Goal: Task Accomplishment & Management: Complete application form

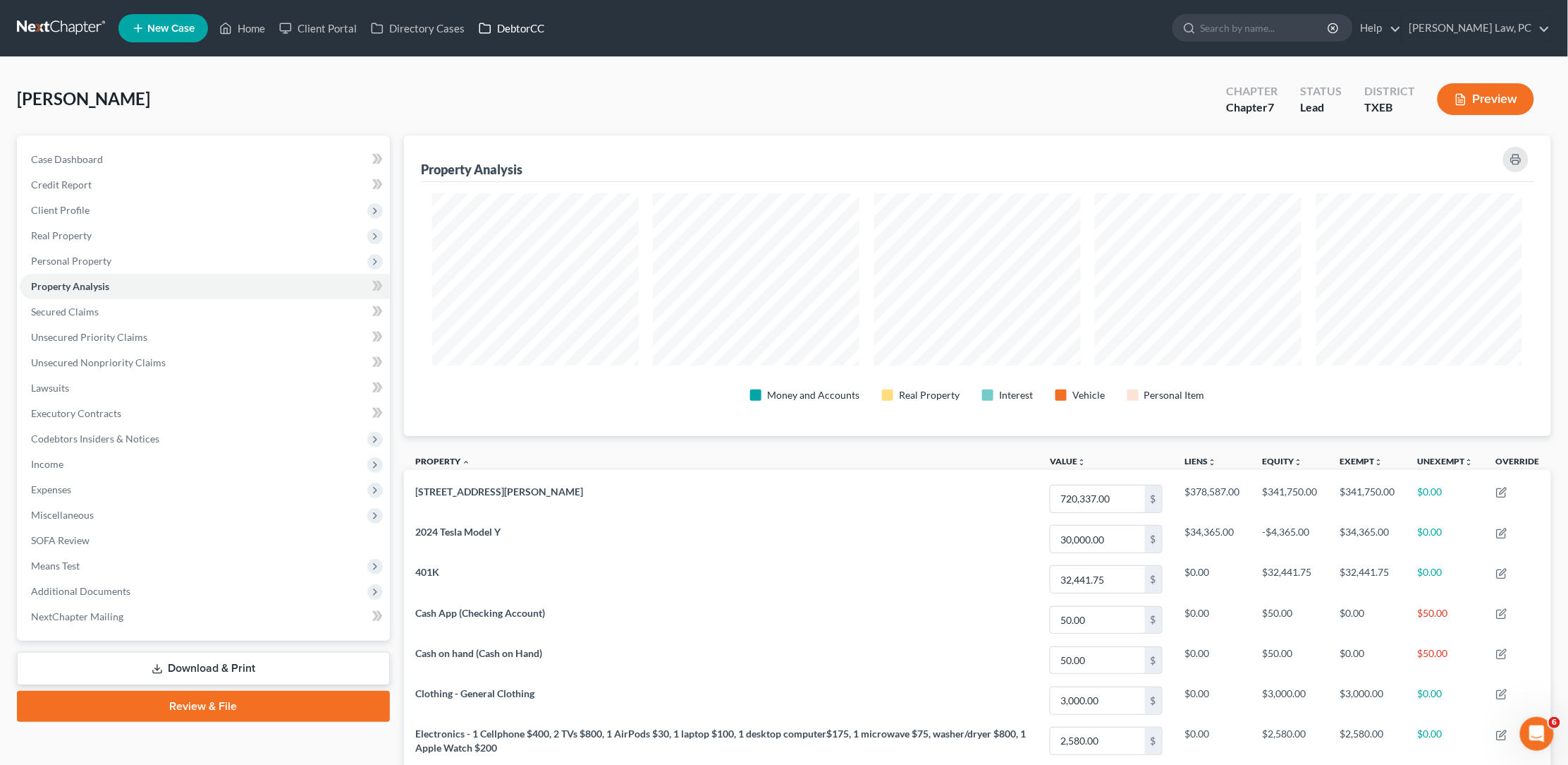
click at [509, 27] on link "DebtorCC" at bounding box center [511, 29] width 80 height 26
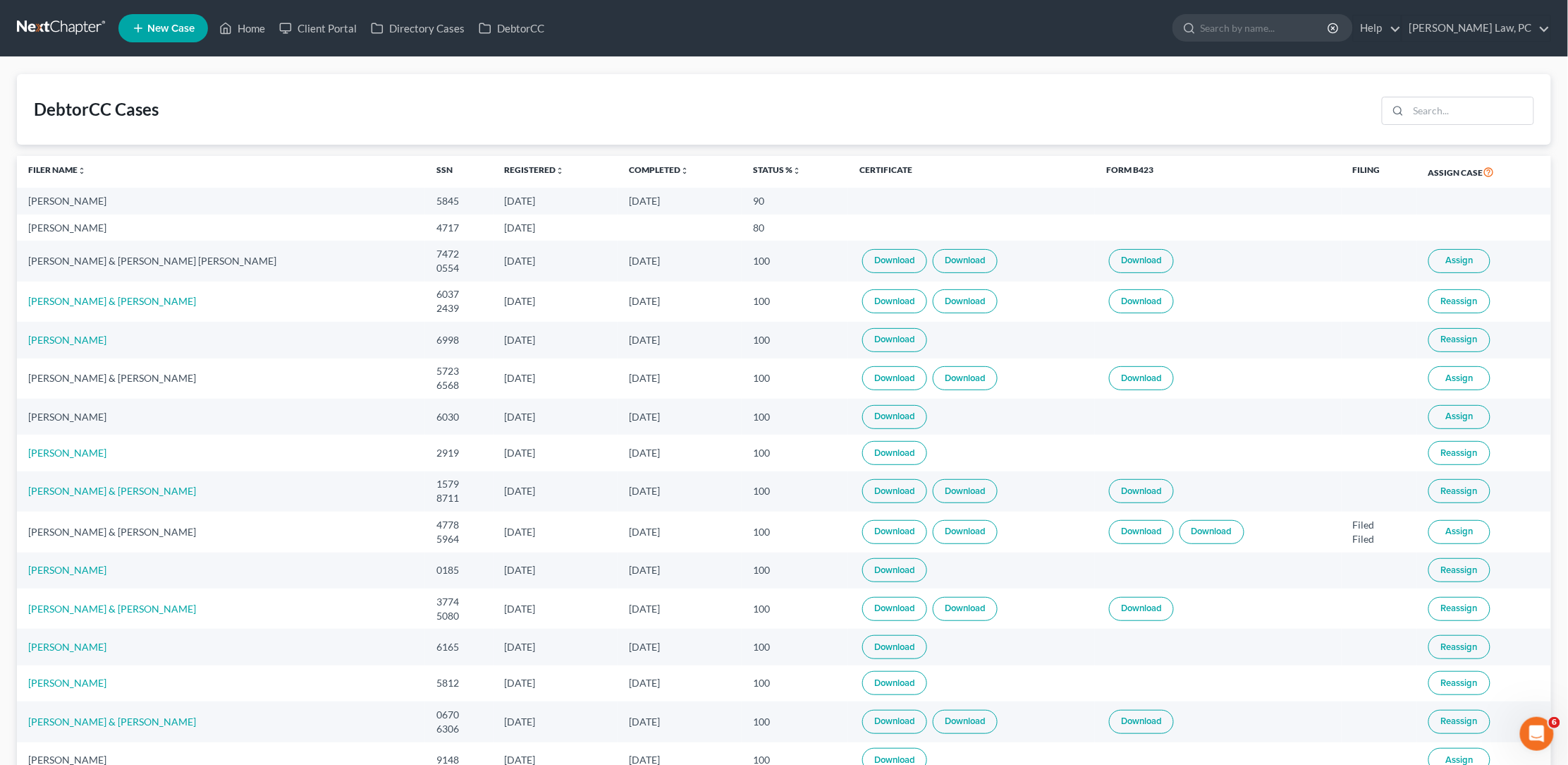
click at [863, 291] on link "Download" at bounding box center [895, 301] width 65 height 24
click at [933, 290] on link "Download" at bounding box center [965, 301] width 65 height 24
click at [48, 26] on link at bounding box center [61, 29] width 90 height 26
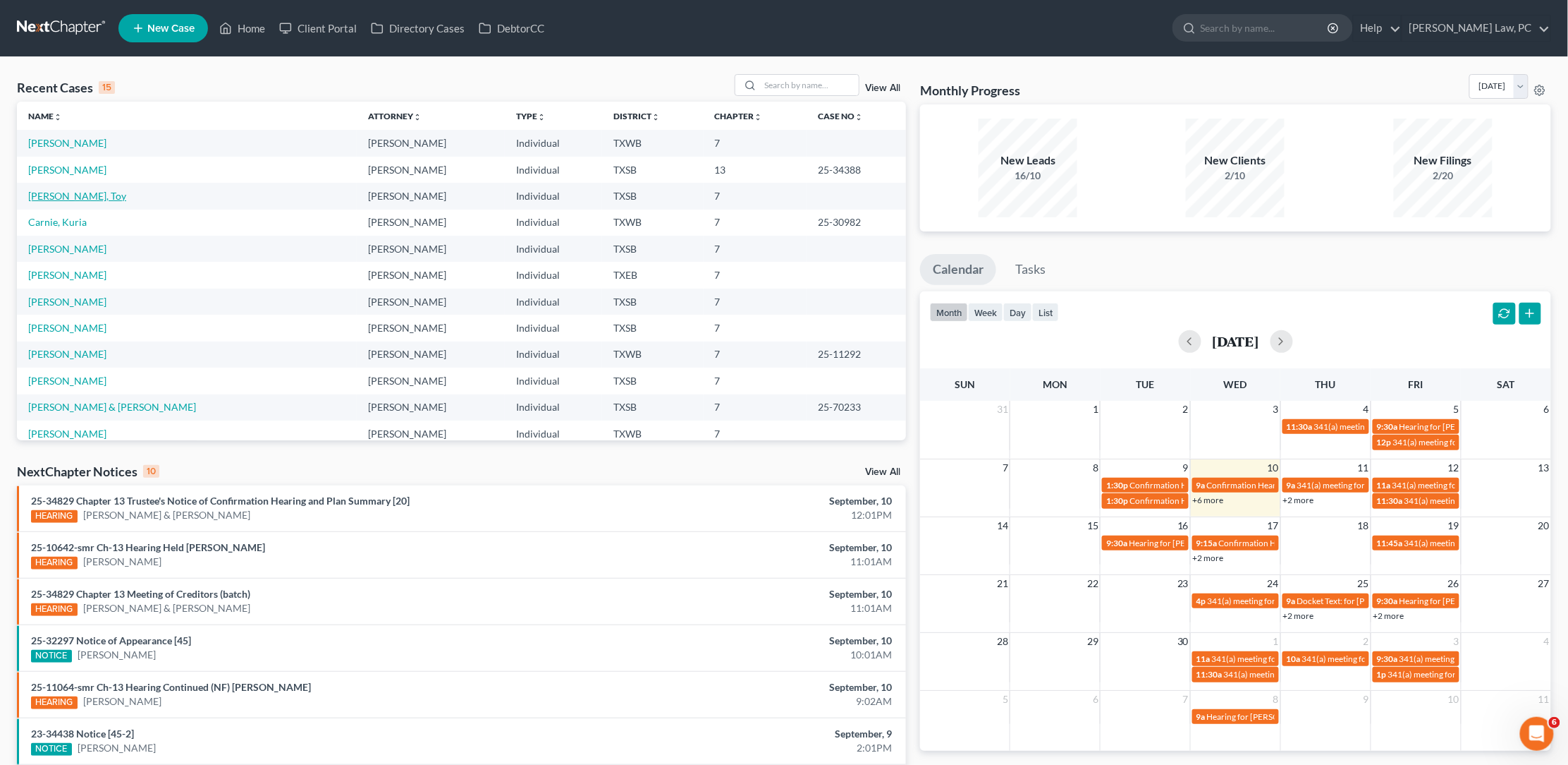
click at [74, 194] on link "[PERSON_NAME], Toy" at bounding box center [77, 196] width 98 height 12
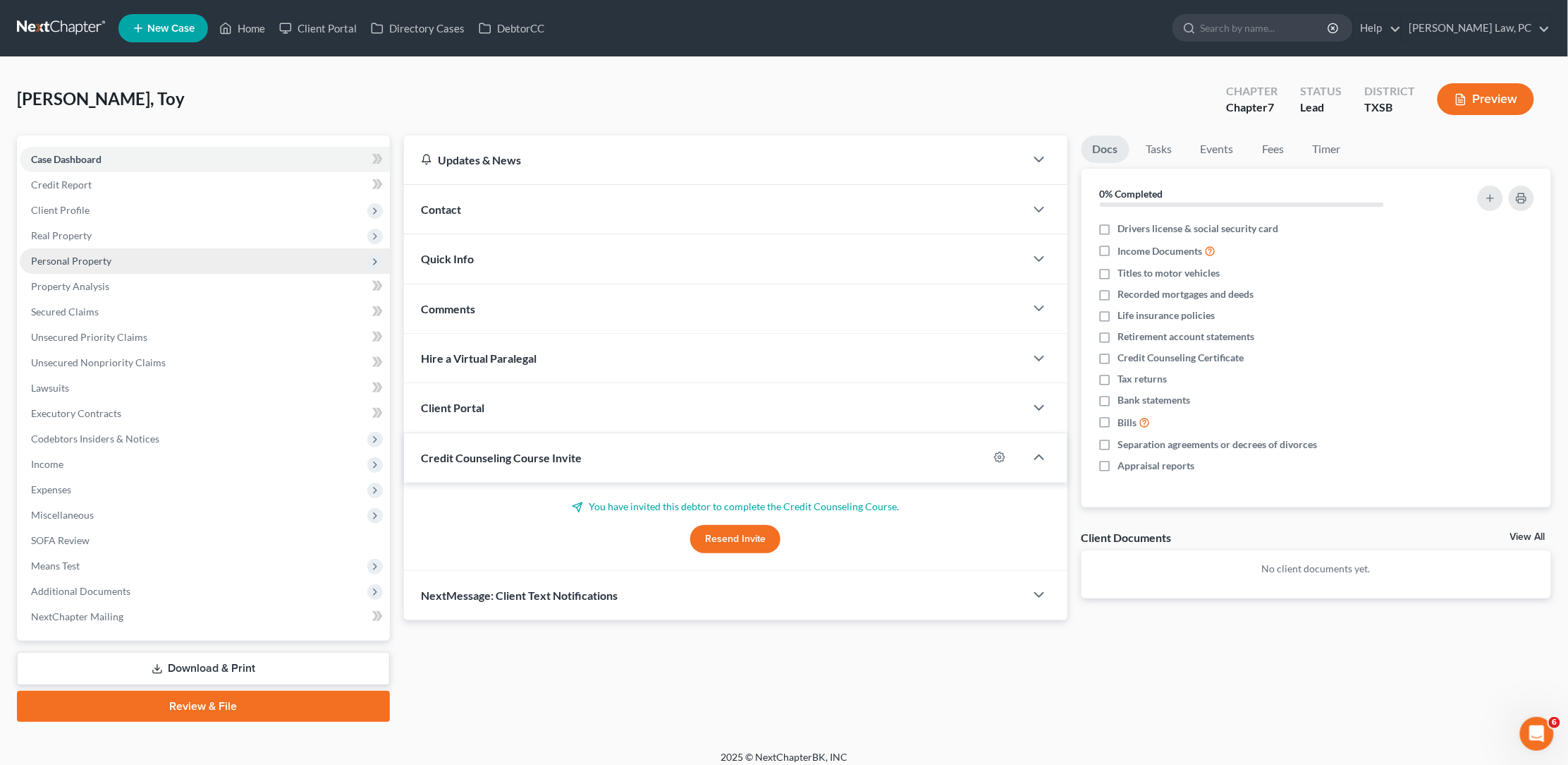
click at [87, 257] on span "Personal Property" at bounding box center [70, 261] width 80 height 12
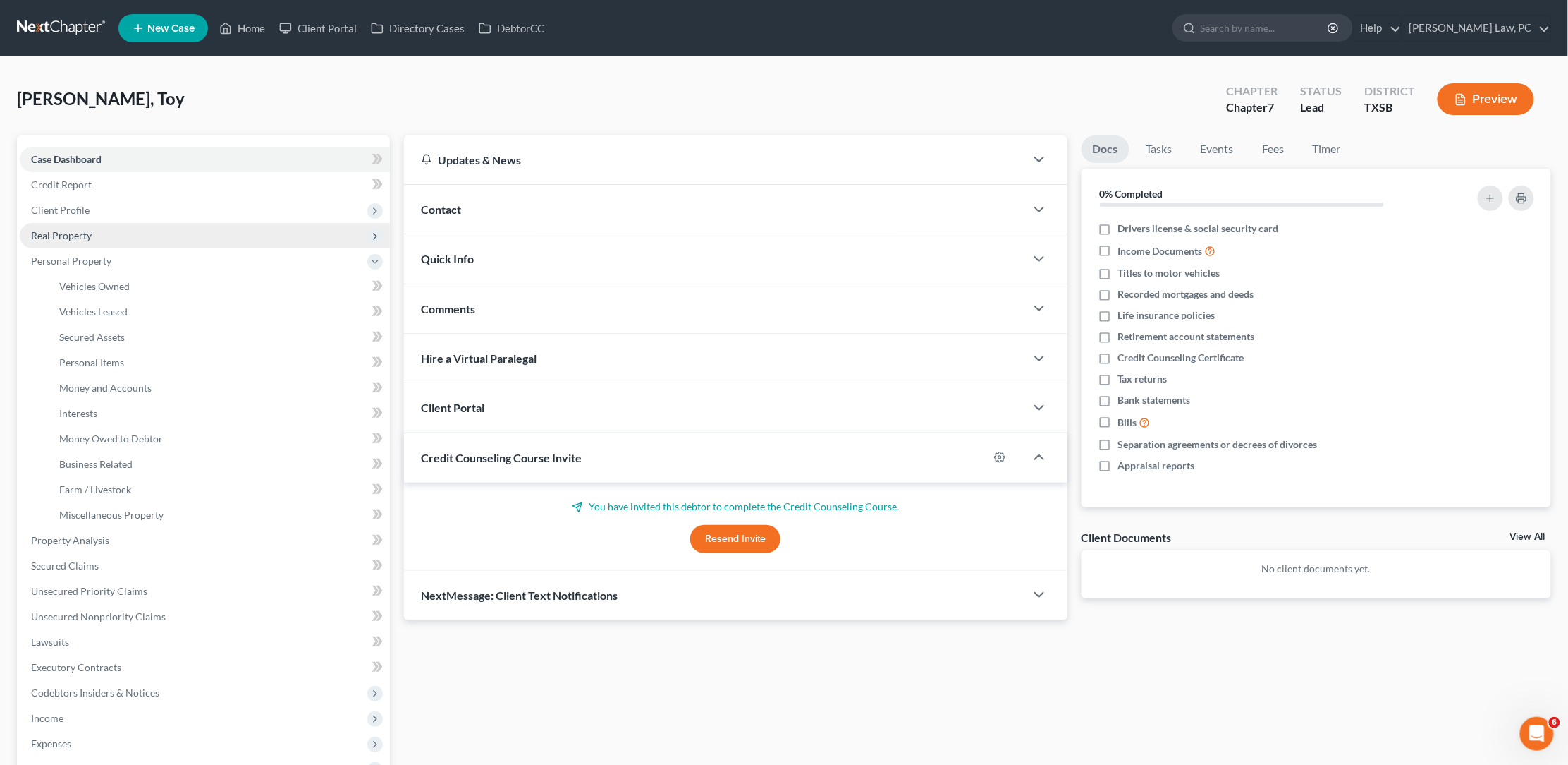
click at [87, 230] on span "Real Property" at bounding box center [60, 235] width 60 height 12
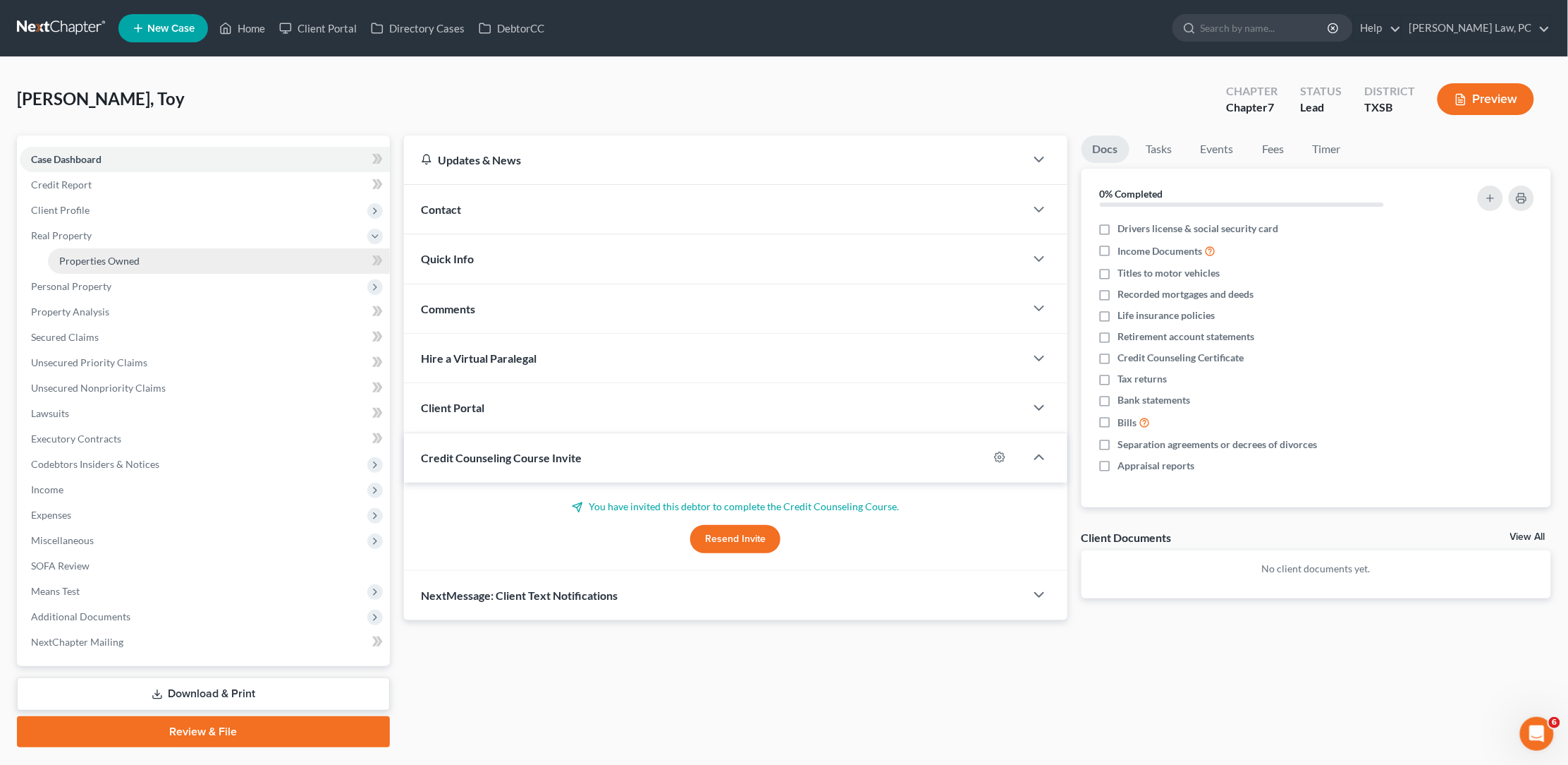
click at [93, 255] on span "Properties Owned" at bounding box center [99, 261] width 80 height 12
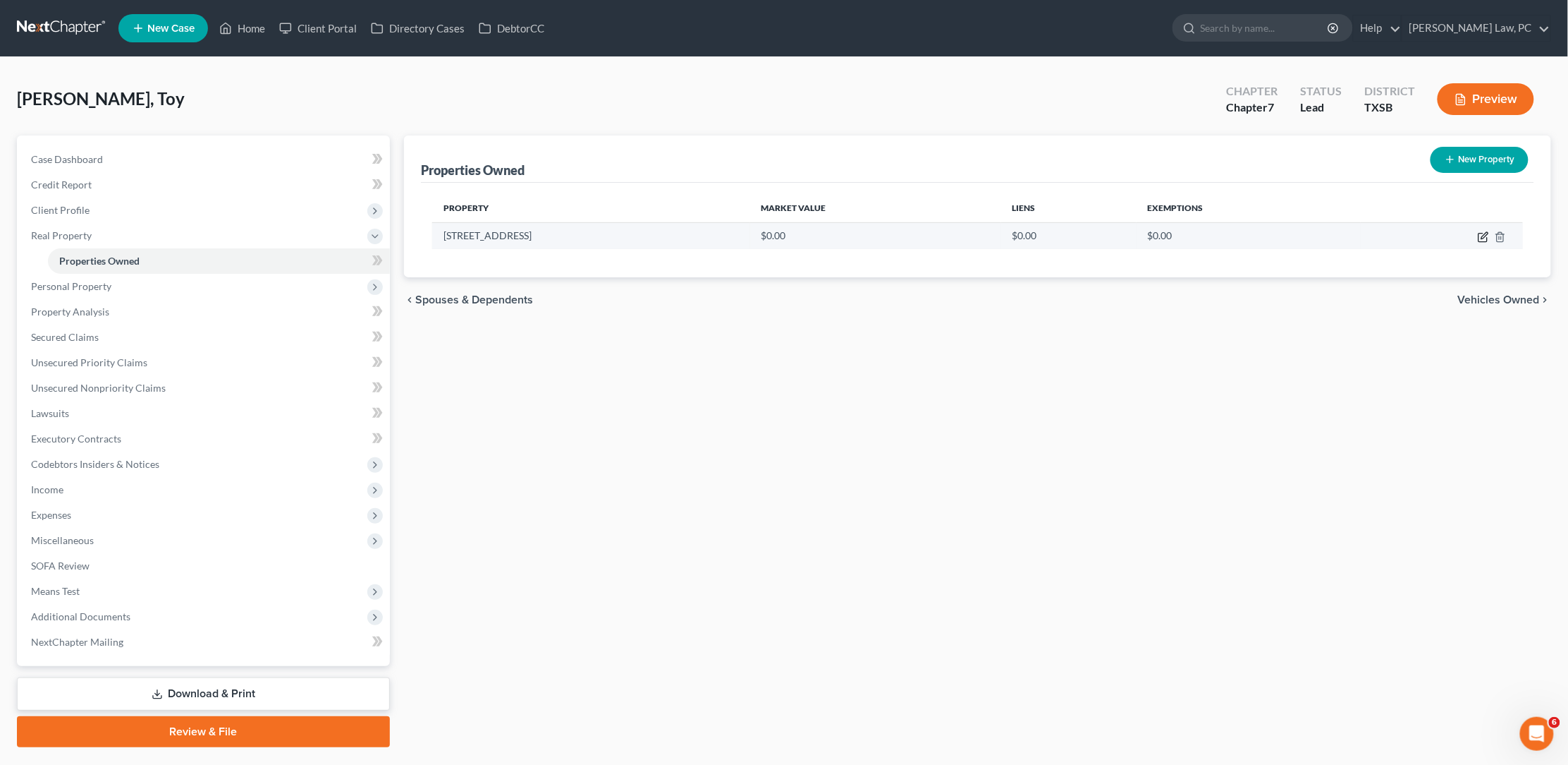
click at [1482, 233] on icon "button" at bounding box center [1483, 236] width 11 height 11
select select "45"
select select "0"
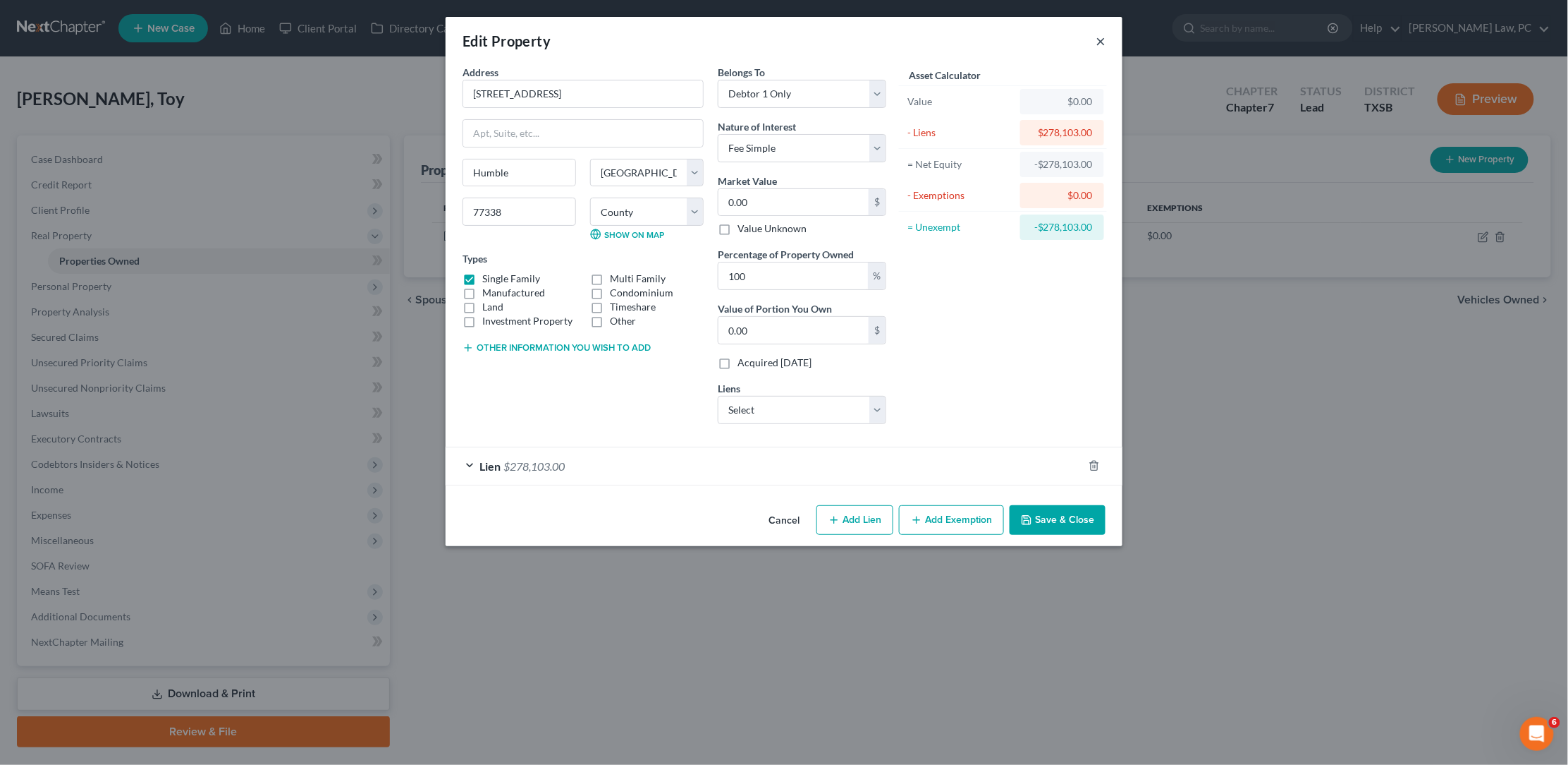
click at [1102, 41] on button "×" at bounding box center [1101, 41] width 10 height 17
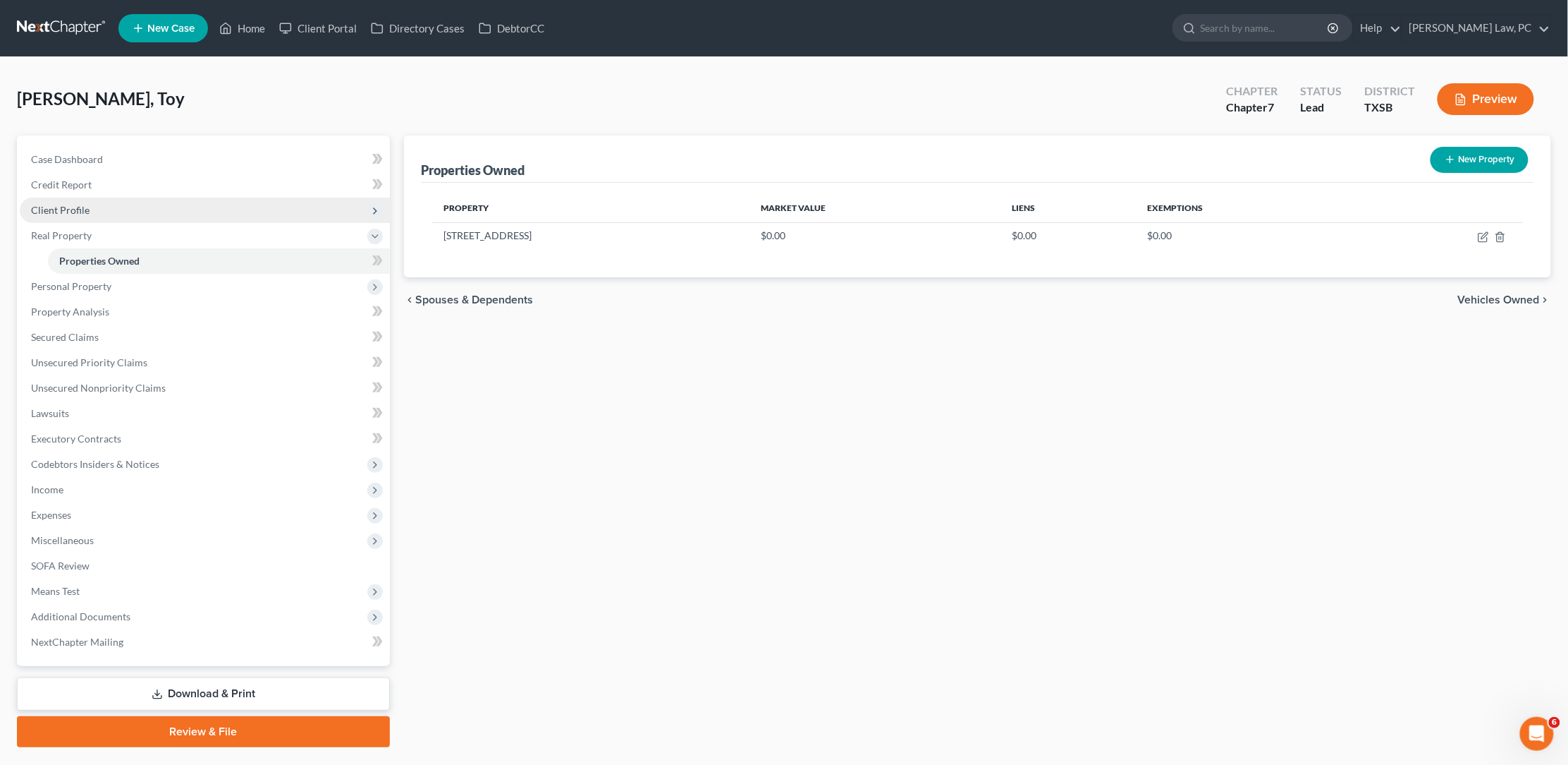
click at [109, 204] on span "Client Profile" at bounding box center [205, 211] width 371 height 26
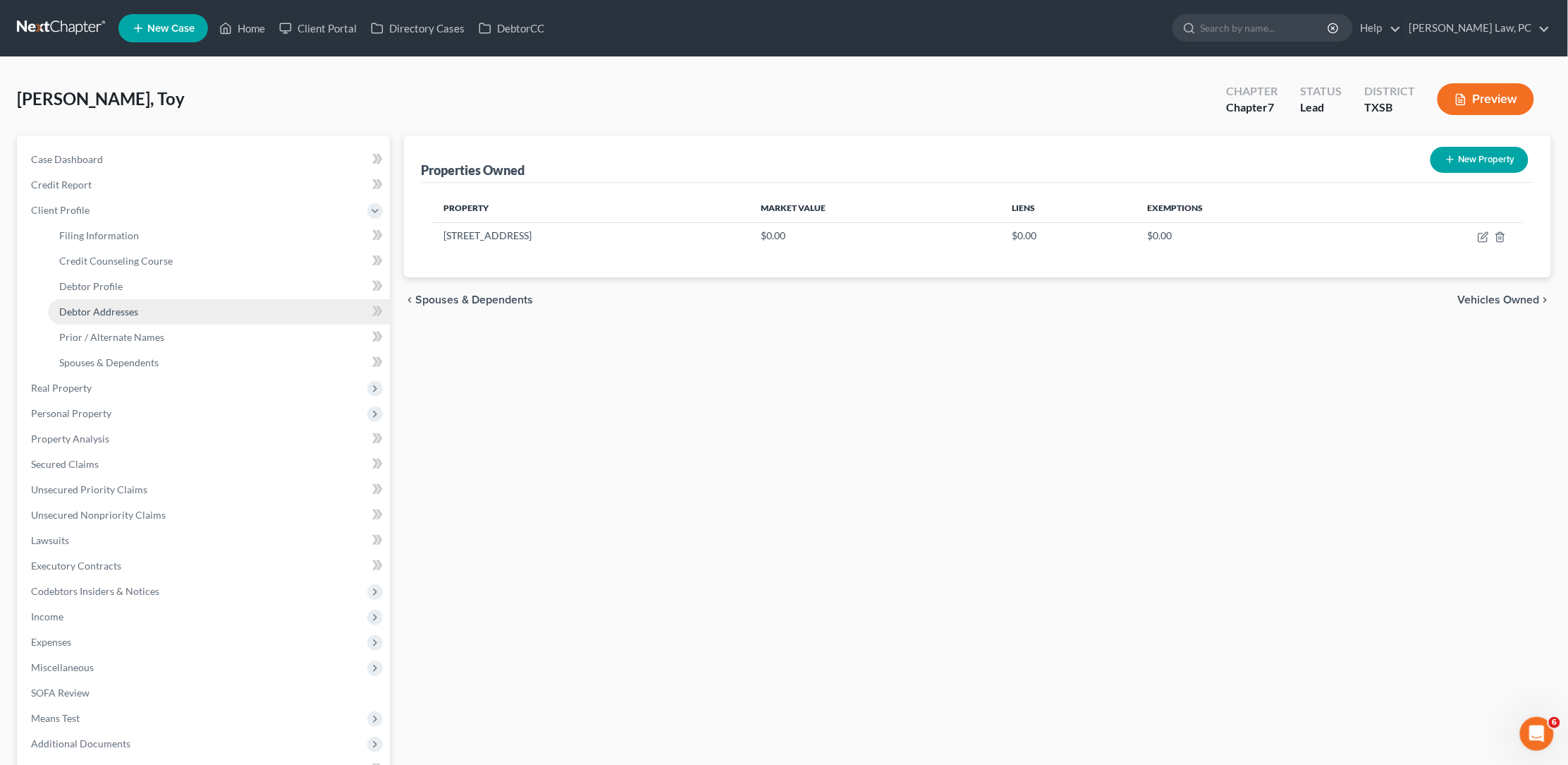
click at [119, 311] on link "Debtor Addresses" at bounding box center [219, 312] width 342 height 26
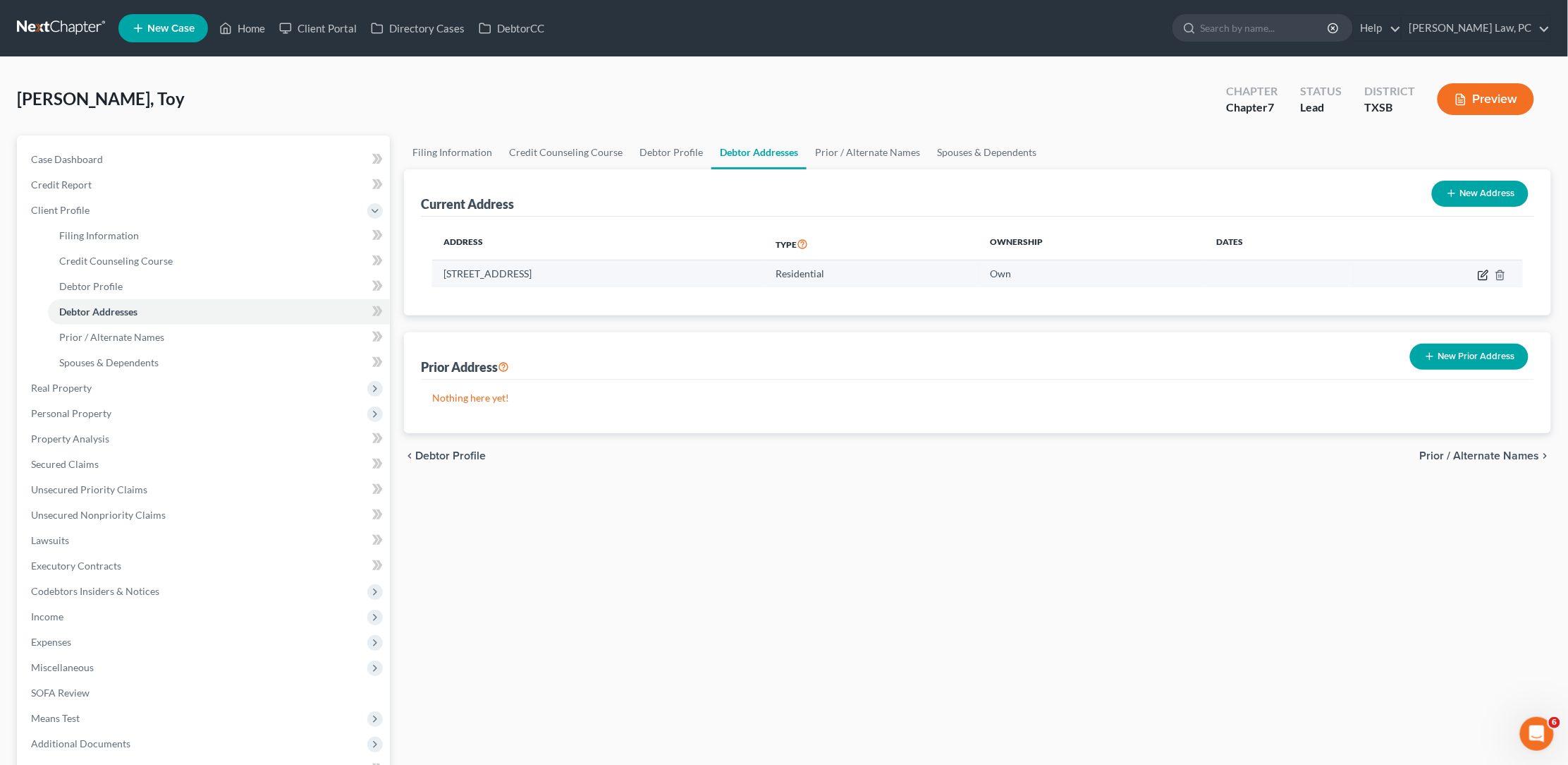
click at [1478, 276] on icon "button" at bounding box center [1483, 275] width 11 height 11
select select "45"
select select "100"
select select "0"
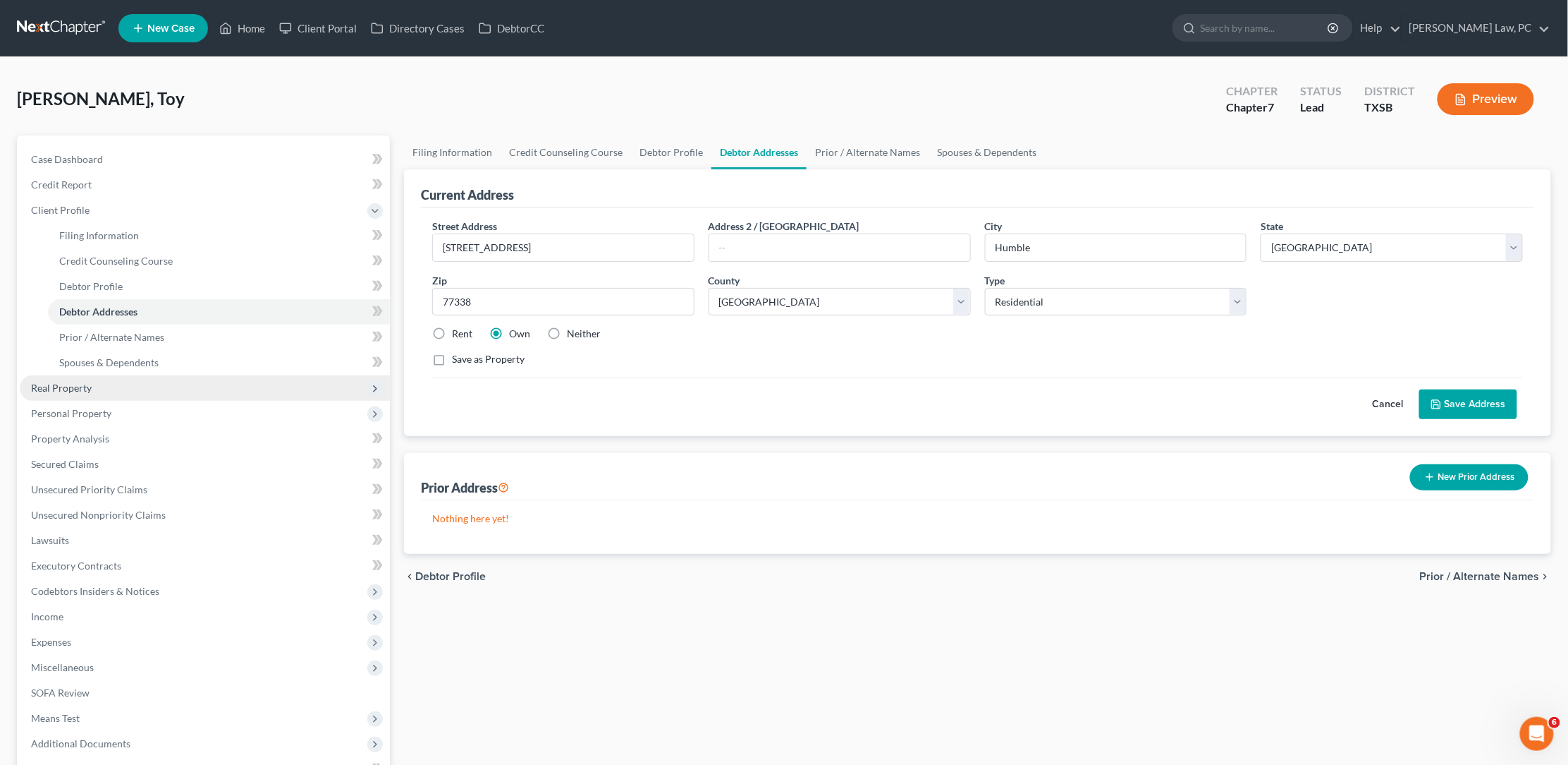
click at [102, 378] on span "Real Property" at bounding box center [205, 388] width 371 height 26
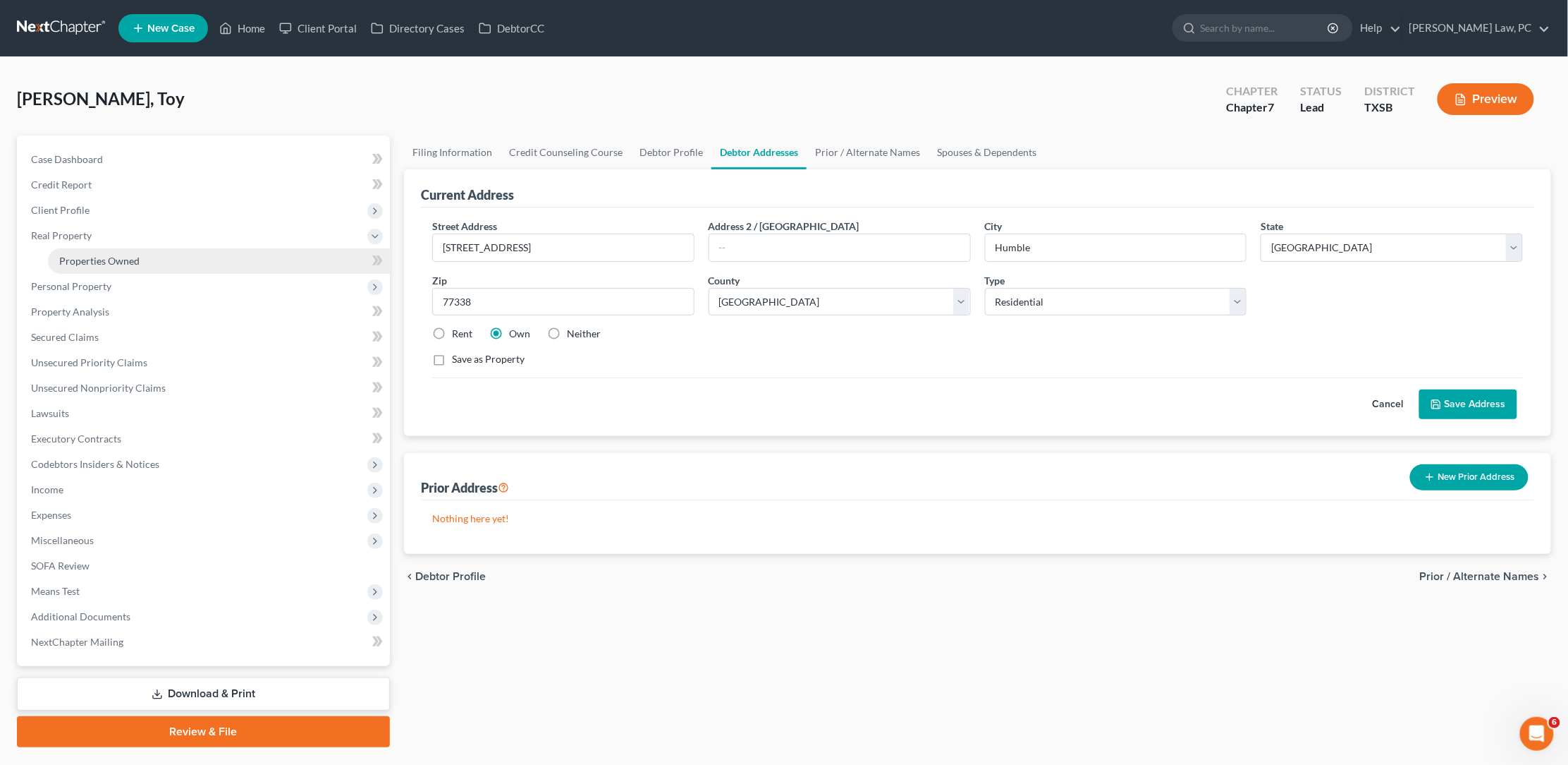
click at [166, 252] on link "Properties Owned" at bounding box center [219, 261] width 342 height 26
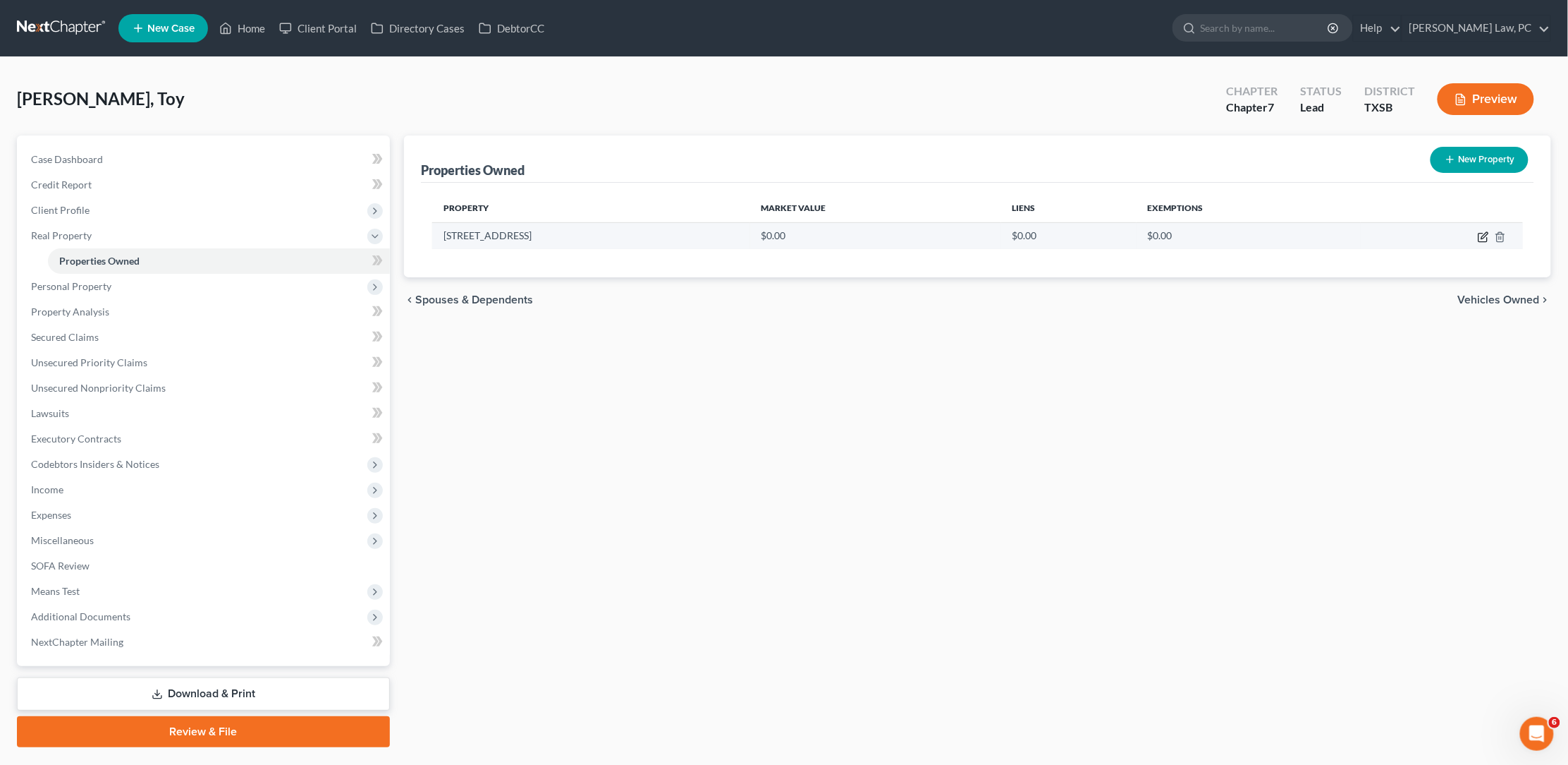
click at [1482, 236] on icon "button" at bounding box center [1484, 235] width 6 height 6
select select "45"
select select "100"
select select "0"
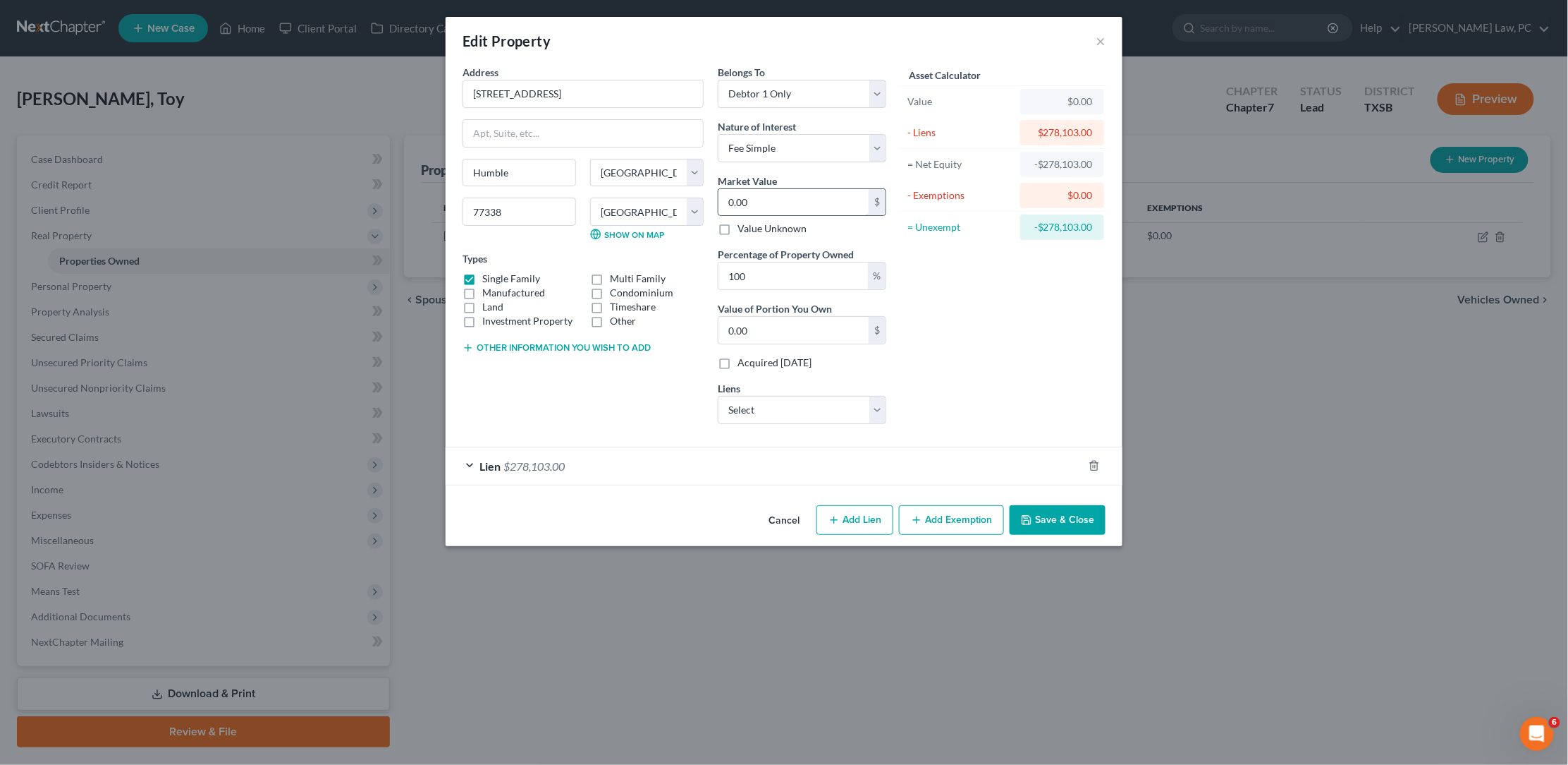
click at [779, 203] on input "0.00" at bounding box center [793, 202] width 150 height 27
click at [778, 196] on input "0.00" at bounding box center [793, 202] width 150 height 27
type input "v"
type input "0"
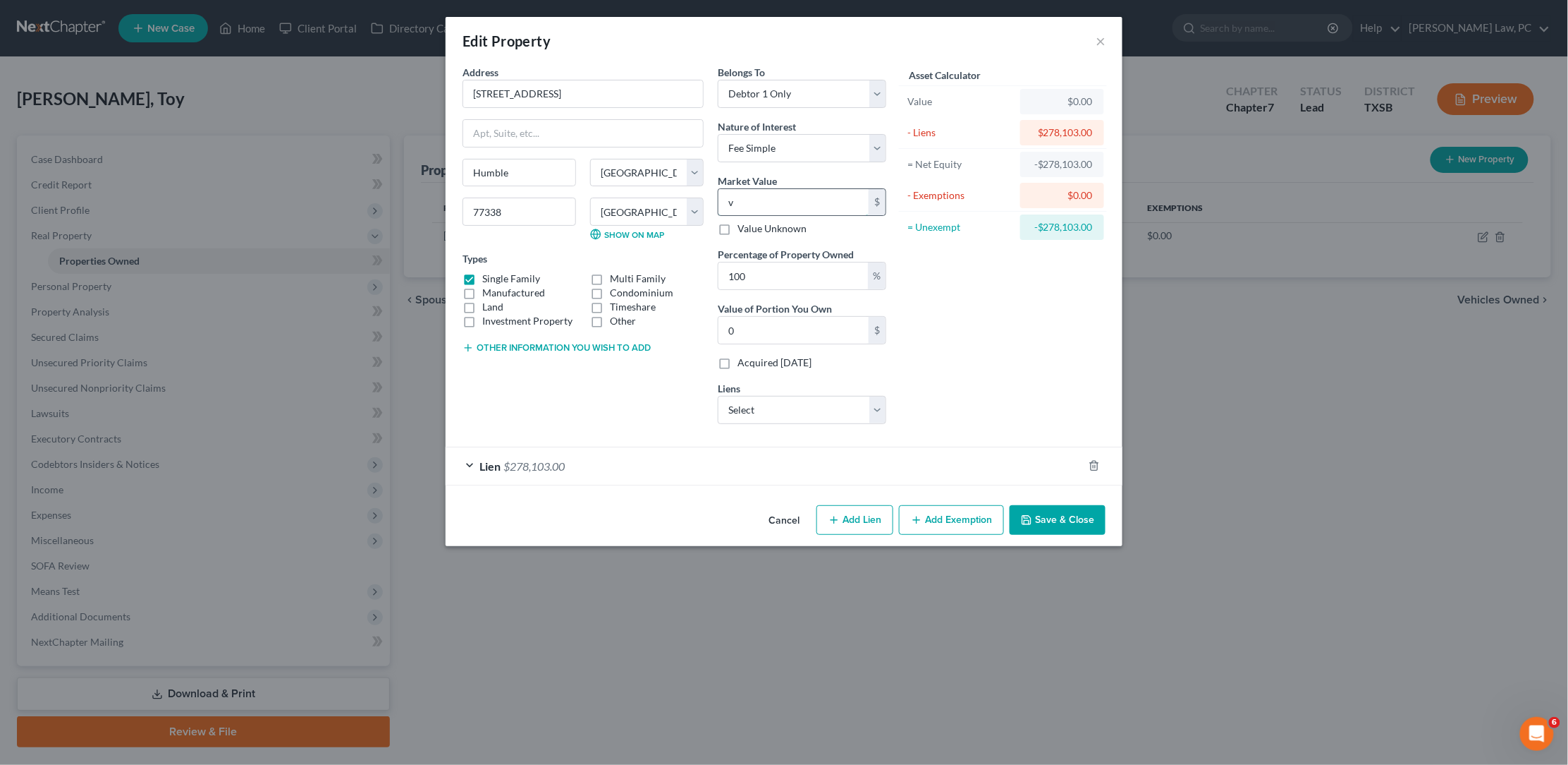
type input "0"
paste input "247,274"
type input "247,274"
type input "247,274.00"
type input "247,274"
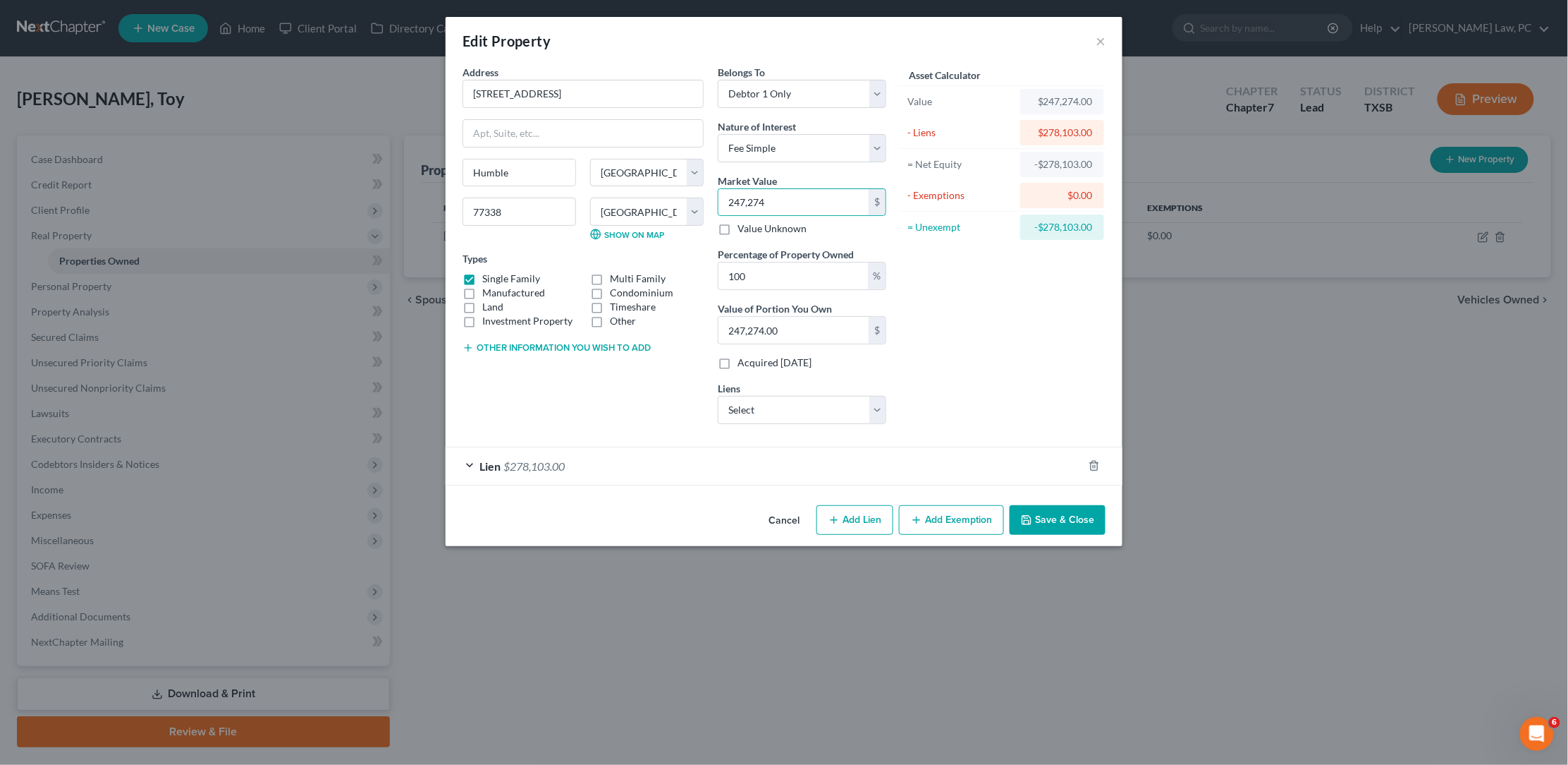
click at [1074, 515] on button "Save & Close" at bounding box center [1057, 520] width 96 height 30
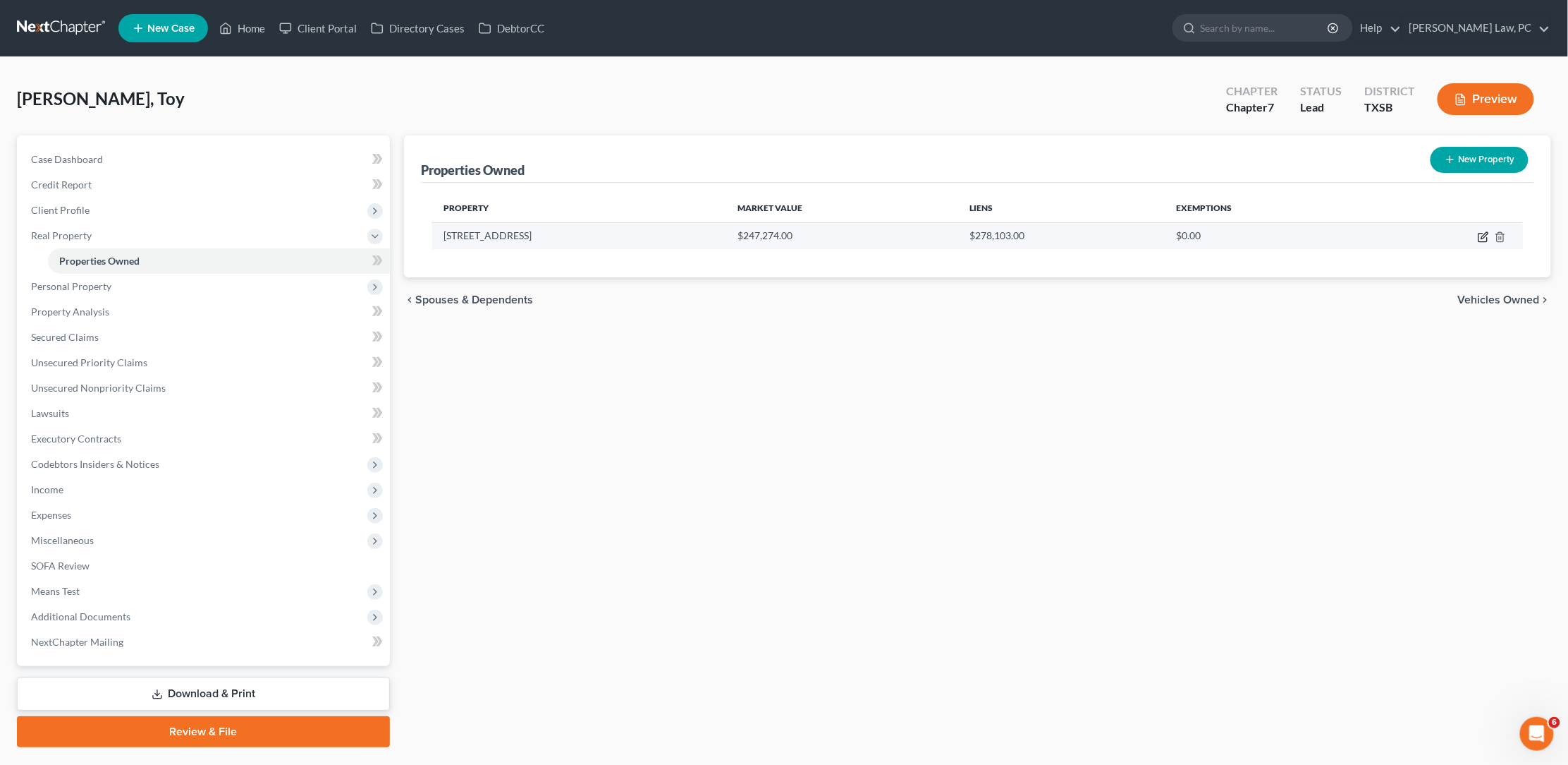
click at [1481, 233] on icon "button" at bounding box center [1483, 237] width 9 height 9
select select "45"
select select "100"
select select "0"
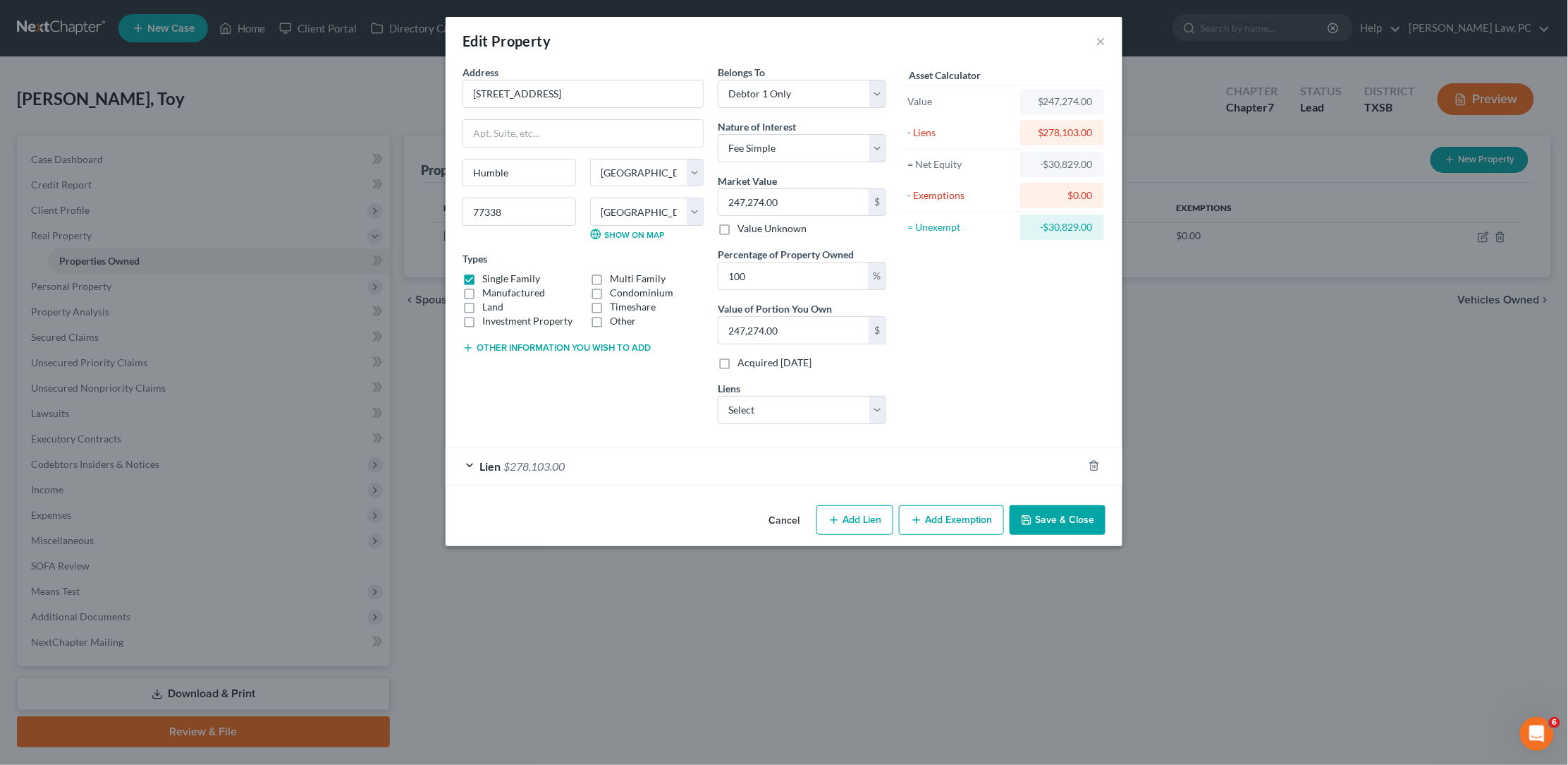
click at [1063, 513] on button "Save & Close" at bounding box center [1057, 520] width 96 height 30
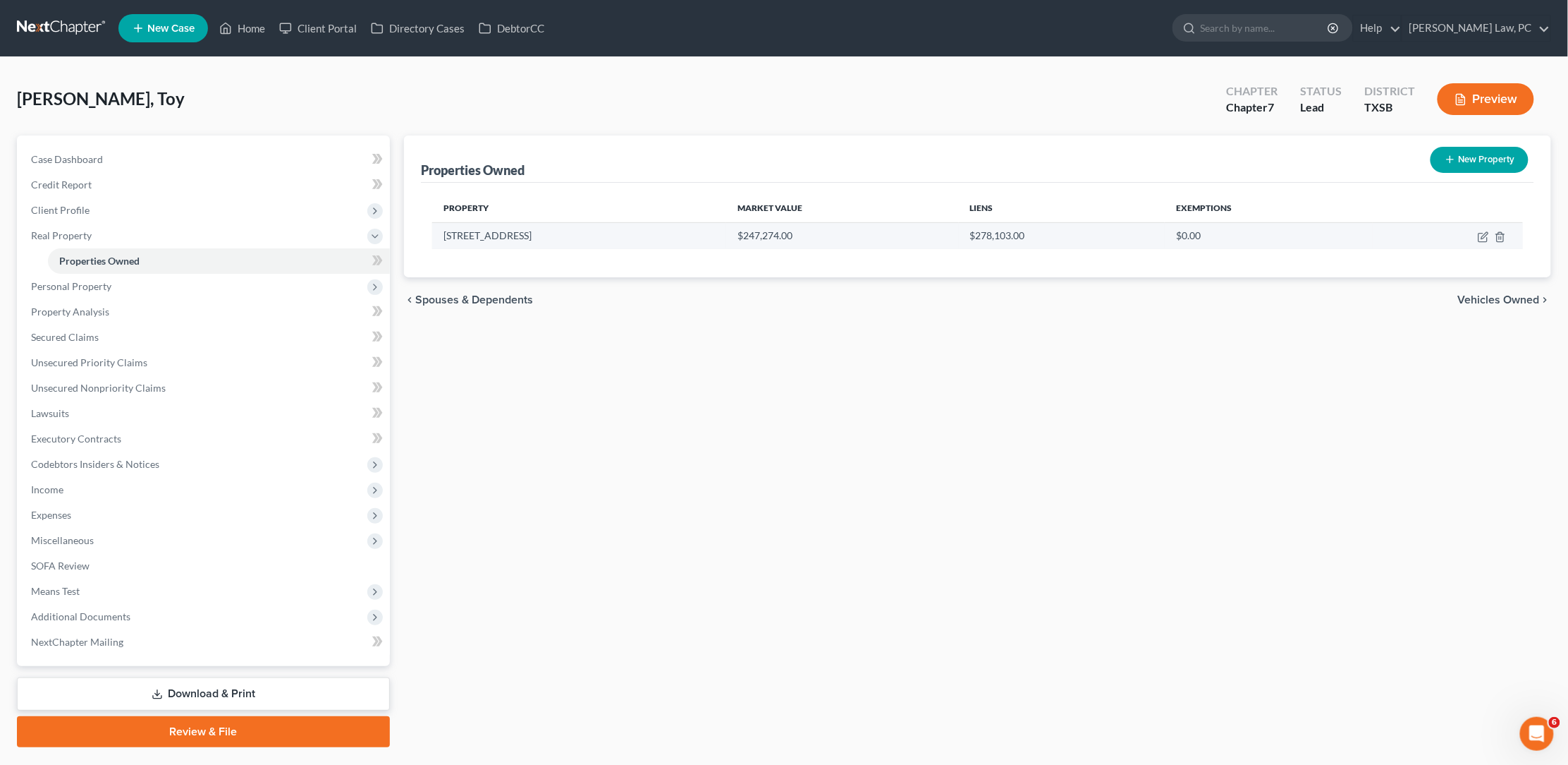
click at [1489, 233] on td at bounding box center [1448, 235] width 150 height 27
click at [1481, 234] on icon "button" at bounding box center [1483, 236] width 11 height 11
select select "45"
select select "0"
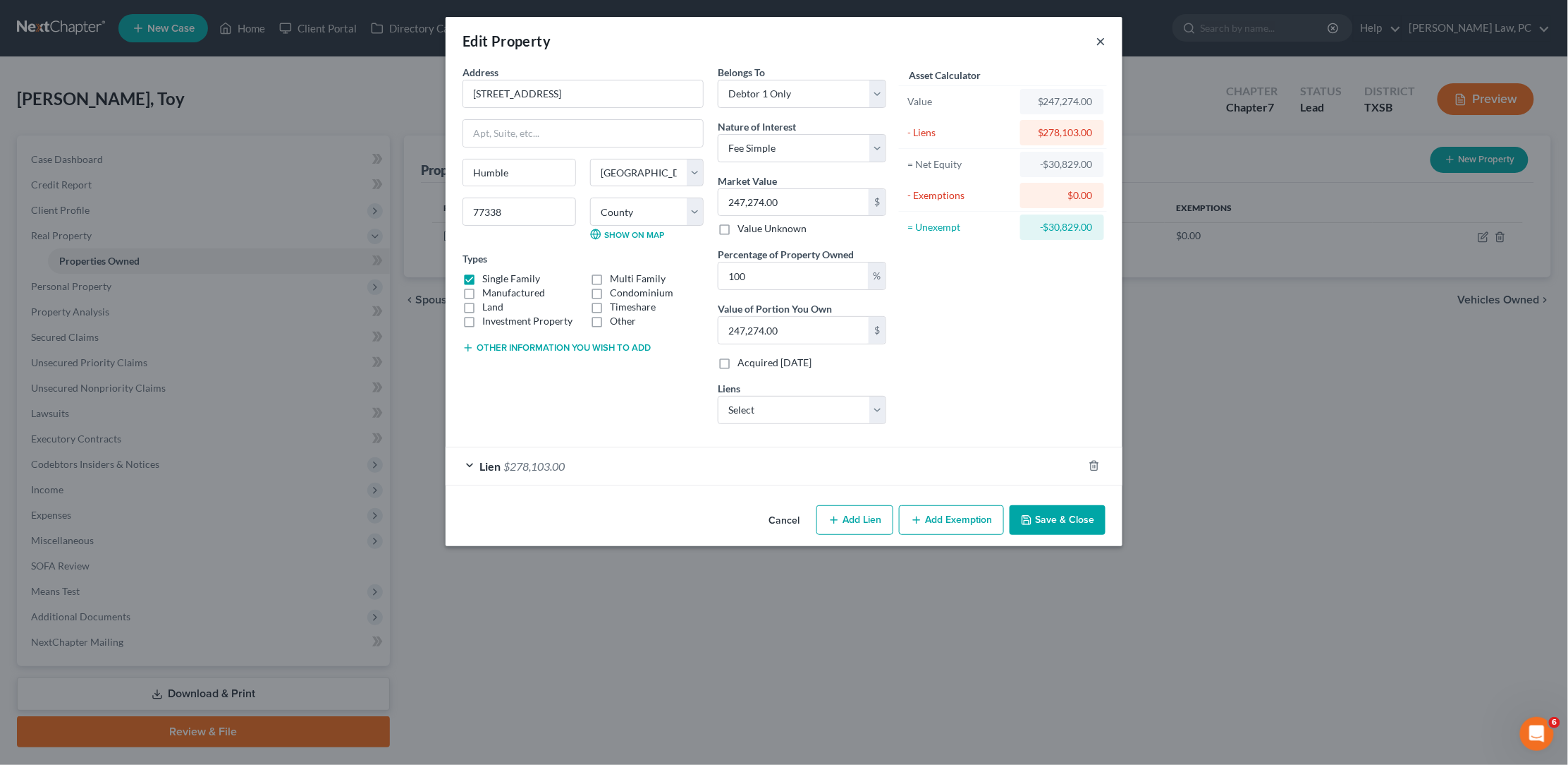
click at [1100, 43] on button "×" at bounding box center [1101, 41] width 10 height 17
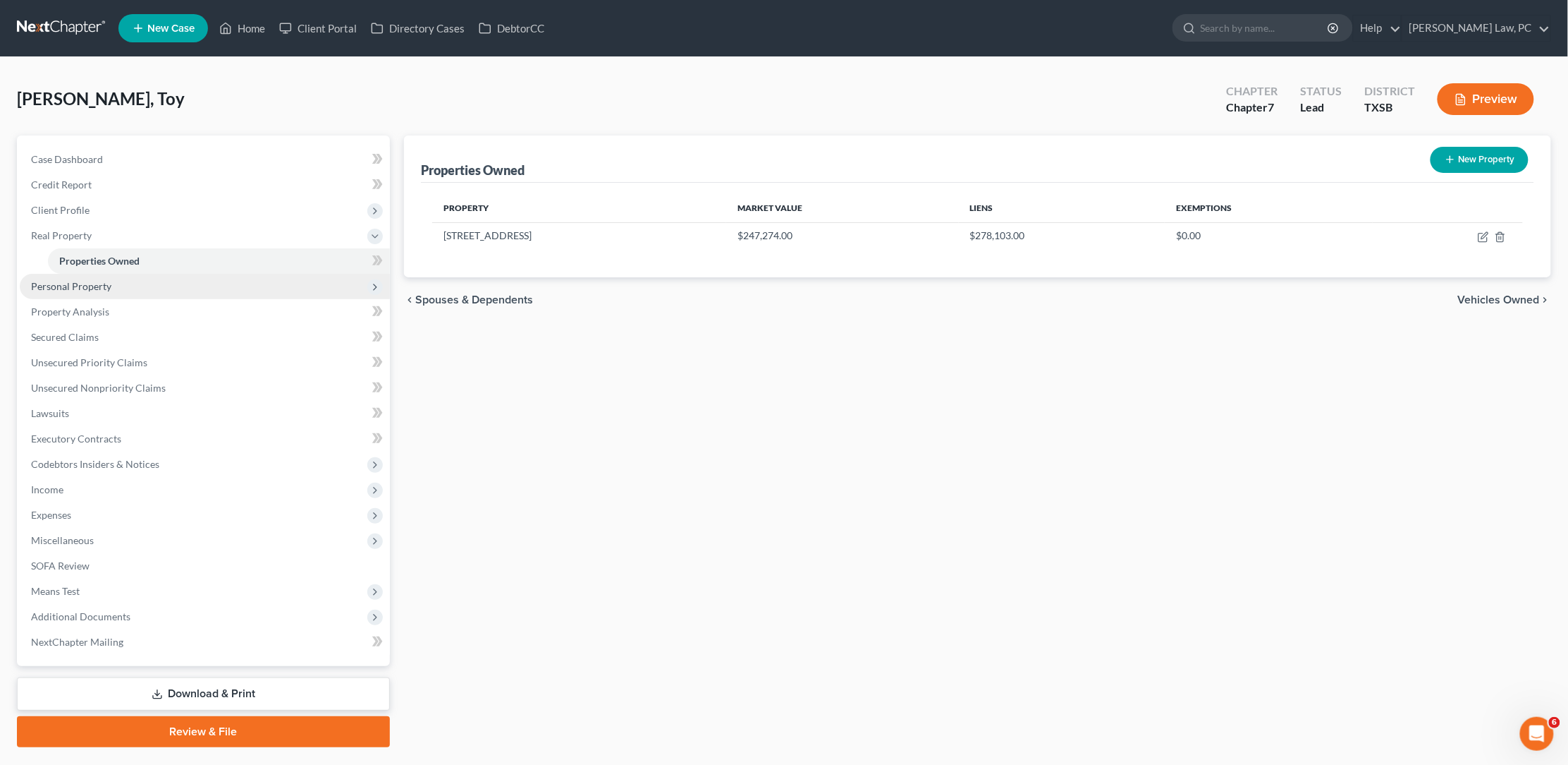
click at [53, 284] on span "Personal Property" at bounding box center [70, 286] width 80 height 12
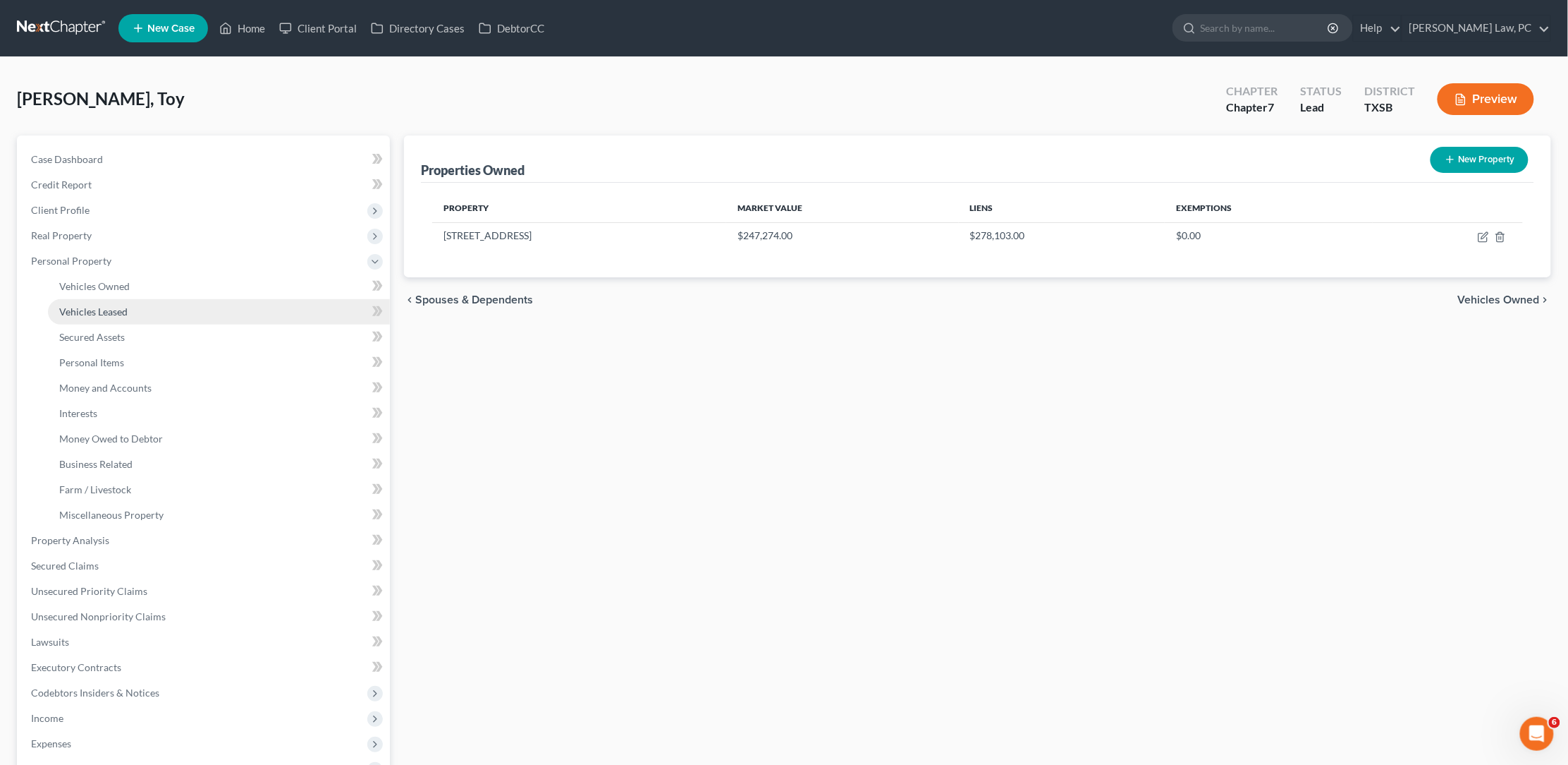
click at [86, 299] on link "Vehicles Leased" at bounding box center [219, 312] width 342 height 26
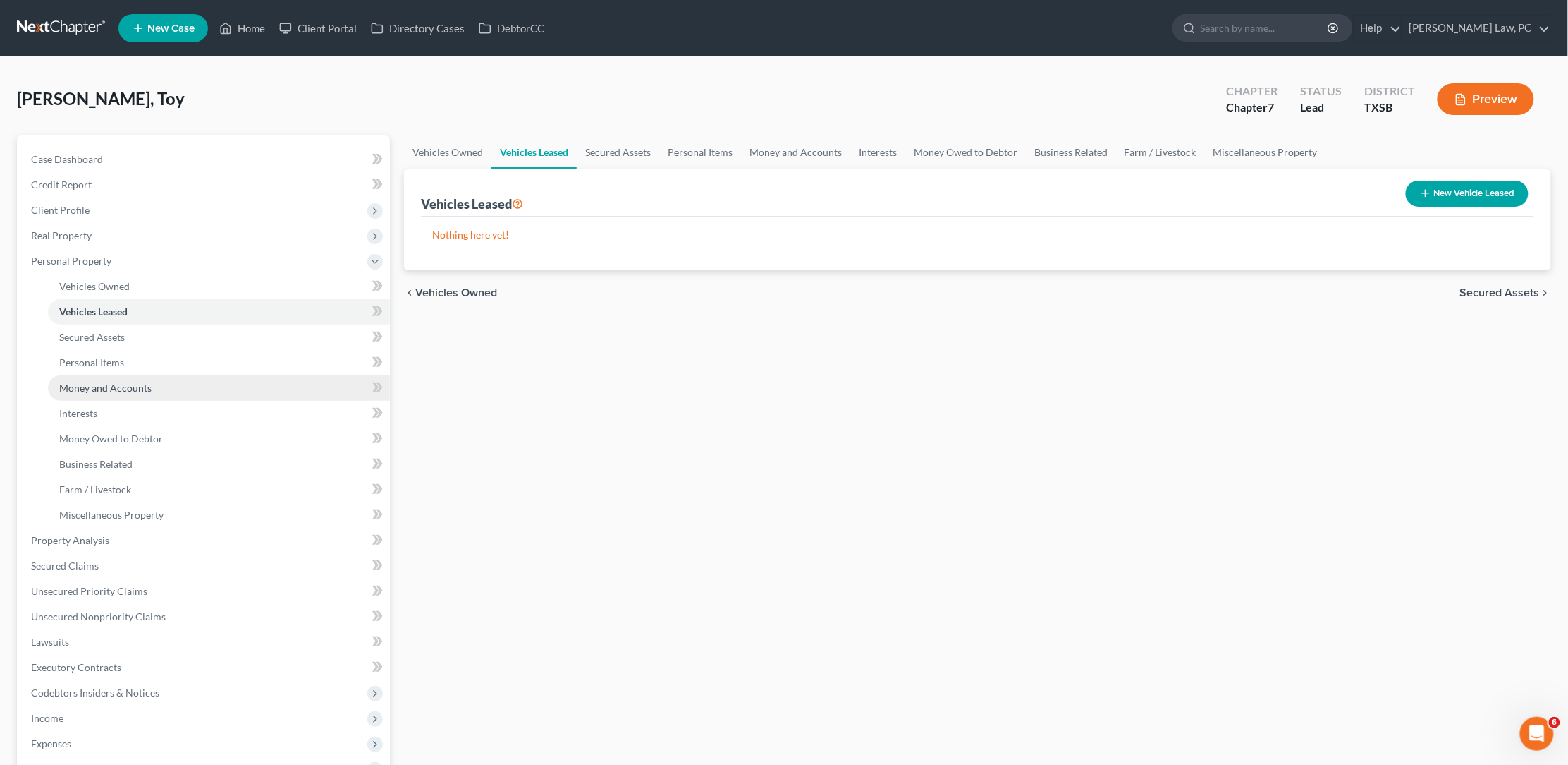
click at [68, 387] on link "Money and Accounts" at bounding box center [219, 388] width 342 height 26
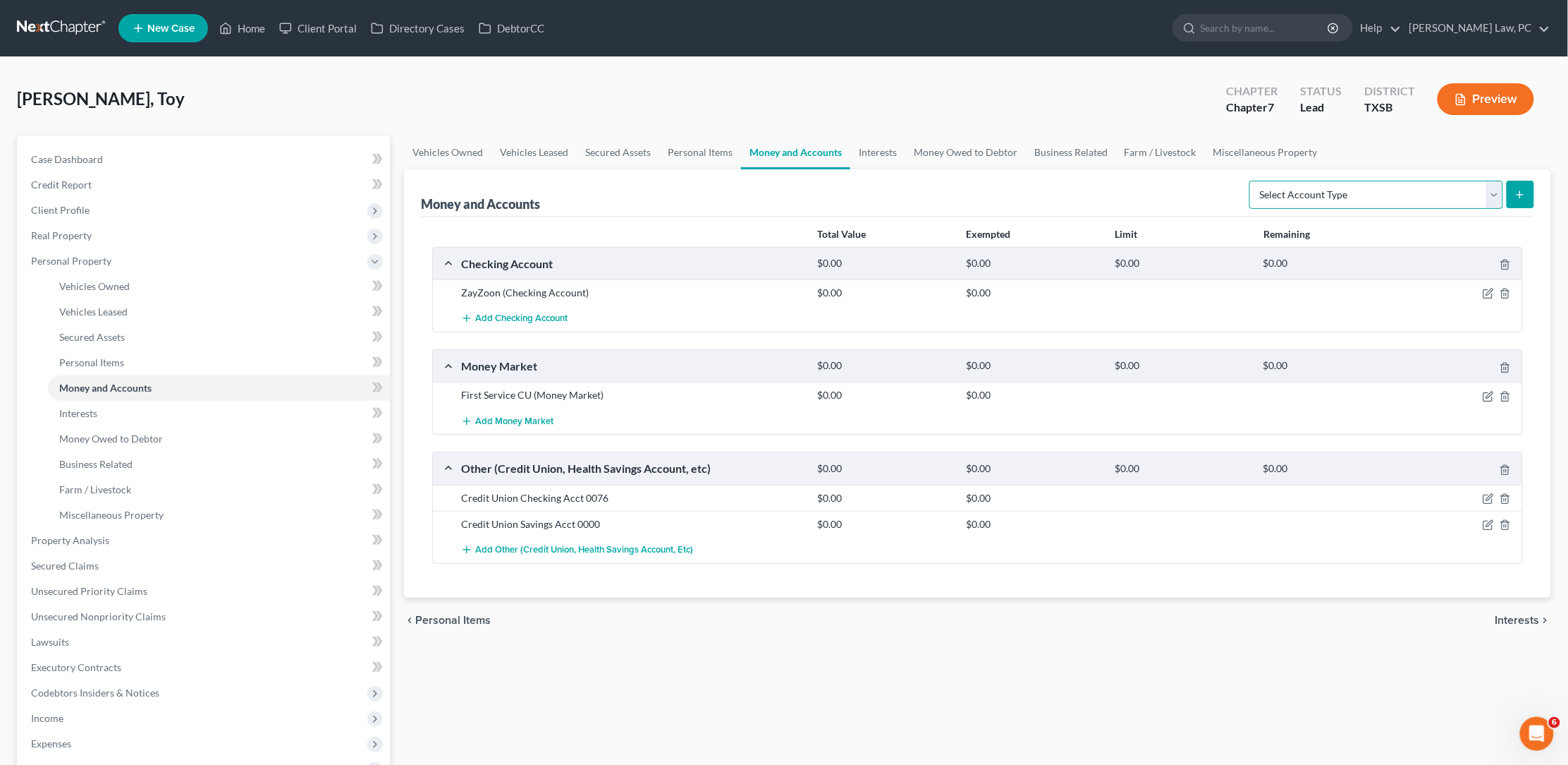
select select "certificates_of_deposit"
click at [1527, 201] on button "submit" at bounding box center [1521, 195] width 28 height 28
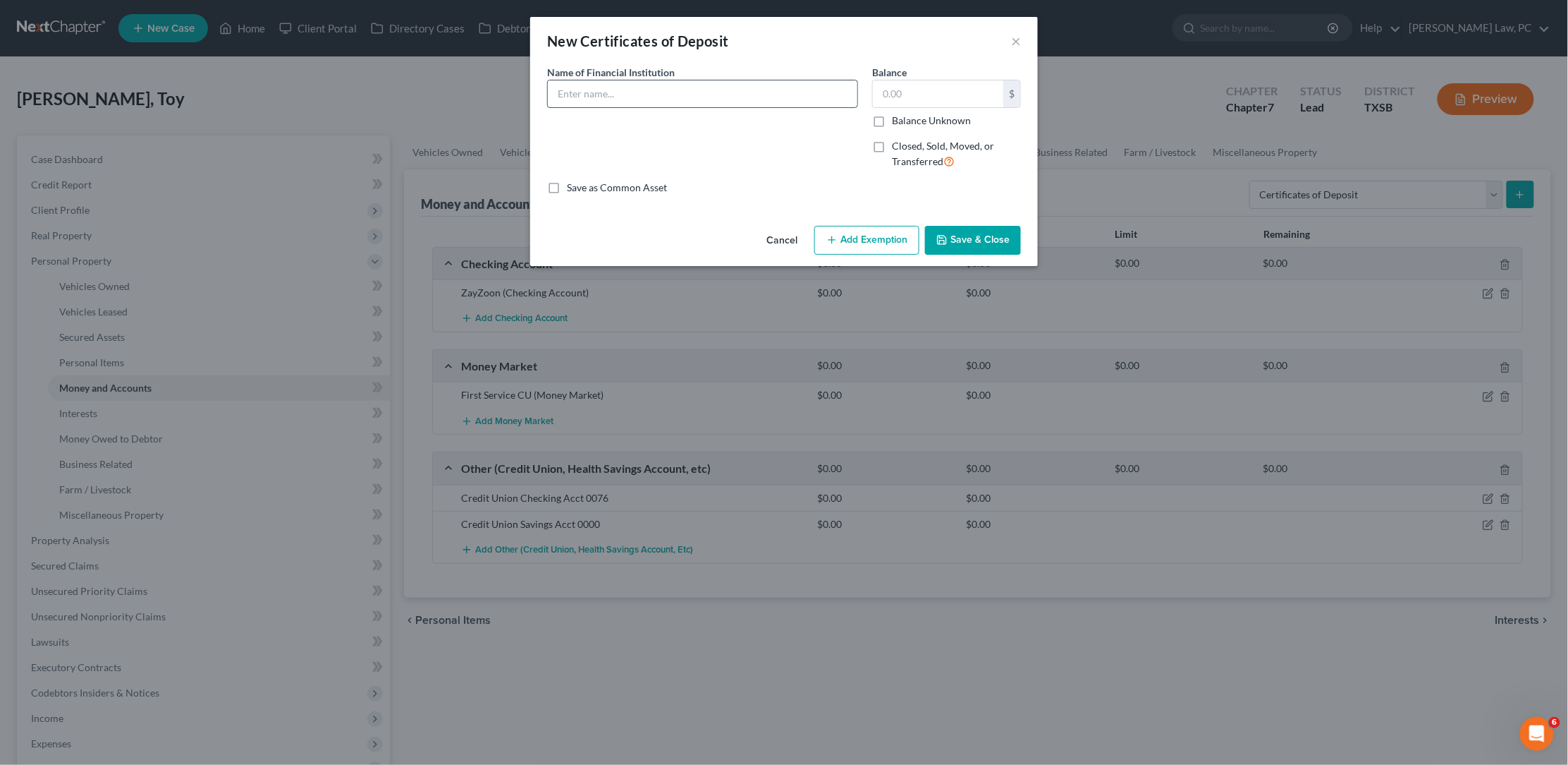
click at [603, 91] on input "text" at bounding box center [702, 93] width 309 height 27
click at [556, 90] on input "Service CU" at bounding box center [702, 93] width 309 height 27
type input "First Service CU"
click at [1000, 240] on button "Save & Close" at bounding box center [972, 240] width 96 height 30
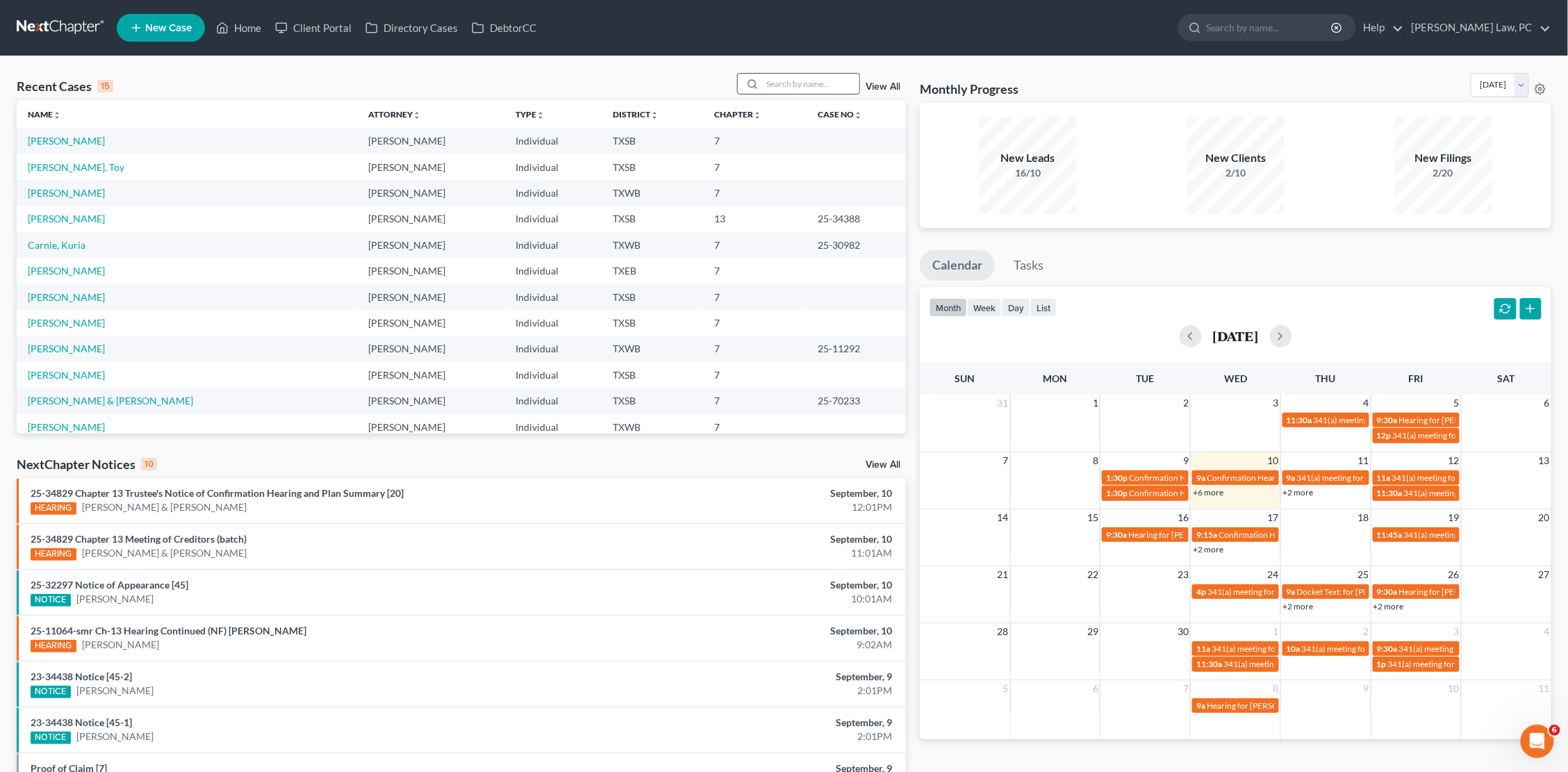
click at [817, 86] on input "search" at bounding box center [811, 84] width 97 height 20
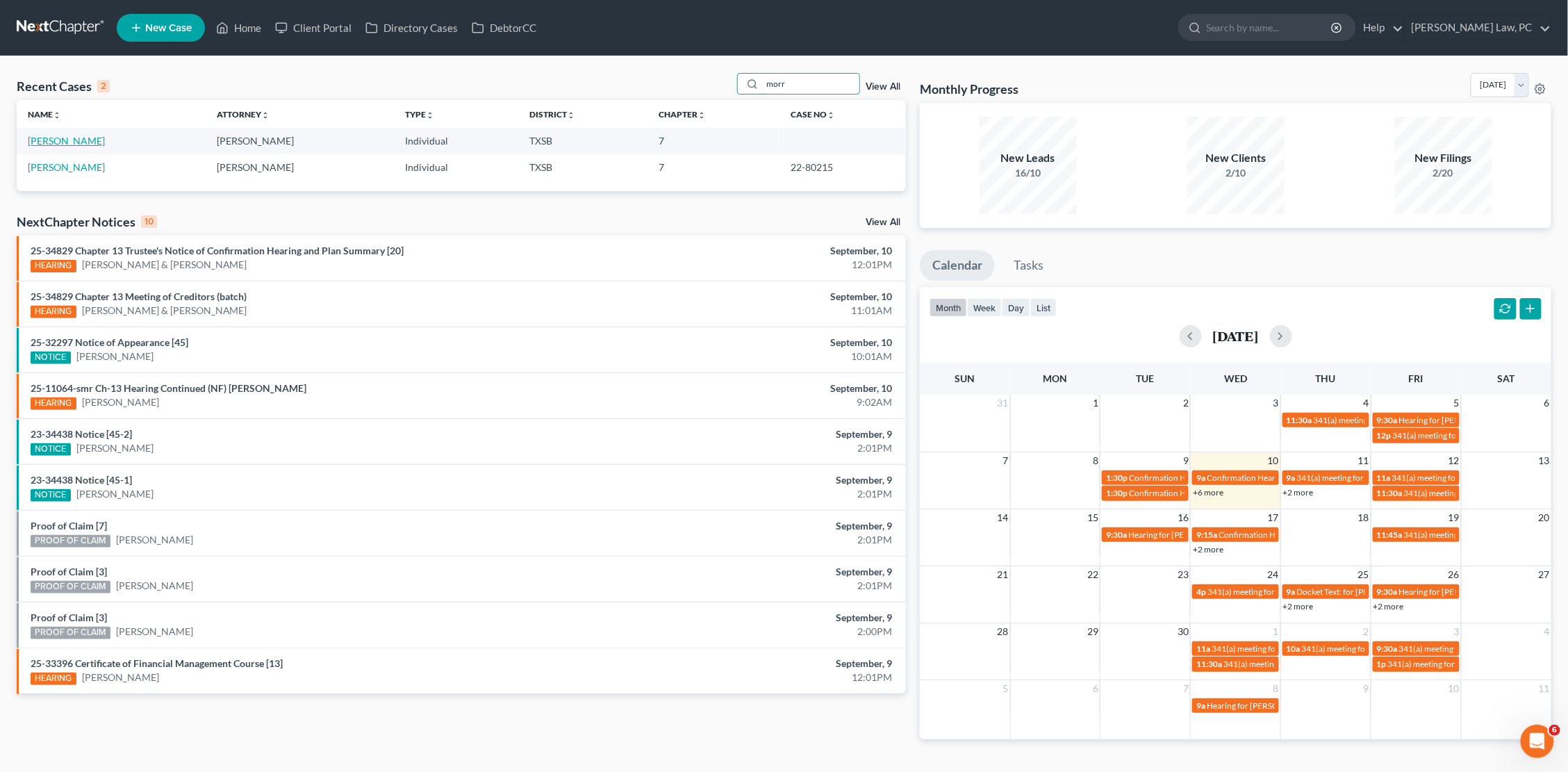
type input "morr"
click at [74, 142] on link "[PERSON_NAME]" at bounding box center [66, 140] width 77 height 12
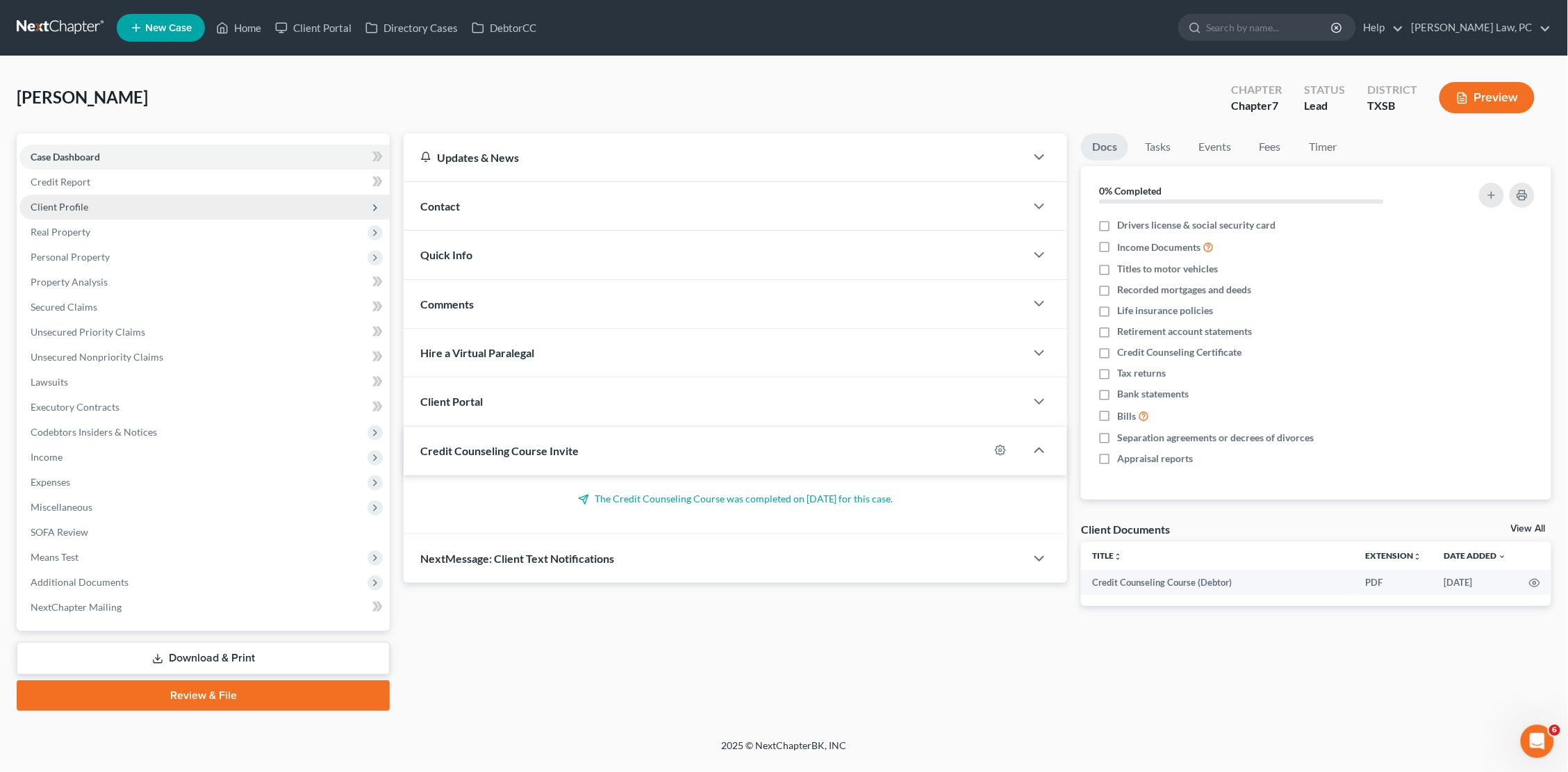
click at [78, 214] on span "Client Profile" at bounding box center [204, 207] width 370 height 25
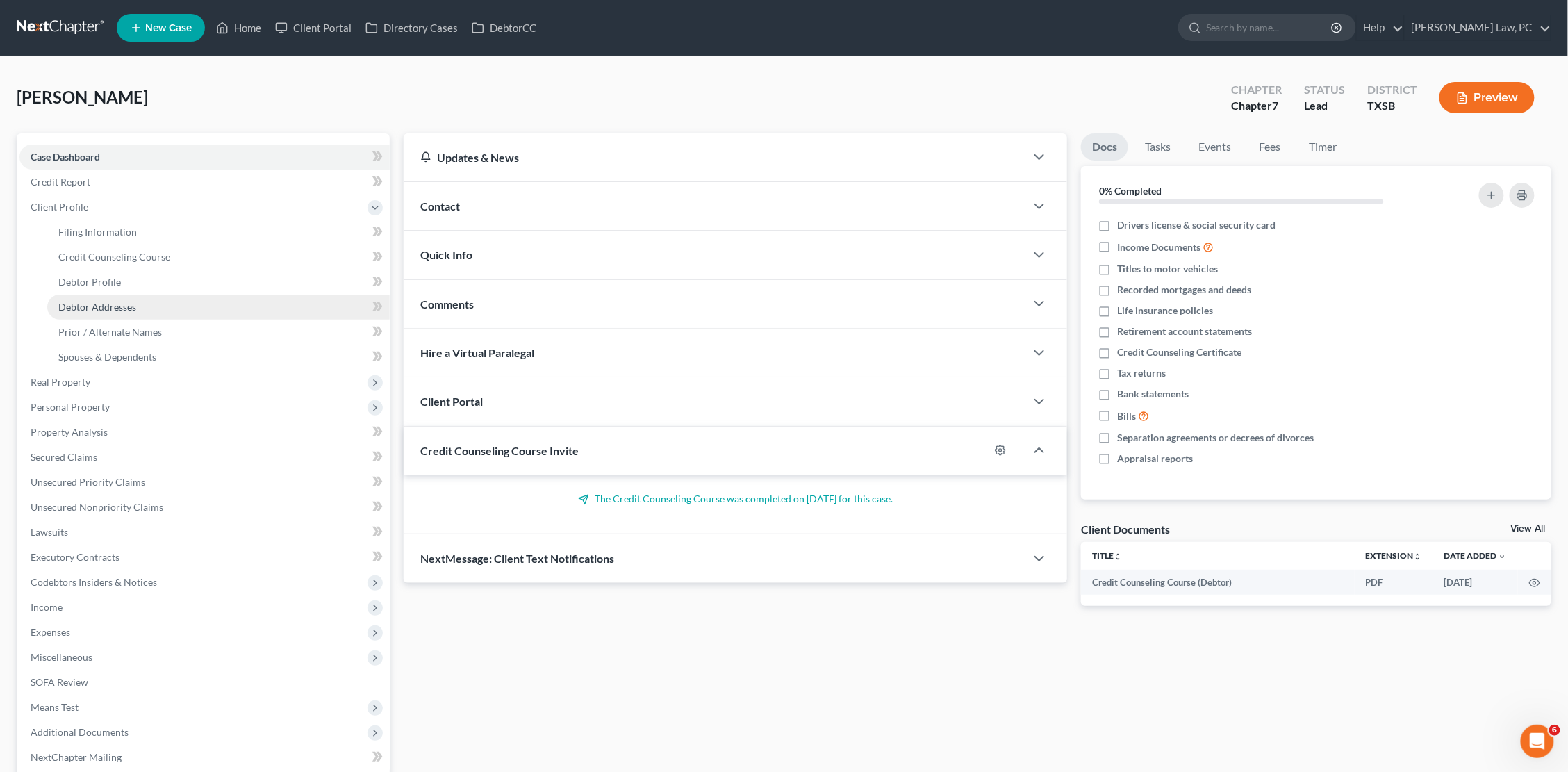
click at [104, 302] on span "Debtor Addresses" at bounding box center [97, 307] width 78 height 12
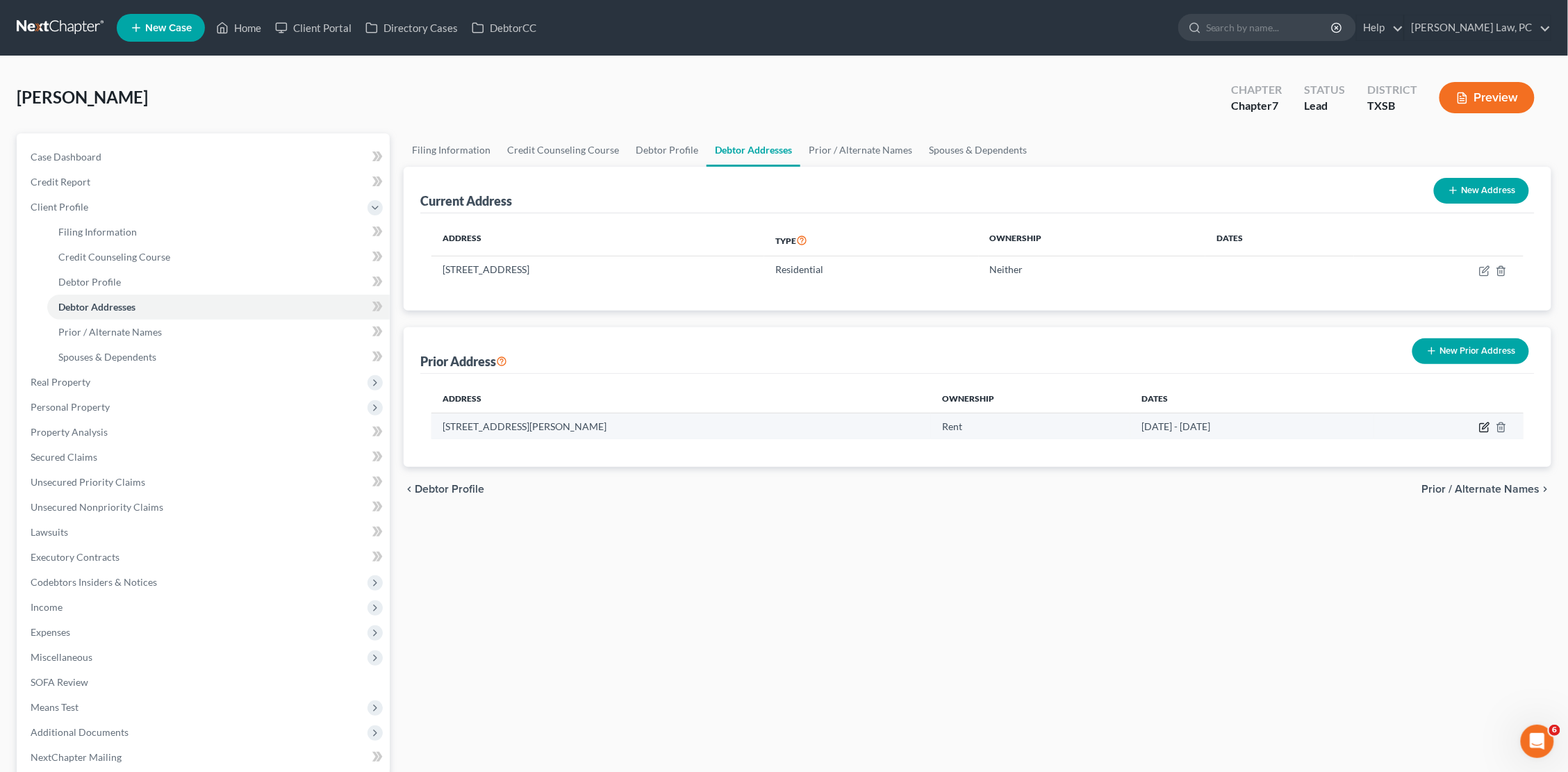
click at [1068, 423] on icon "button" at bounding box center [1483, 426] width 11 height 11
select select "25"
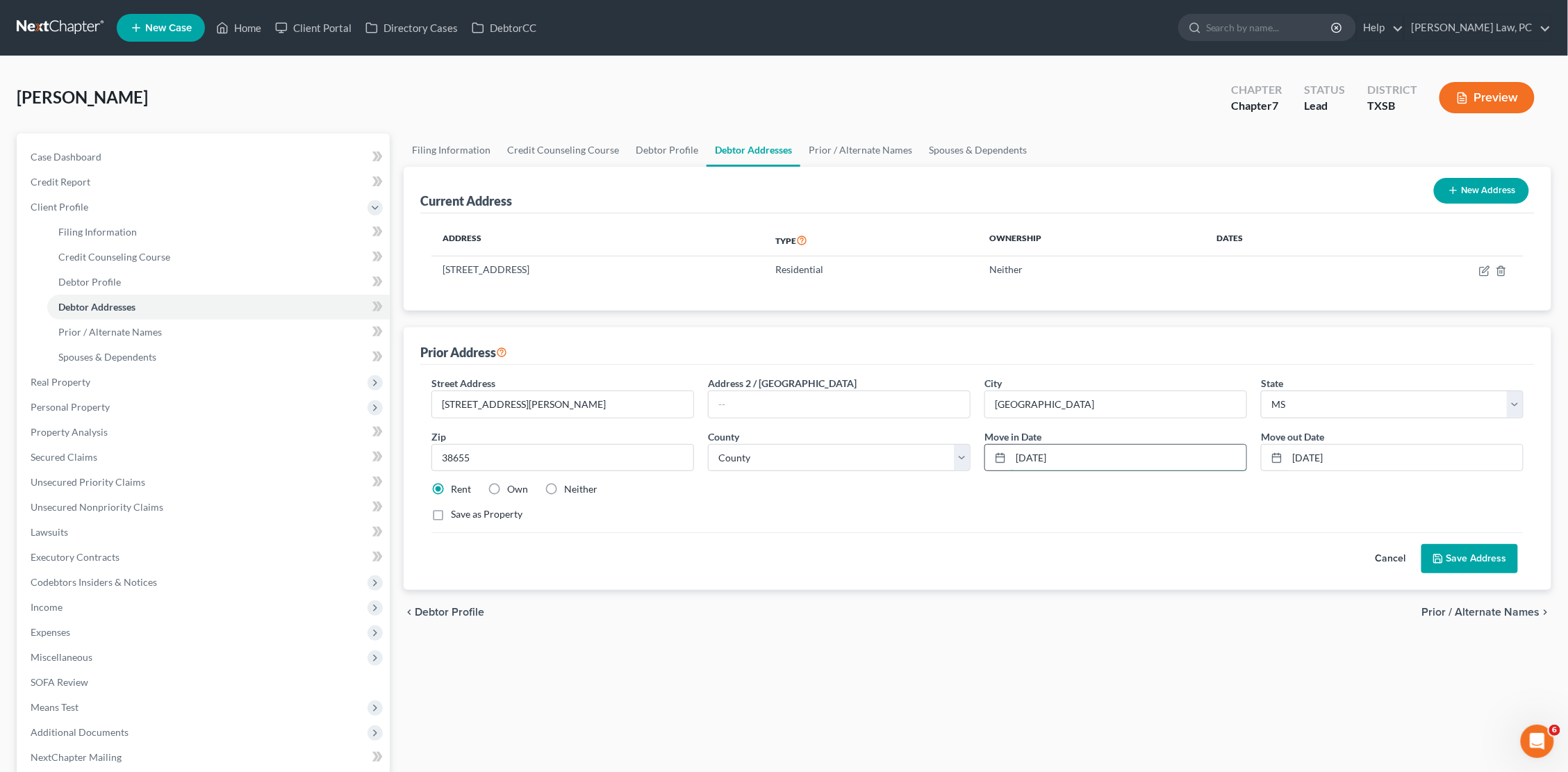
click at [1062, 455] on input "[DATE]" at bounding box center [1128, 458] width 236 height 26
click at [1062, 455] on input "01/01/2000" at bounding box center [1128, 458] width 236 height 26
type input "10/01/2022"
click at [1068, 460] on input "01/01/2000" at bounding box center [1404, 458] width 236 height 26
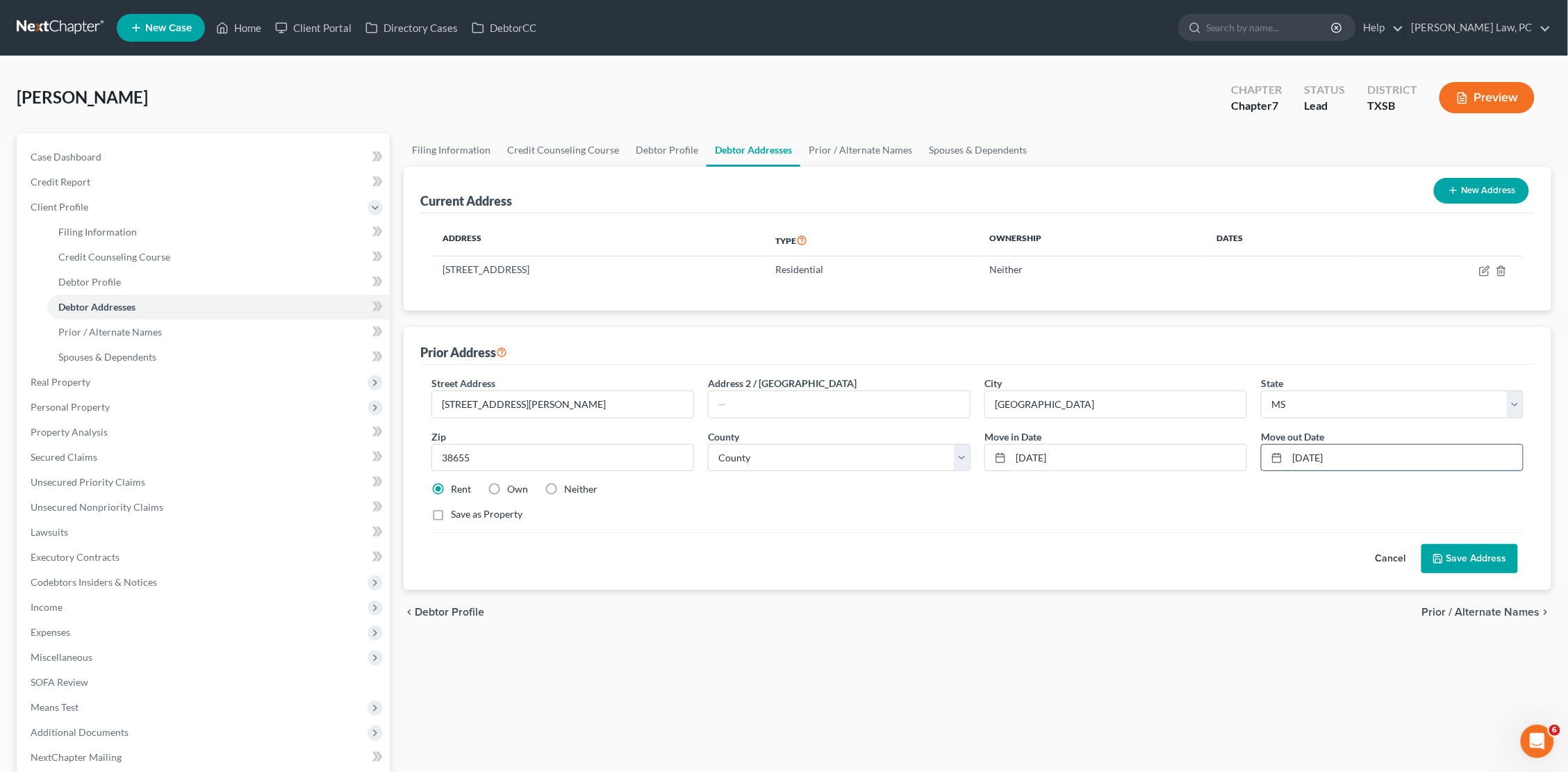
click at [1068, 460] on input "01/01/2000" at bounding box center [1404, 458] width 236 height 26
type input "10/01/2023"
click at [1068, 538] on button "Save Address" at bounding box center [1469, 559] width 96 height 29
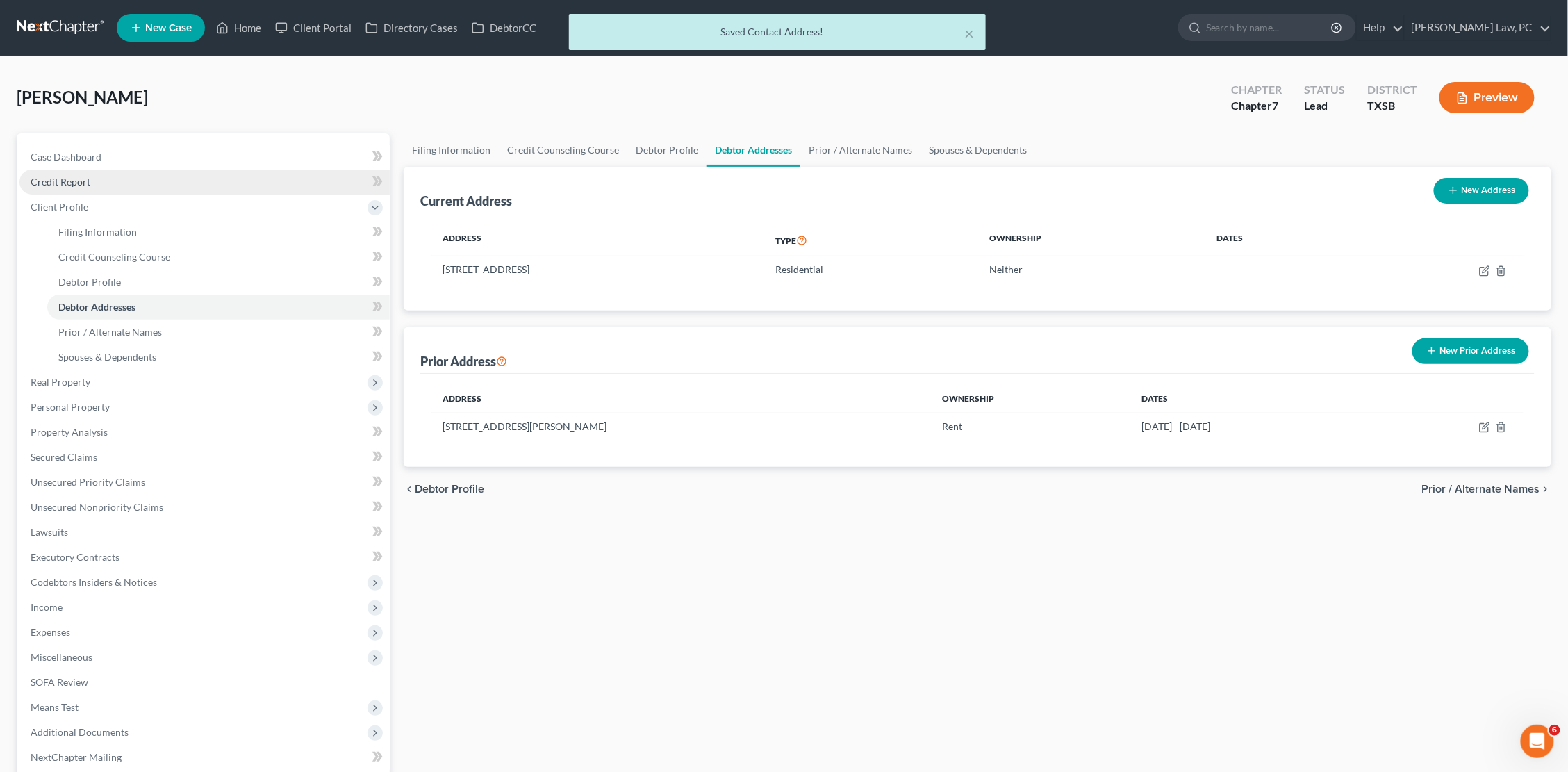
click at [200, 169] on link "Credit Report" at bounding box center [204, 182] width 370 height 25
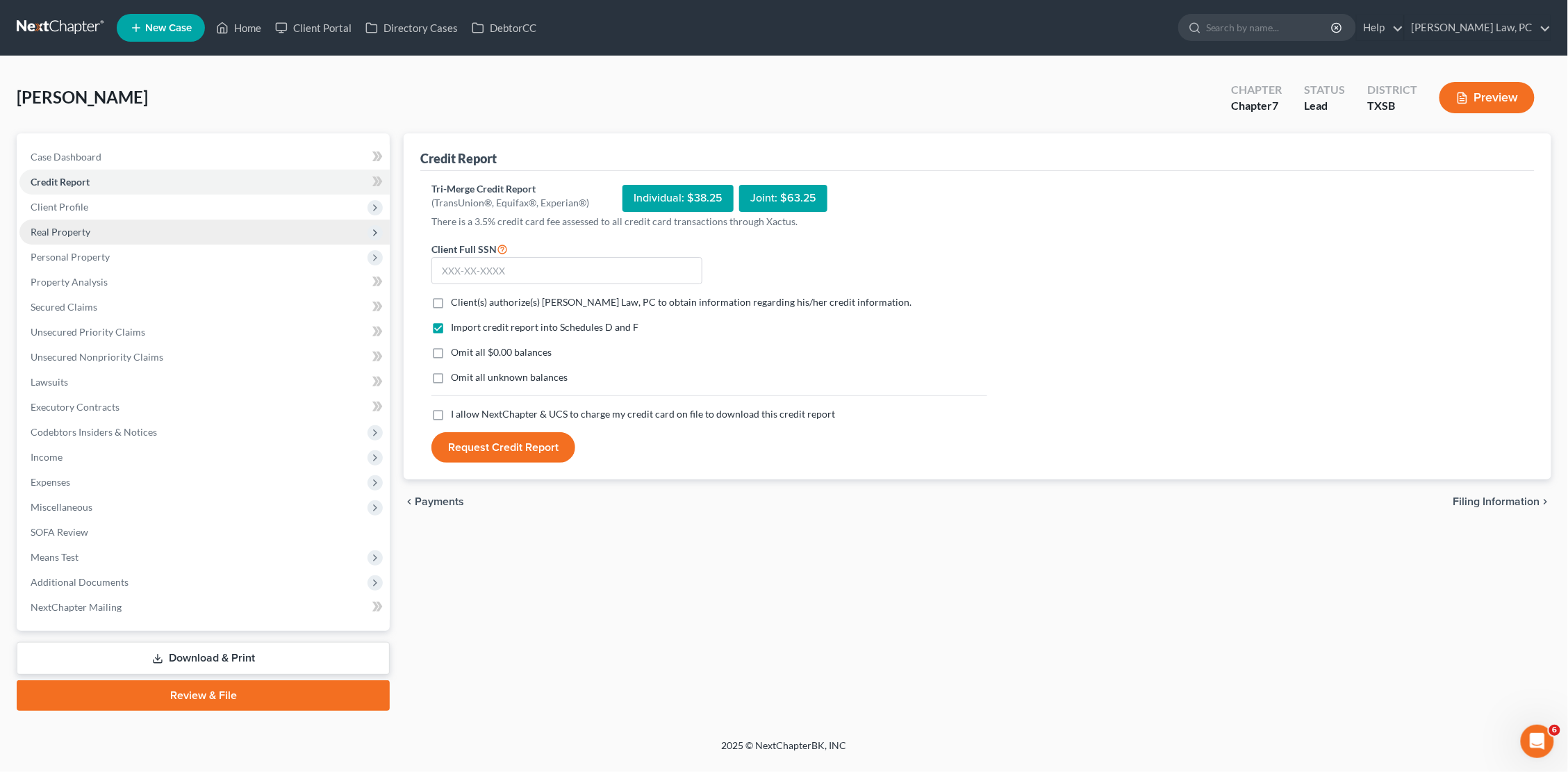
click at [201, 230] on span "Real Property" at bounding box center [204, 233] width 370 height 25
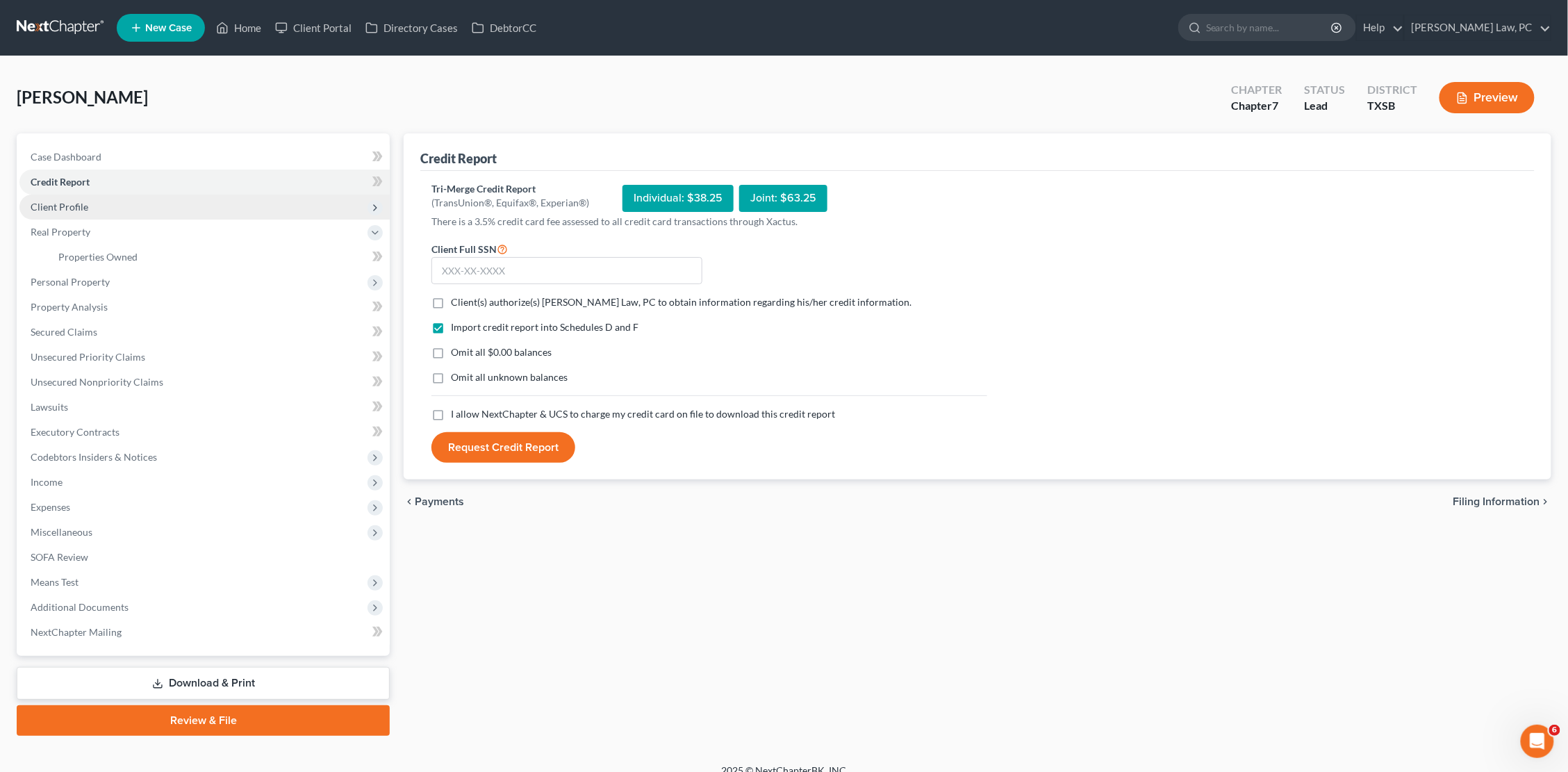
click at [183, 207] on span "Client Profile" at bounding box center [204, 207] width 370 height 25
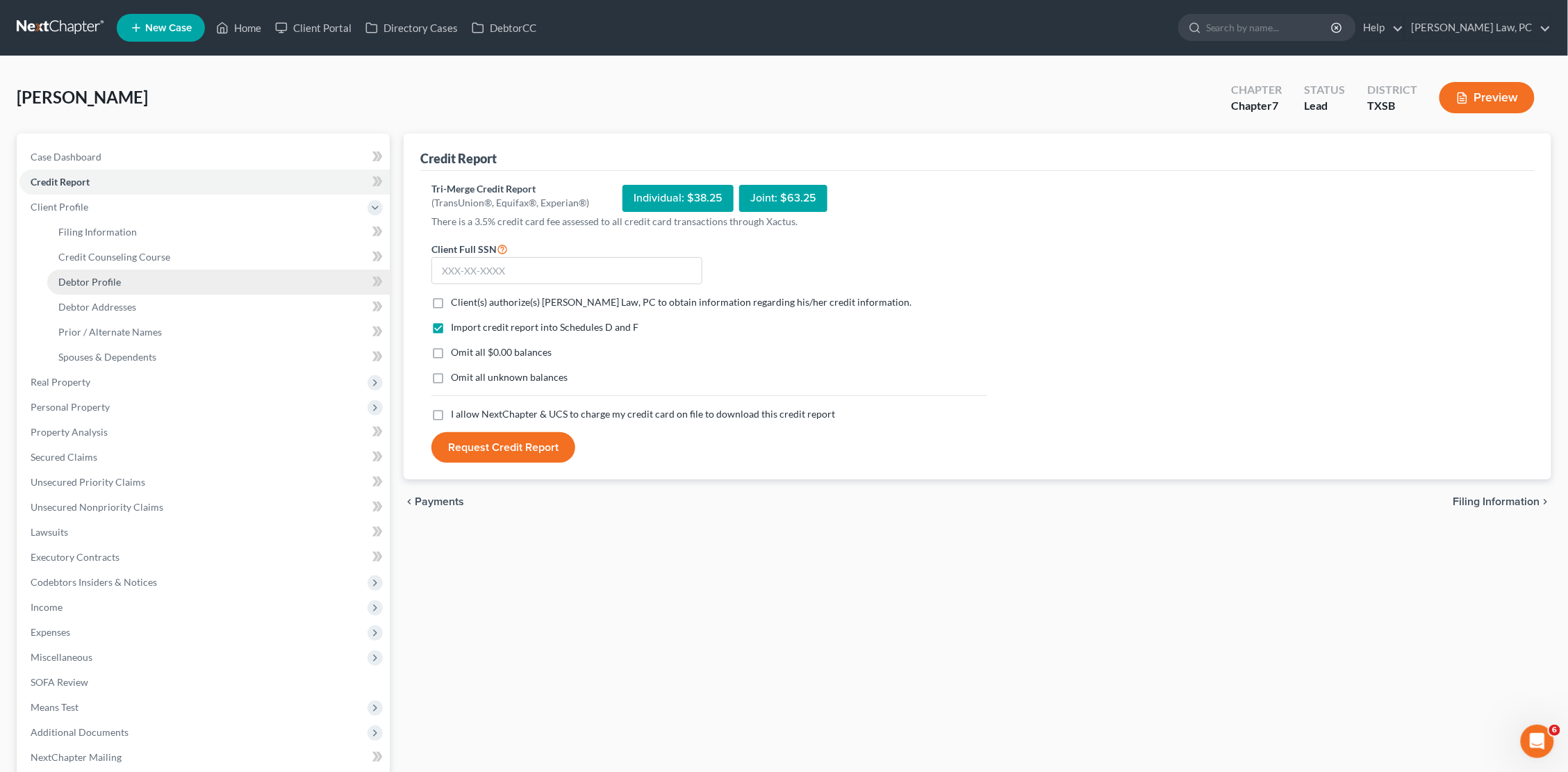
click at [161, 278] on link "Debtor Profile" at bounding box center [219, 282] width 343 height 25
select select "3"
select select "2"
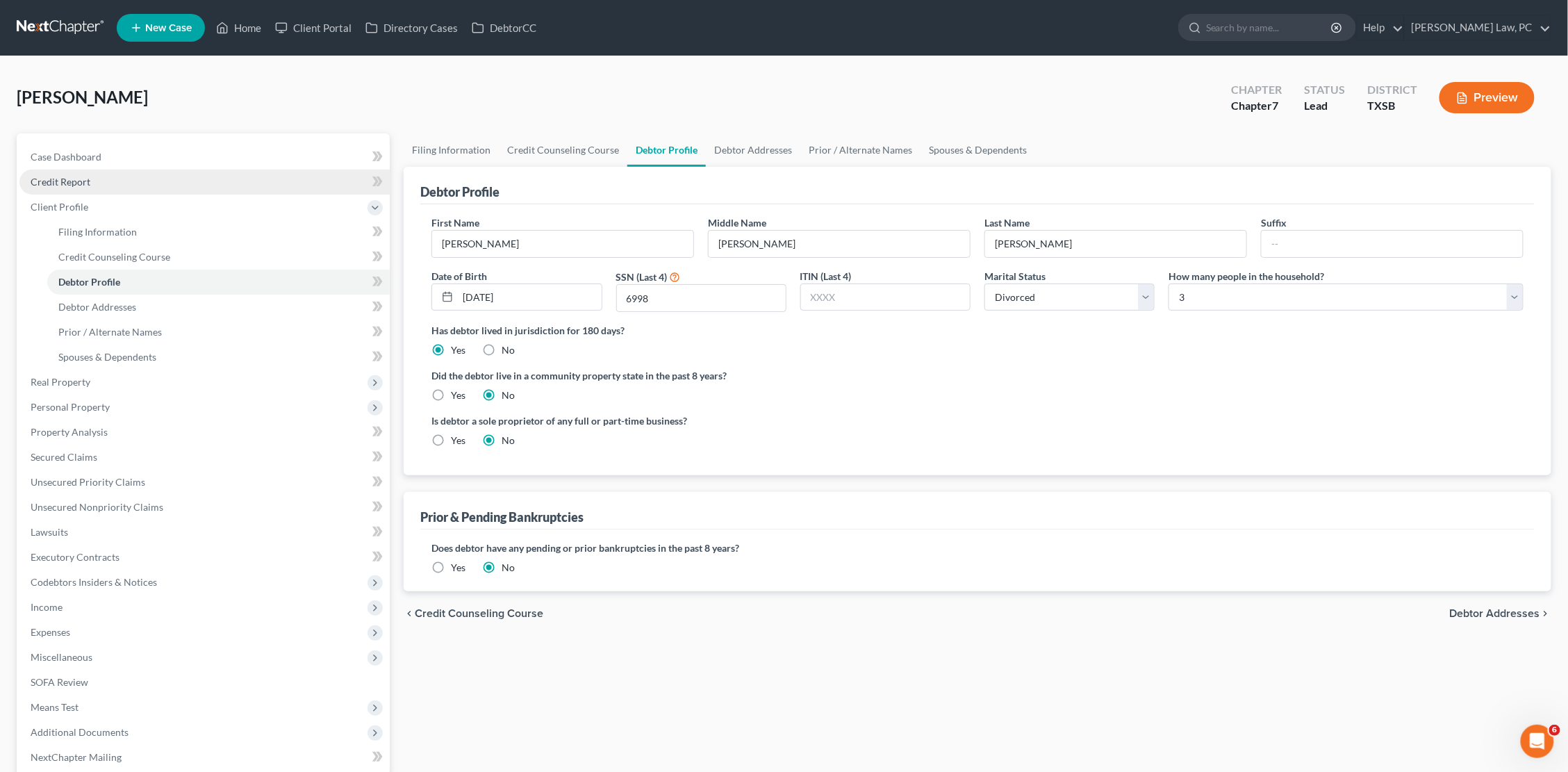
click at [63, 177] on span "Credit Report" at bounding box center [59, 182] width 59 height 12
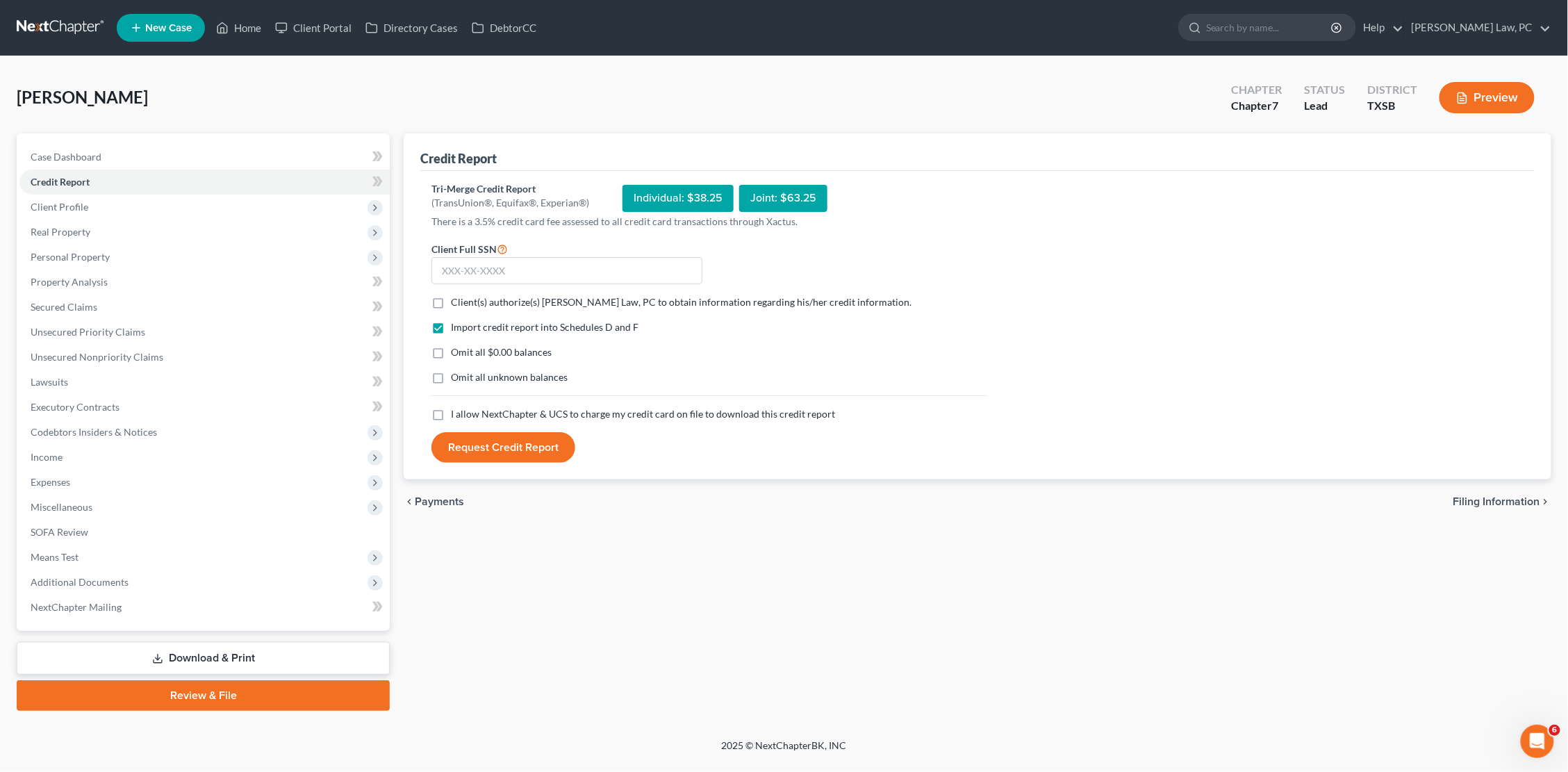
click at [451, 302] on label "Client(s) authorize(s) [PERSON_NAME] Law, PC to obtain information regarding hi…" at bounding box center [680, 302] width 460 height 14
click at [456, 302] on input "Client(s) authorize(s) [PERSON_NAME] Law, PC to obtain information regarding hi…" at bounding box center [460, 299] width 9 height 9
click at [451, 302] on label "Client(s) authorize(s) [PERSON_NAME] Law, PC to obtain information regarding hi…" at bounding box center [680, 302] width 460 height 14
click at [456, 302] on input "Client(s) authorize(s) [PERSON_NAME] Law, PC to obtain information regarding hi…" at bounding box center [460, 299] width 9 height 9
click at [451, 297] on label "Client(s) authorize(s) [PERSON_NAME] Law, PC to obtain information regarding hi…" at bounding box center [680, 302] width 460 height 14
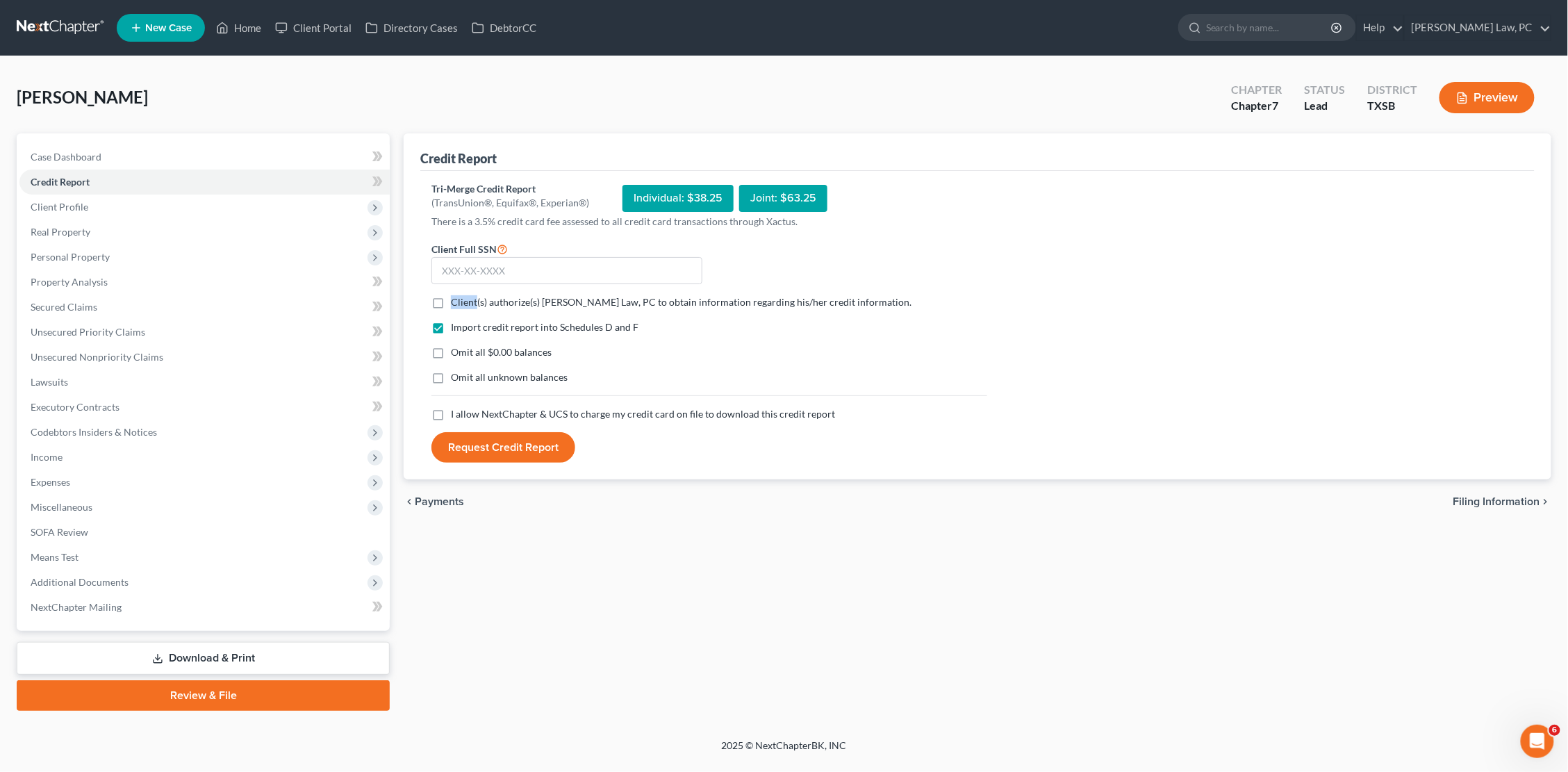
click at [456, 297] on input "Client(s) authorize(s) [PERSON_NAME] Law, PC to obtain information regarding hi…" at bounding box center [460, 299] width 9 height 9
checkbox input "true"
click at [451, 408] on label "I allow NextChapter & UCS to charge my credit card on file to download this cre…" at bounding box center [642, 414] width 384 height 14
click at [456, 408] on input "I allow NextChapter & UCS to charge my credit card on file to download this cre…" at bounding box center [460, 411] width 9 height 9
checkbox input "true"
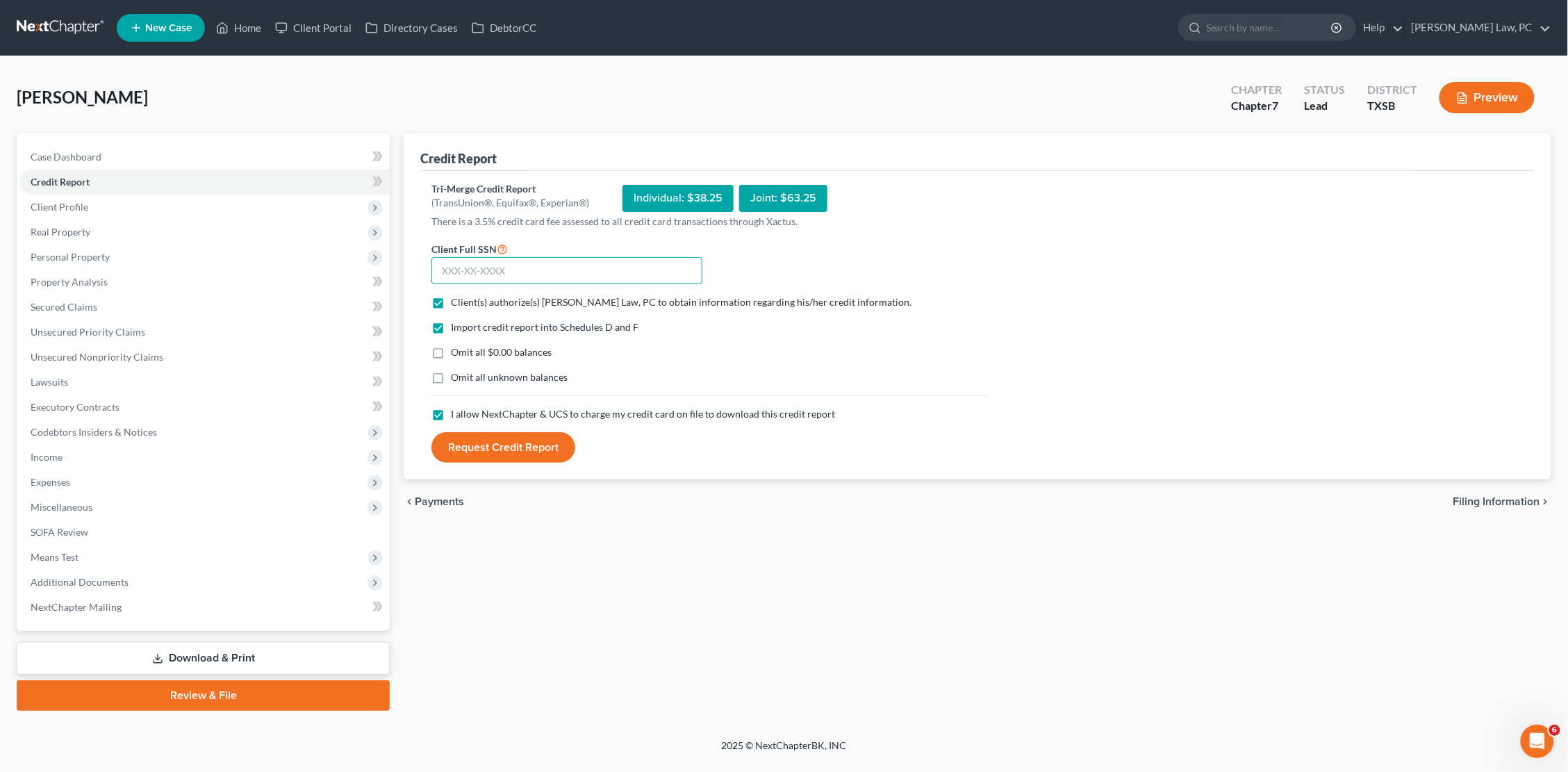
click at [529, 270] on input "text" at bounding box center [566, 271] width 271 height 28
type input "632-44-6998"
click at [486, 441] on button "Request Credit Report" at bounding box center [503, 447] width 144 height 30
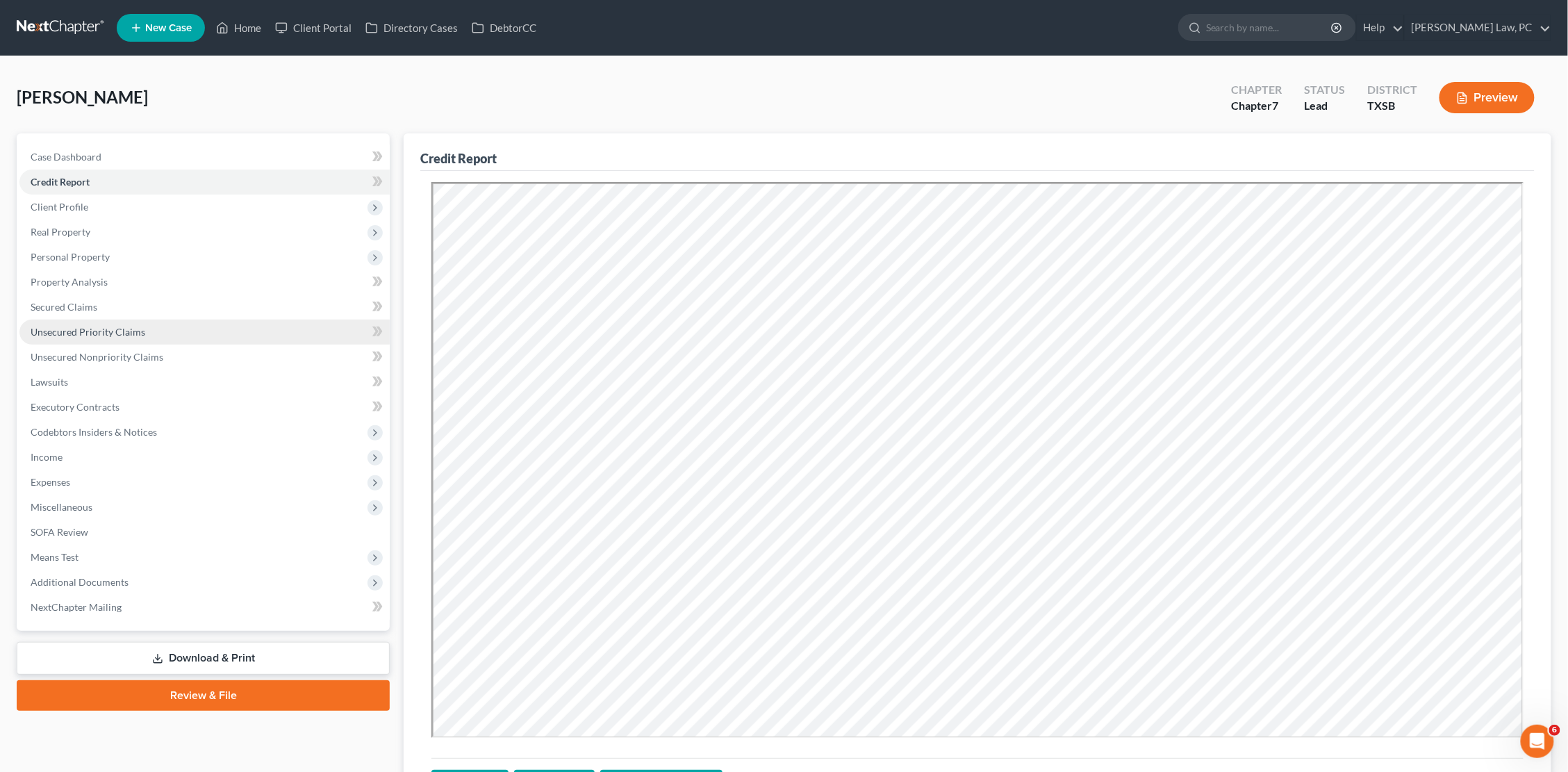
click at [133, 330] on span "Unsecured Priority Claims" at bounding box center [88, 332] width 115 height 12
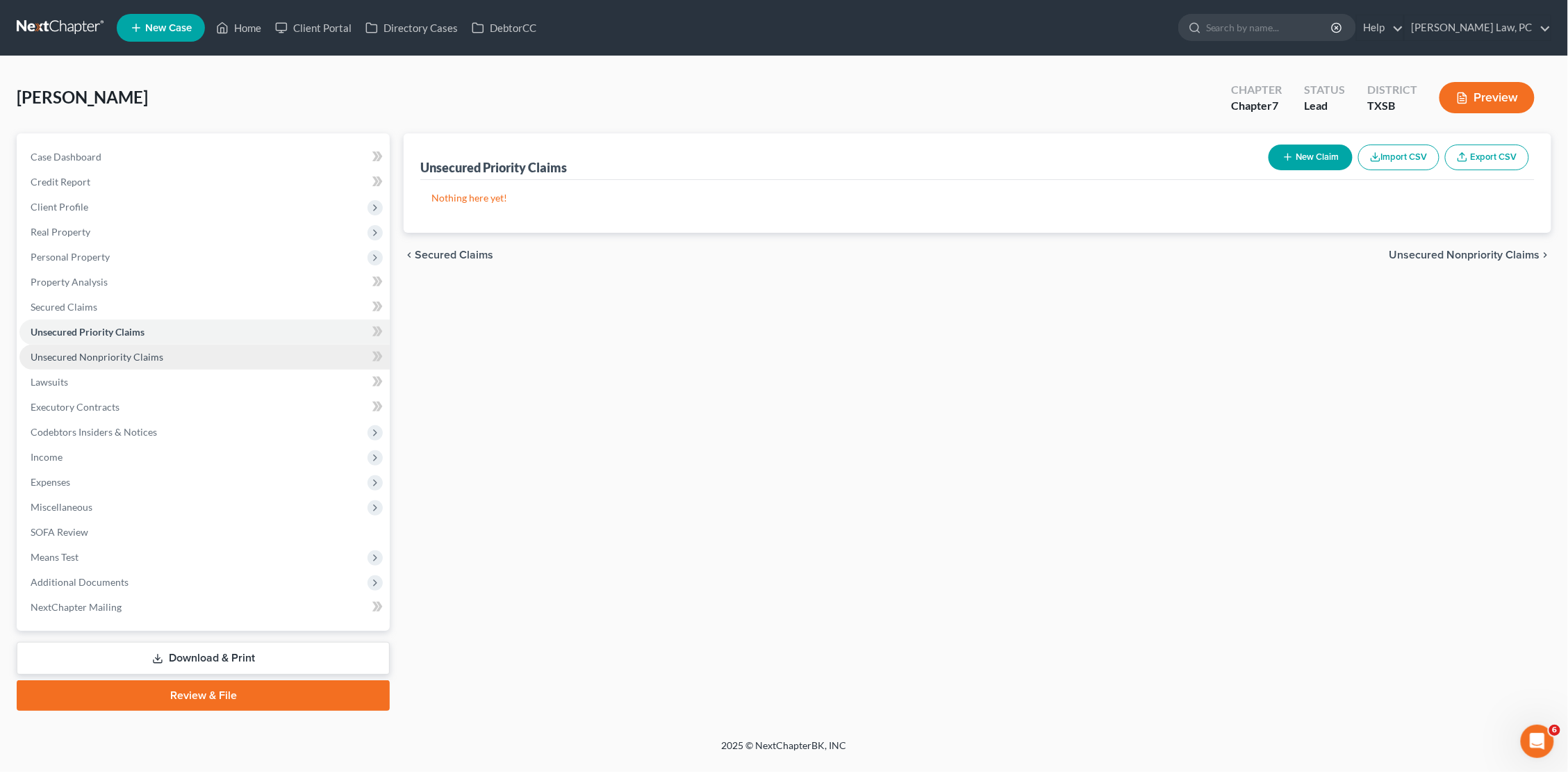
click at [105, 350] on span "Unsecured Nonpriority Claims" at bounding box center [96, 356] width 132 height 12
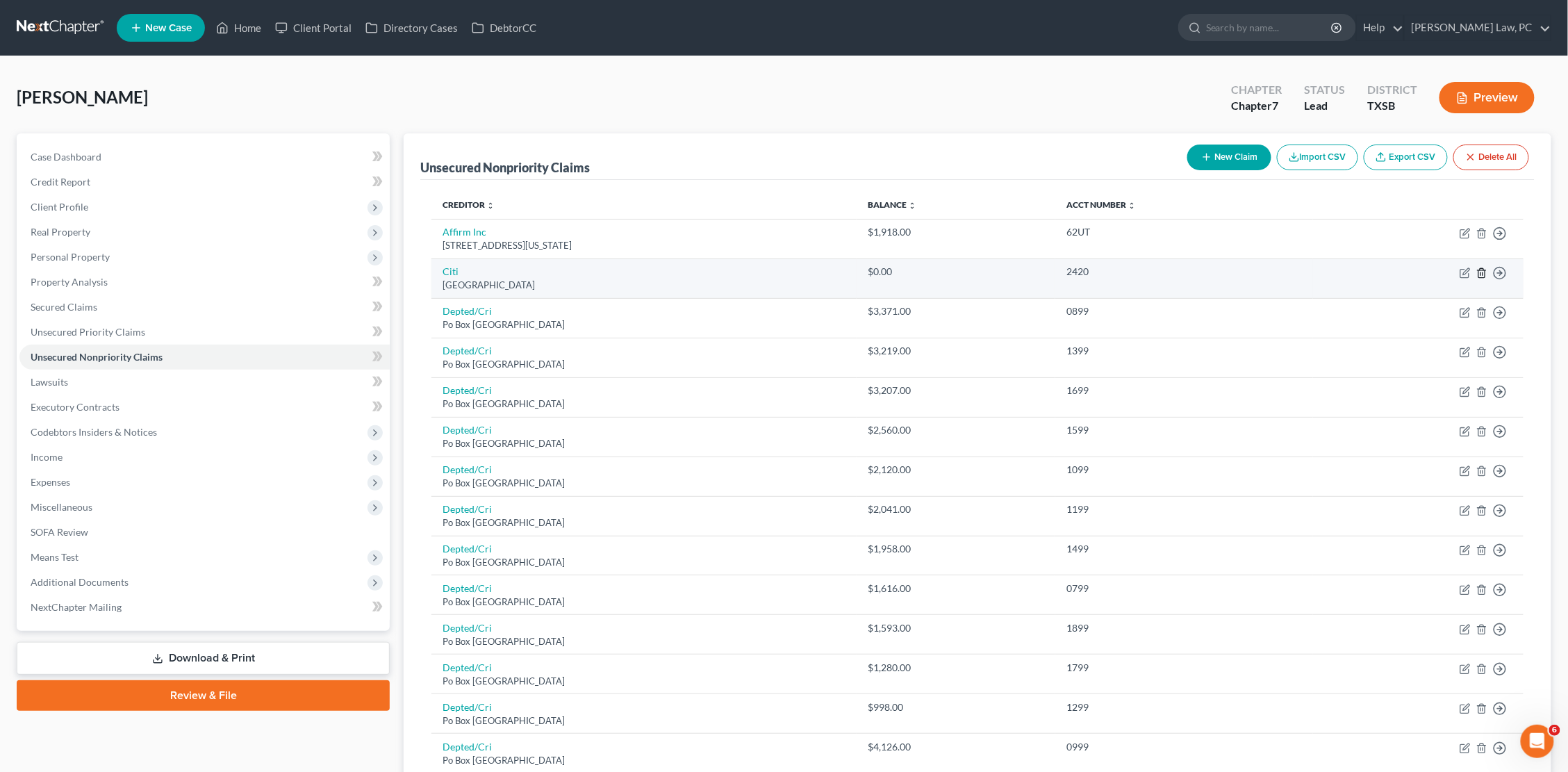
click at [1068, 271] on polyline "button" at bounding box center [1481, 271] width 9 height 0
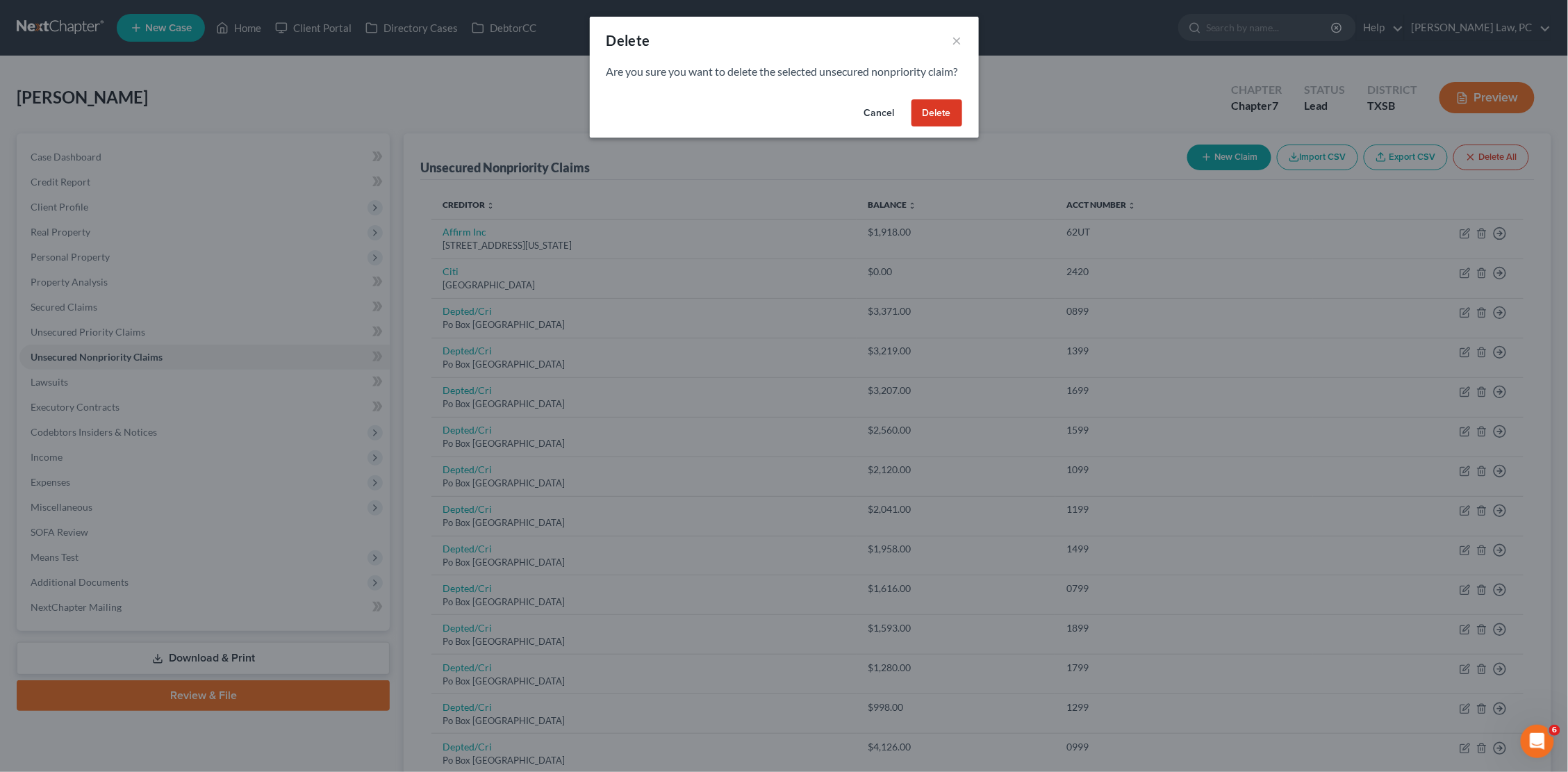
click at [940, 125] on button "Delete" at bounding box center [936, 113] width 51 height 28
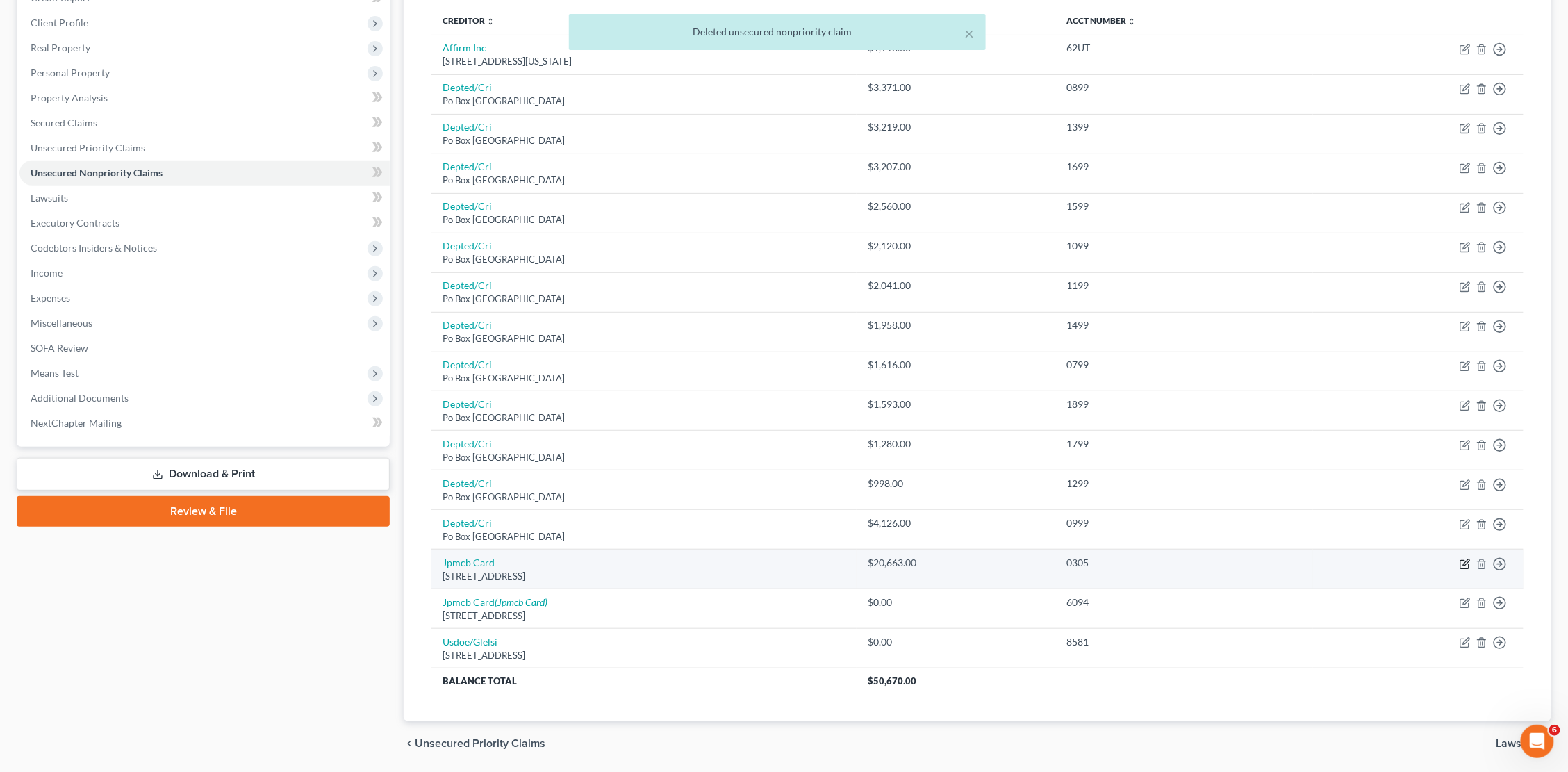
scroll to position [189, 0]
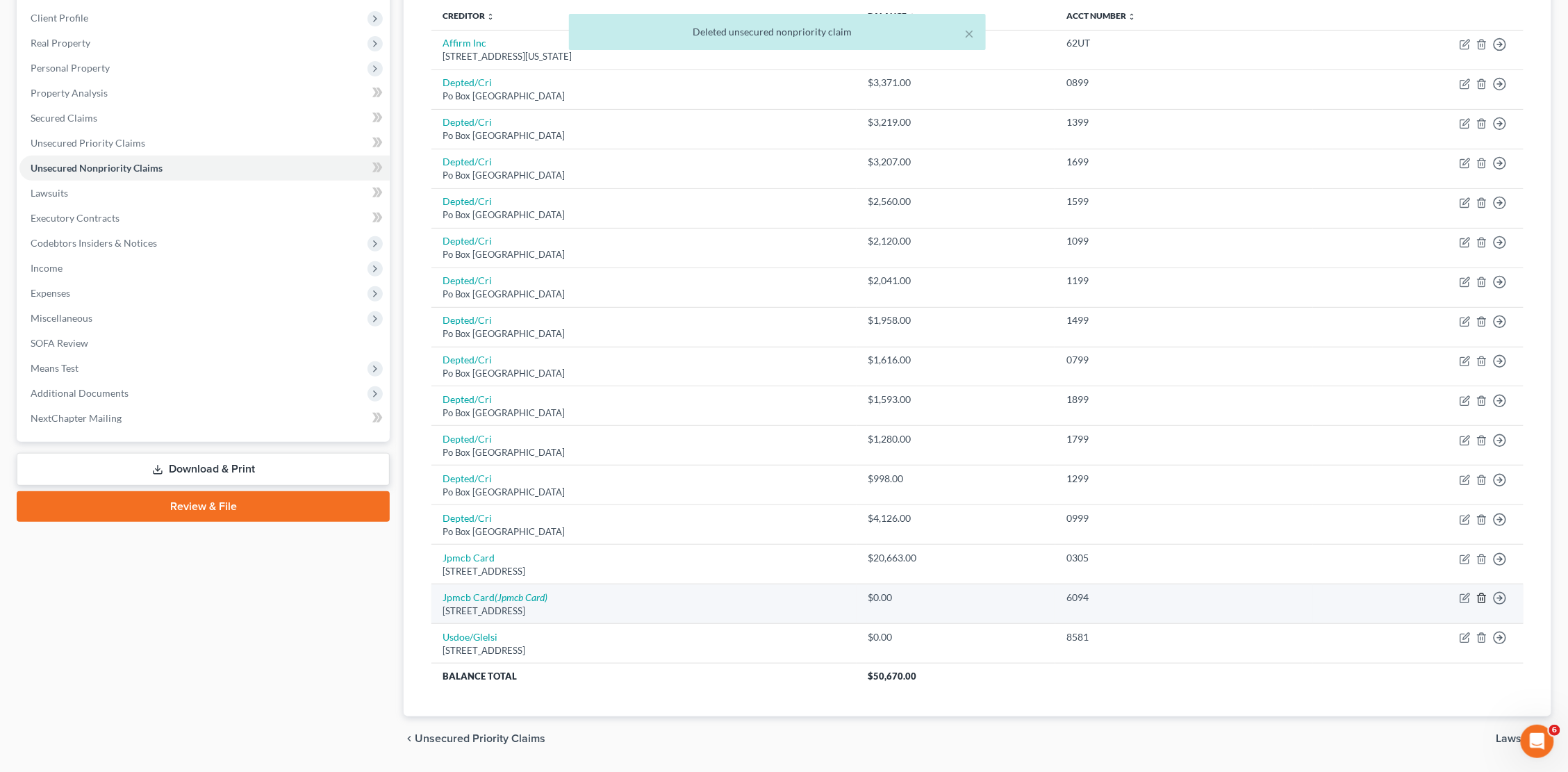
click at [1068, 538] on icon "button" at bounding box center [1481, 598] width 11 height 11
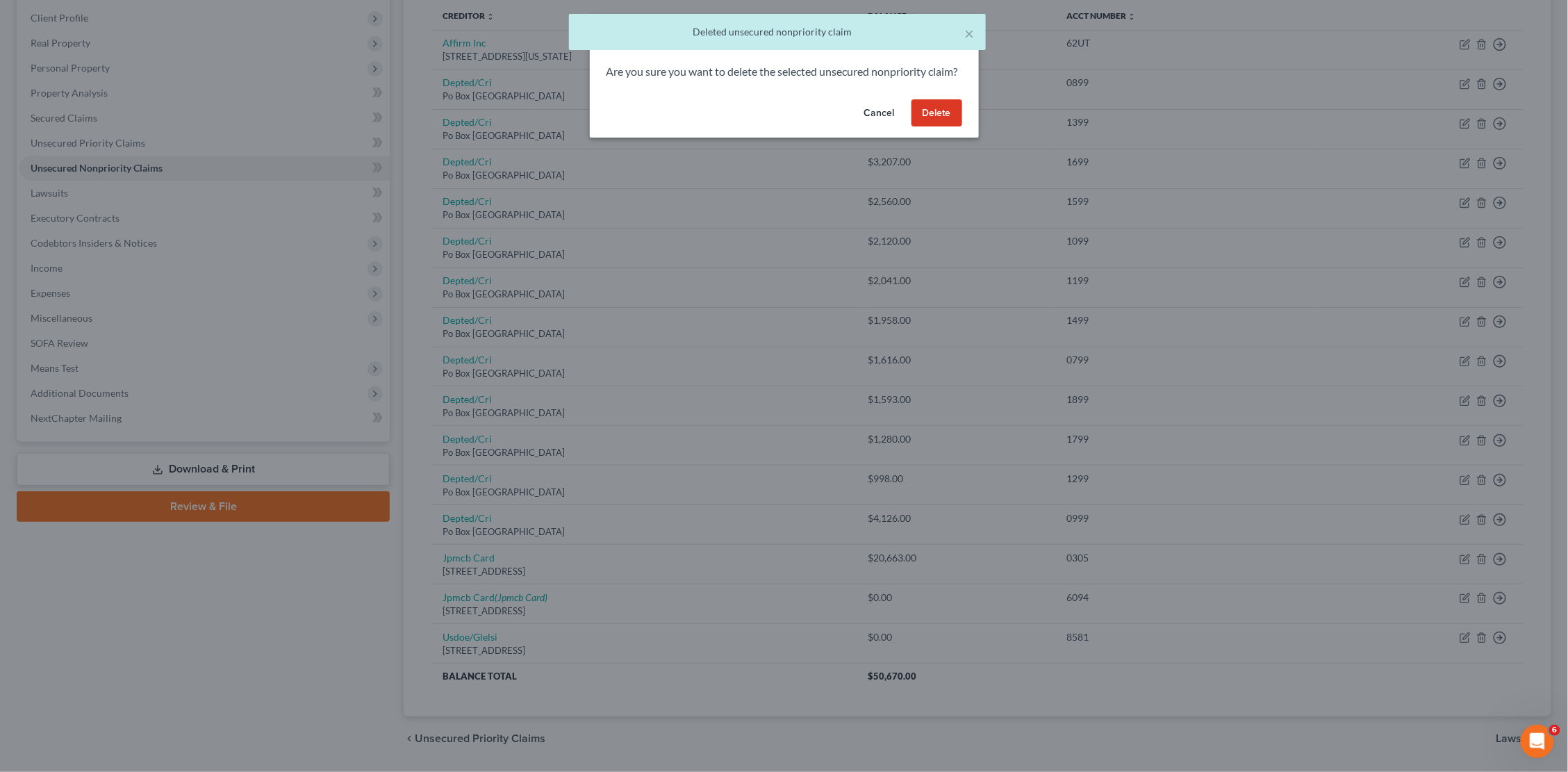
click at [928, 123] on button "Delete" at bounding box center [936, 113] width 51 height 28
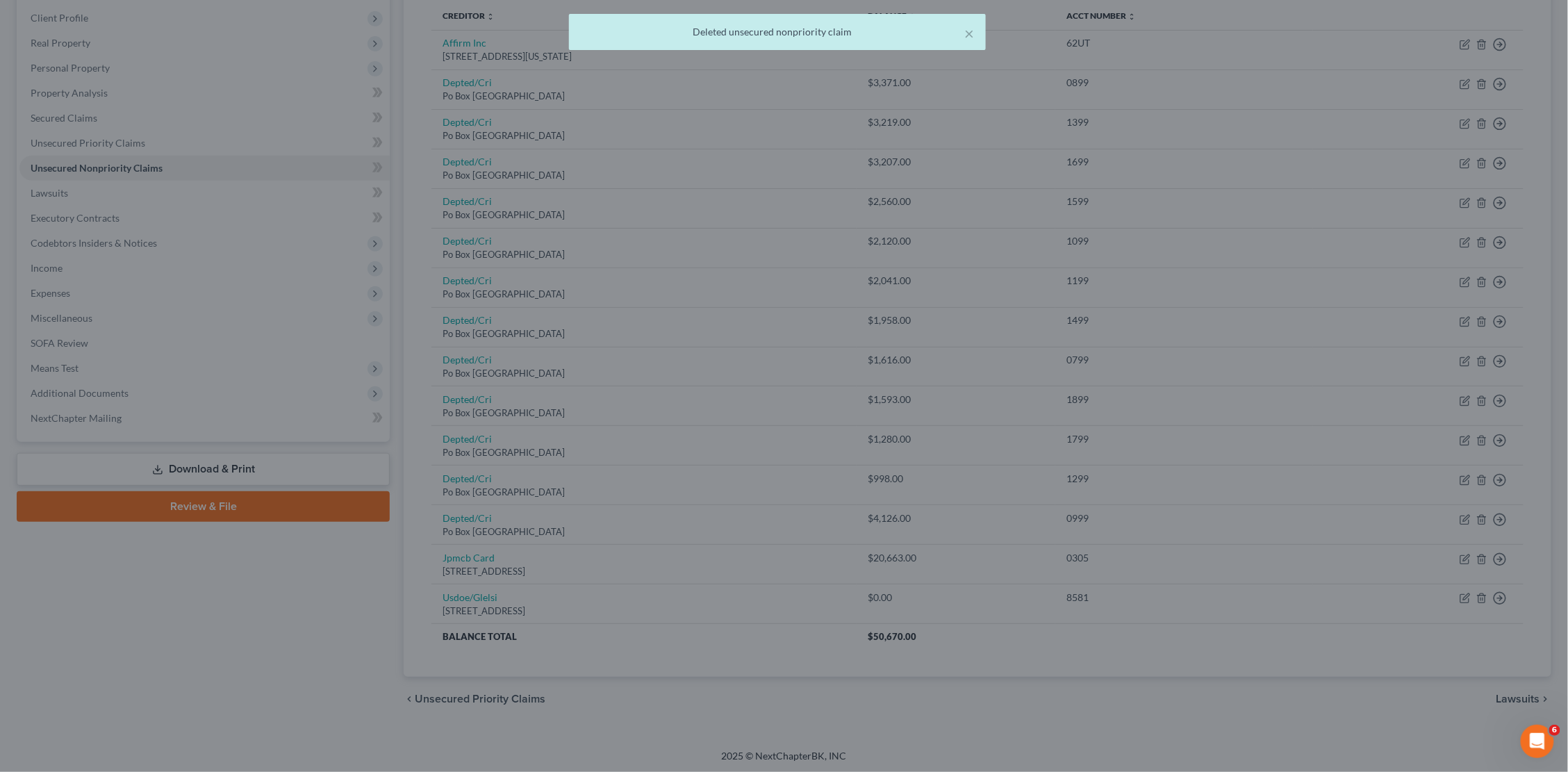
scroll to position [168, 0]
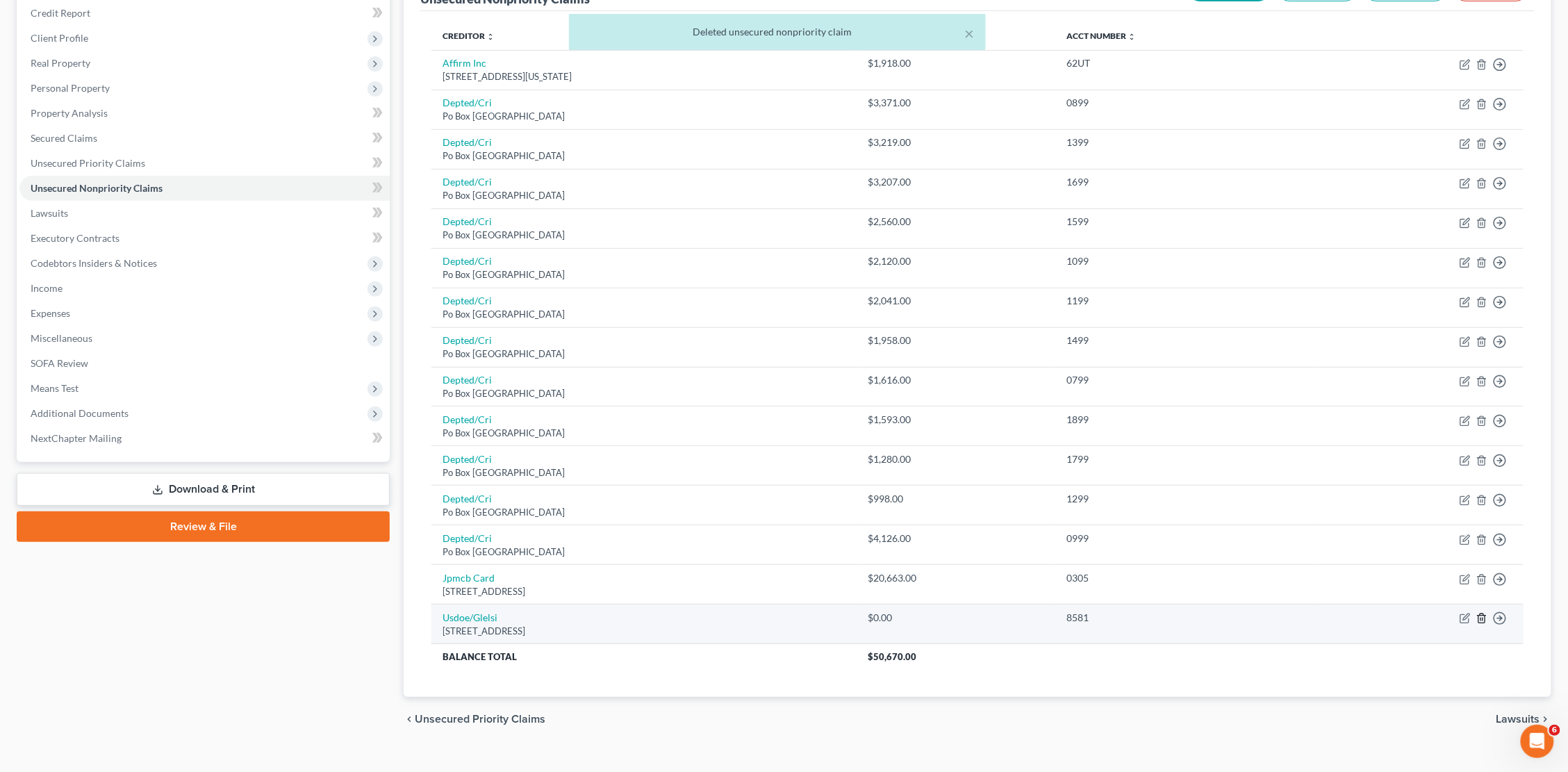
click at [1068, 538] on icon "button" at bounding box center [1481, 618] width 6 height 9
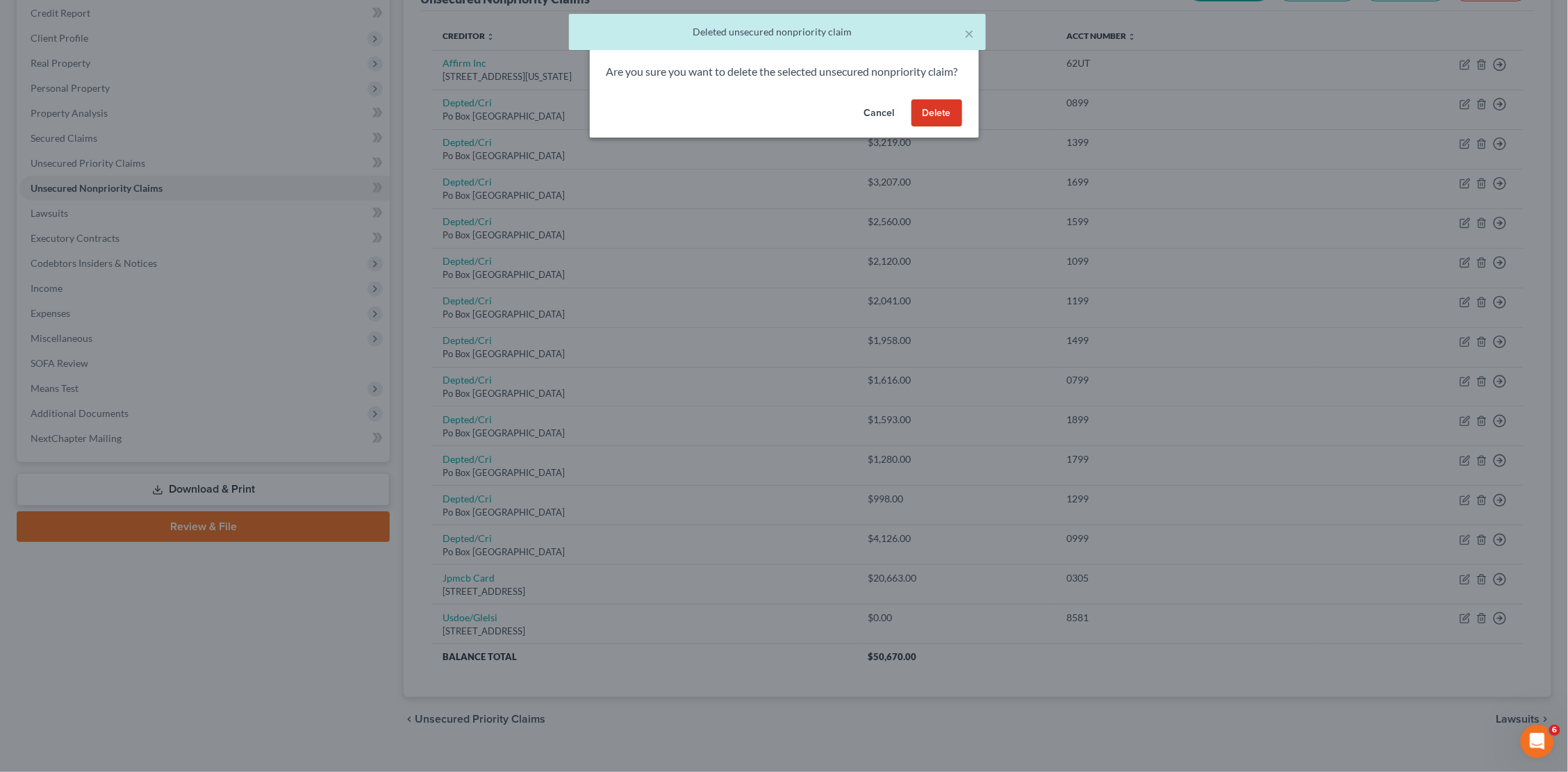
click at [939, 128] on button "Delete" at bounding box center [936, 113] width 51 height 28
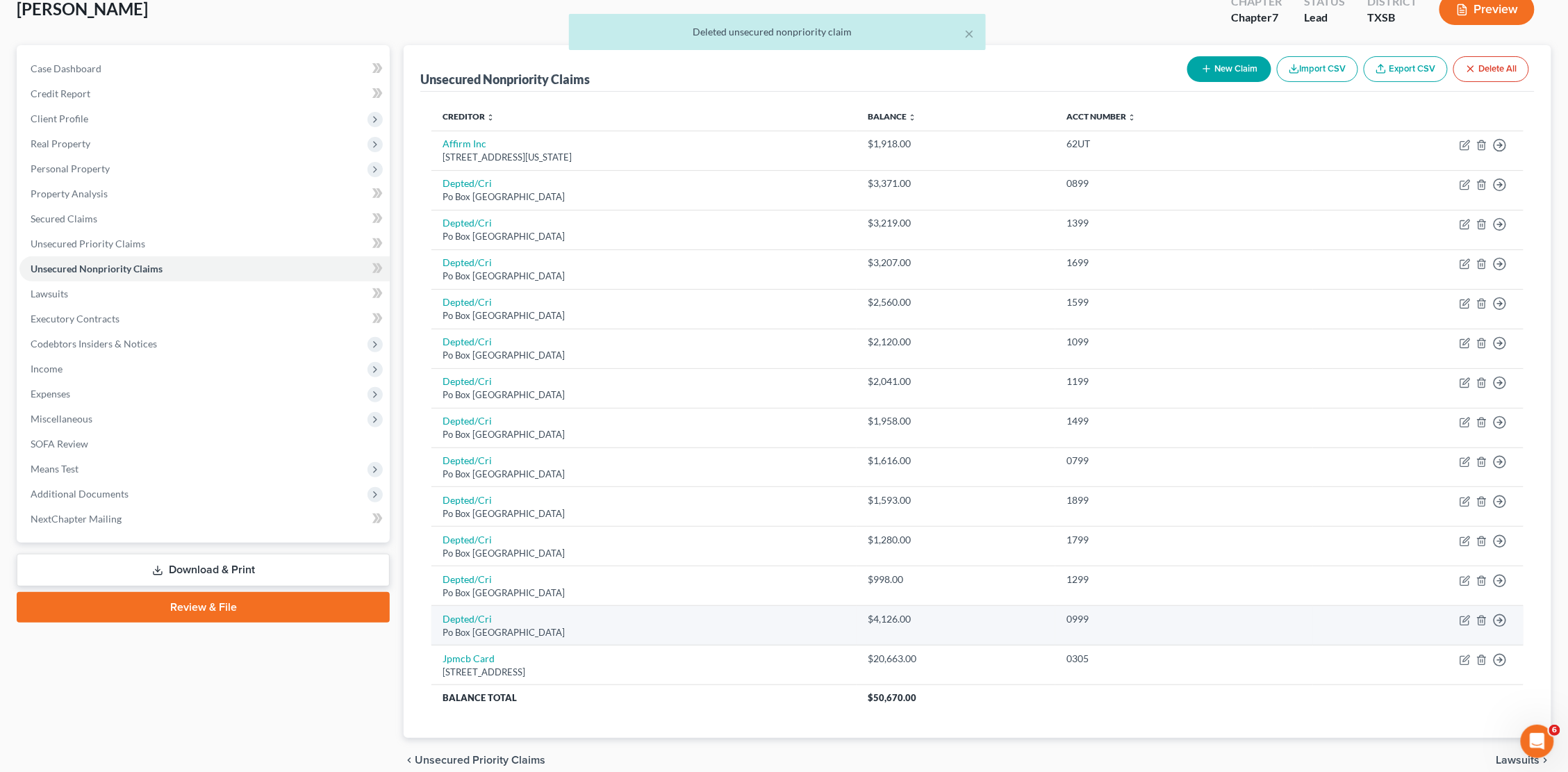
scroll to position [89, 0]
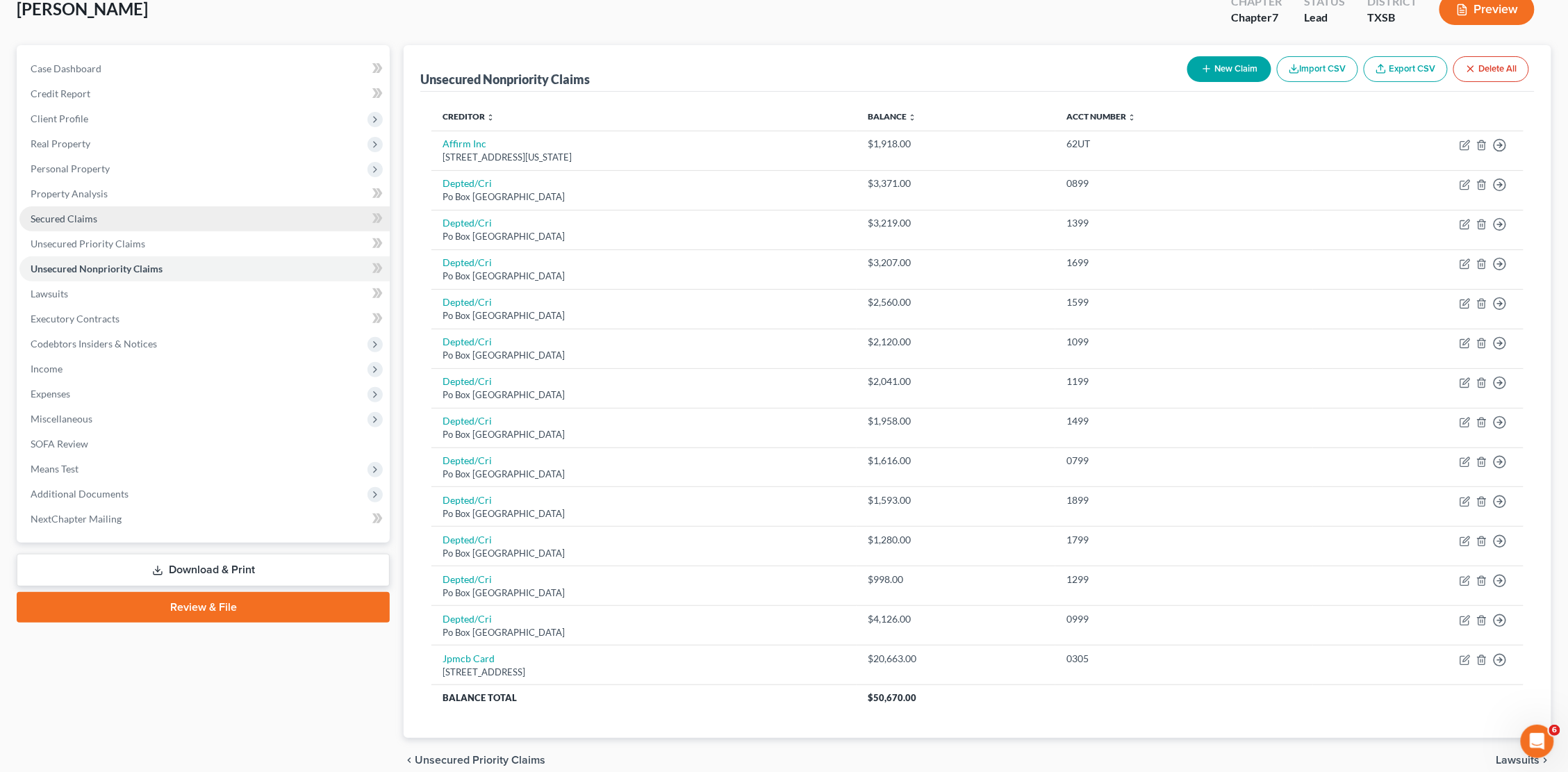
click at [110, 206] on link "Secured Claims" at bounding box center [204, 219] width 370 height 25
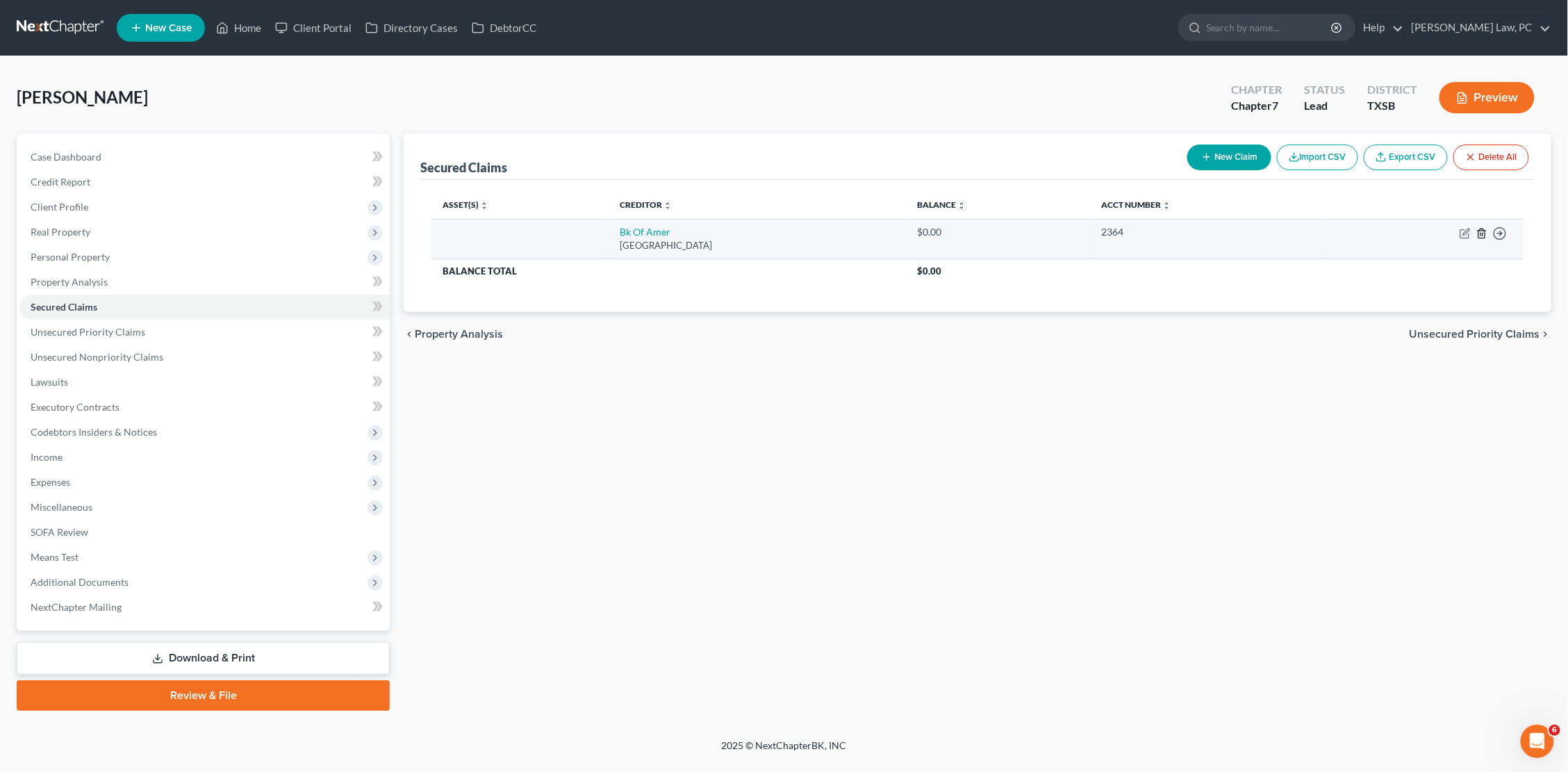
click at [1068, 233] on line "button" at bounding box center [1482, 234] width 0 height 3
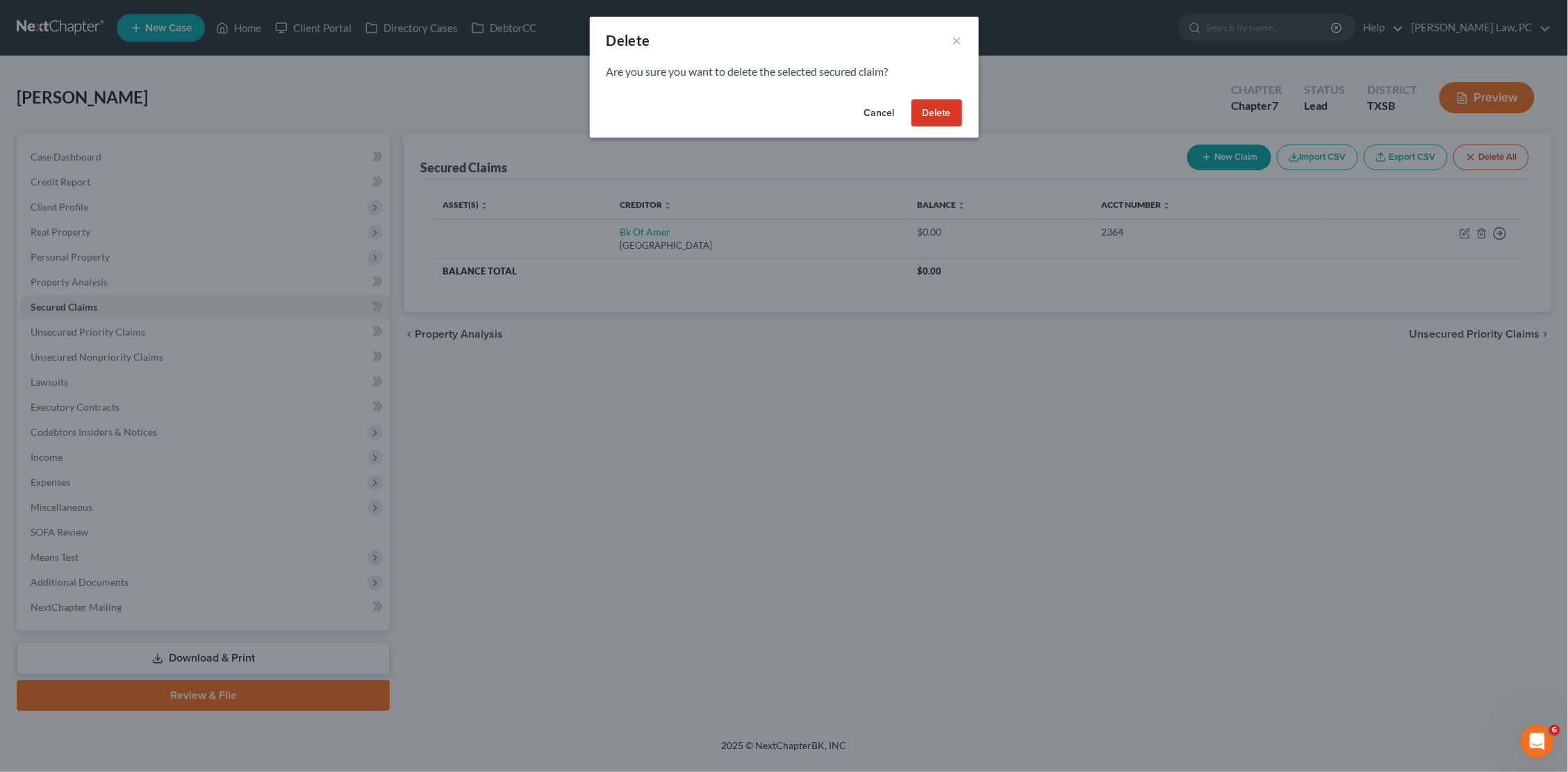
click at [947, 118] on button "Delete" at bounding box center [936, 113] width 51 height 28
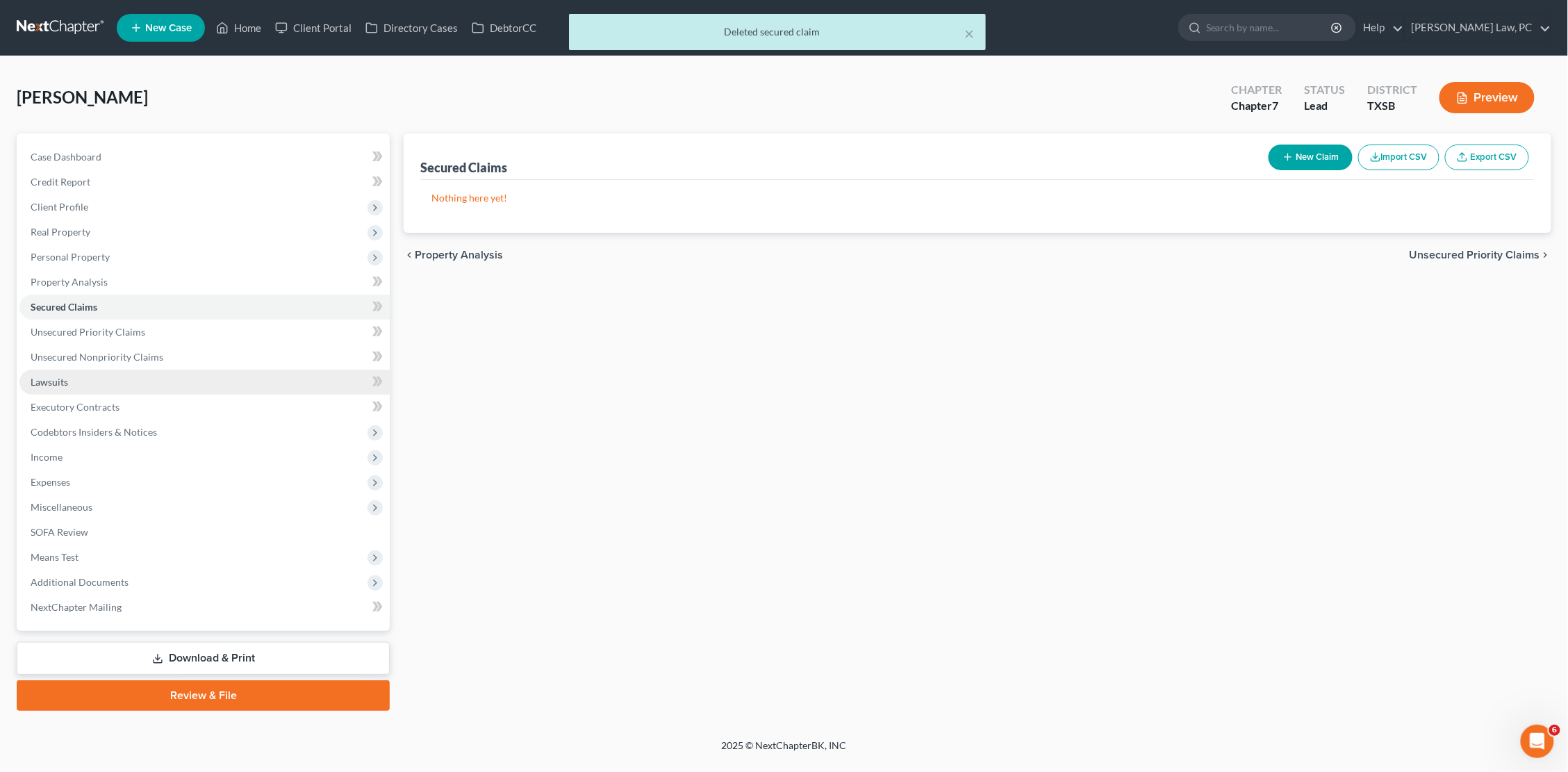
click at [197, 370] on link "Lawsuits" at bounding box center [204, 383] width 370 height 25
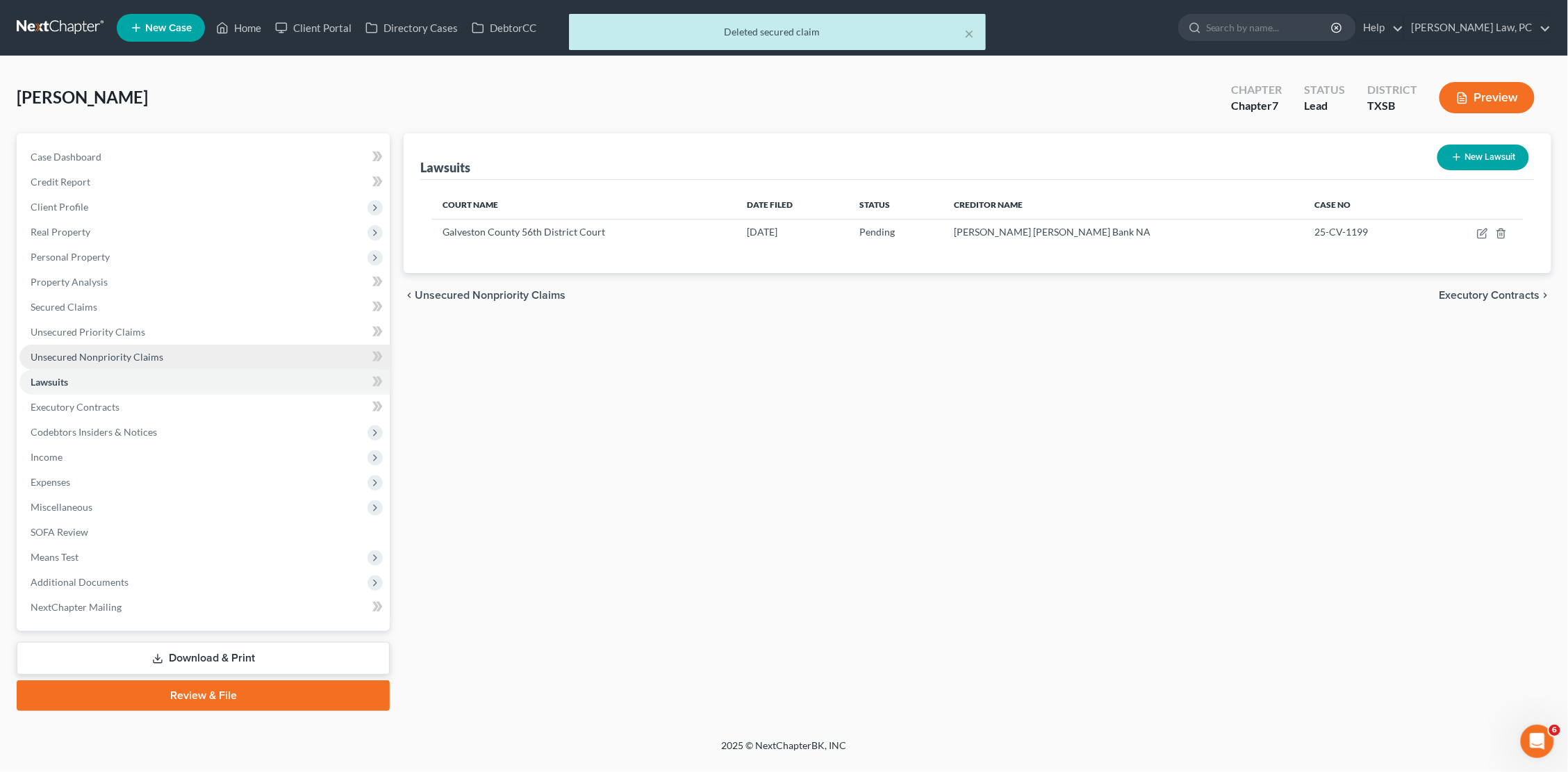
click at [189, 350] on link "Unsecured Nonpriority Claims" at bounding box center [204, 357] width 370 height 25
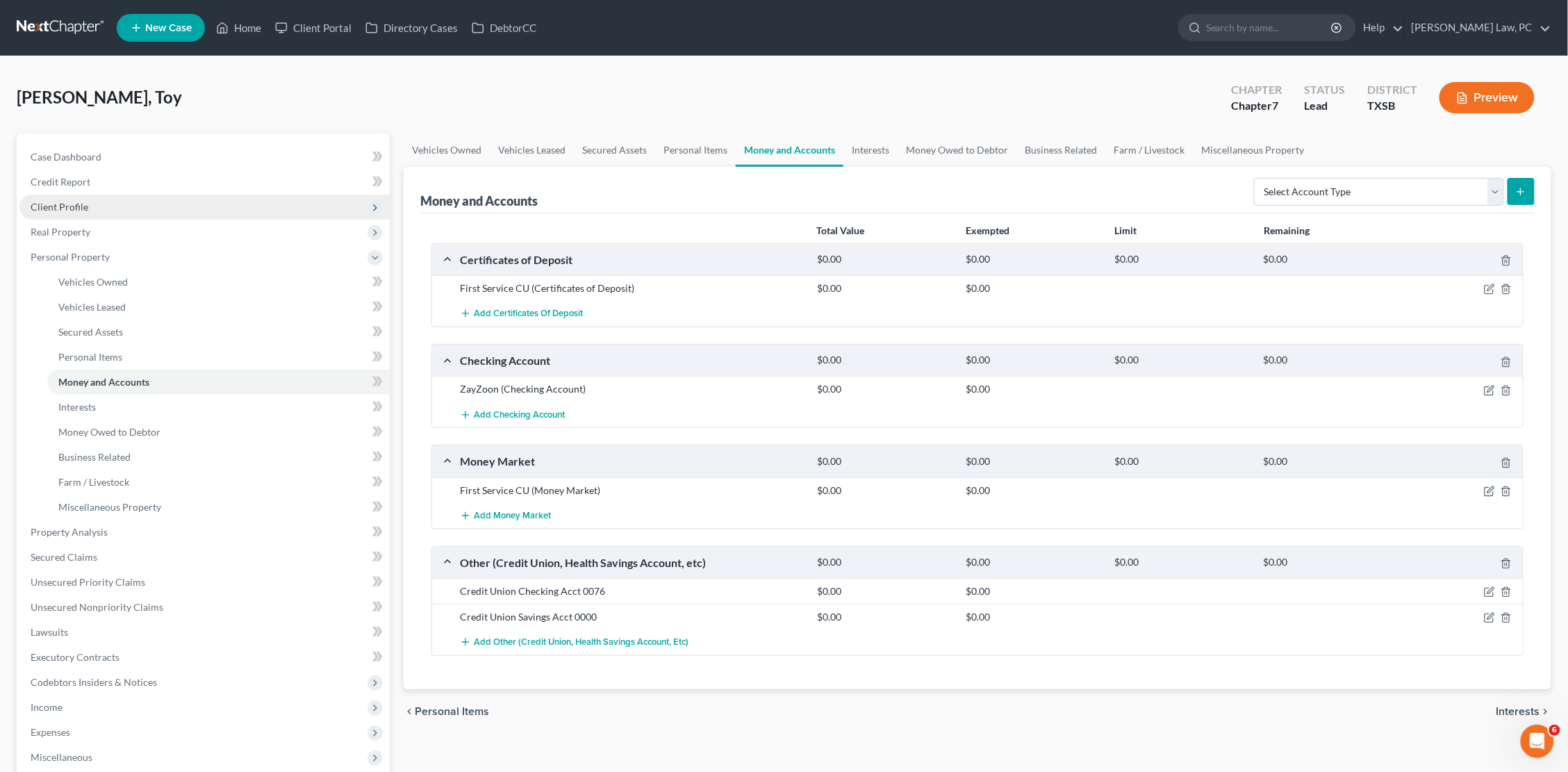
click at [87, 210] on span "Client Profile" at bounding box center [204, 207] width 370 height 25
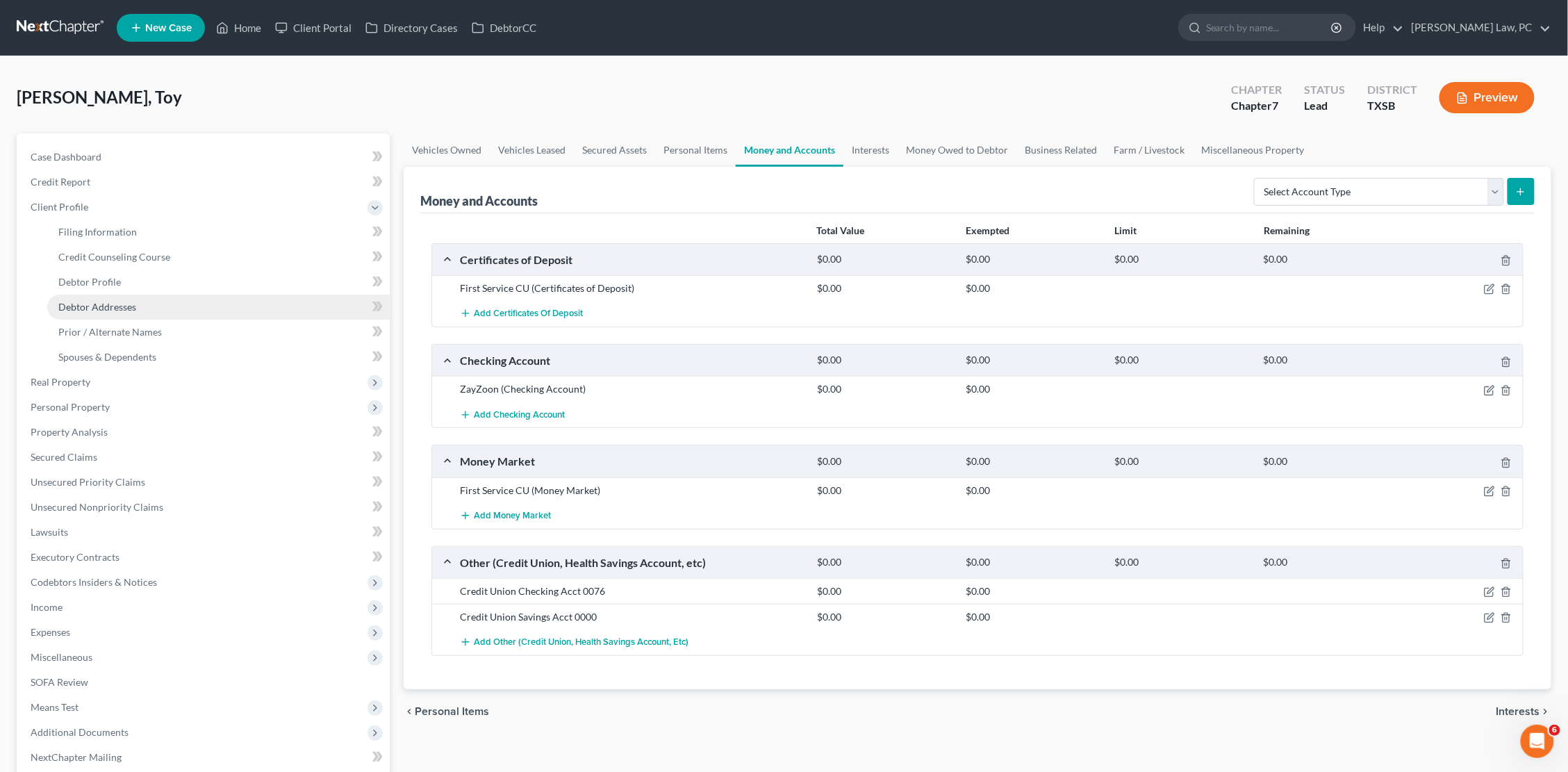
click at [89, 301] on span "Debtor Addresses" at bounding box center [97, 307] width 78 height 12
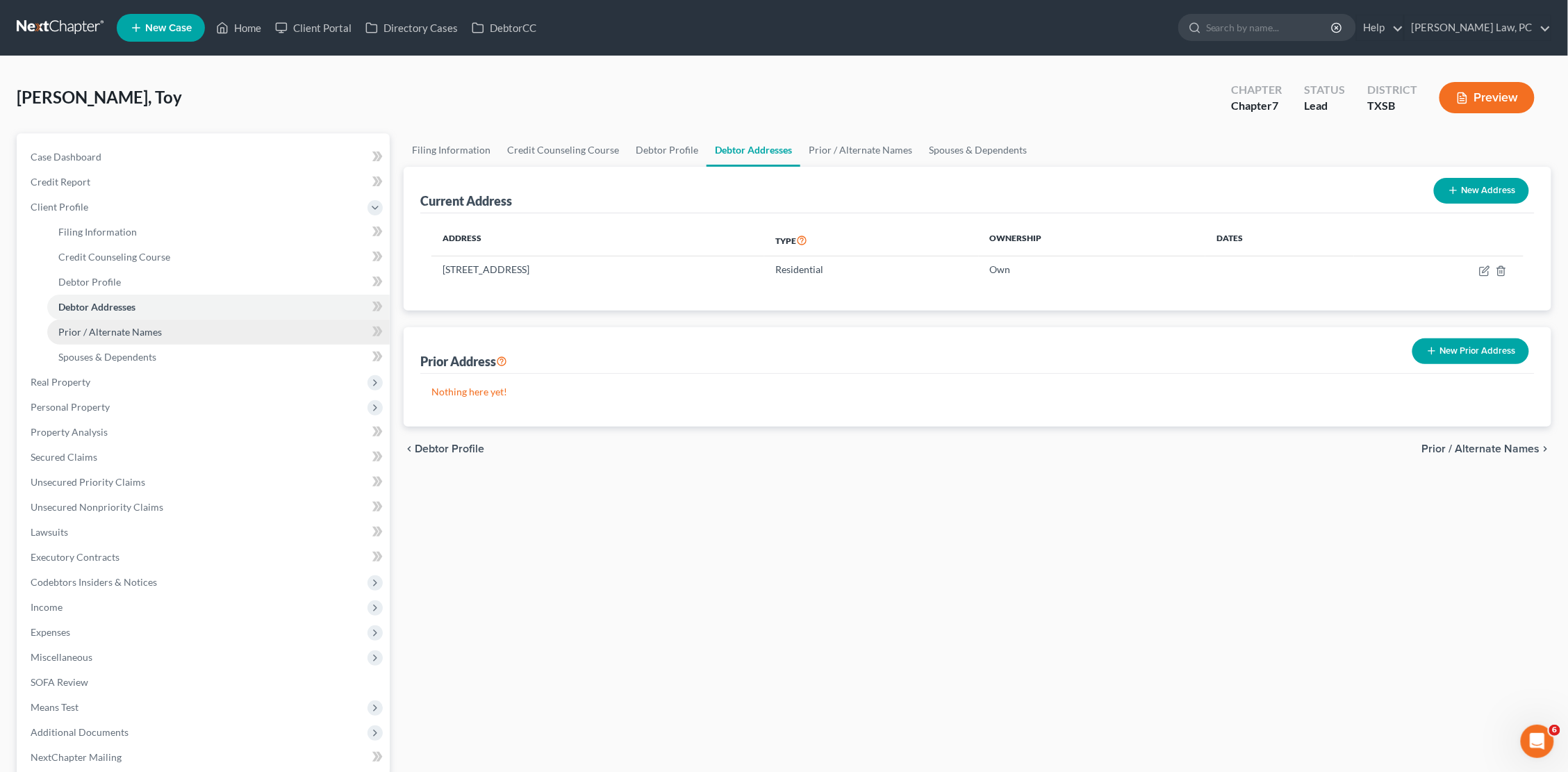
click at [95, 326] on span "Prior / Alternate Names" at bounding box center [110, 332] width 103 height 12
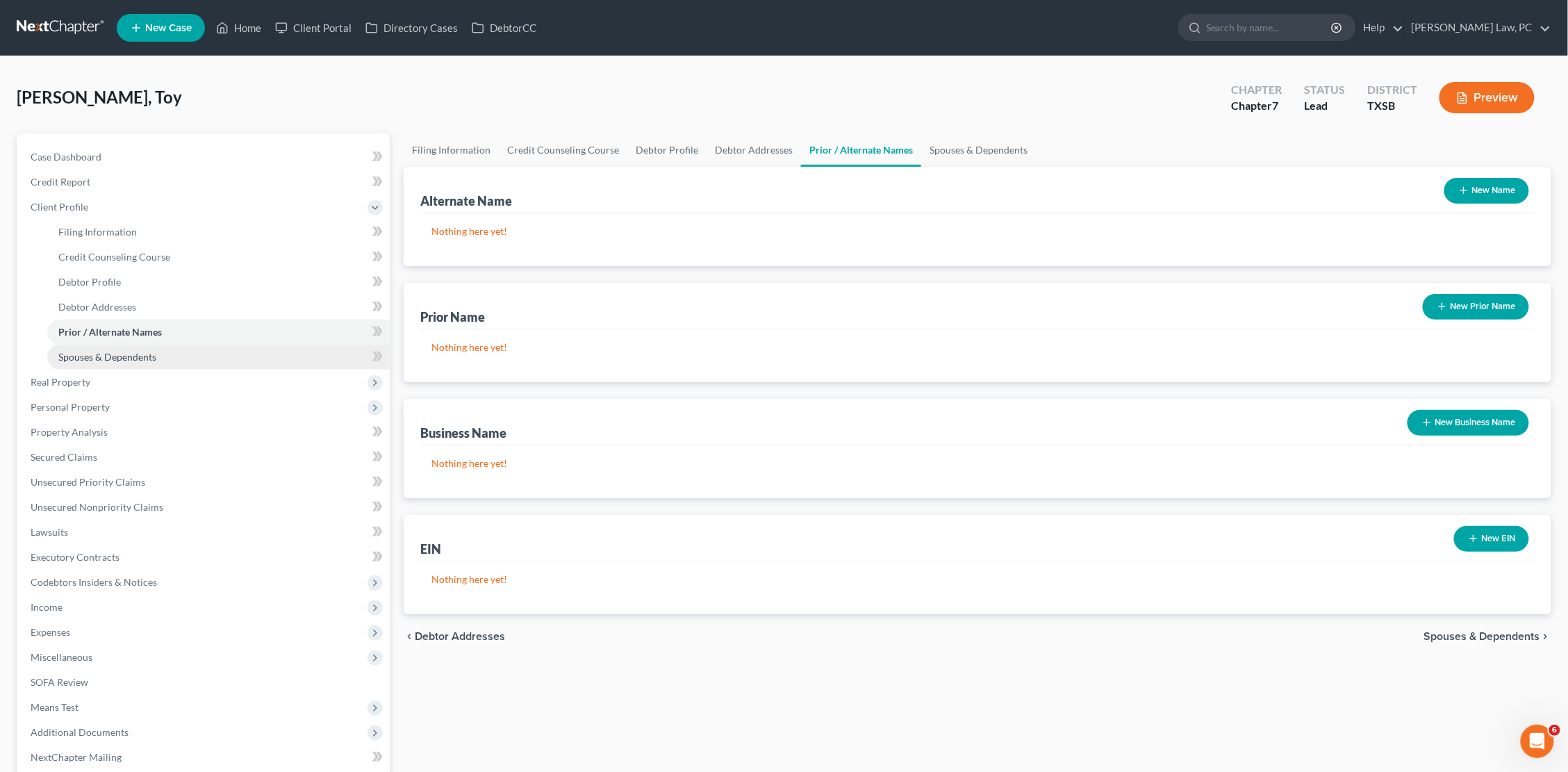
click at [201, 347] on link "Spouses & Dependents" at bounding box center [219, 357] width 343 height 25
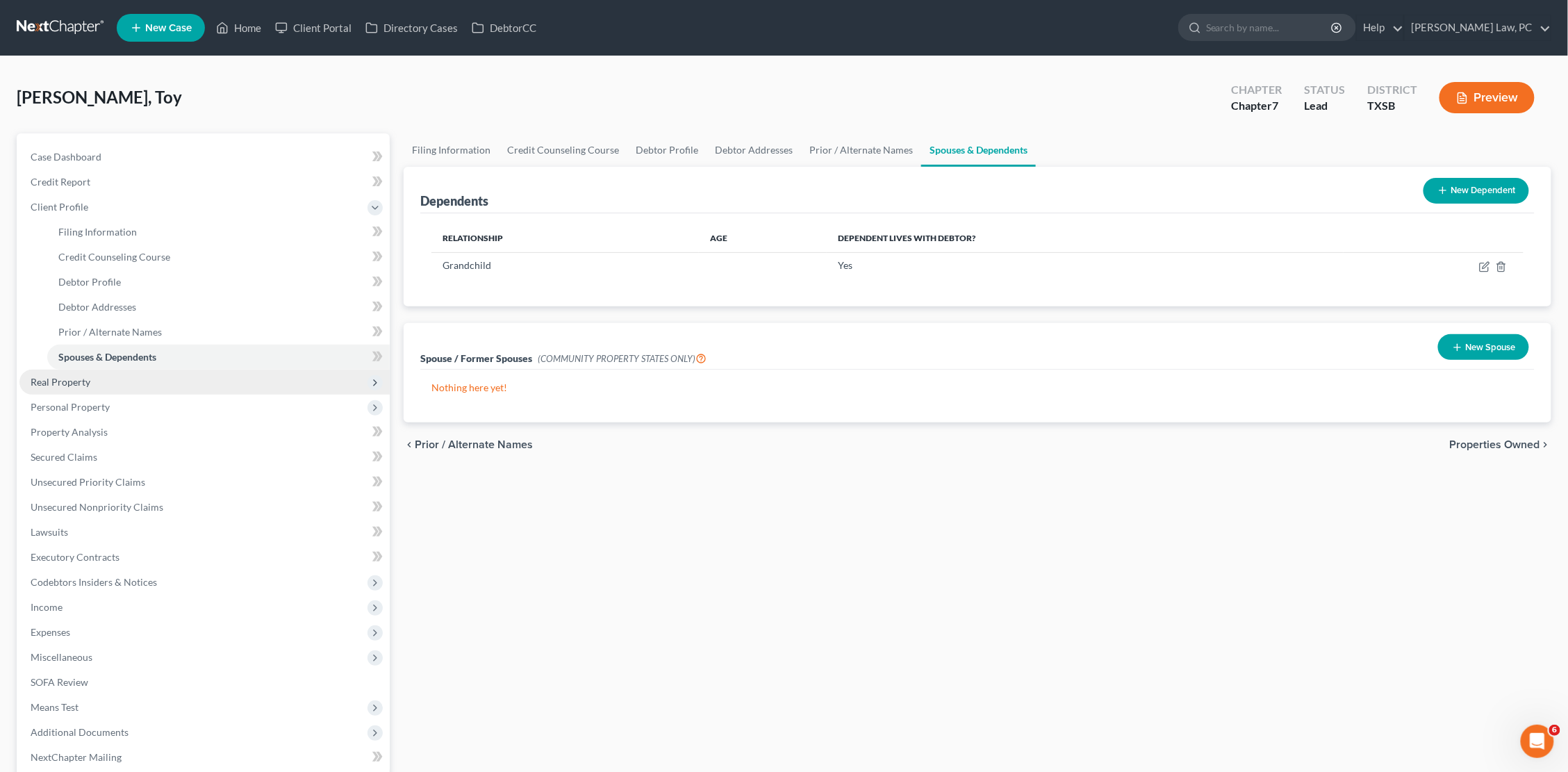
click at [131, 375] on span "Real Property" at bounding box center [204, 383] width 370 height 25
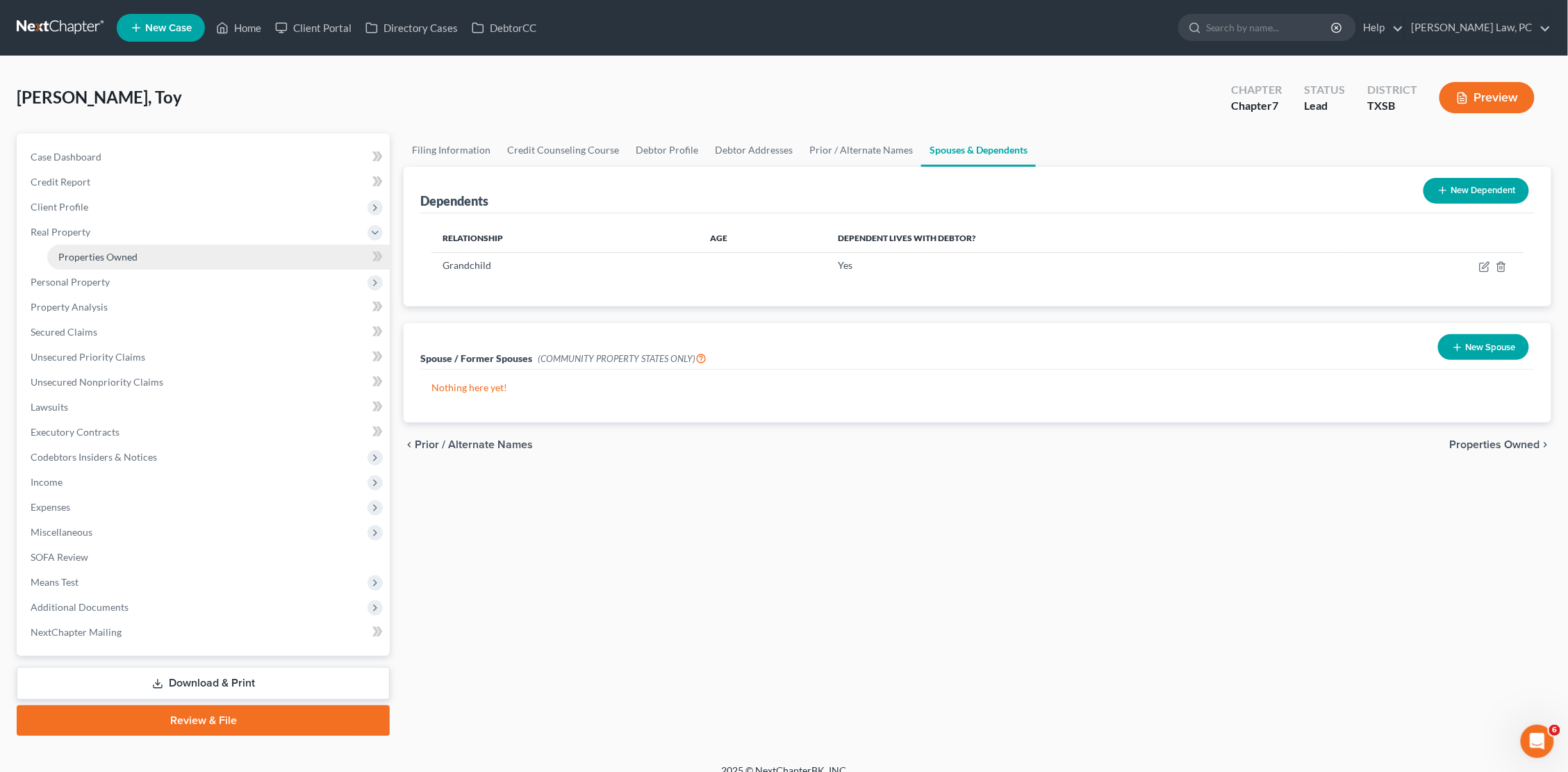
click at [132, 263] on link "Properties Owned" at bounding box center [219, 257] width 343 height 25
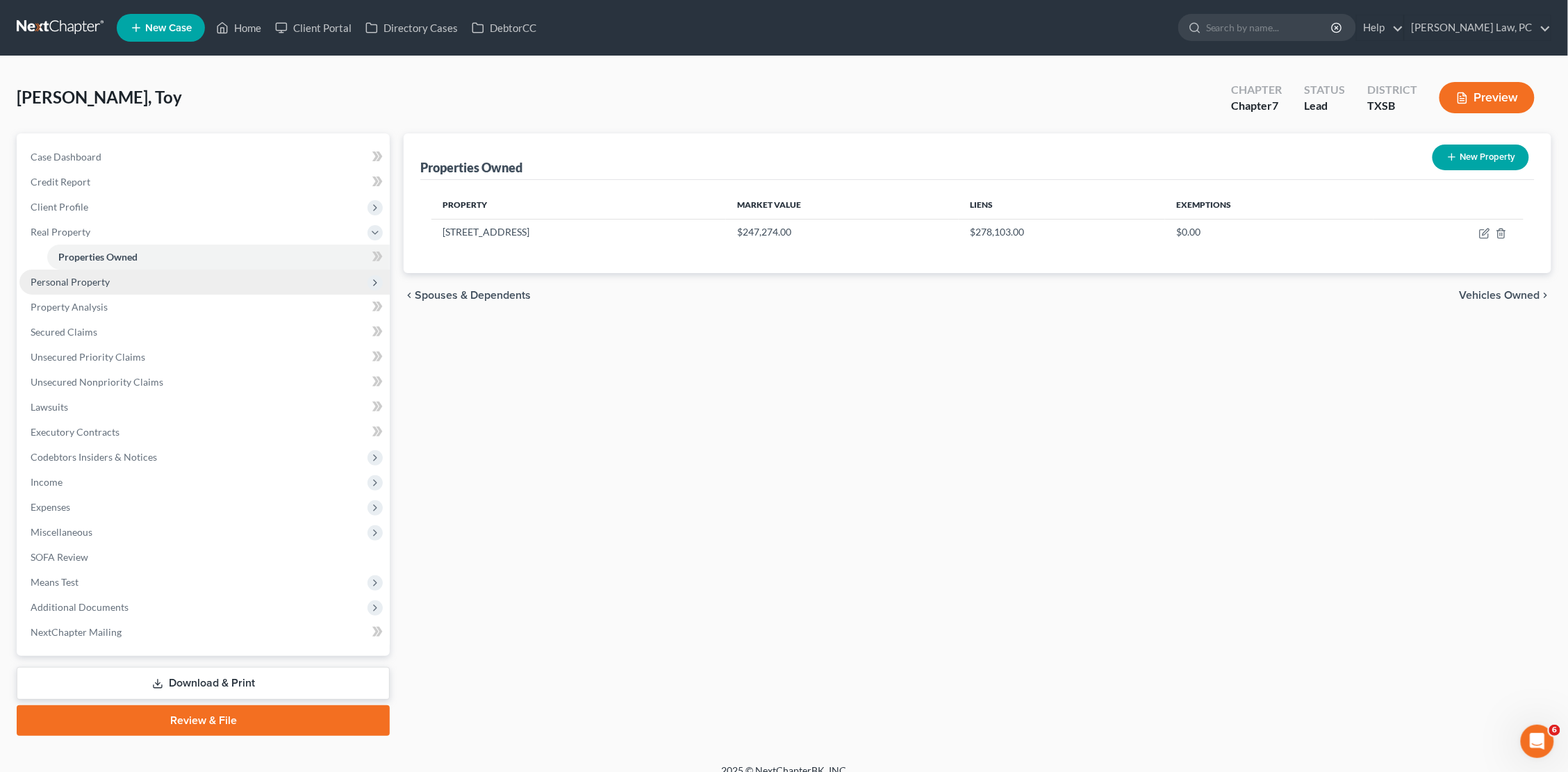
click at [125, 278] on span "Personal Property" at bounding box center [204, 282] width 370 height 25
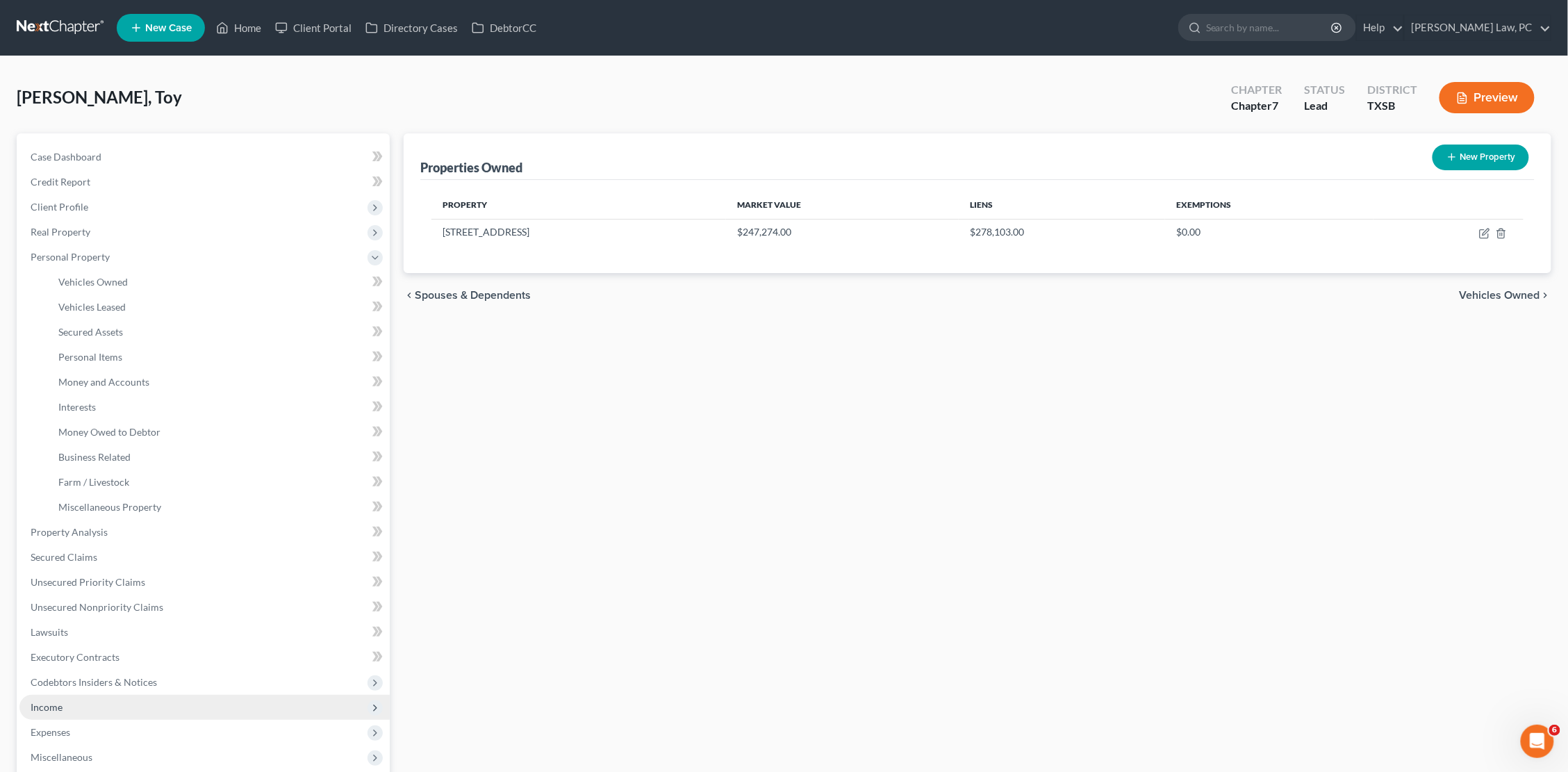
click at [66, 695] on span "Income" at bounding box center [204, 708] width 370 height 25
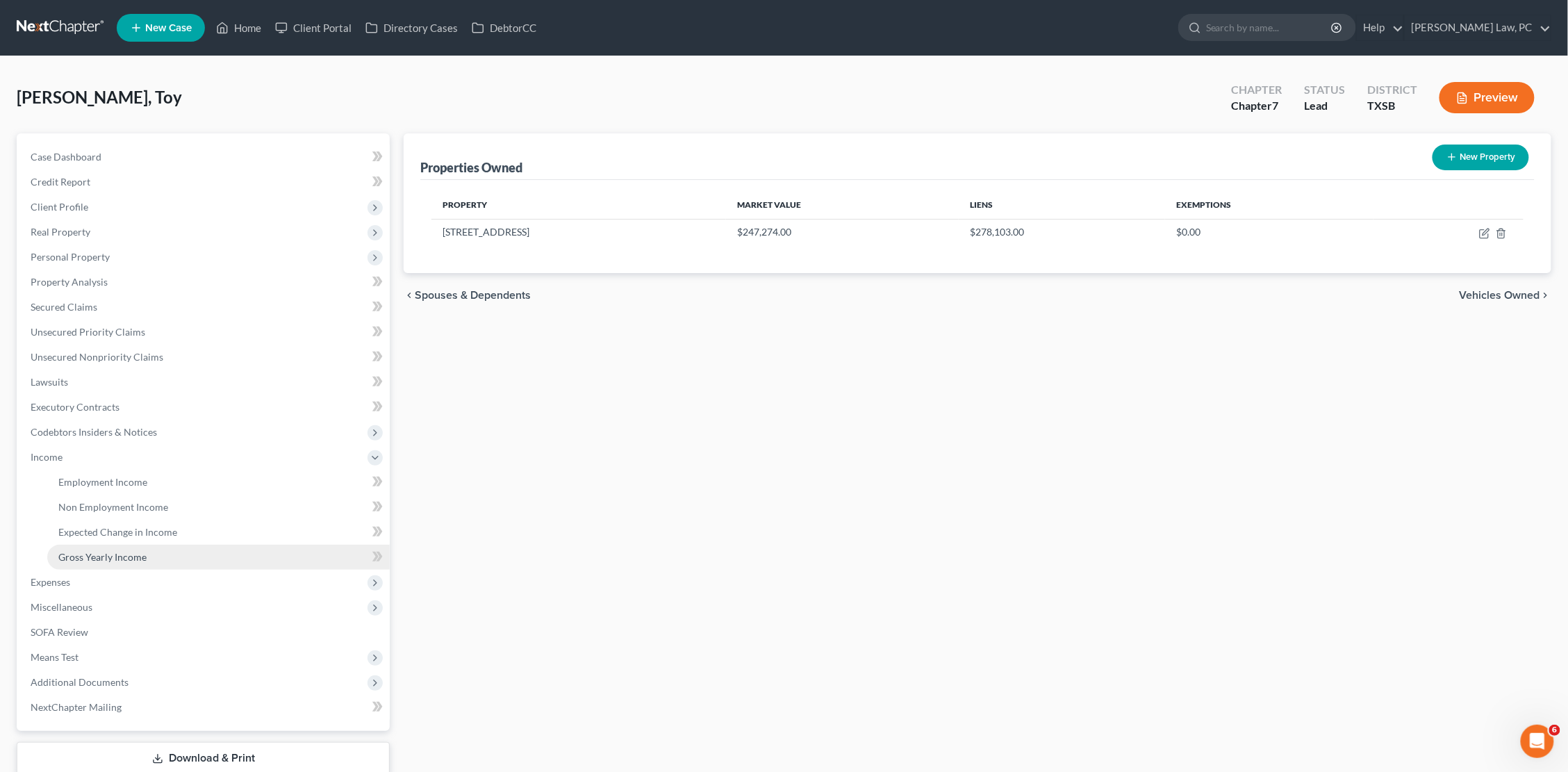
click at [128, 551] on span "Gross Yearly Income" at bounding box center [102, 557] width 89 height 12
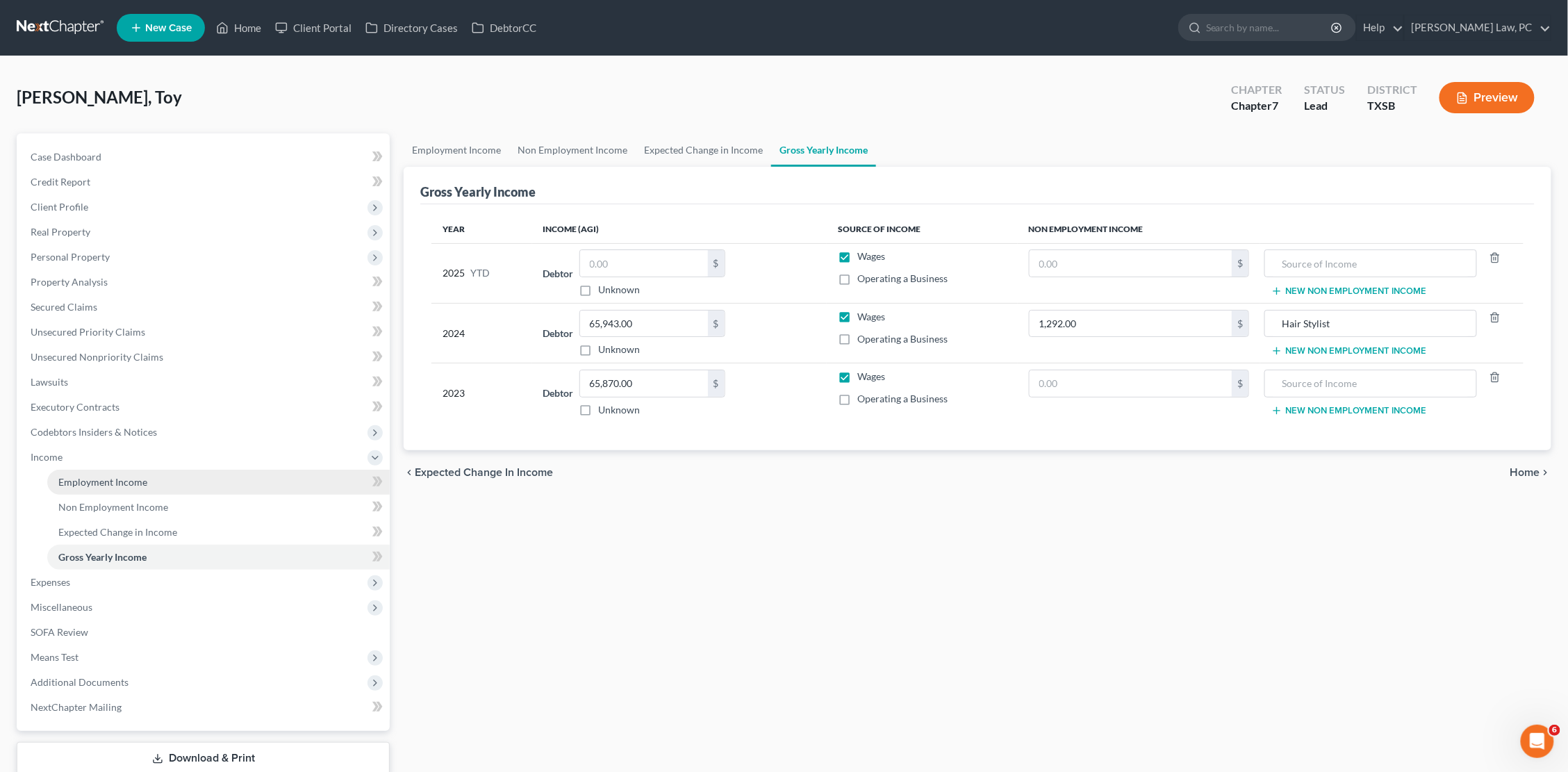
click at [131, 479] on link "Employment Income" at bounding box center [219, 482] width 343 height 25
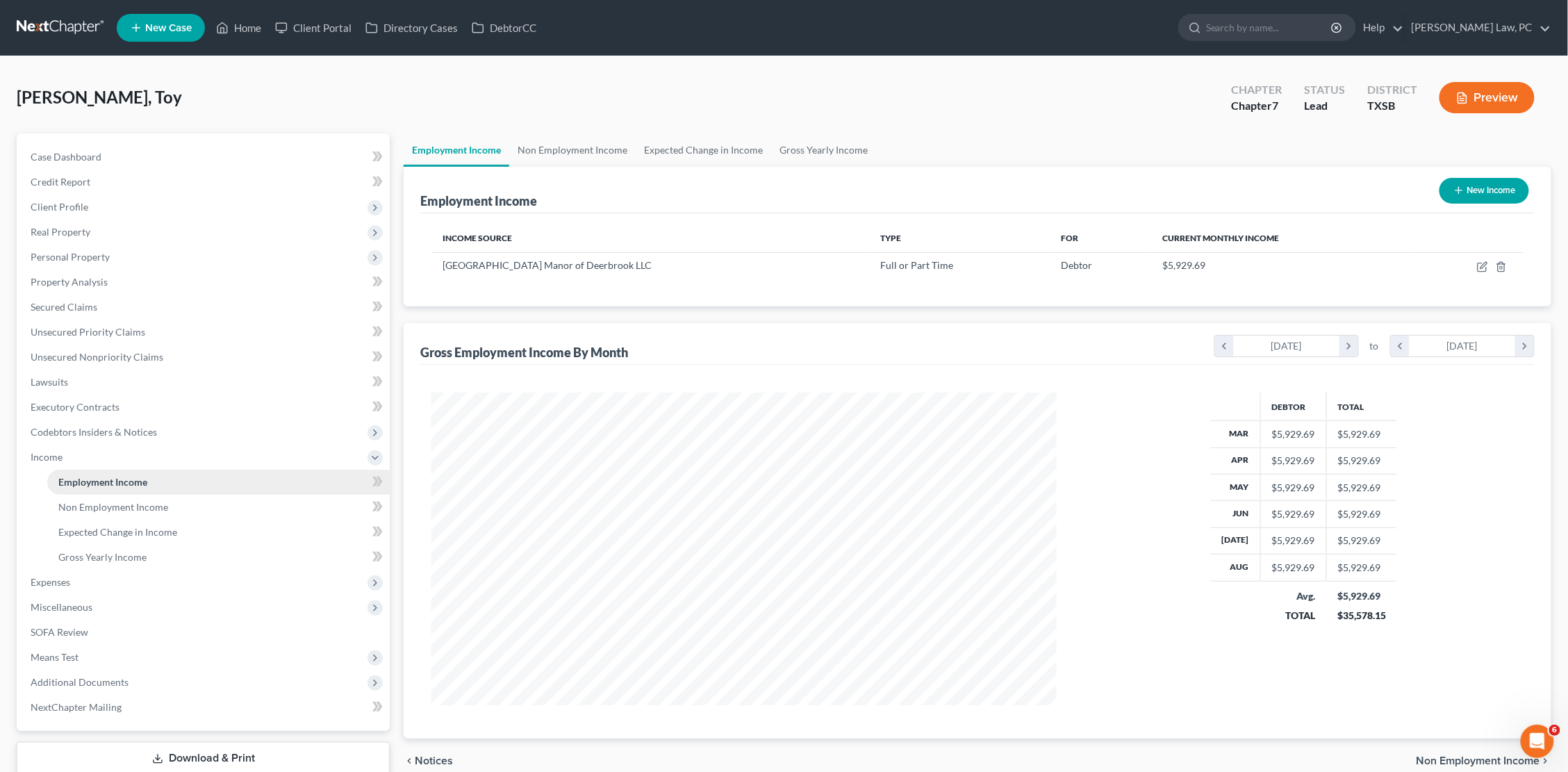
scroll to position [312, 654]
drag, startPoint x: 266, startPoint y: 154, endPoint x: 270, endPoint y: 144, distance: 10.8
click at [270, 144] on link "Case Dashboard" at bounding box center [204, 157] width 370 height 25
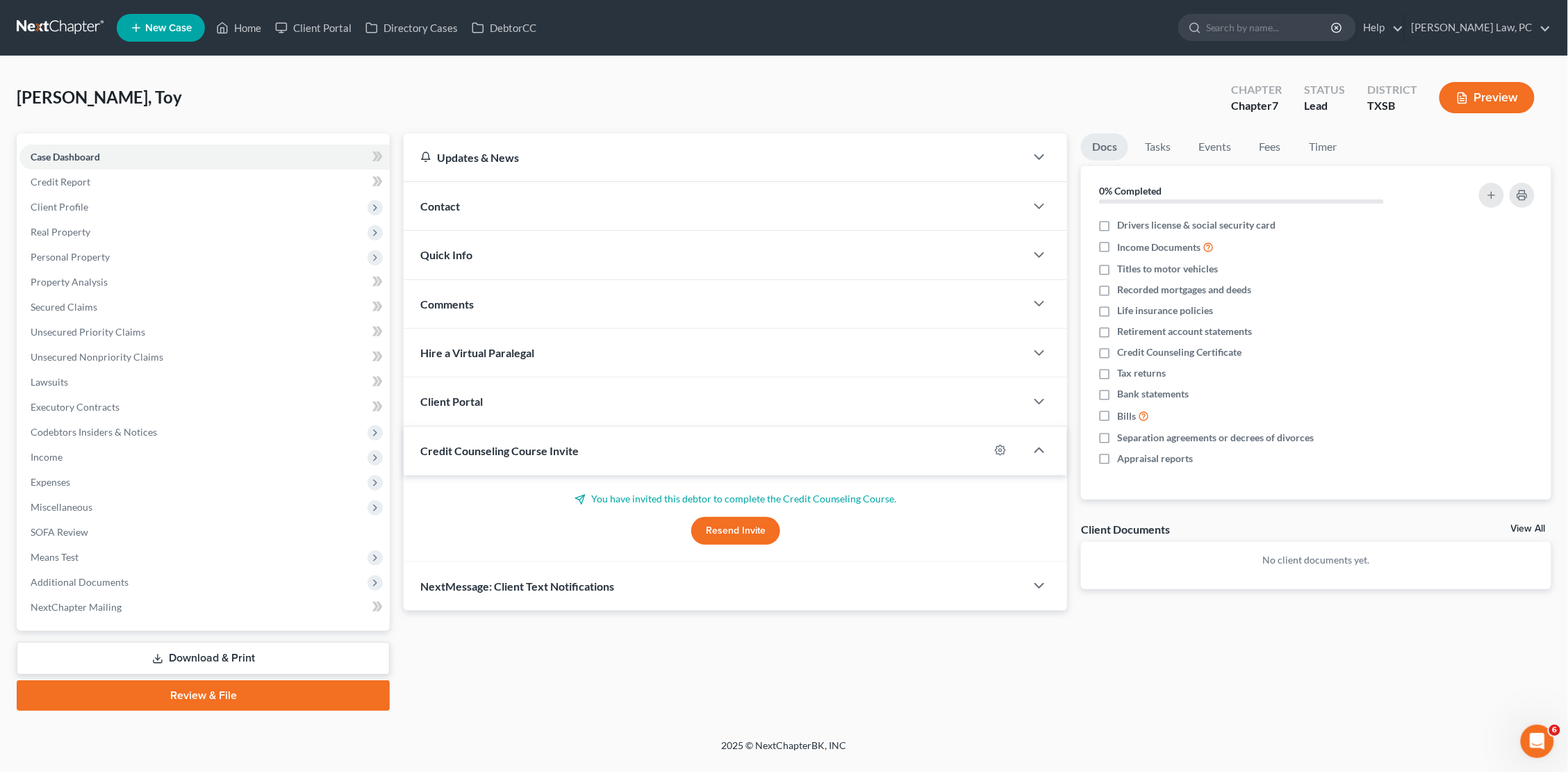
click at [554, 395] on div "Client Portal" at bounding box center [714, 401] width 622 height 48
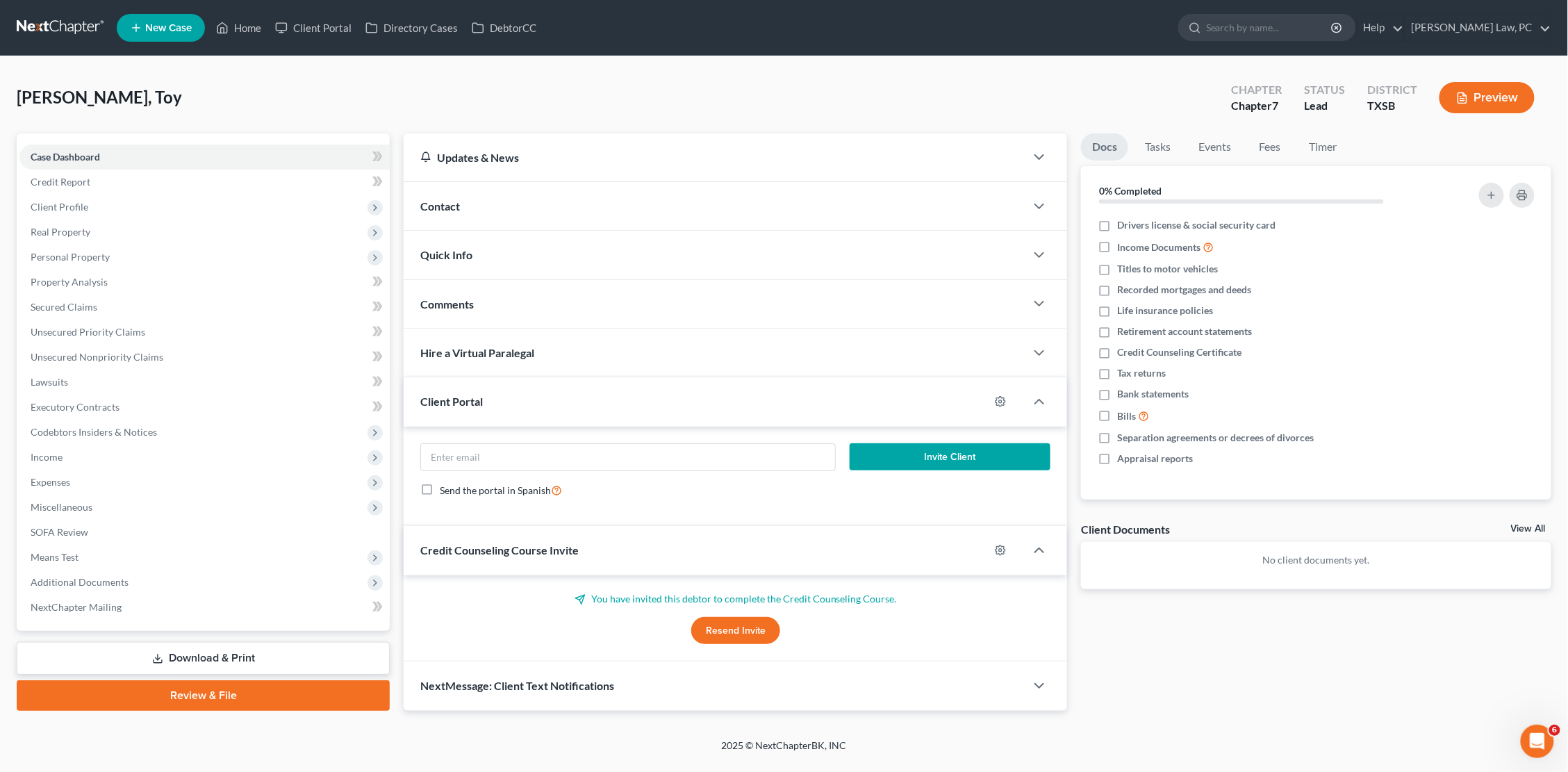
click at [554, 395] on div "Client Portal" at bounding box center [697, 401] width 586 height 48
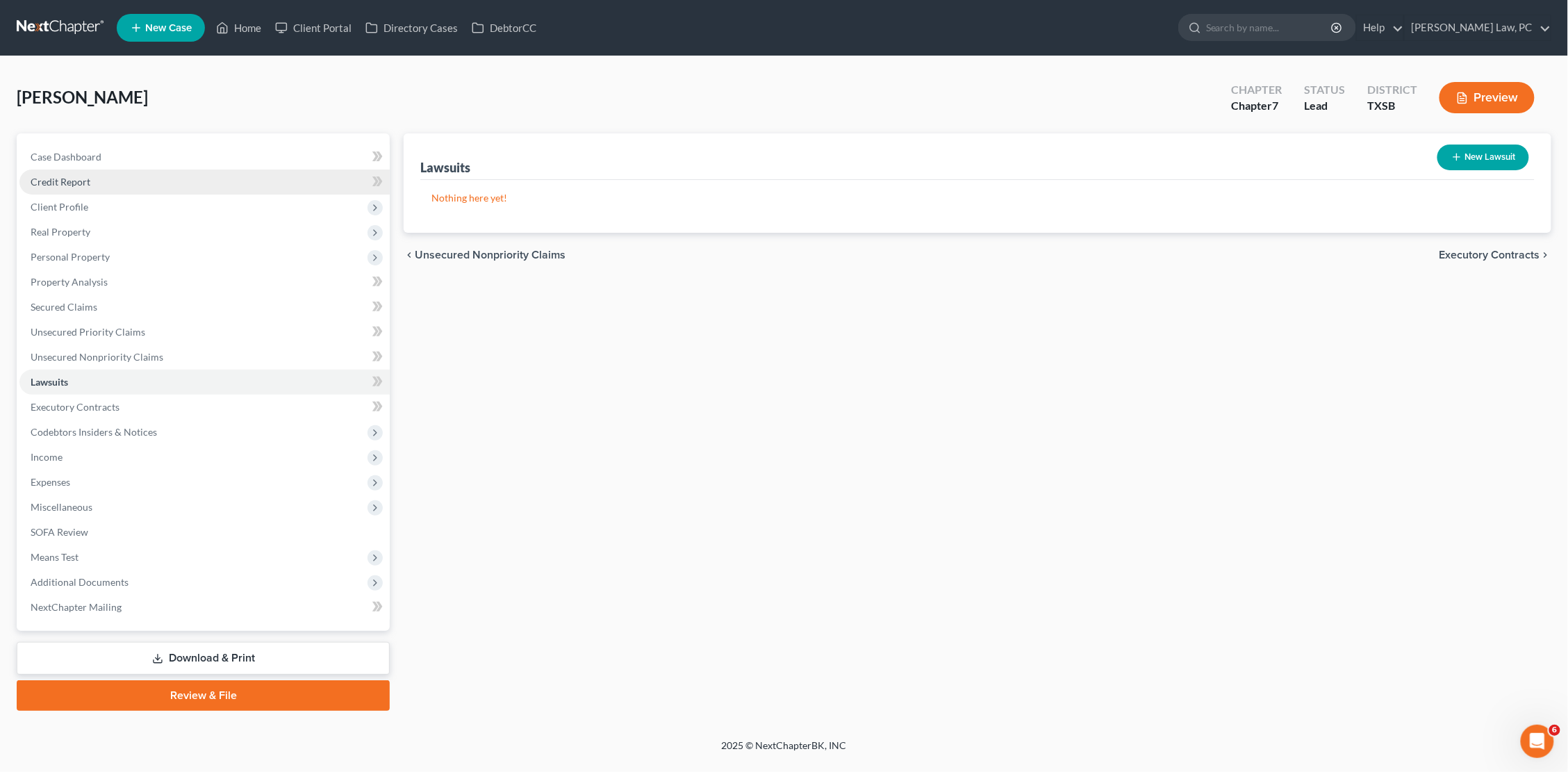
click at [77, 181] on span "Credit Report" at bounding box center [59, 182] width 59 height 12
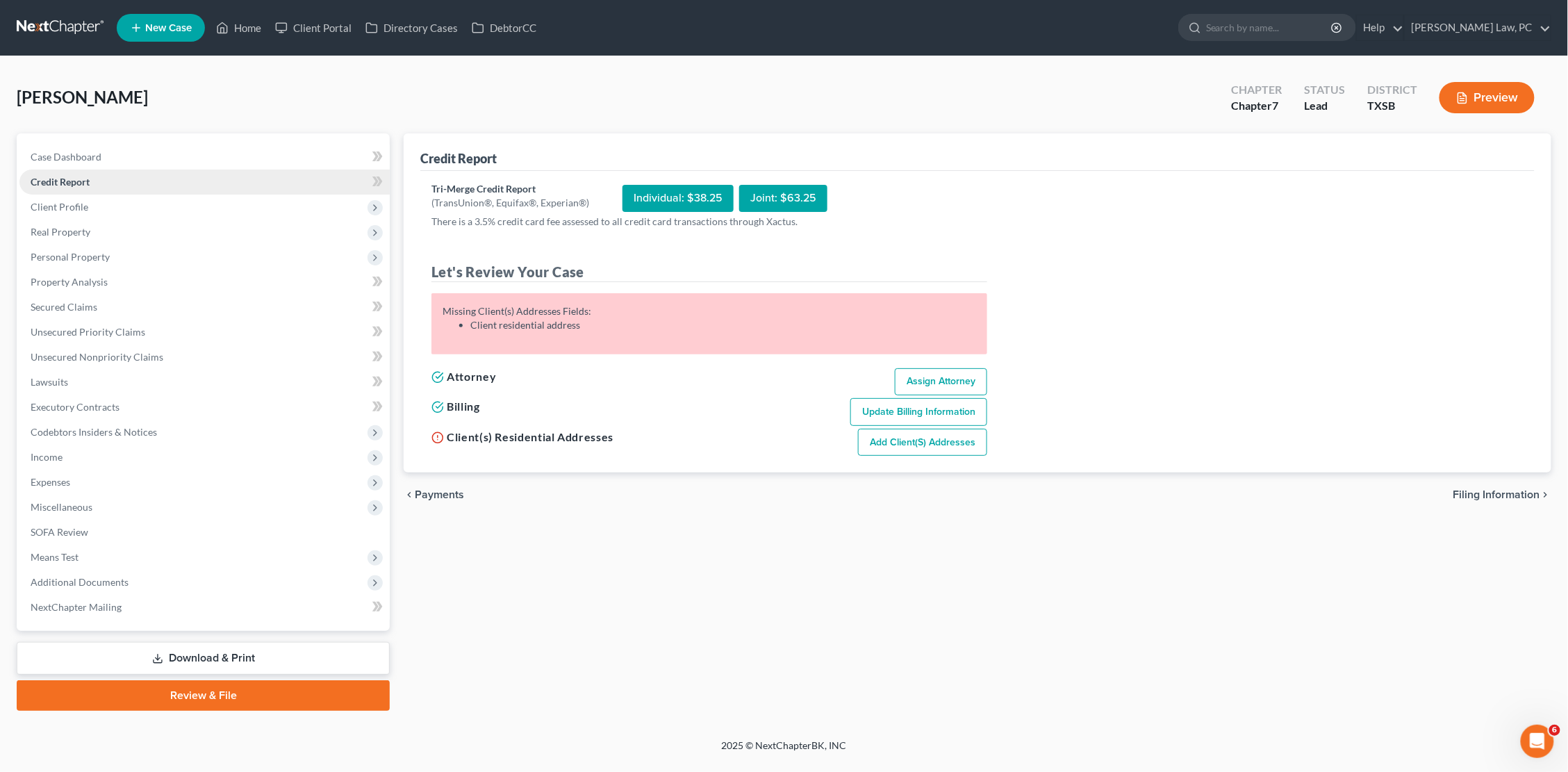
click at [99, 184] on link "Credit Report" at bounding box center [204, 182] width 370 height 25
click at [89, 211] on span "Client Profile" at bounding box center [204, 207] width 370 height 25
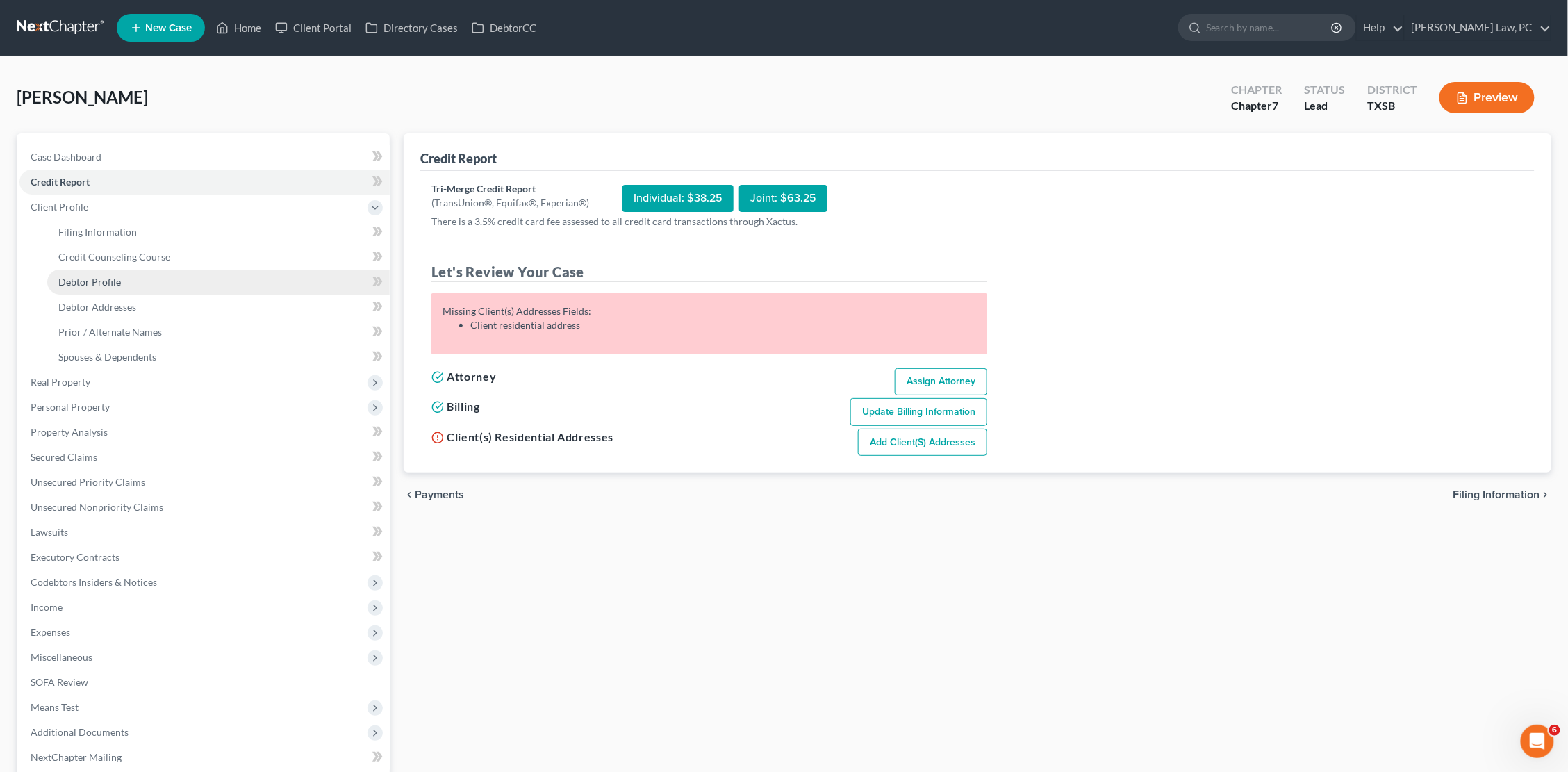
click at [100, 276] on span "Debtor Profile" at bounding box center [90, 281] width 62 height 12
select select "0"
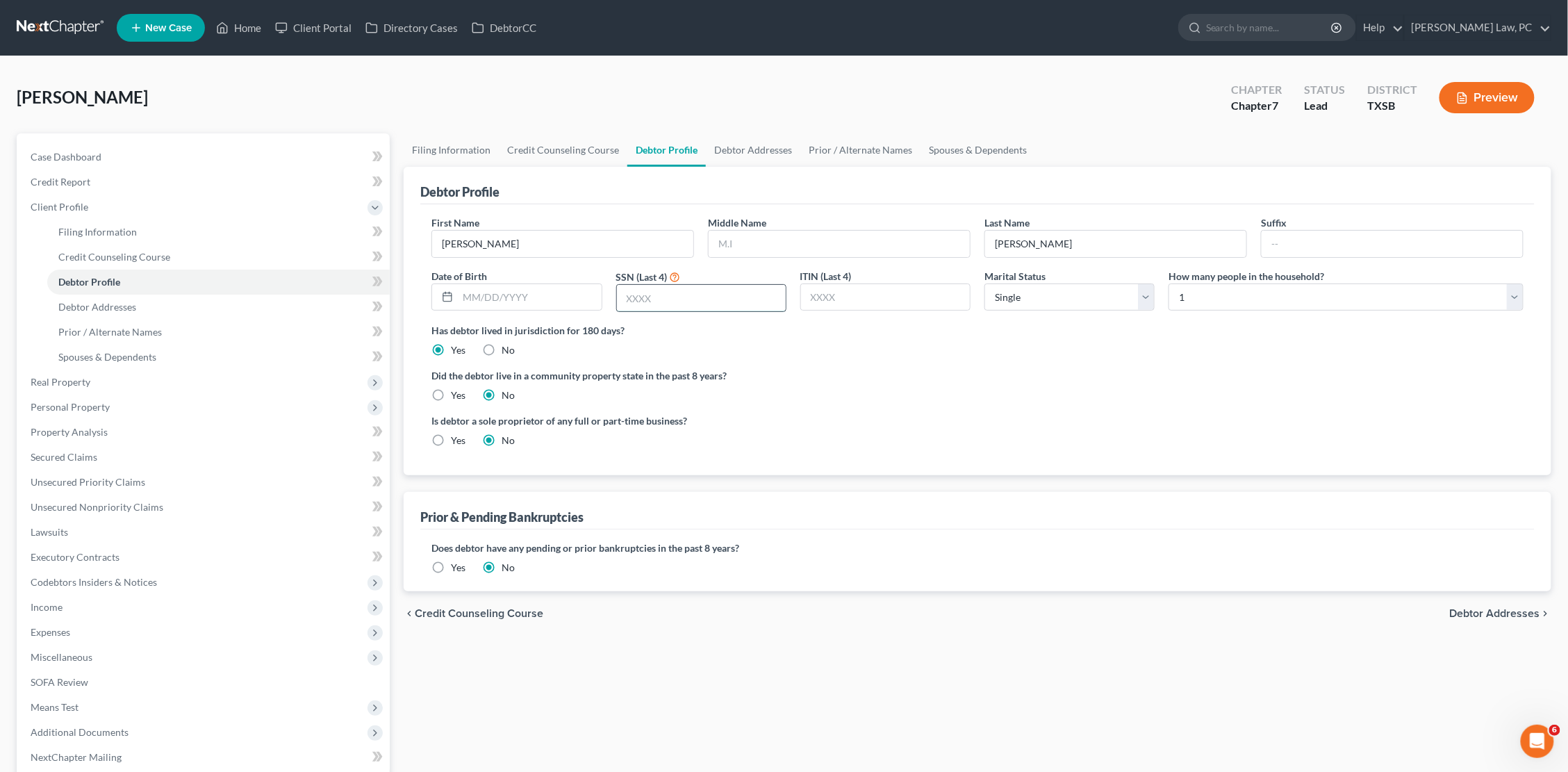
click at [669, 300] on input "text" at bounding box center [701, 298] width 168 height 26
type input "0109"
type input "[DATE]"
select select "1"
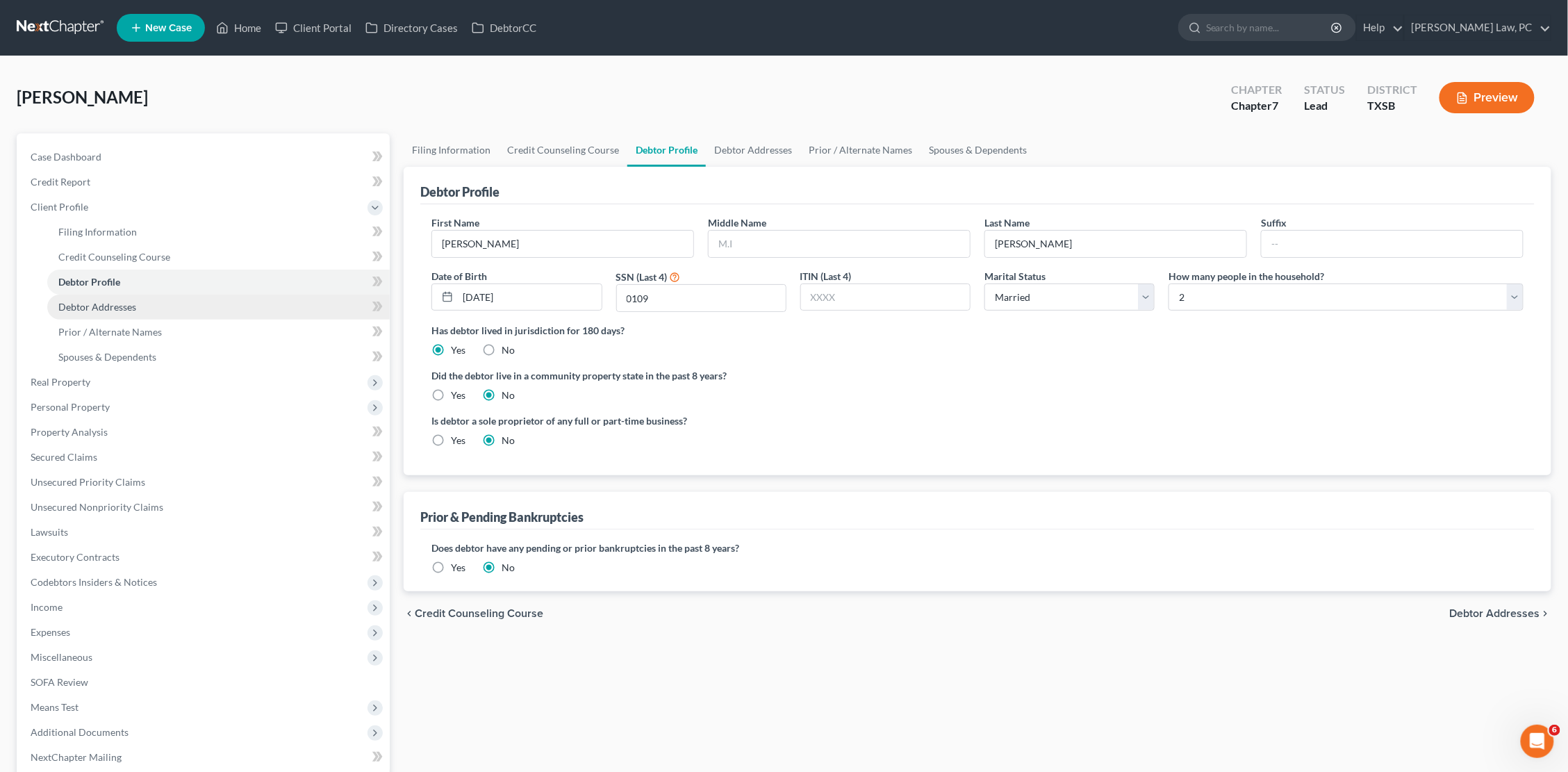
click at [130, 303] on span "Debtor Addresses" at bounding box center [97, 307] width 78 height 12
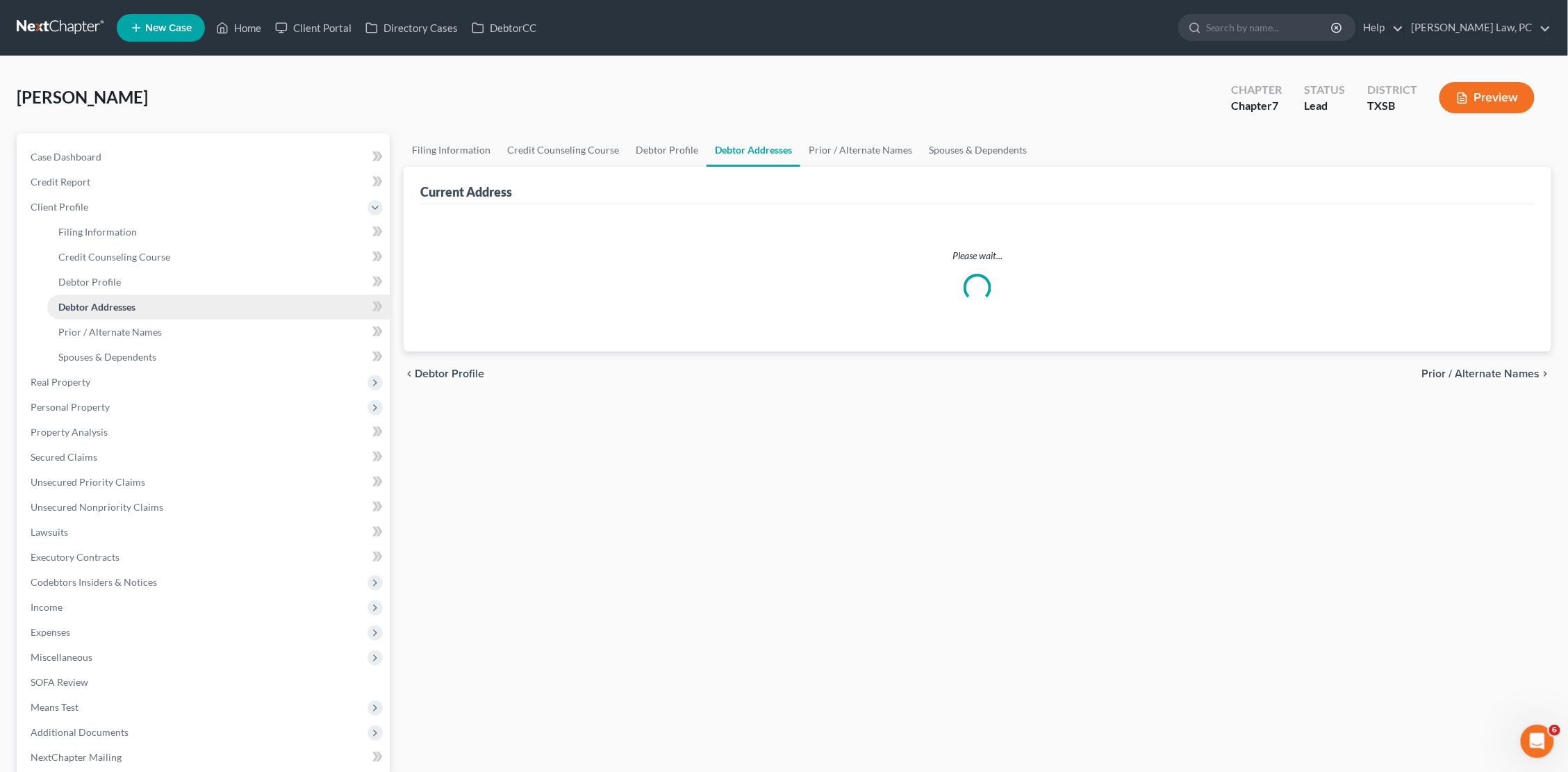
select select "0"
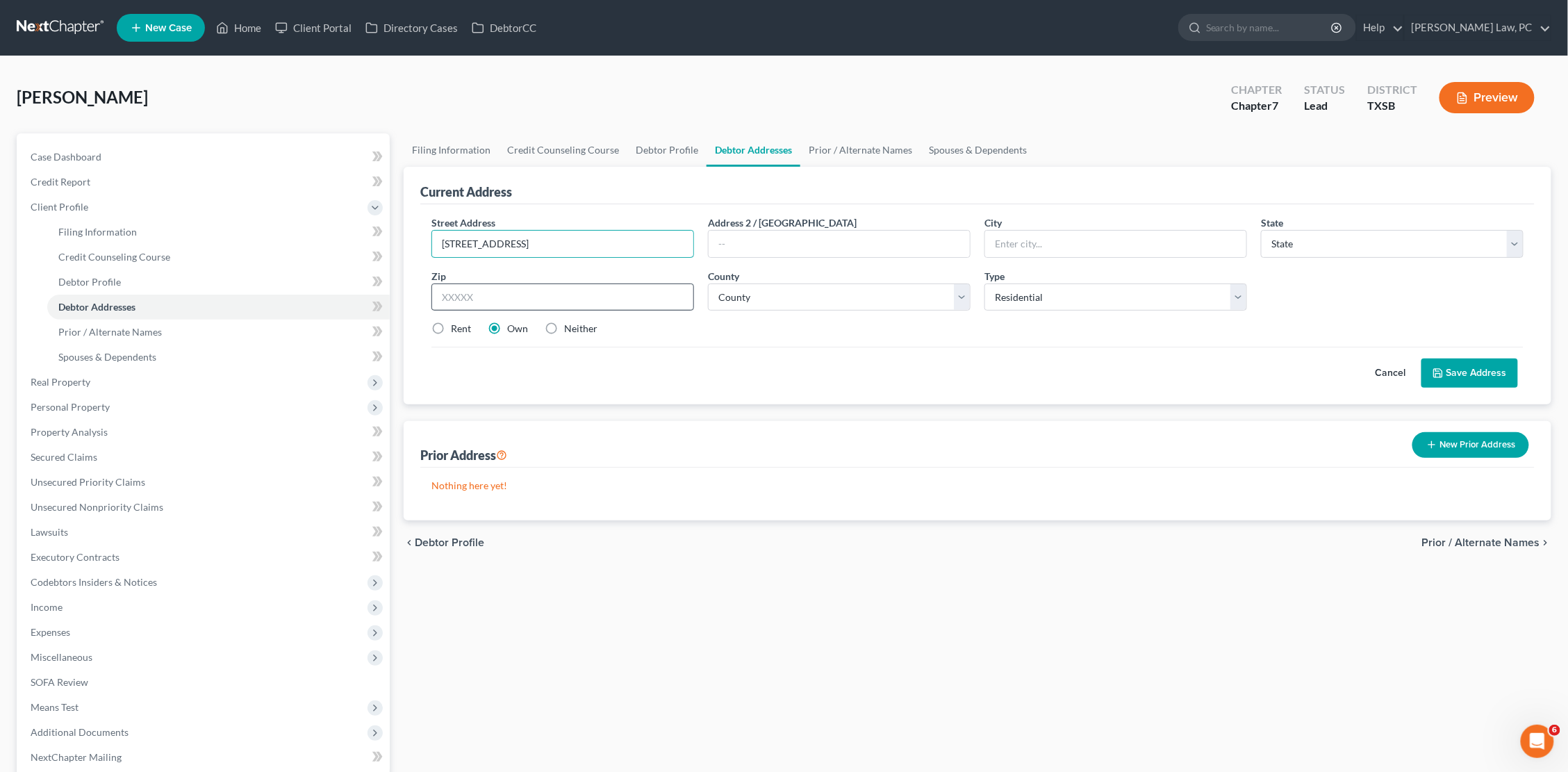
type input "7720 North 23rd Lane"
type input "78504"
type input "Mcallen"
select select "45"
select select "107"
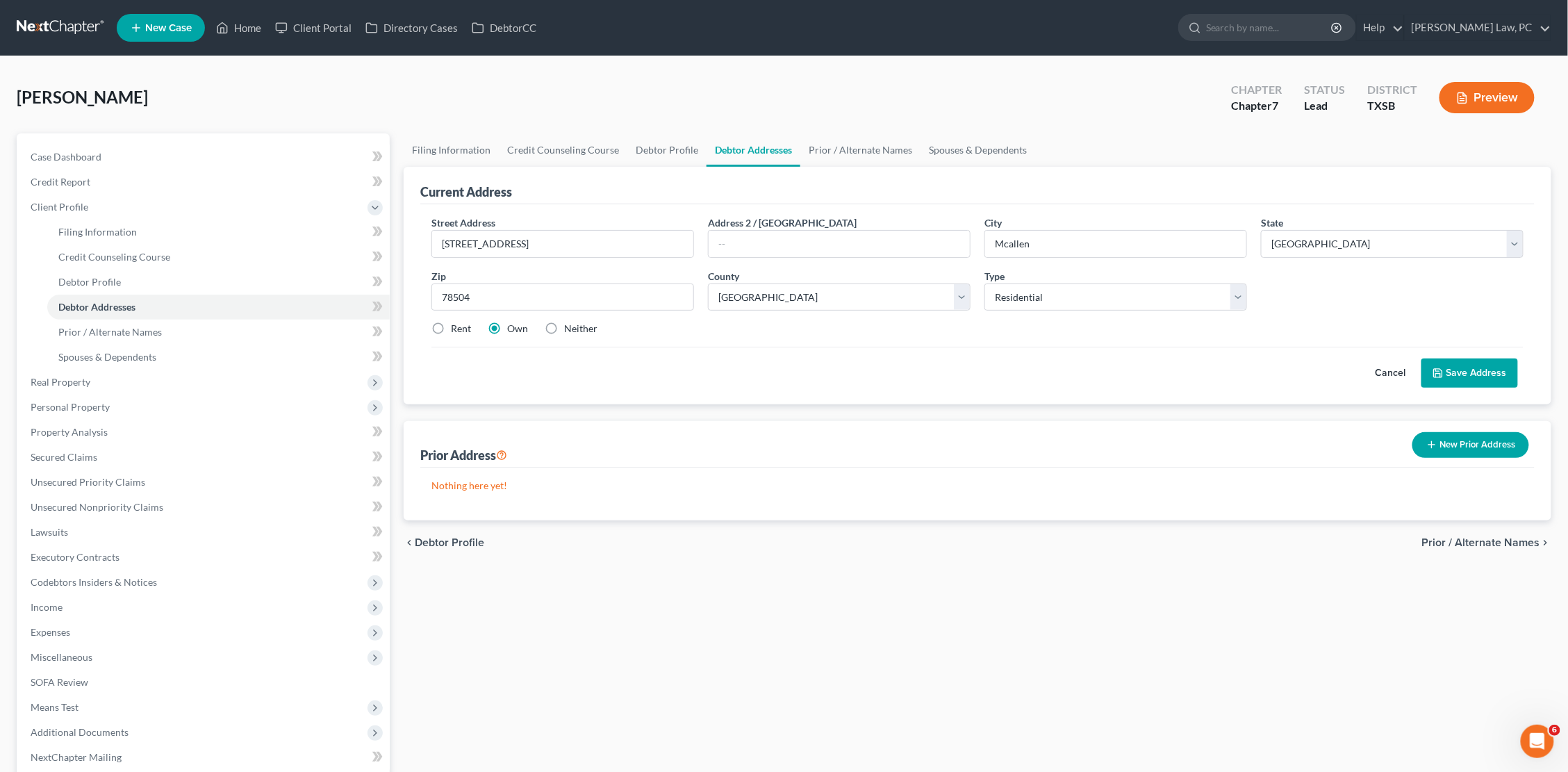
click at [1464, 370] on button "Save Address" at bounding box center [1469, 373] width 96 height 29
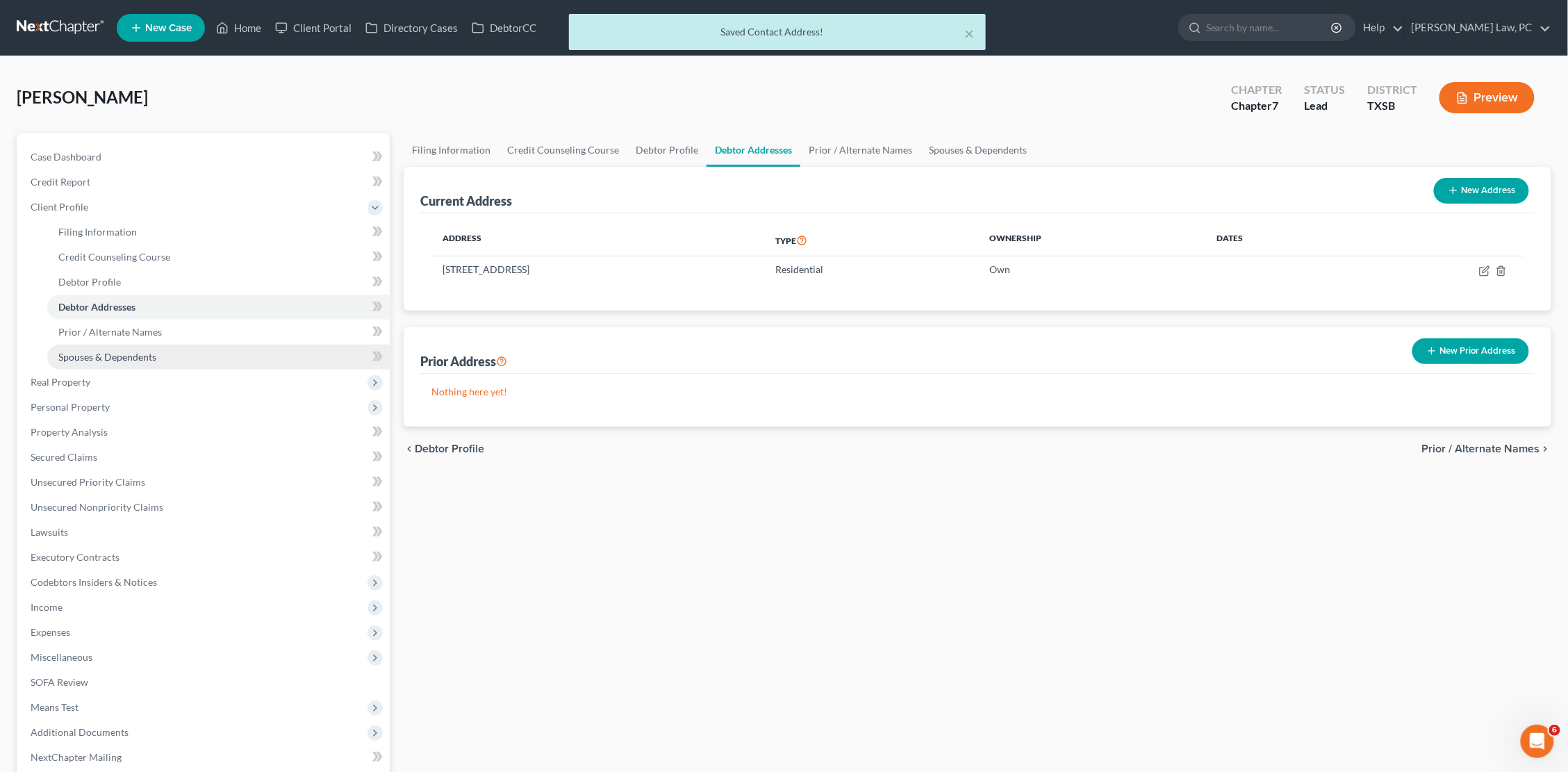
click at [205, 347] on link "Spouses & Dependents" at bounding box center [219, 357] width 343 height 25
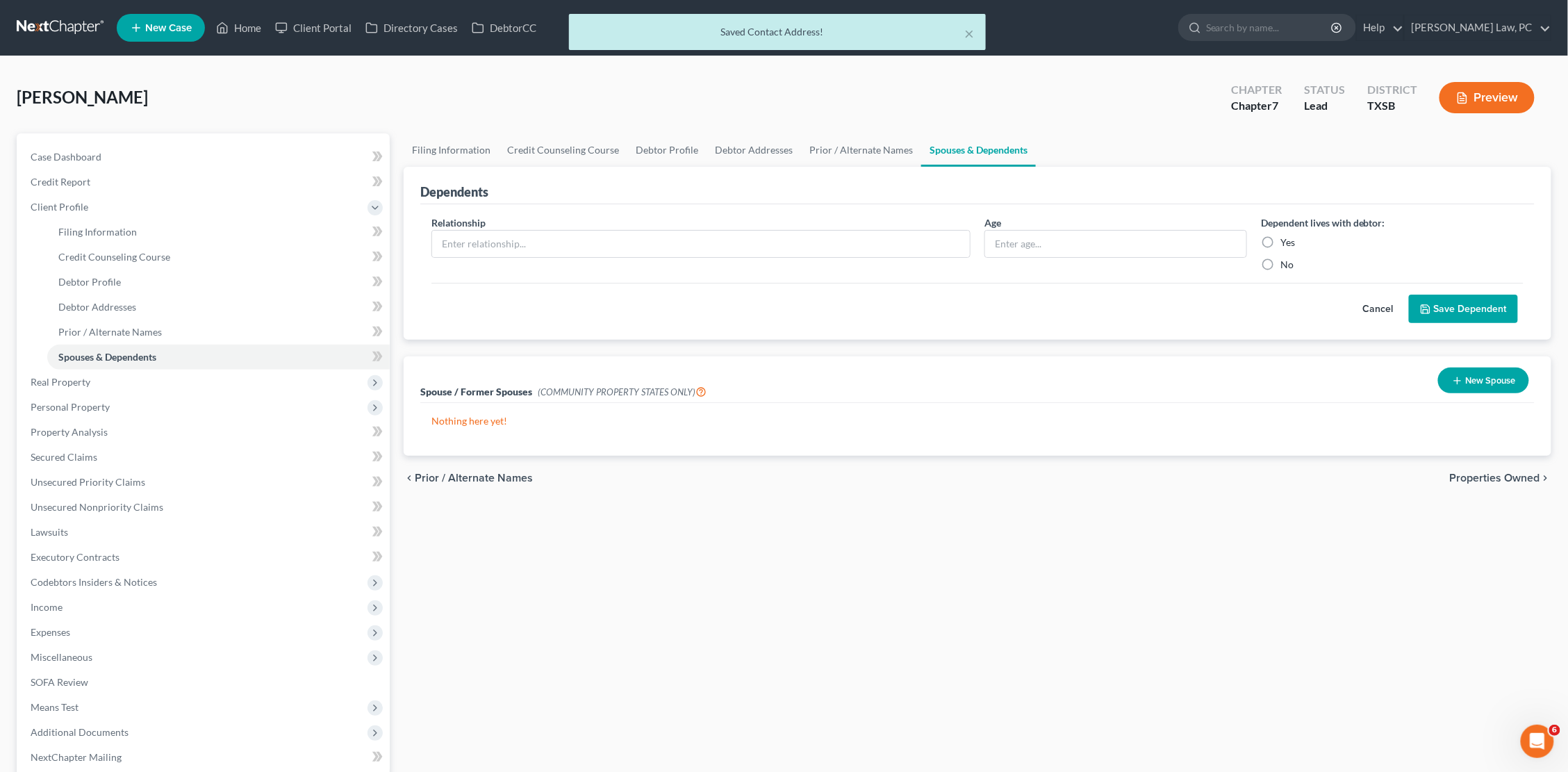
click at [1496, 385] on button "New Spouse" at bounding box center [1482, 381] width 91 height 25
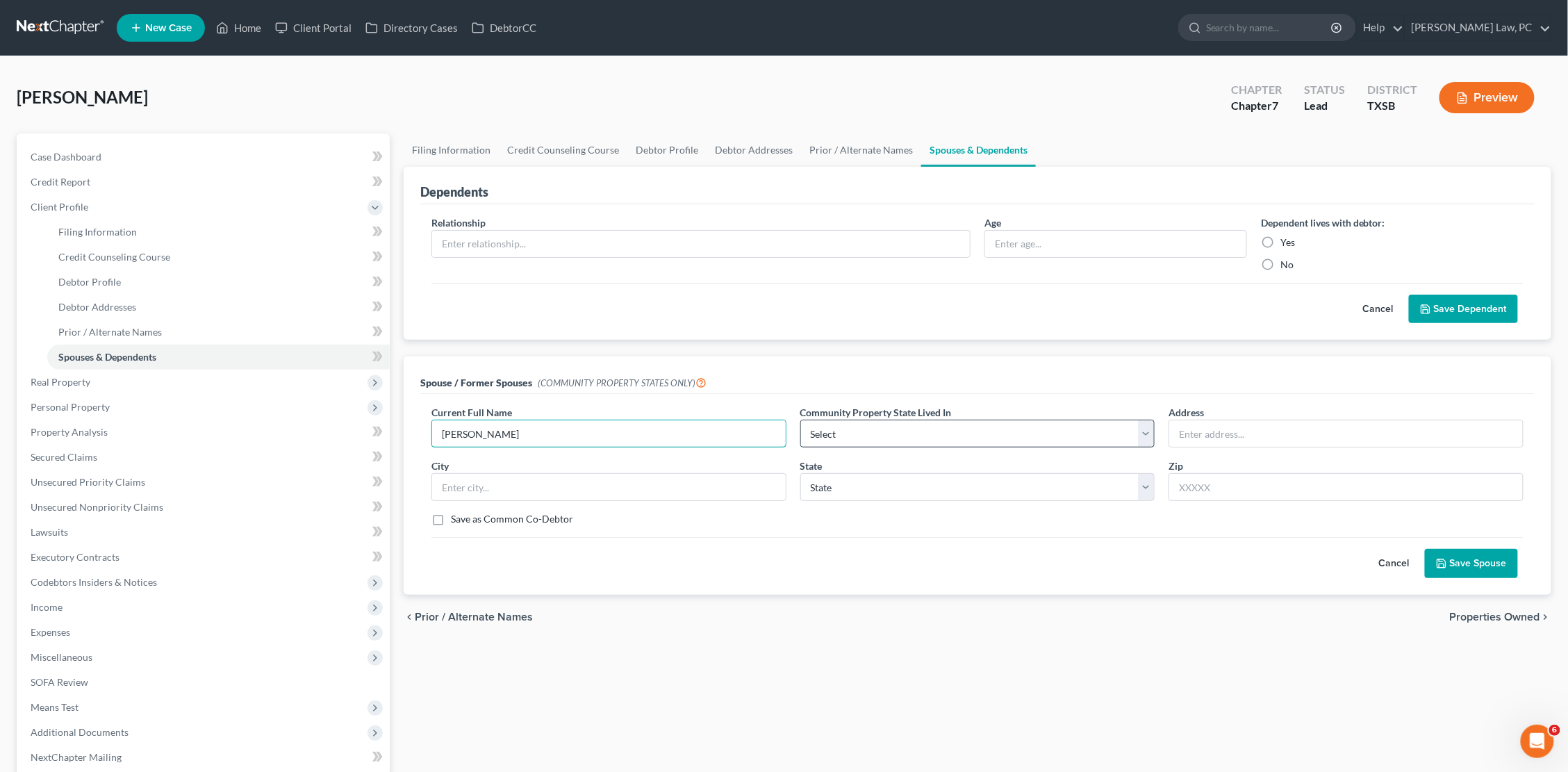
type input "Jacqueline Cadena"
select select "8"
select select "45"
type input "78504"
type input "Mcallen"
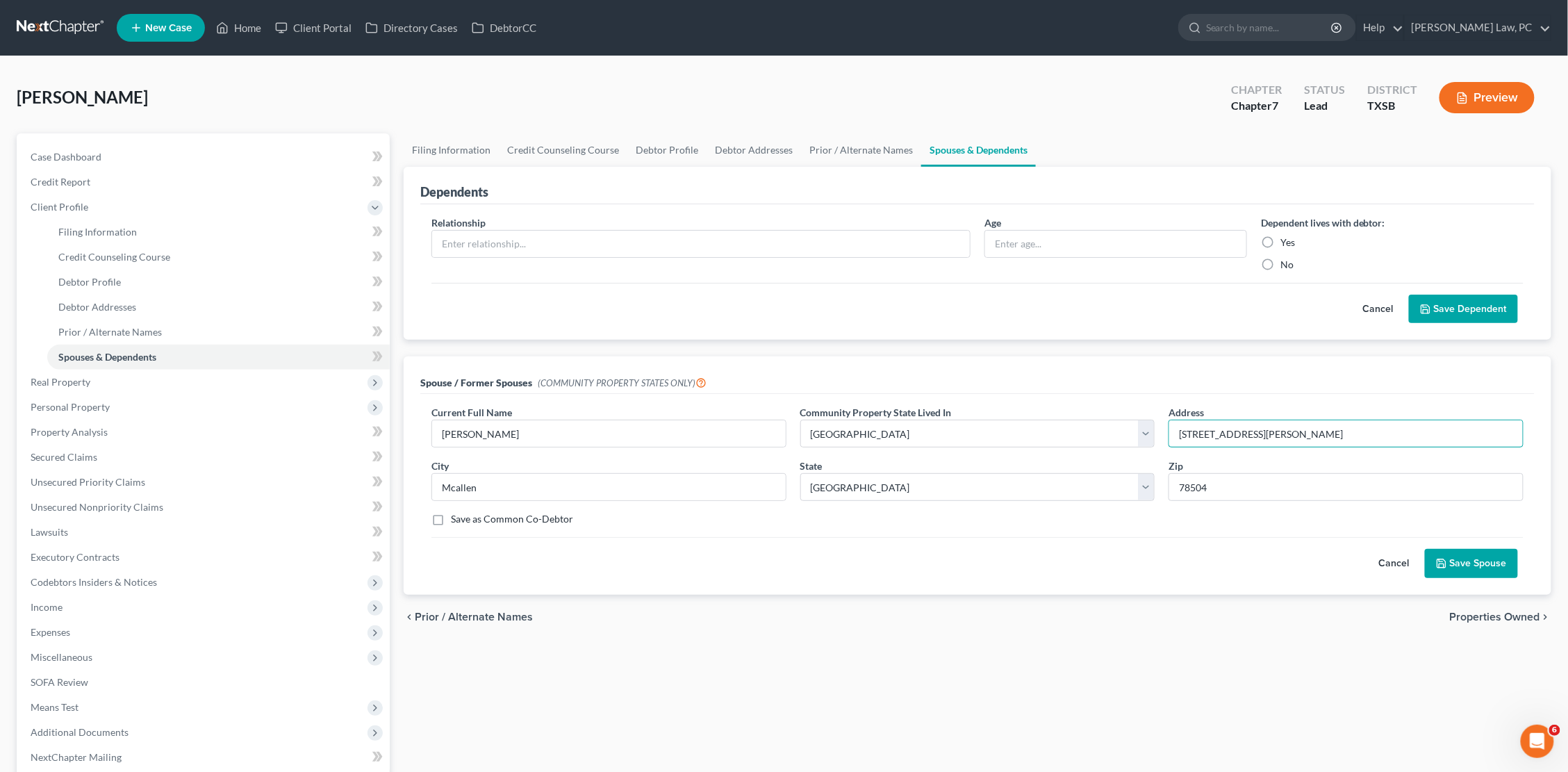
type input "4808 Dora Ln"
click at [974, 552] on div "Cancel Save Spouse" at bounding box center [977, 558] width 1092 height 41
click at [1456, 567] on button "Save Spouse" at bounding box center [1472, 564] width 93 height 29
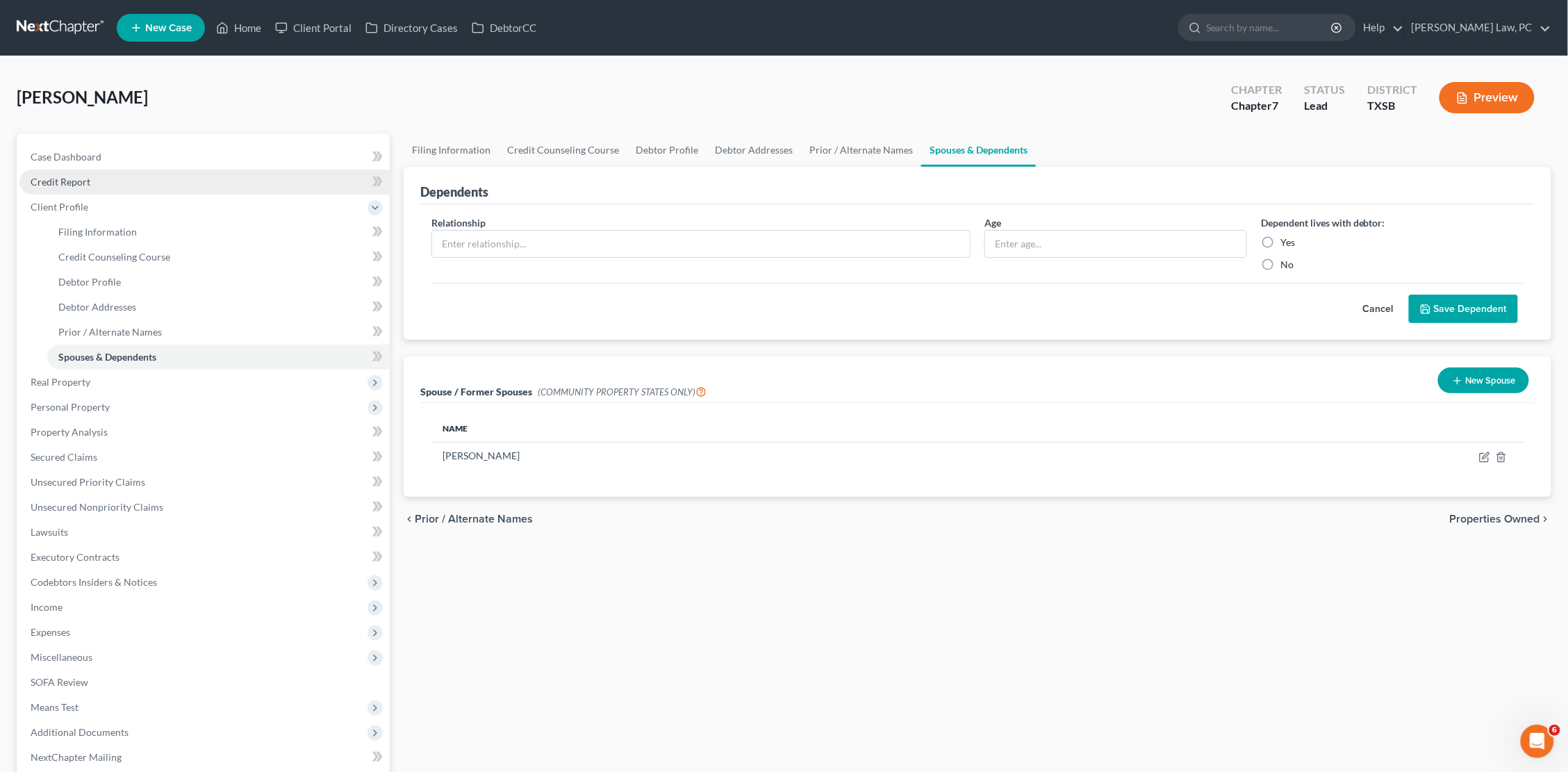
click at [103, 176] on link "Credit Report" at bounding box center [204, 182] width 370 height 25
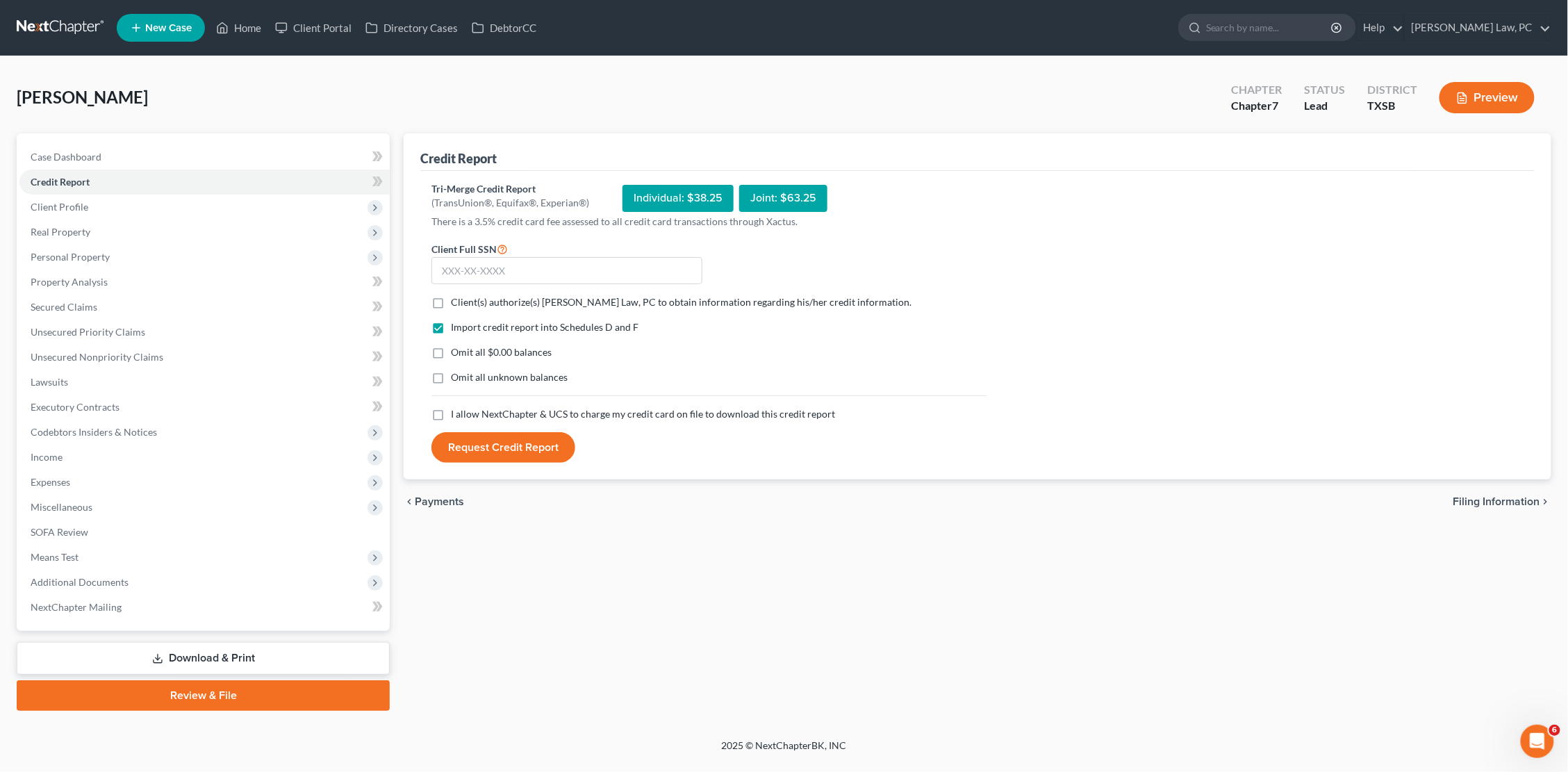
click at [451, 302] on label "Client(s) authorize(s) Hooman Khoshnood Law, PC to obtain information regarding…" at bounding box center [680, 302] width 460 height 14
click at [456, 302] on input "Client(s) authorize(s) Hooman Khoshnood Law, PC to obtain information regarding…" at bounding box center [460, 299] width 9 height 9
checkbox input "true"
click at [451, 414] on label "I allow NextChapter & UCS to charge my credit card on file to download this cre…" at bounding box center [642, 414] width 384 height 14
click at [456, 414] on input "I allow NextChapter & UCS to charge my credit card on file to download this cre…" at bounding box center [460, 411] width 9 height 9
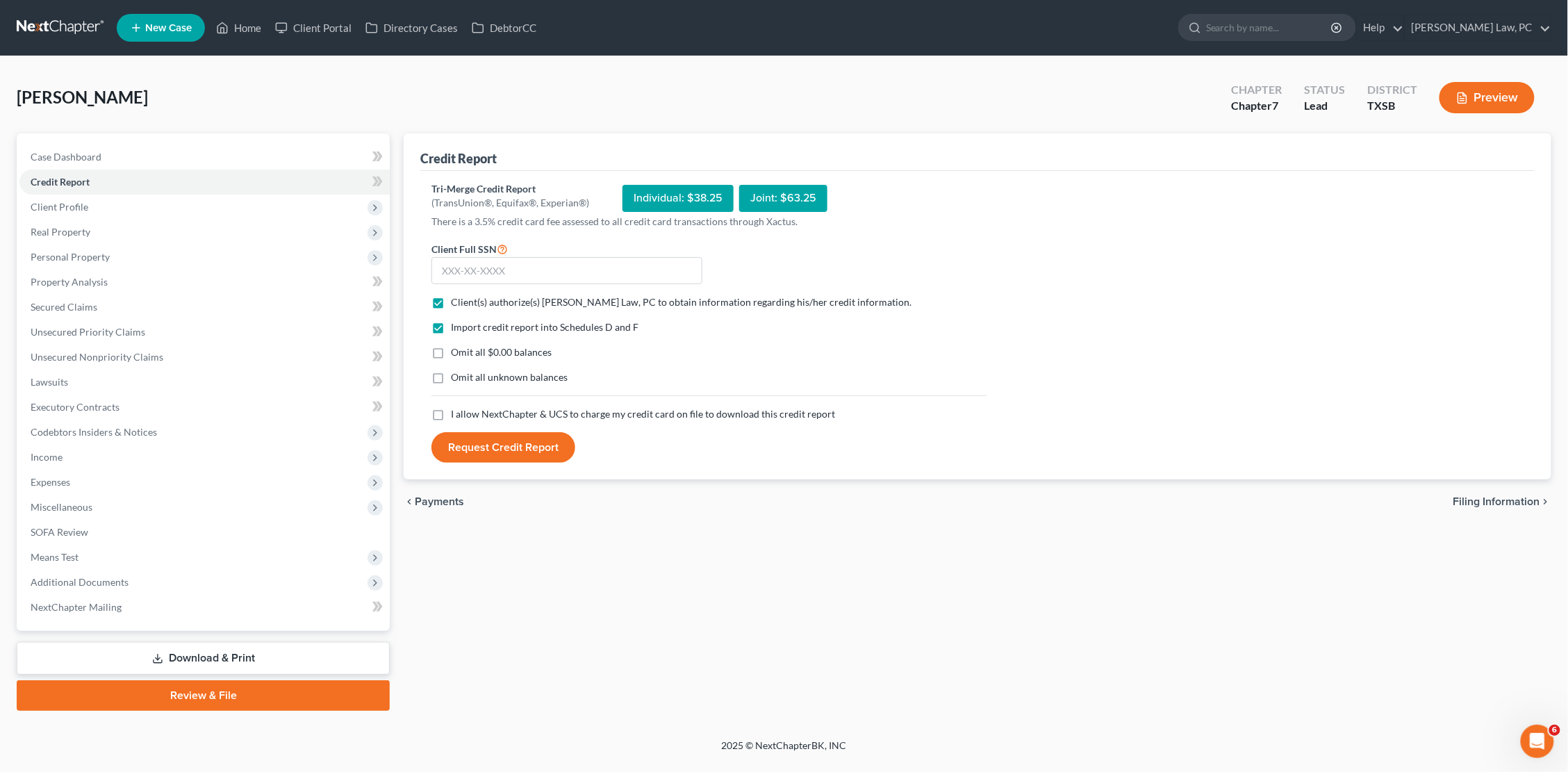
checkbox input "true"
click at [466, 267] on input "text" at bounding box center [566, 271] width 271 height 28
type input "461-73-0109"
click at [497, 441] on button "Request Credit Report" at bounding box center [503, 447] width 144 height 30
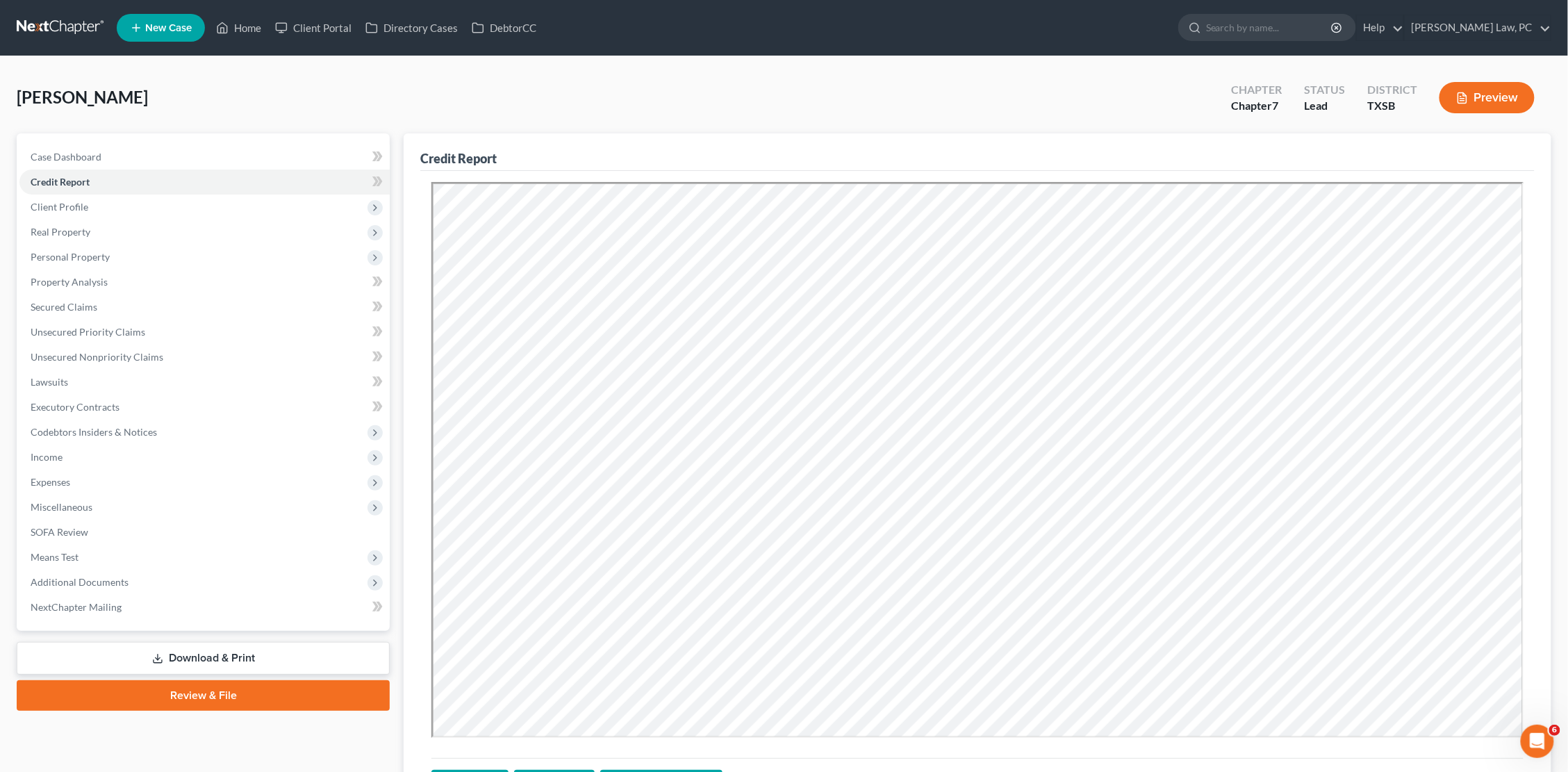
click at [66, 25] on link at bounding box center [60, 28] width 89 height 25
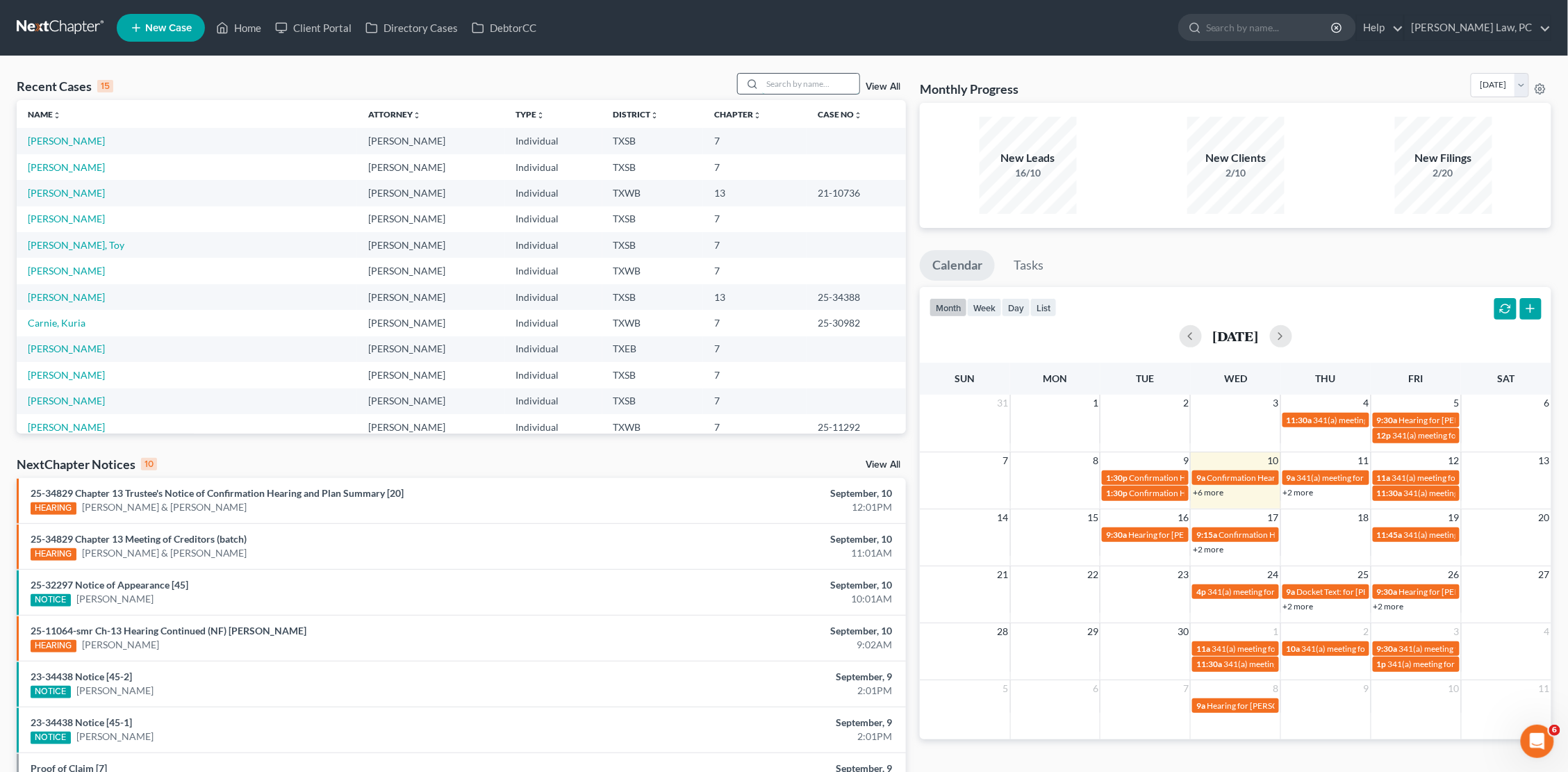
click at [777, 81] on input "search" at bounding box center [811, 84] width 97 height 20
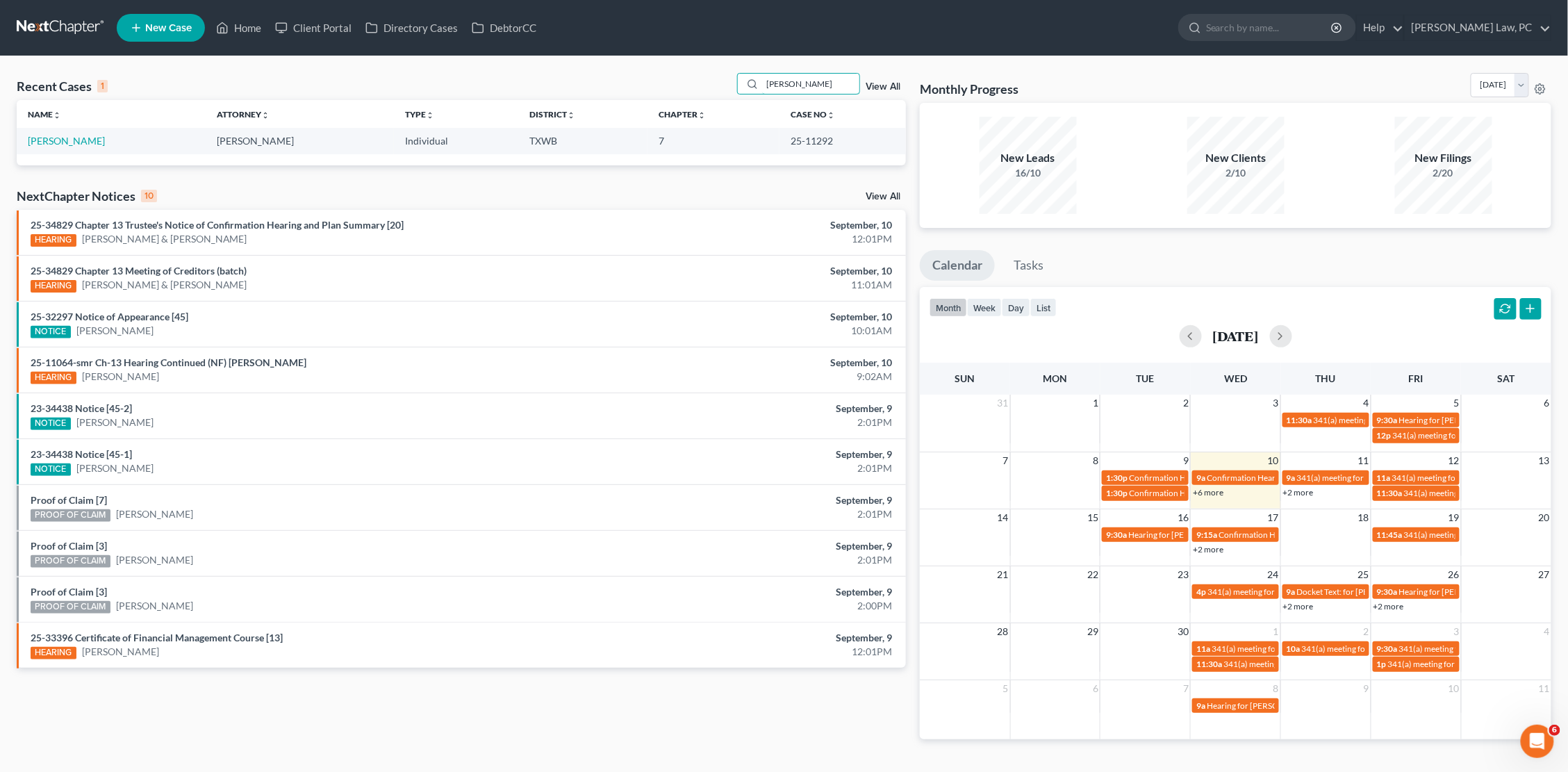
type input "Hancock"
drag, startPoint x: 807, startPoint y: 120, endPoint x: 79, endPoint y: 140, distance: 728.3
click at [79, 140] on link "[PERSON_NAME]" at bounding box center [66, 140] width 77 height 12
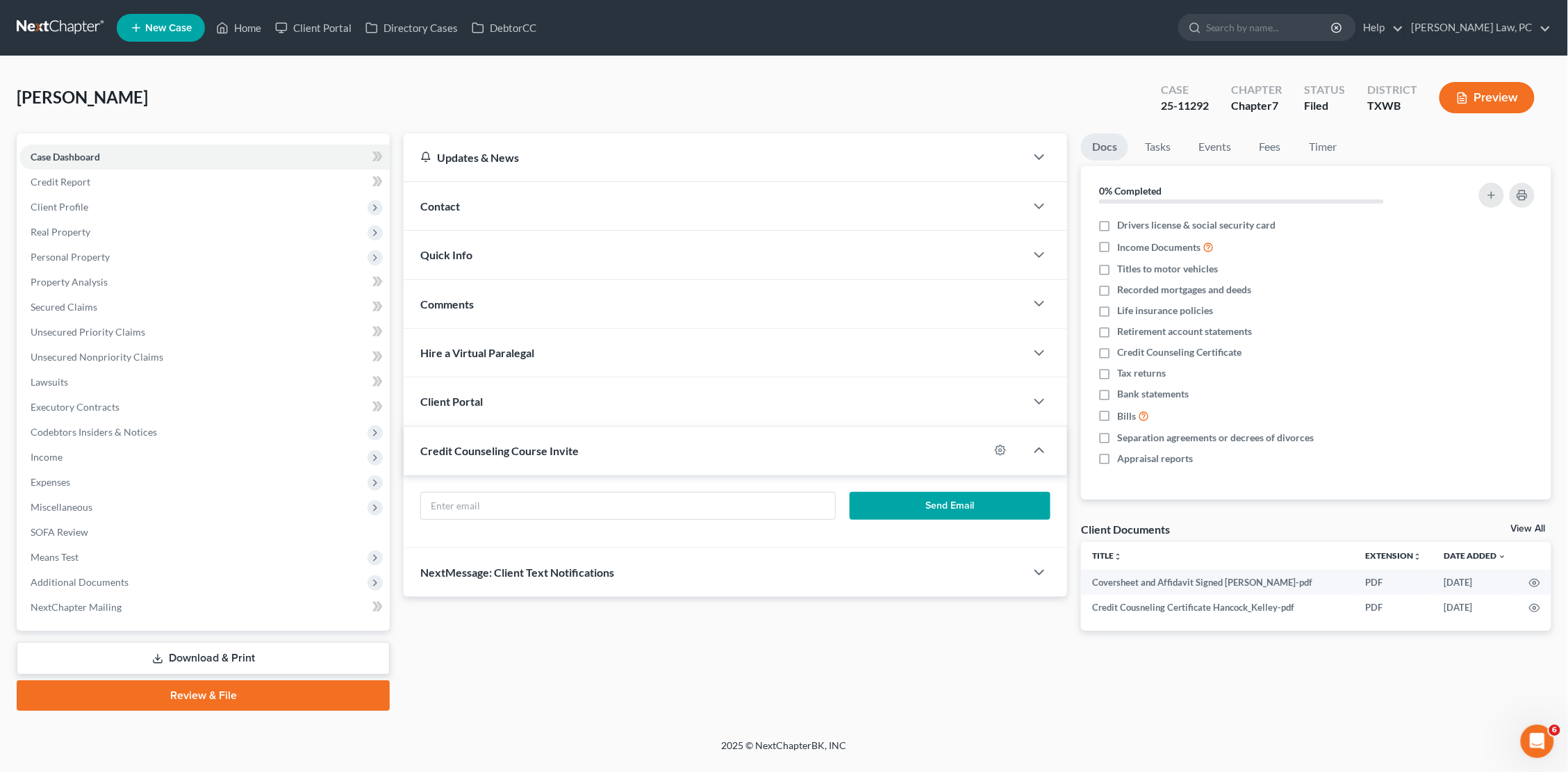
click at [1483, 93] on button "Preview" at bounding box center [1487, 97] width 95 height 31
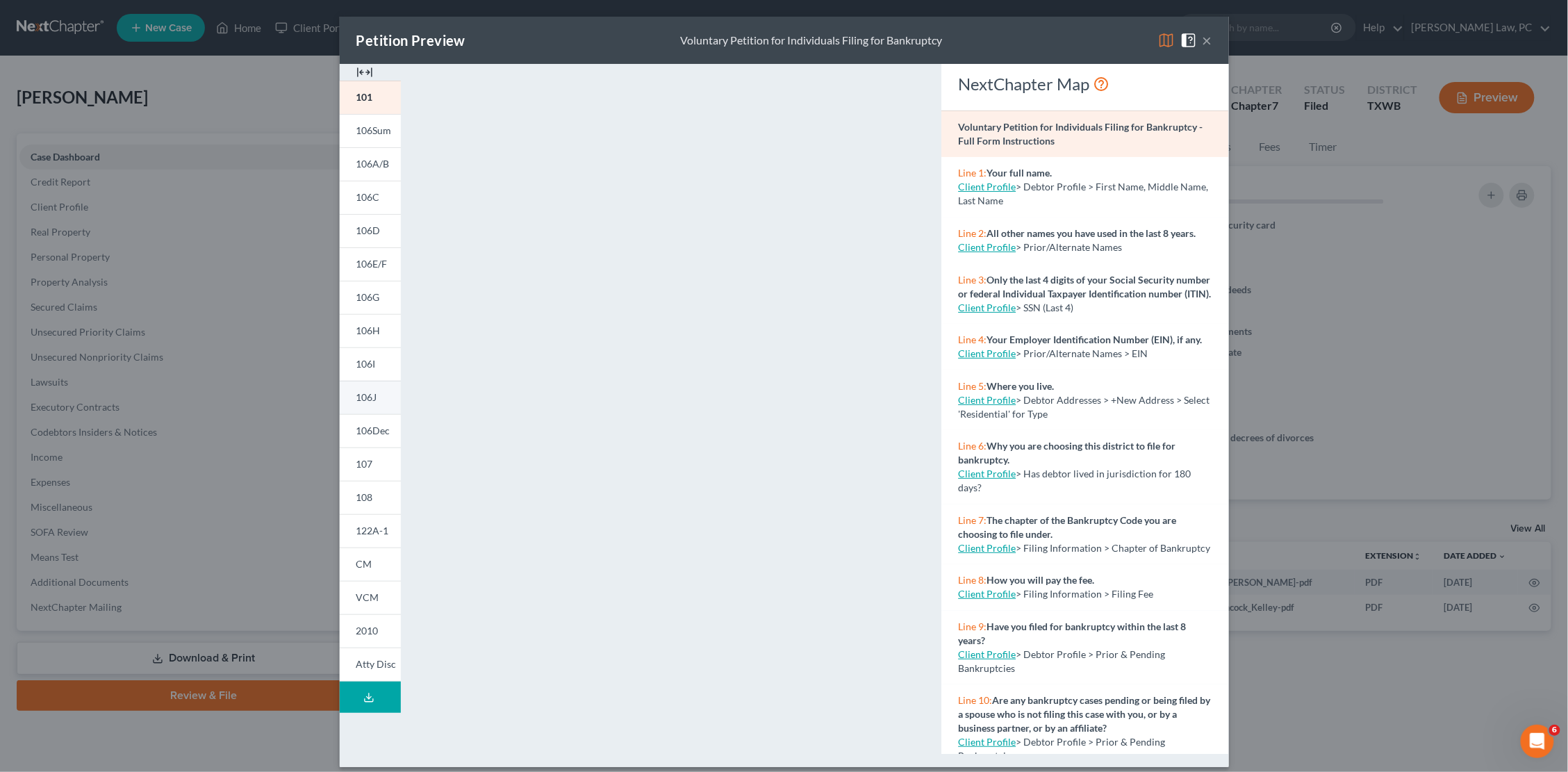
click at [383, 394] on link "106J" at bounding box center [370, 397] width 61 height 33
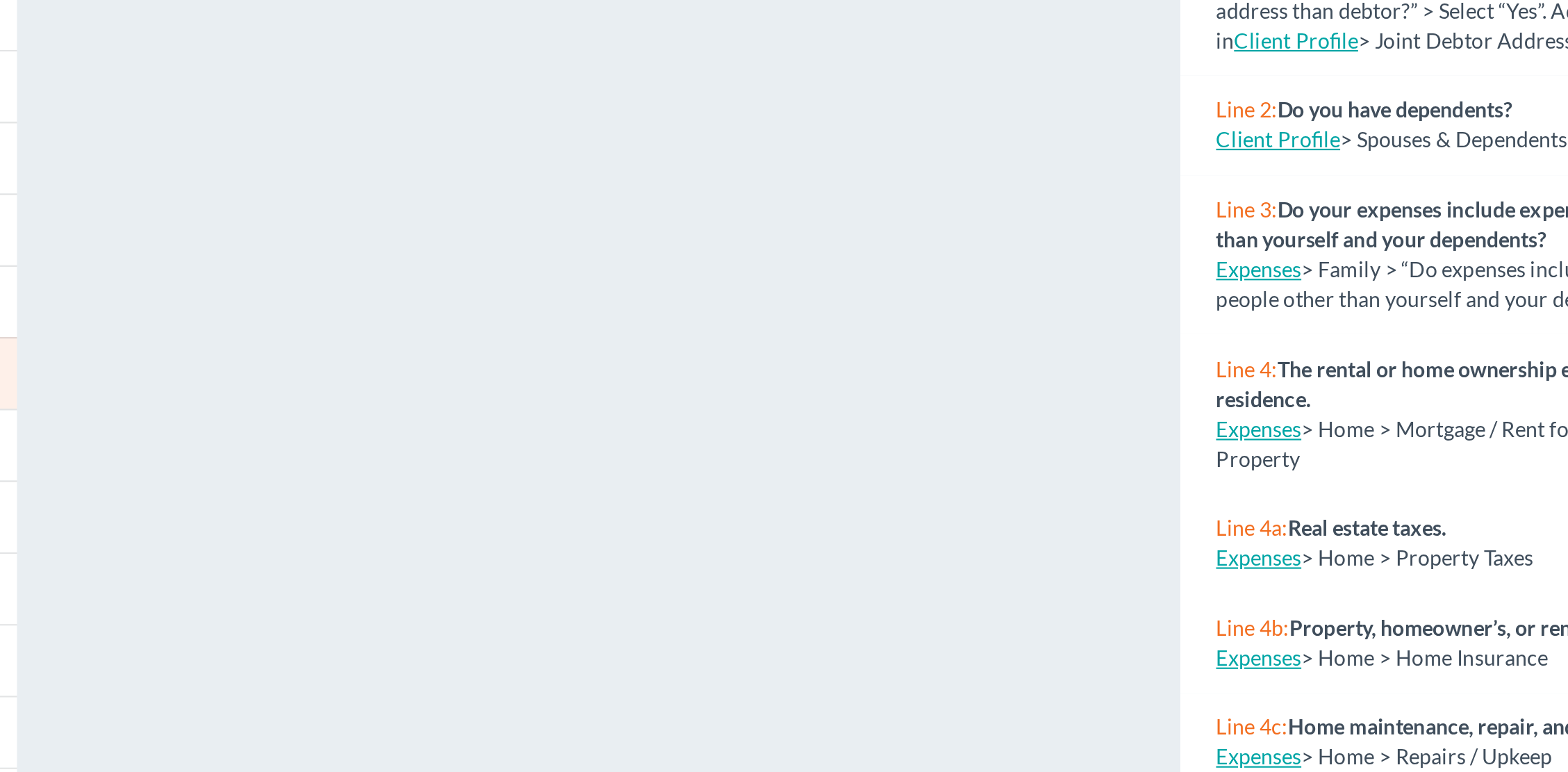
scroll to position [11, 0]
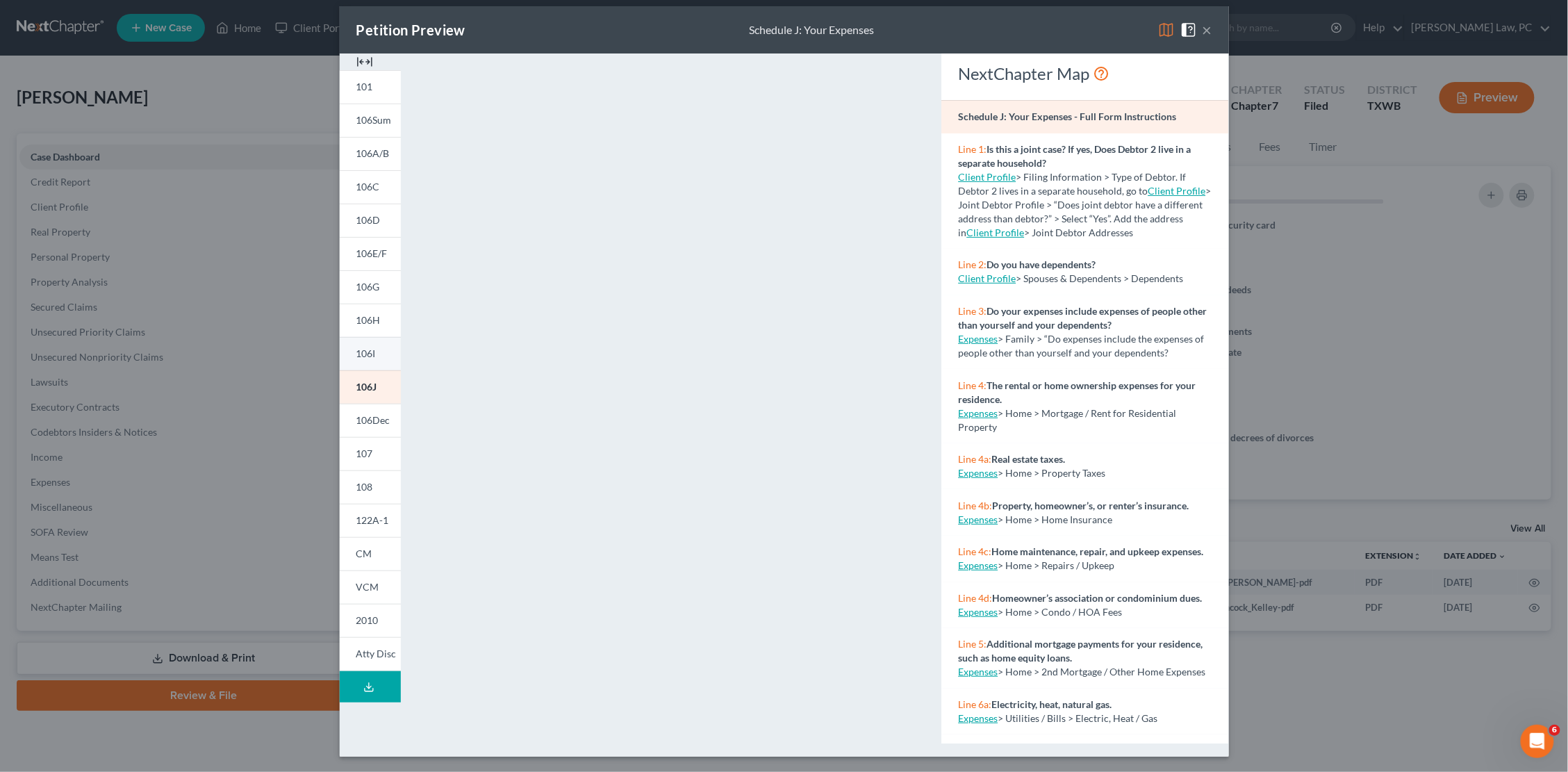
click at [379, 357] on link "106I" at bounding box center [370, 353] width 61 height 33
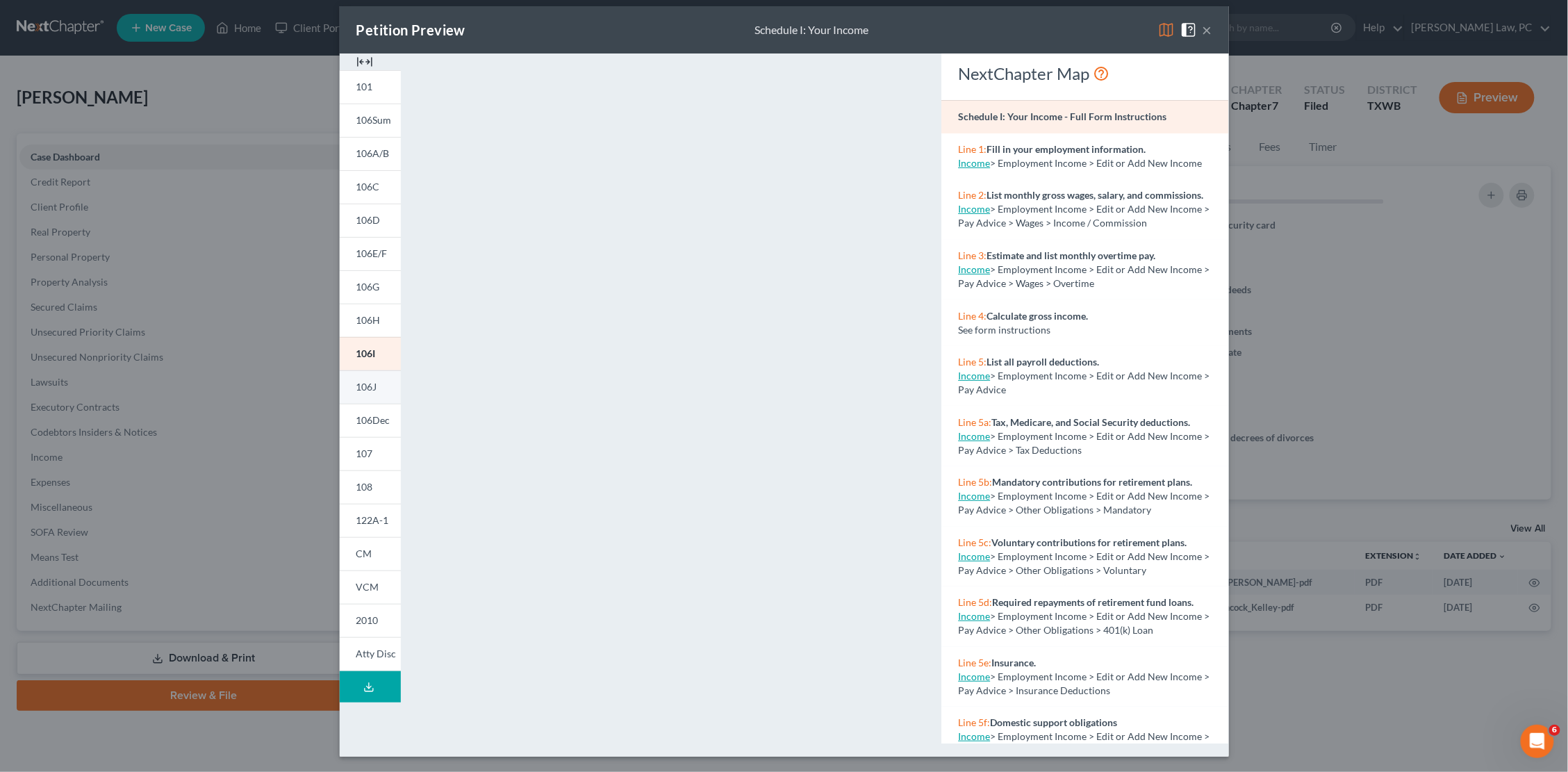
click at [378, 392] on link "106J" at bounding box center [370, 386] width 61 height 33
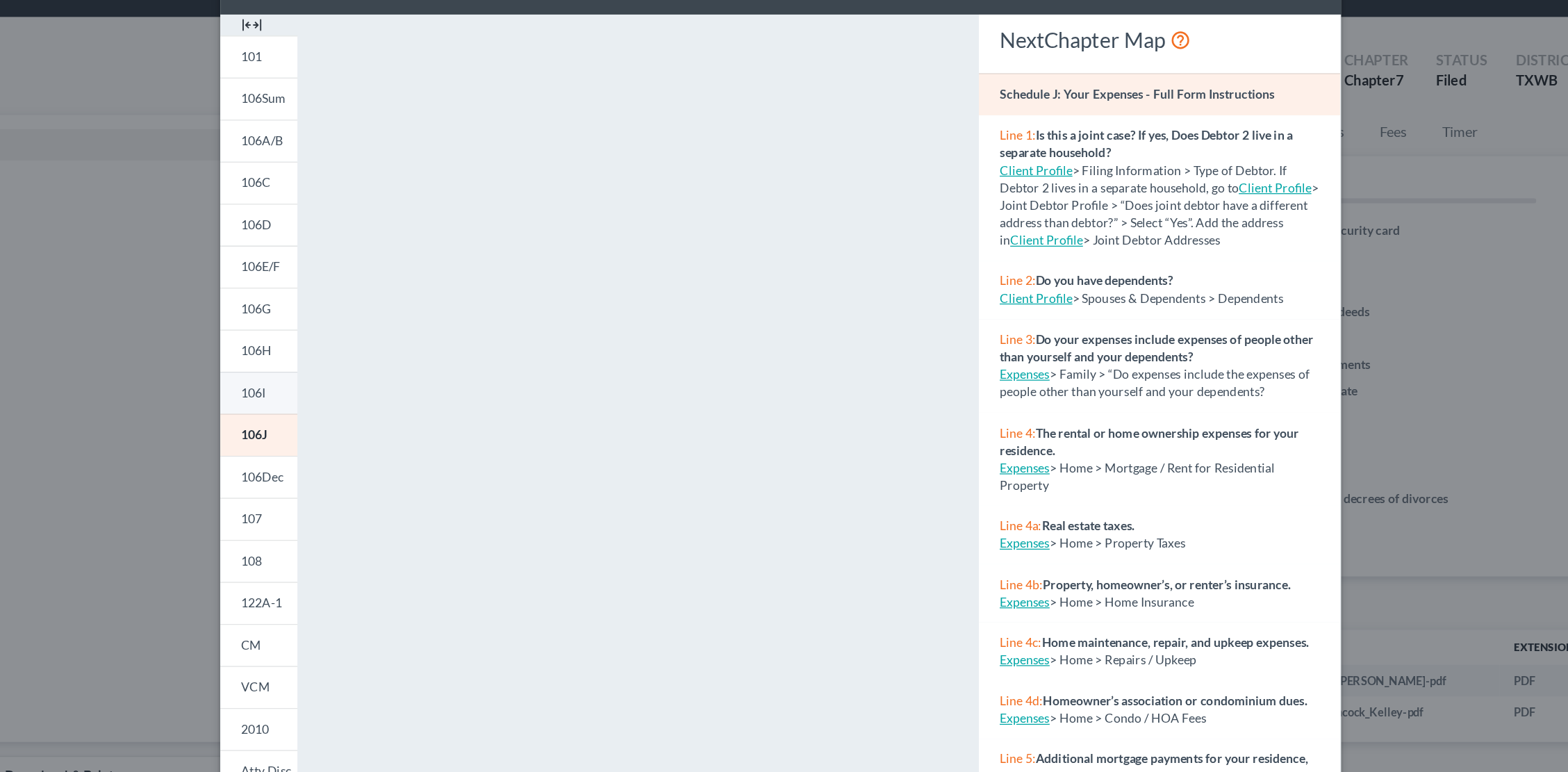
click at [356, 348] on span "106I" at bounding box center [366, 353] width 19 height 12
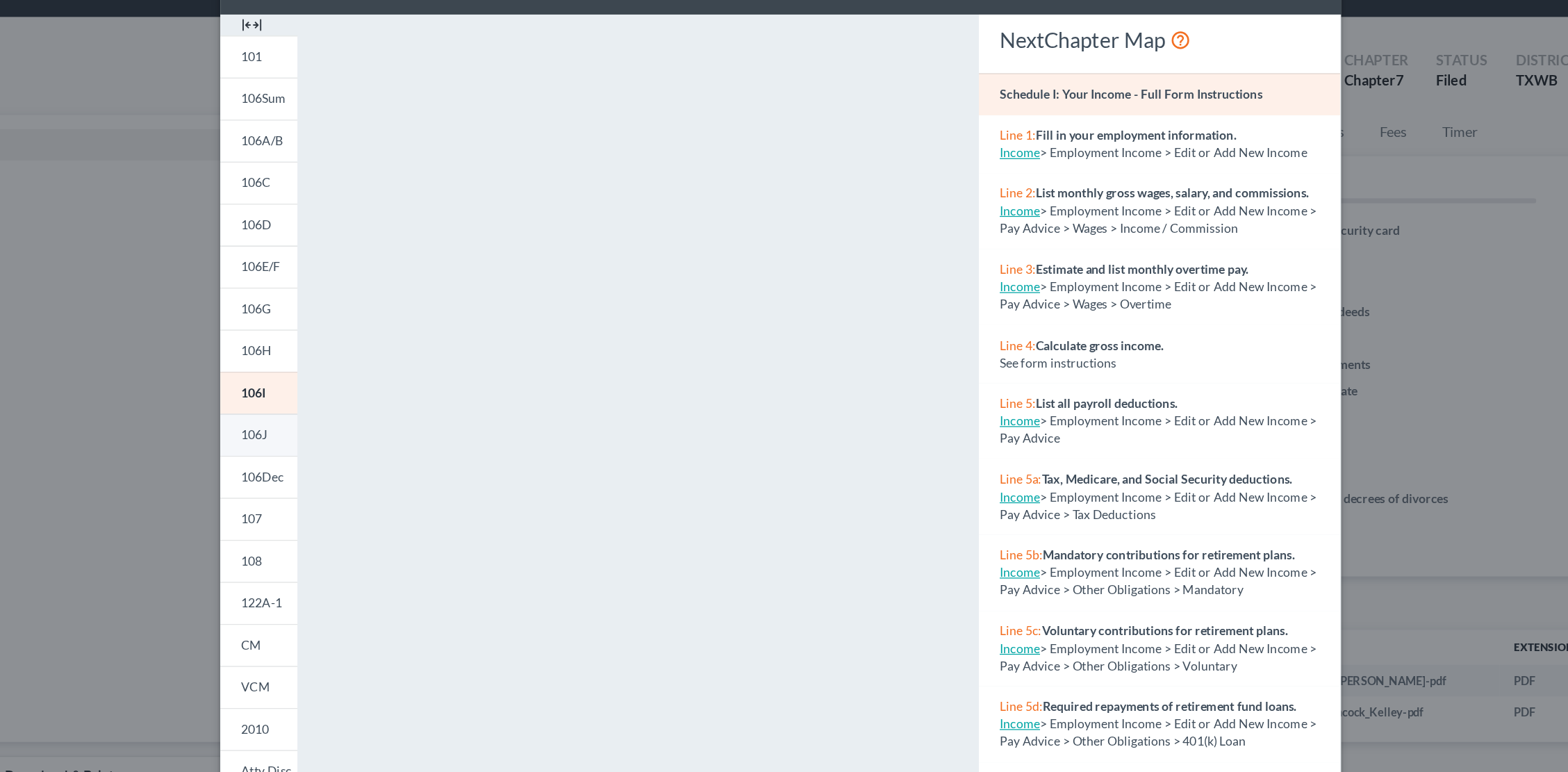
click at [356, 381] on span "106J" at bounding box center [366, 386] width 20 height 12
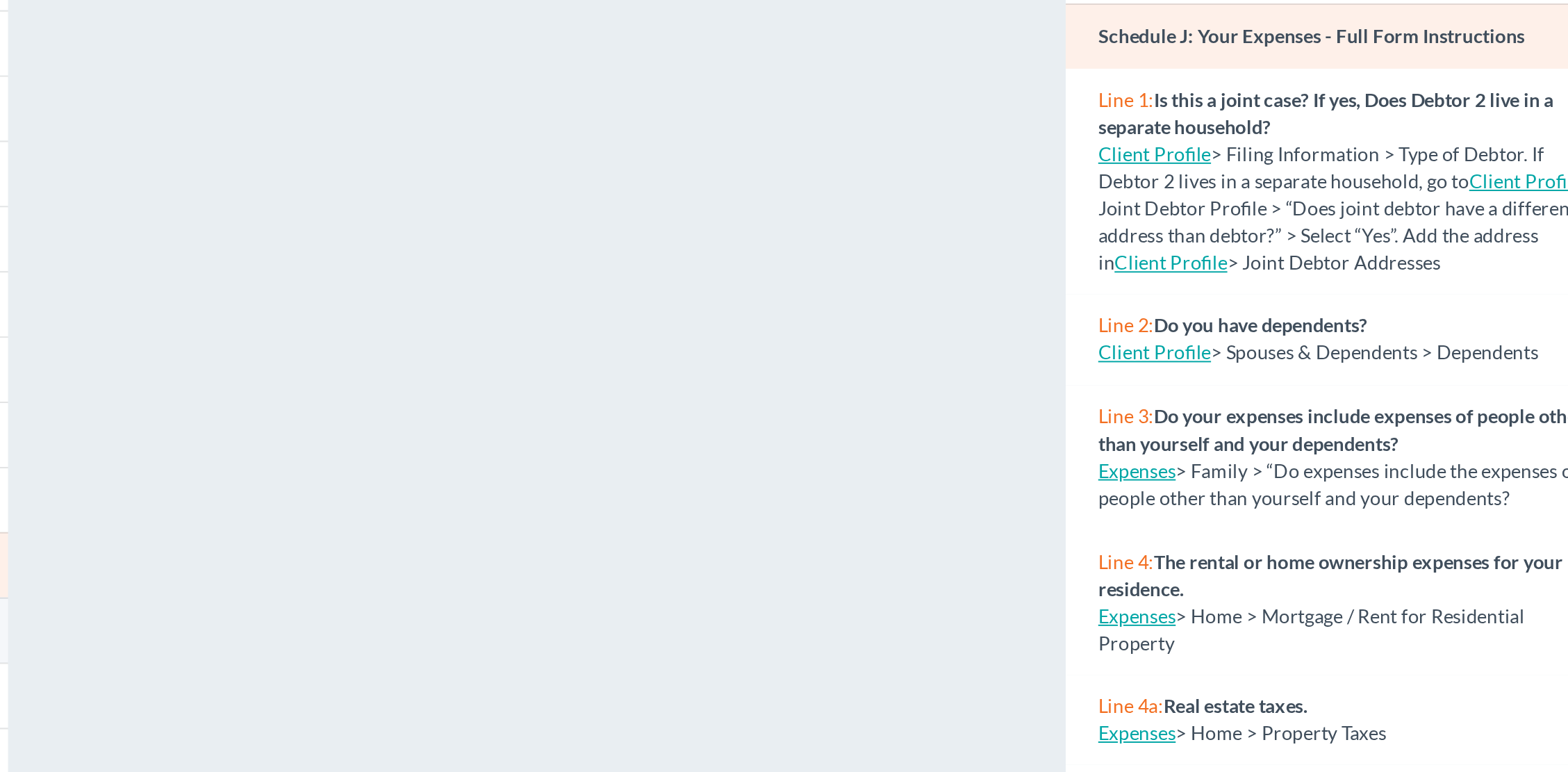
scroll to position [193, 776]
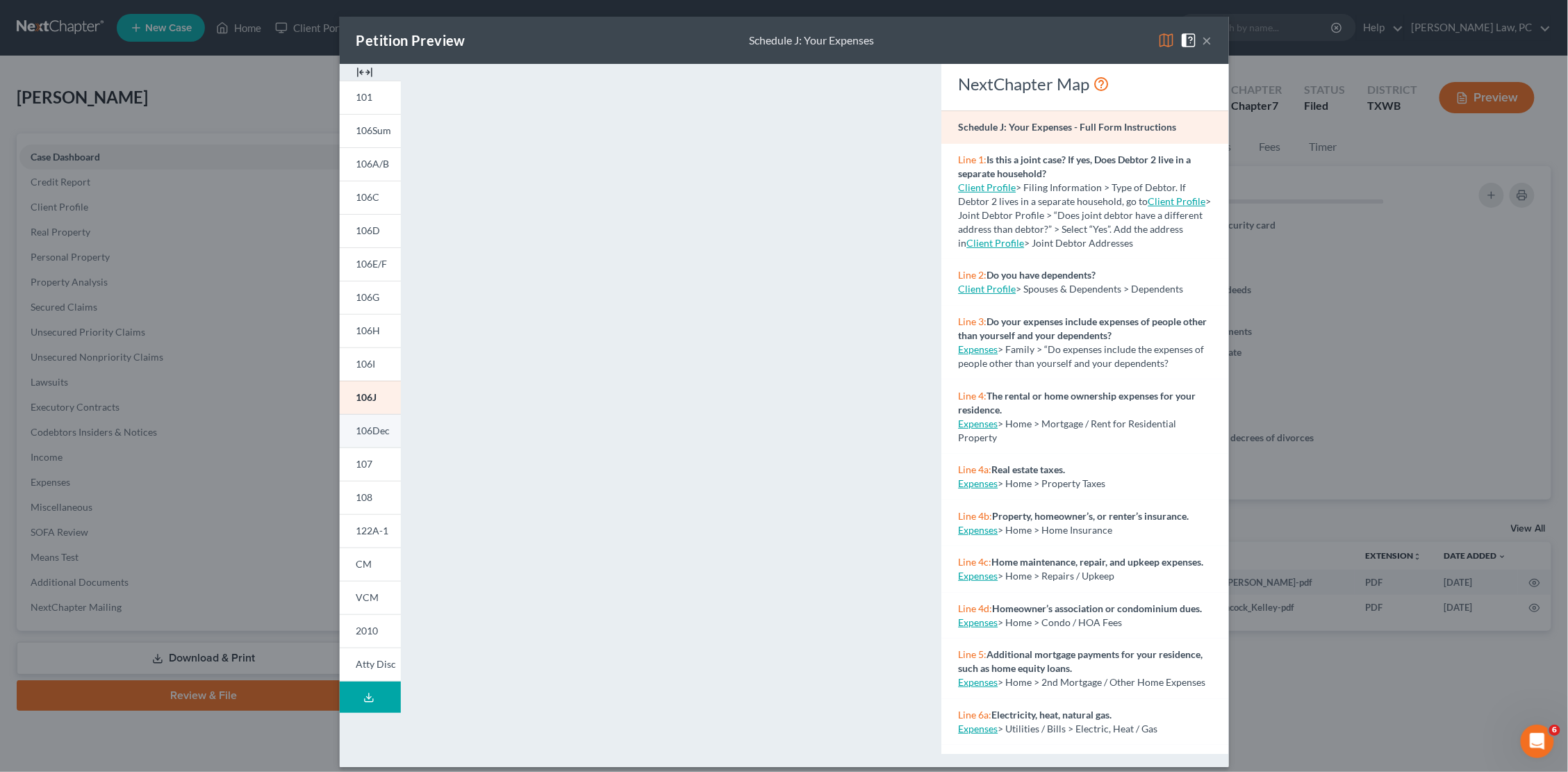
click at [1208, 44] on html "Home New Case Client Portal Directory Cases DebtorCC Hooman Khoshnood Law, PC g…" at bounding box center [784, 386] width 1568 height 772
click at [1206, 36] on html "Home New Case Client Portal Directory Cases DebtorCC Hooman Khoshnood Law, PC g…" at bounding box center [784, 386] width 1568 height 772
click at [1207, 41] on html "Home New Case Client Portal Directory Cases DebtorCC Hooman Khoshnood Law, PC g…" at bounding box center [784, 386] width 1568 height 772
click at [1329, 235] on html "Home New Case Client Portal Directory Cases DebtorCC Hooman Khoshnood Law, PC g…" at bounding box center [784, 386] width 1568 height 772
click at [1206, 43] on html "Home New Case Client Portal Directory Cases DebtorCC Hooman Khoshnood Law, PC g…" at bounding box center [784, 386] width 1568 height 772
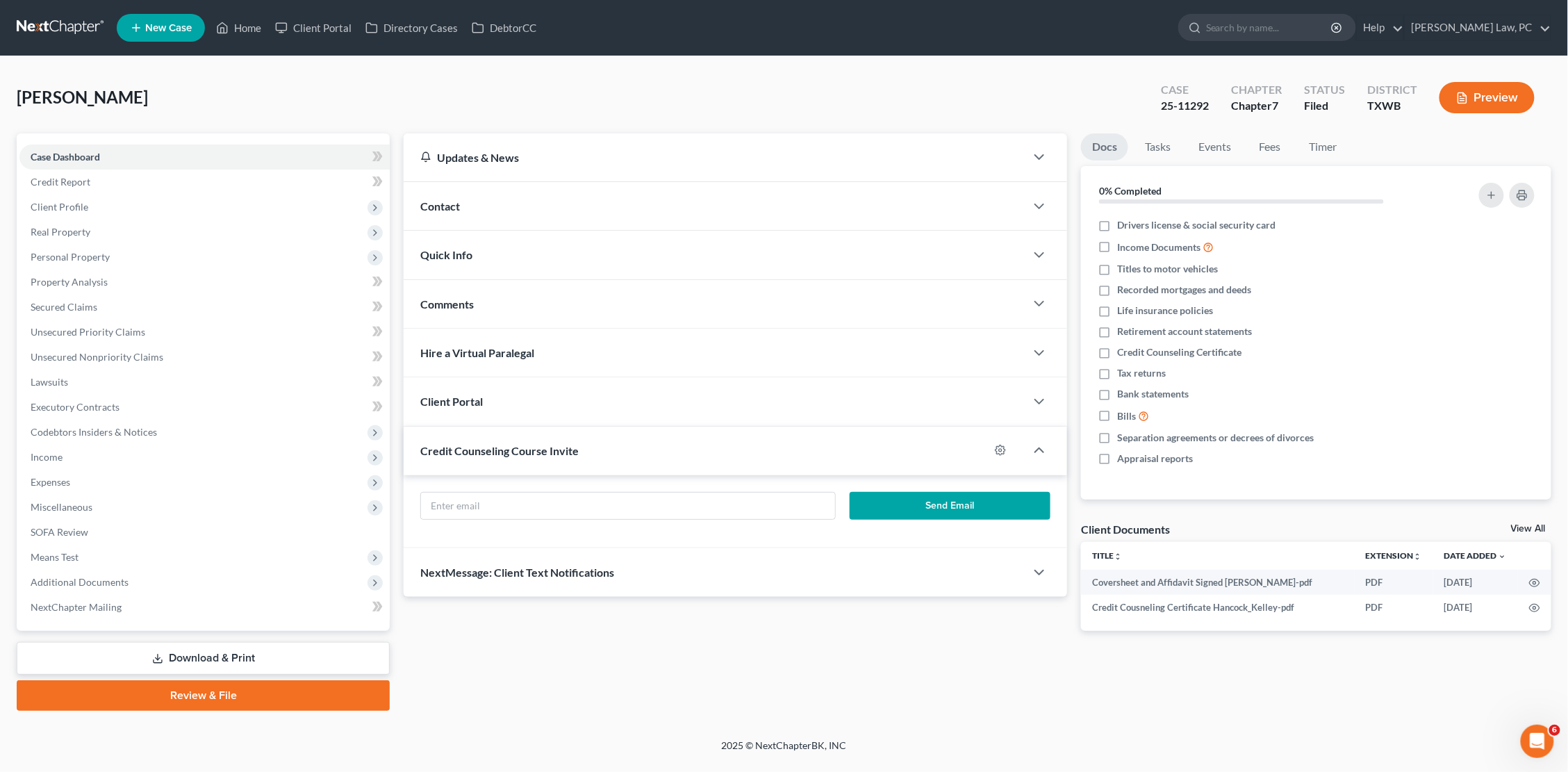
scroll to position [0, 0]
click at [48, 19] on link at bounding box center [60, 28] width 89 height 25
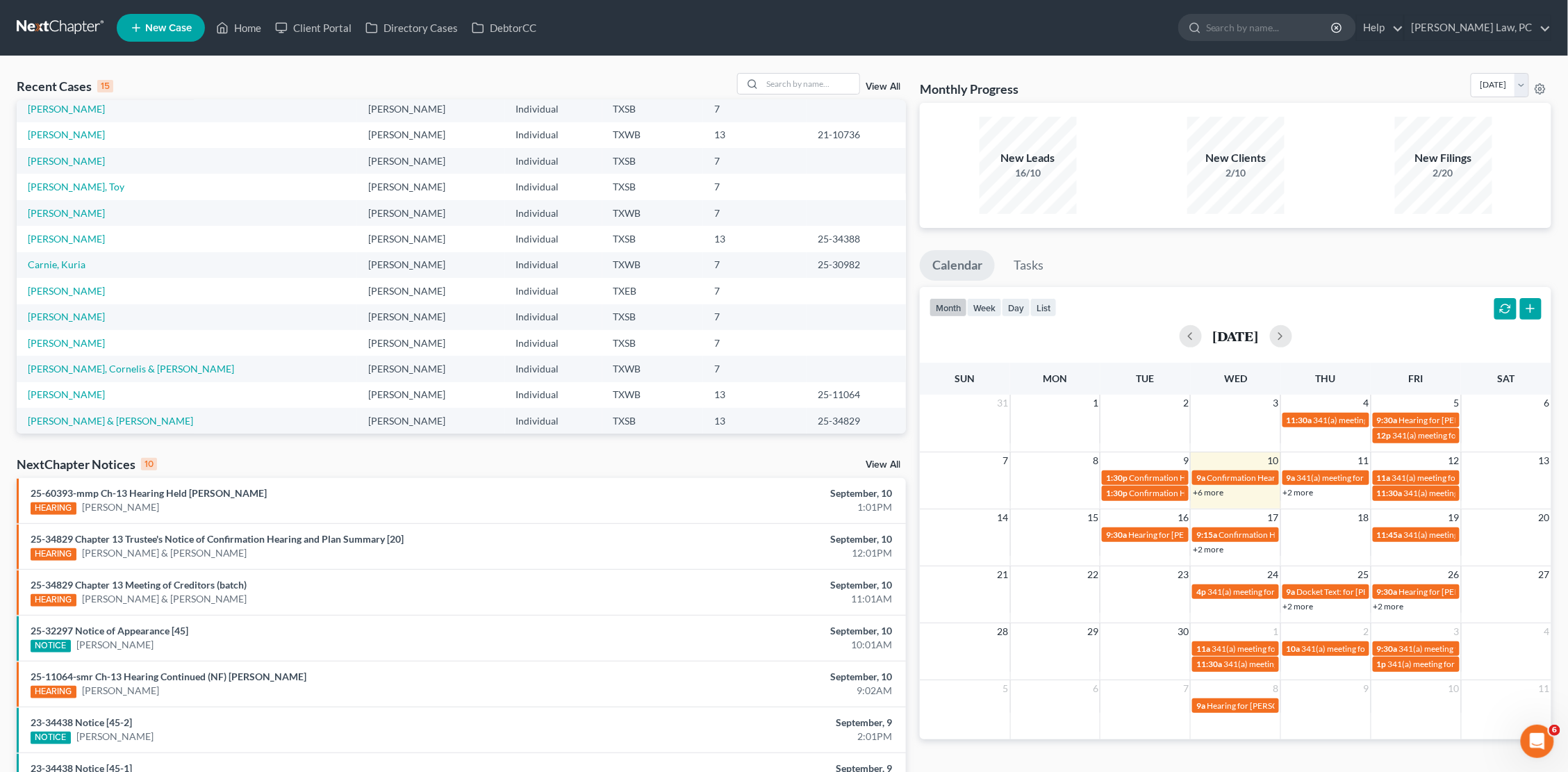
scroll to position [84, 0]
click at [793, 82] on input "search" at bounding box center [811, 84] width 97 height 20
type input "0"
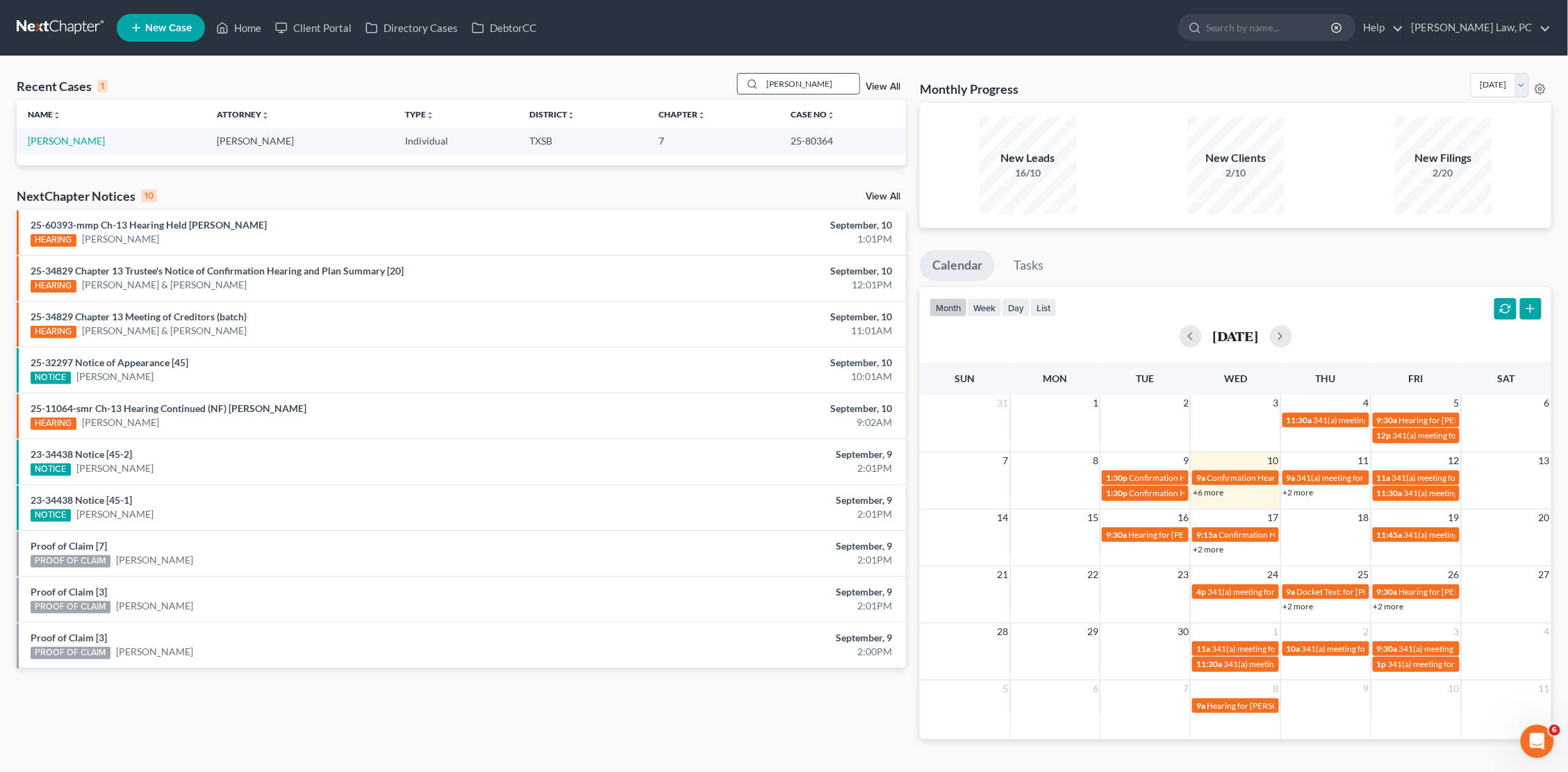
click at [824, 83] on input "[PERSON_NAME]" at bounding box center [811, 84] width 97 height 20
type input "[PERSON_NAME]"
click at [93, 142] on link "[PERSON_NAME]" at bounding box center [66, 140] width 77 height 12
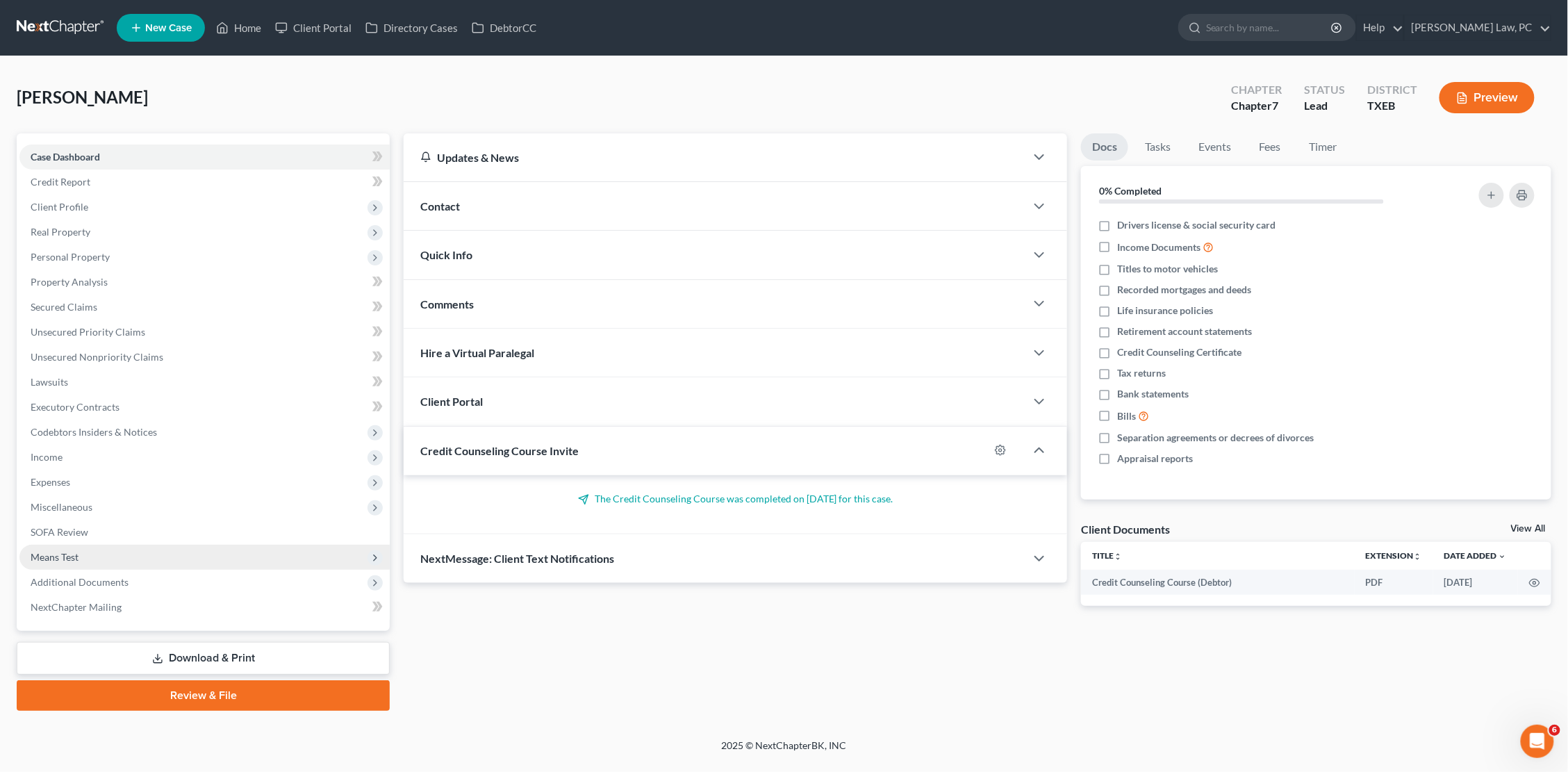
click at [61, 552] on span "Means Test" at bounding box center [204, 558] width 370 height 25
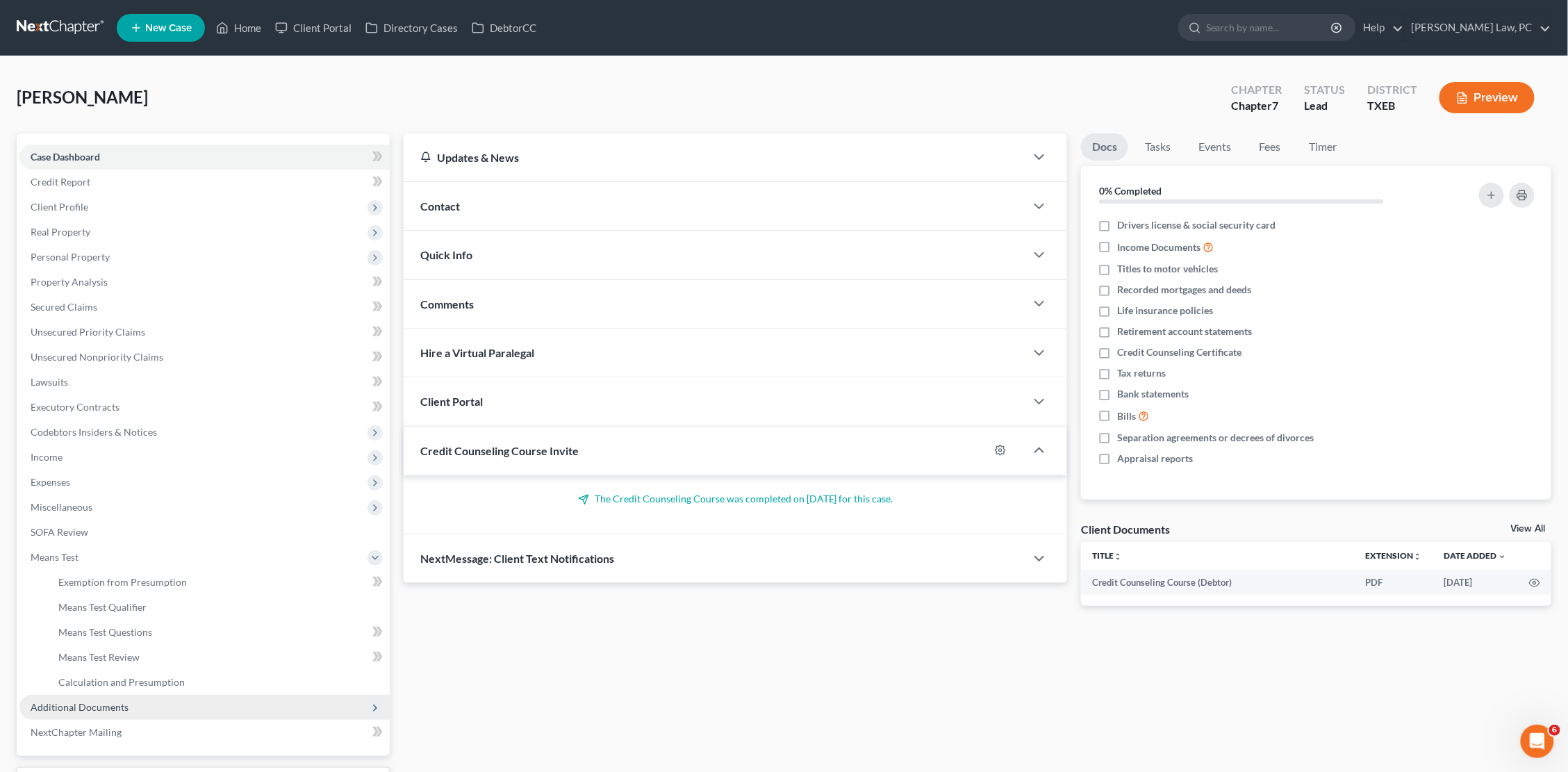
click at [87, 701] on span "Additional Documents" at bounding box center [79, 707] width 98 height 12
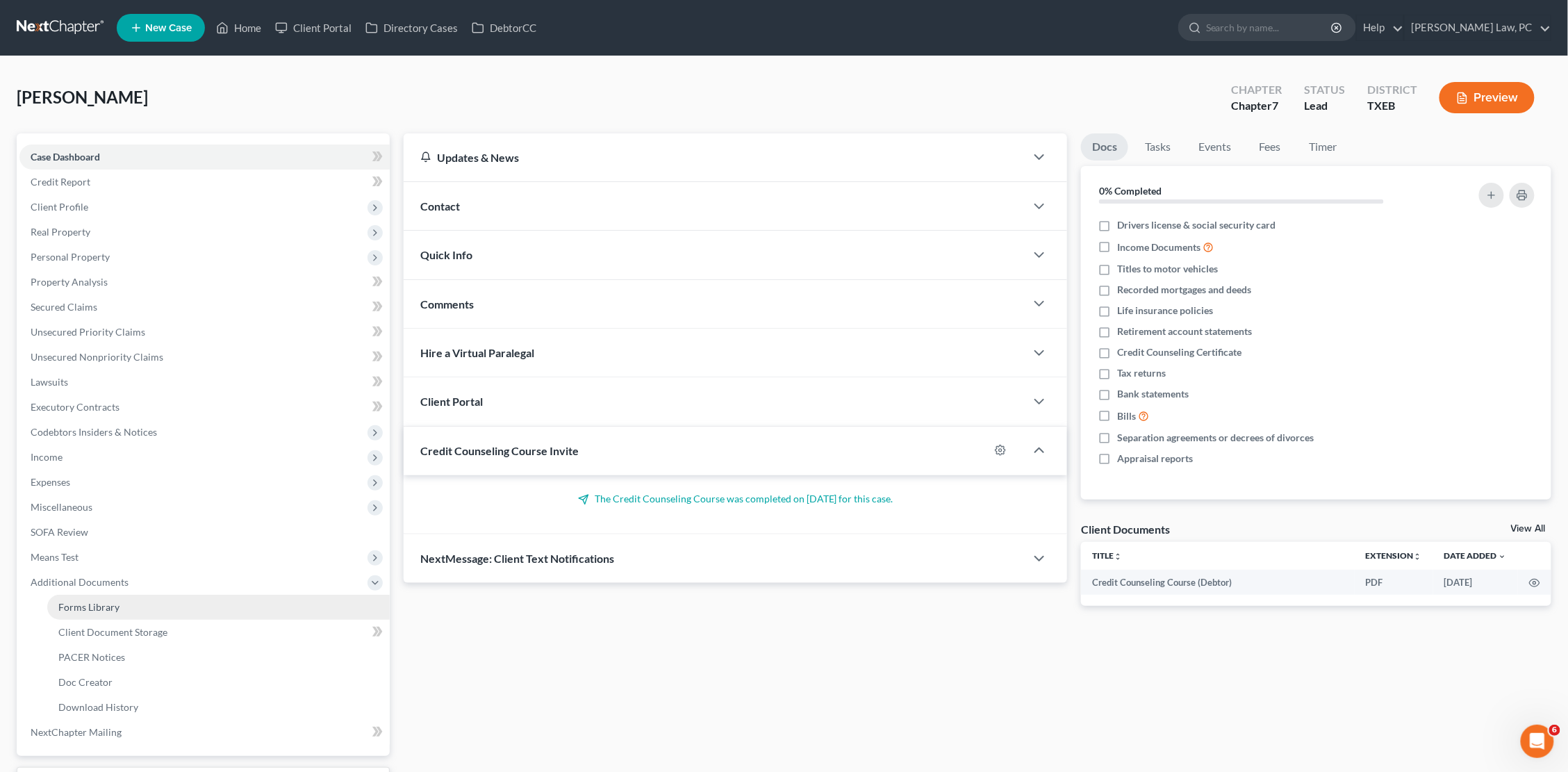
click at [177, 595] on link "Forms Library" at bounding box center [219, 607] width 343 height 25
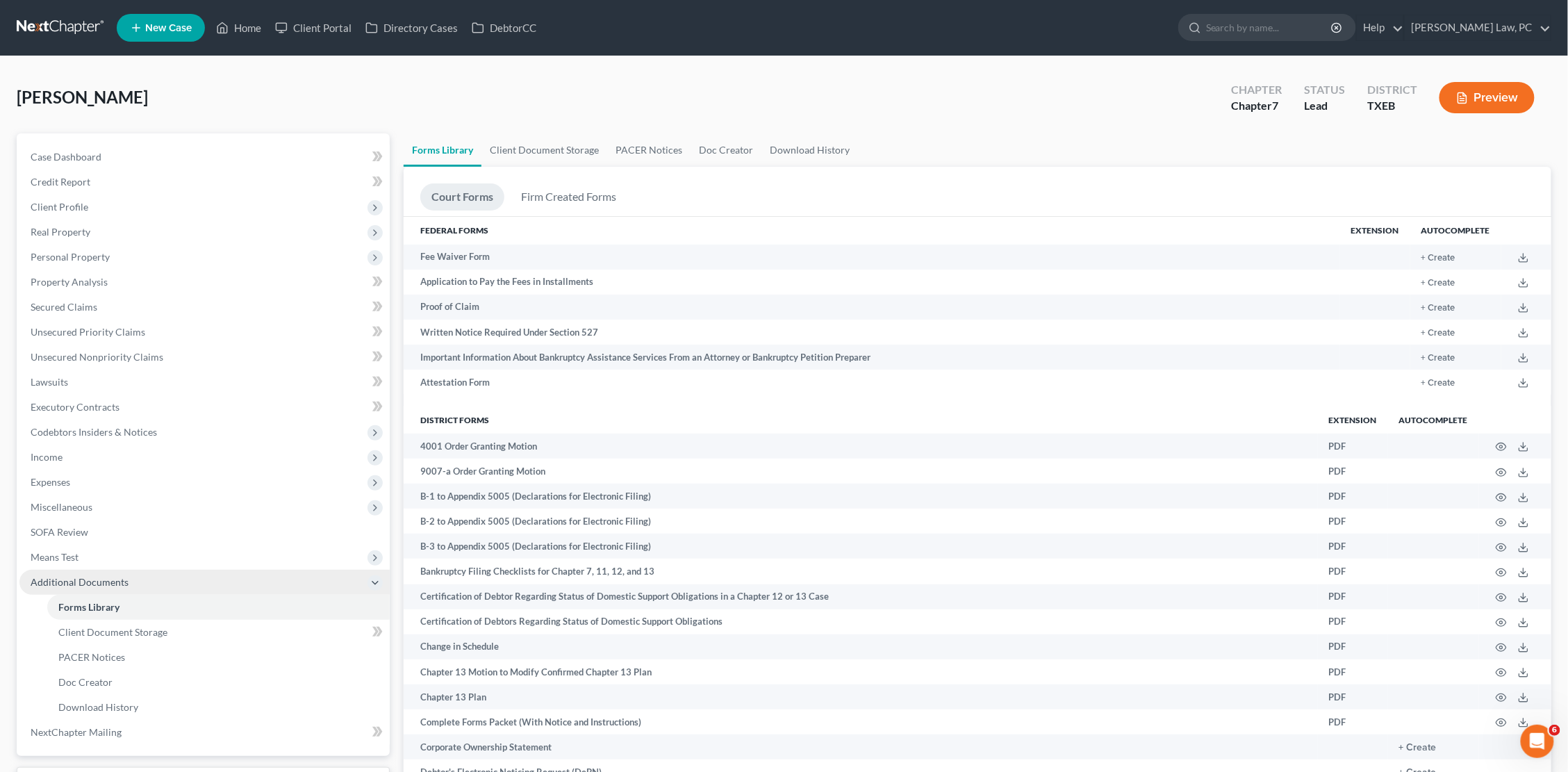
click at [339, 570] on span "Additional Documents" at bounding box center [204, 582] width 370 height 25
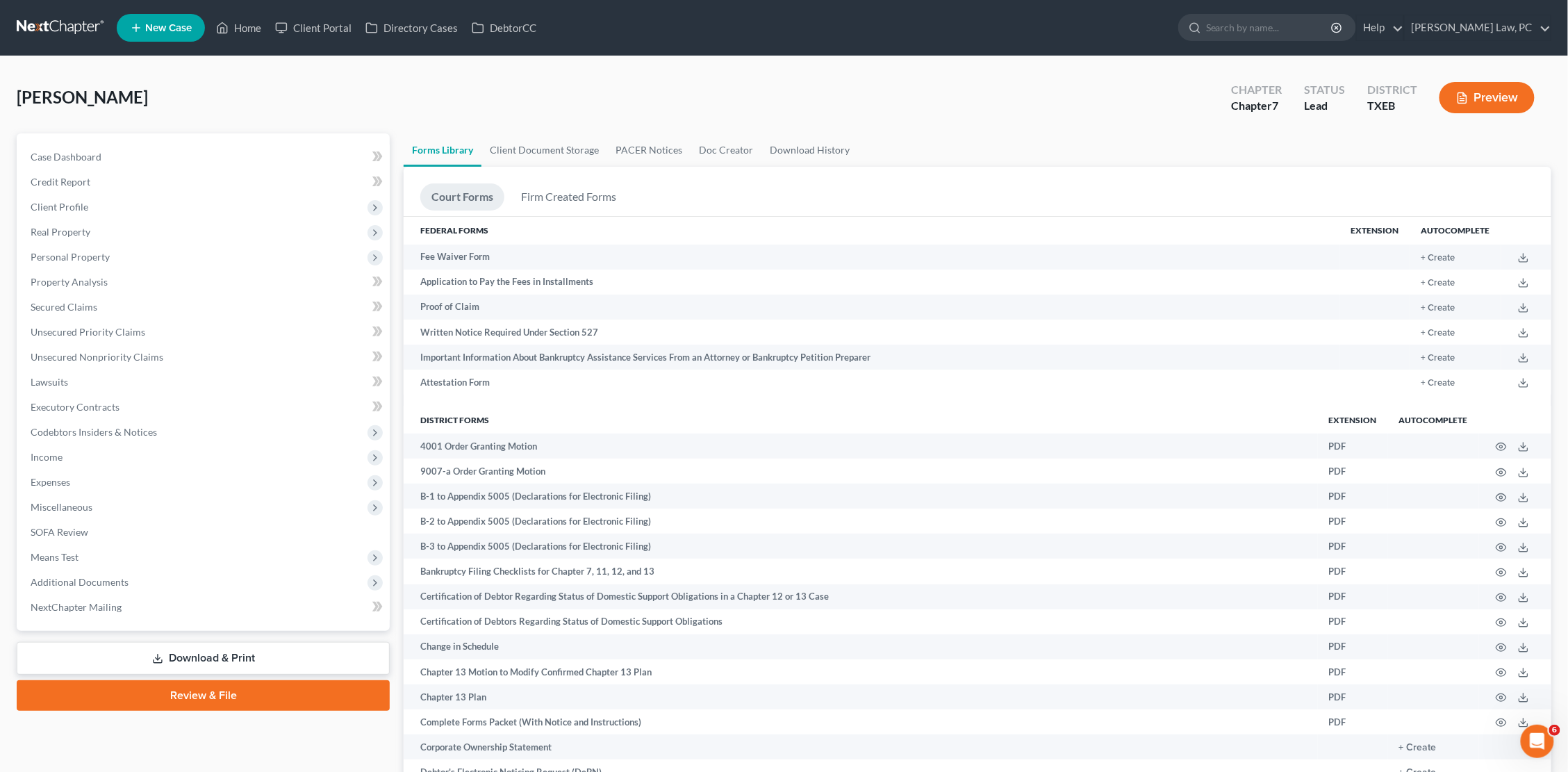
click at [53, 30] on link at bounding box center [60, 28] width 89 height 25
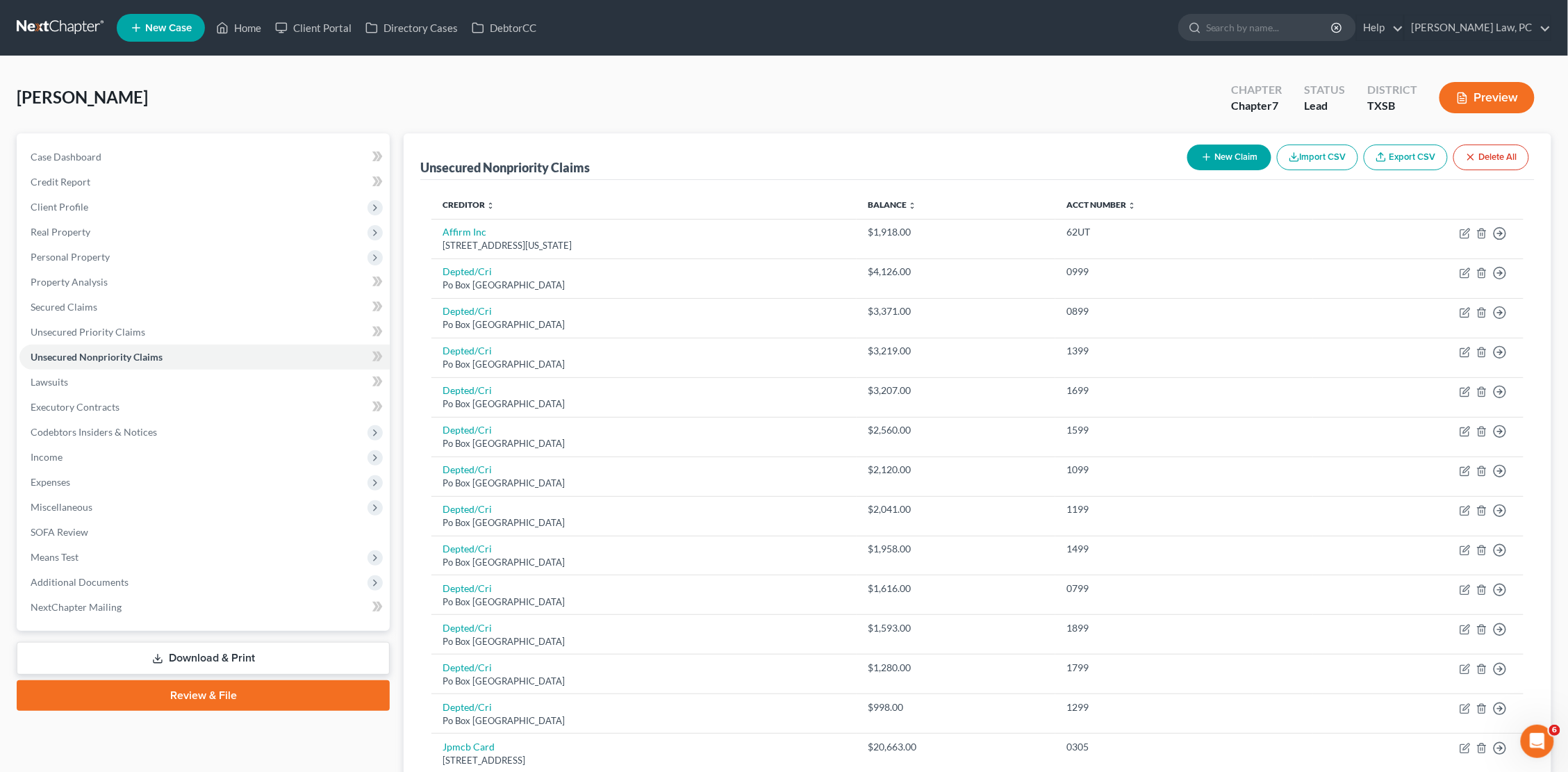
click at [798, 0] on nav "Home New Case Client Portal Directory Cases DebtorCC [PERSON_NAME] Law, PC [PER…" at bounding box center [784, 27] width 1568 height 55
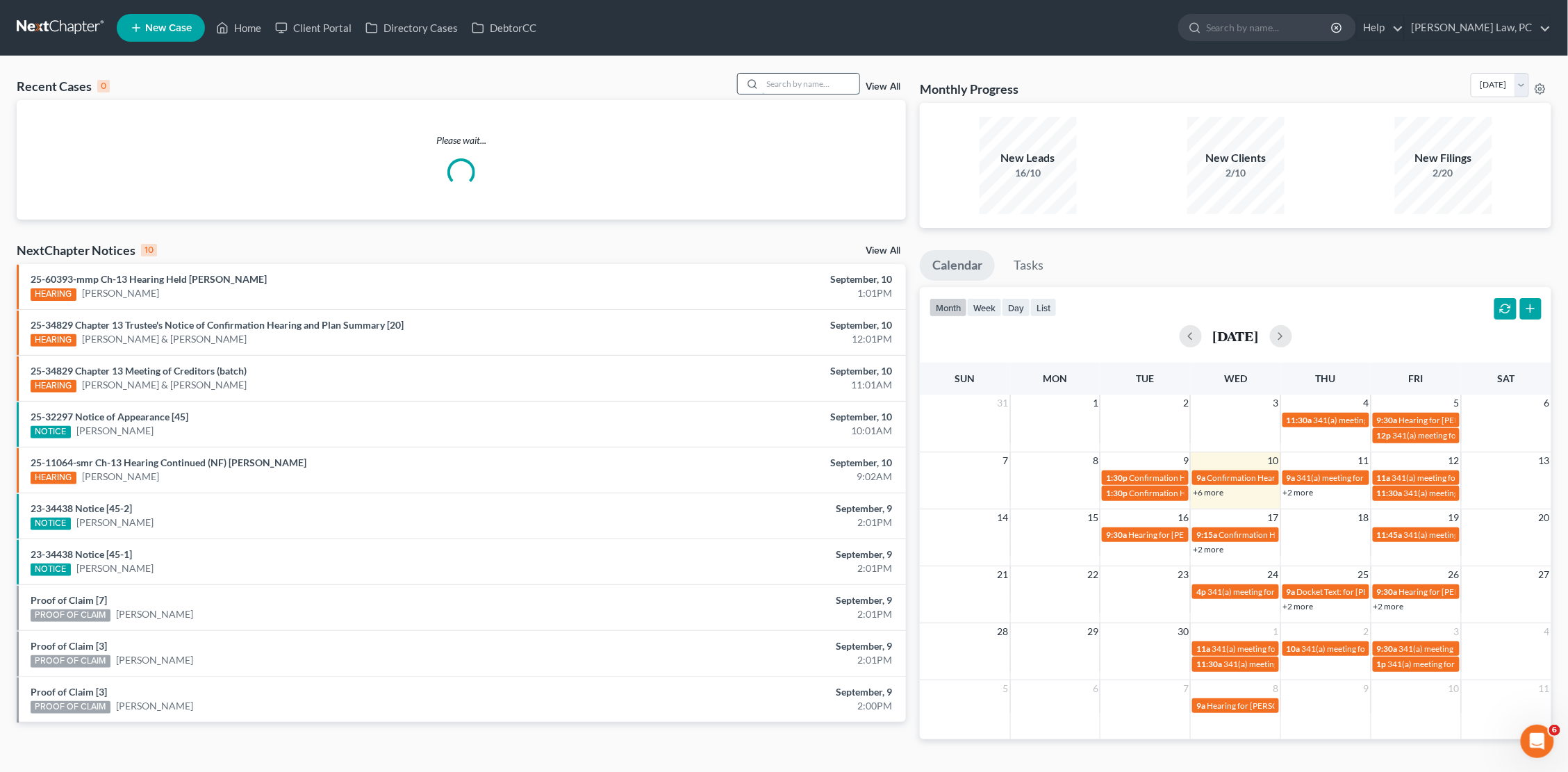
click at [784, 89] on input "search" at bounding box center [811, 84] width 97 height 20
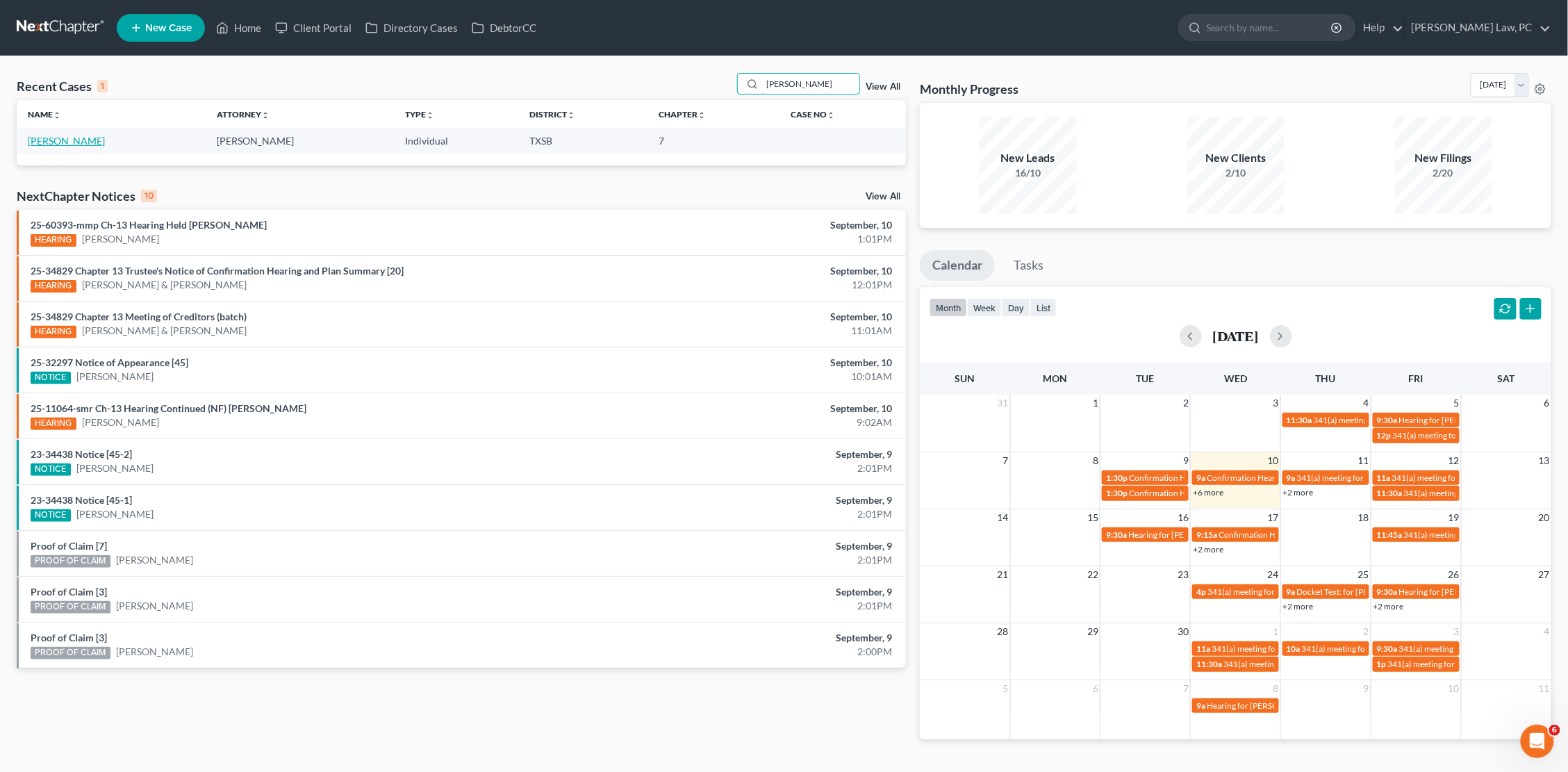
type input "mata"
click at [57, 142] on link "Mata, Ricardo" at bounding box center [66, 140] width 77 height 12
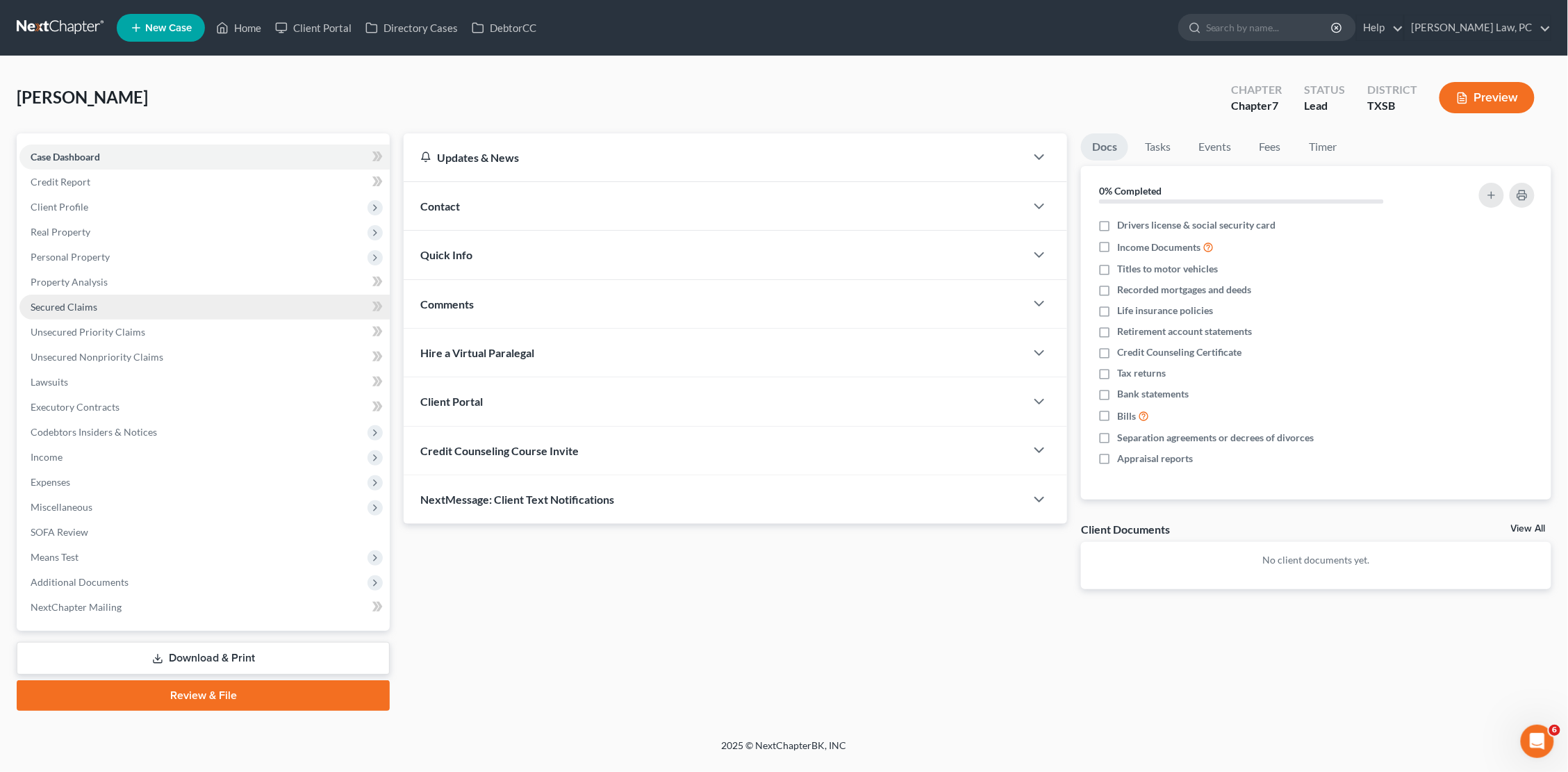
click at [103, 295] on link "Secured Claims" at bounding box center [204, 308] width 370 height 25
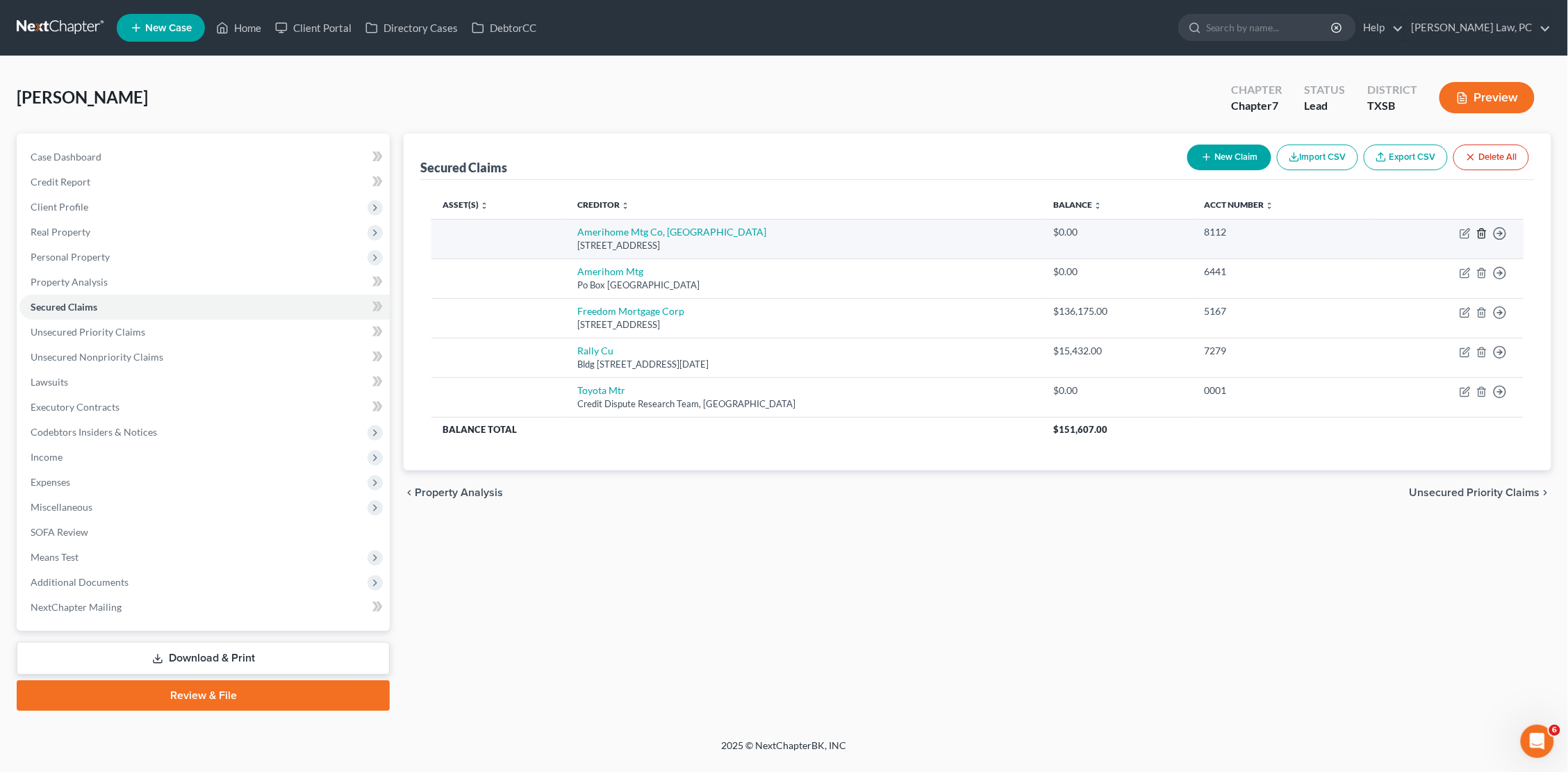
click at [1482, 229] on icon "button" at bounding box center [1481, 233] width 6 height 9
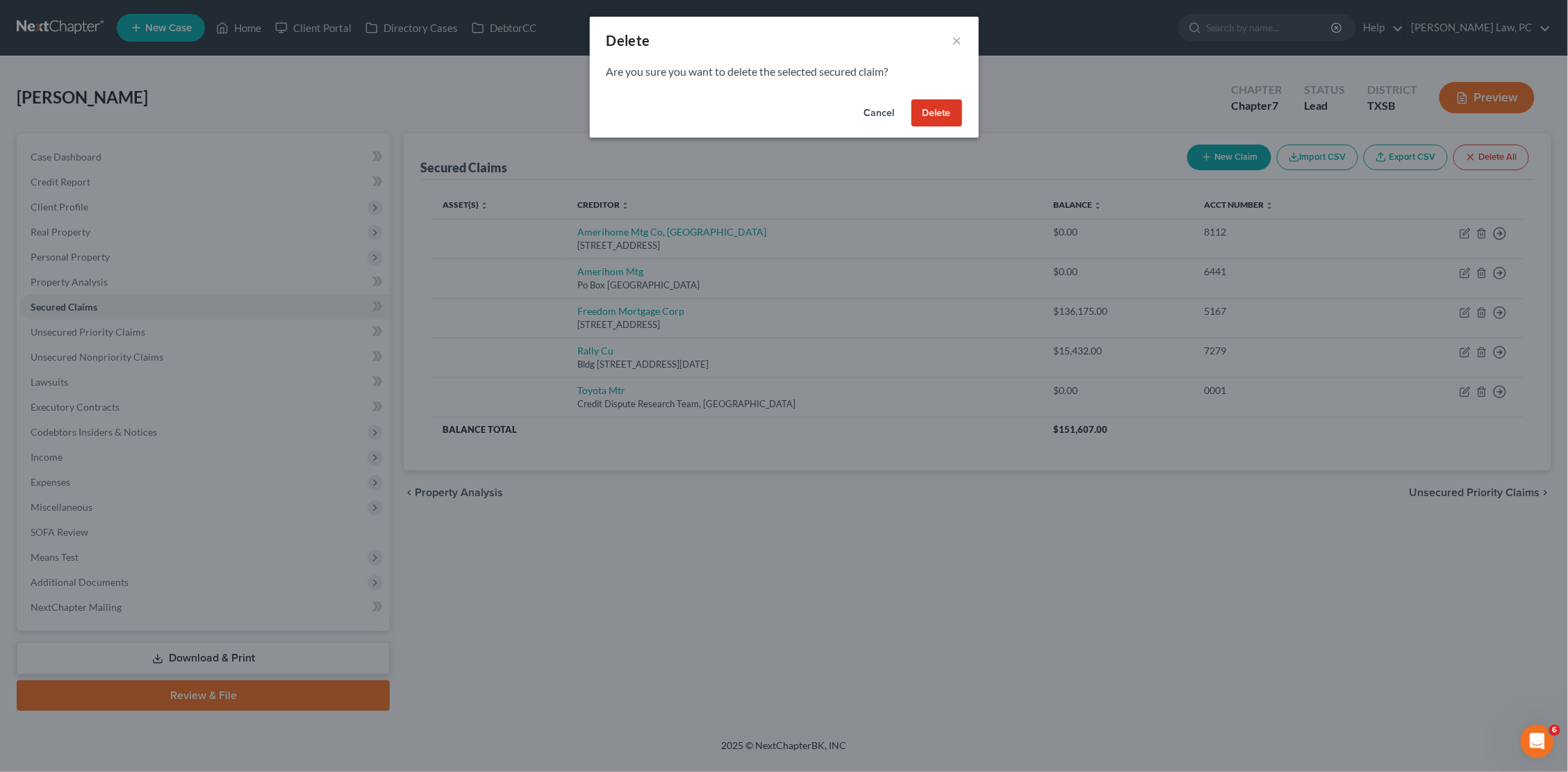
click at [940, 100] on button "Delete" at bounding box center [936, 113] width 51 height 28
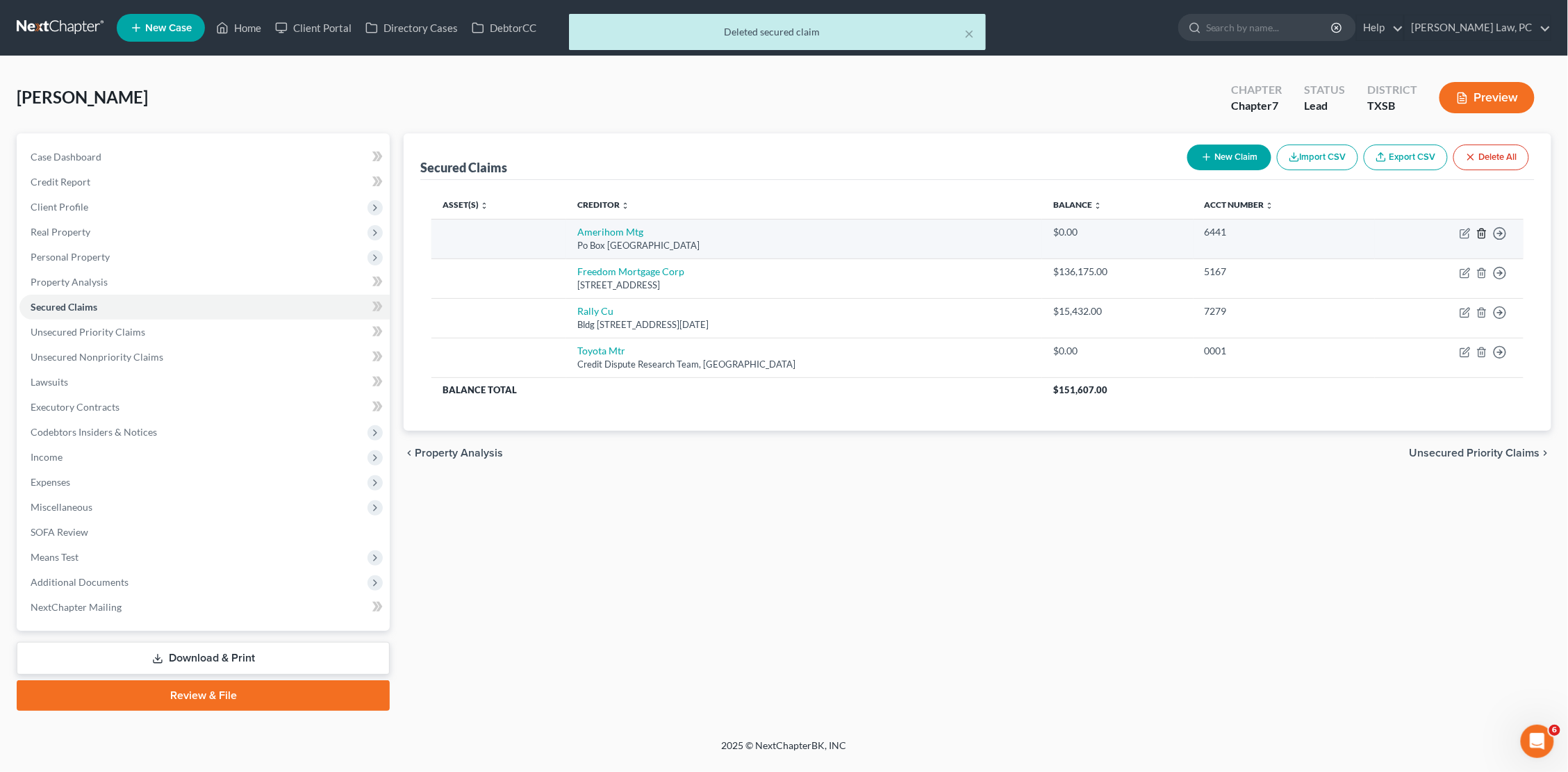
click at [1484, 234] on icon "button" at bounding box center [1481, 233] width 6 height 9
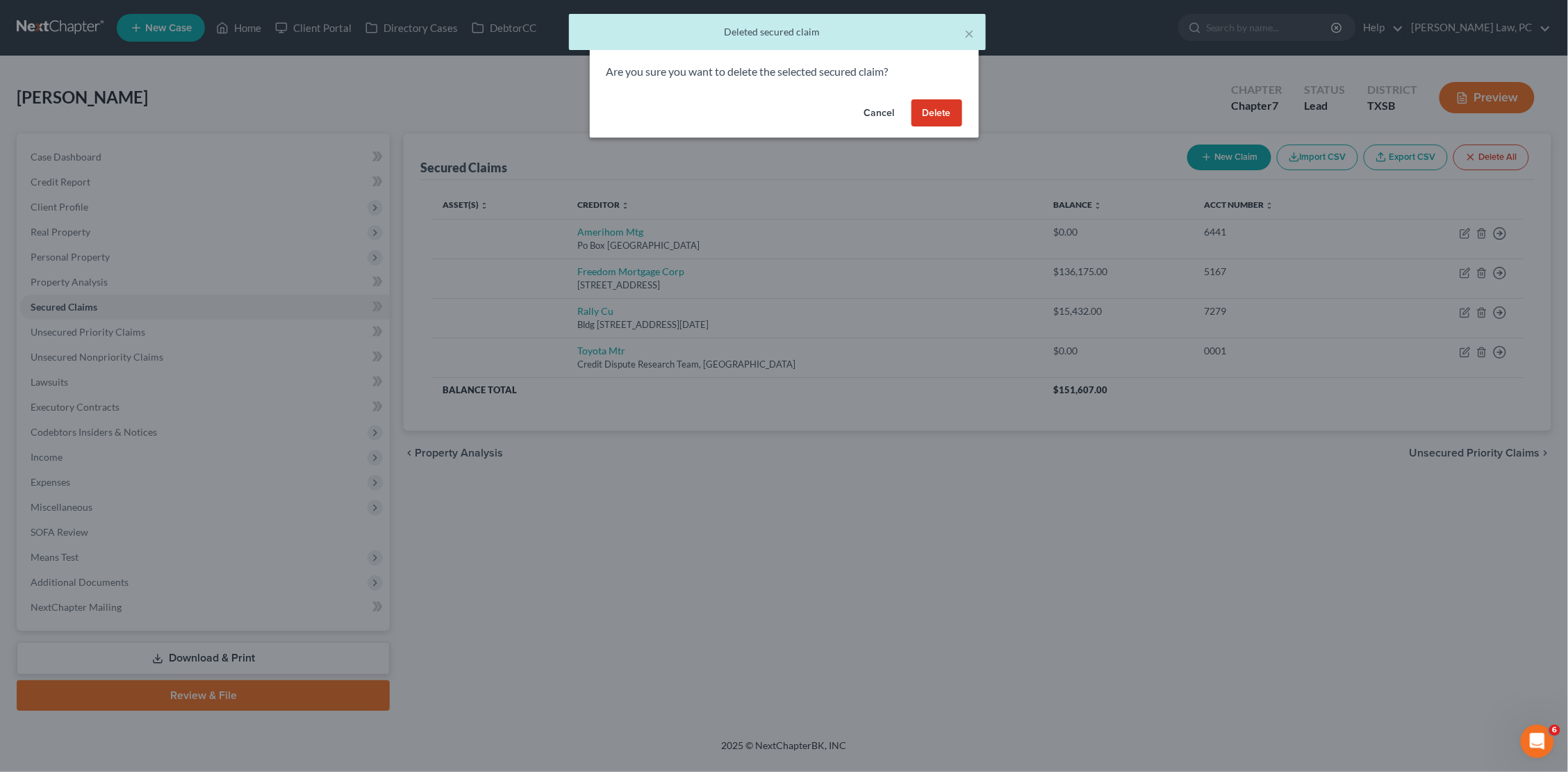
click at [944, 121] on button "Delete" at bounding box center [936, 113] width 51 height 28
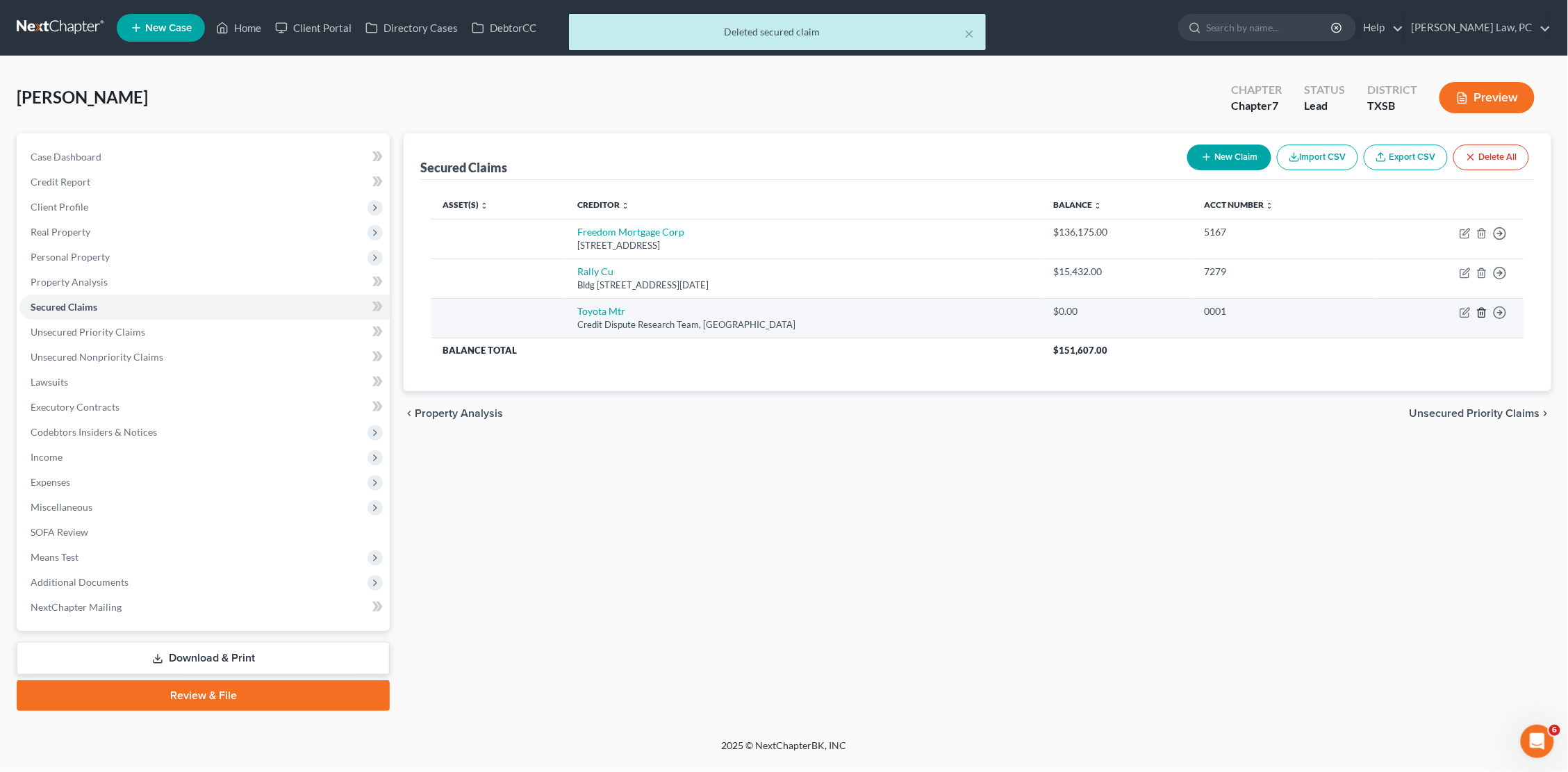
click at [1483, 308] on icon "button" at bounding box center [1481, 312] width 11 height 11
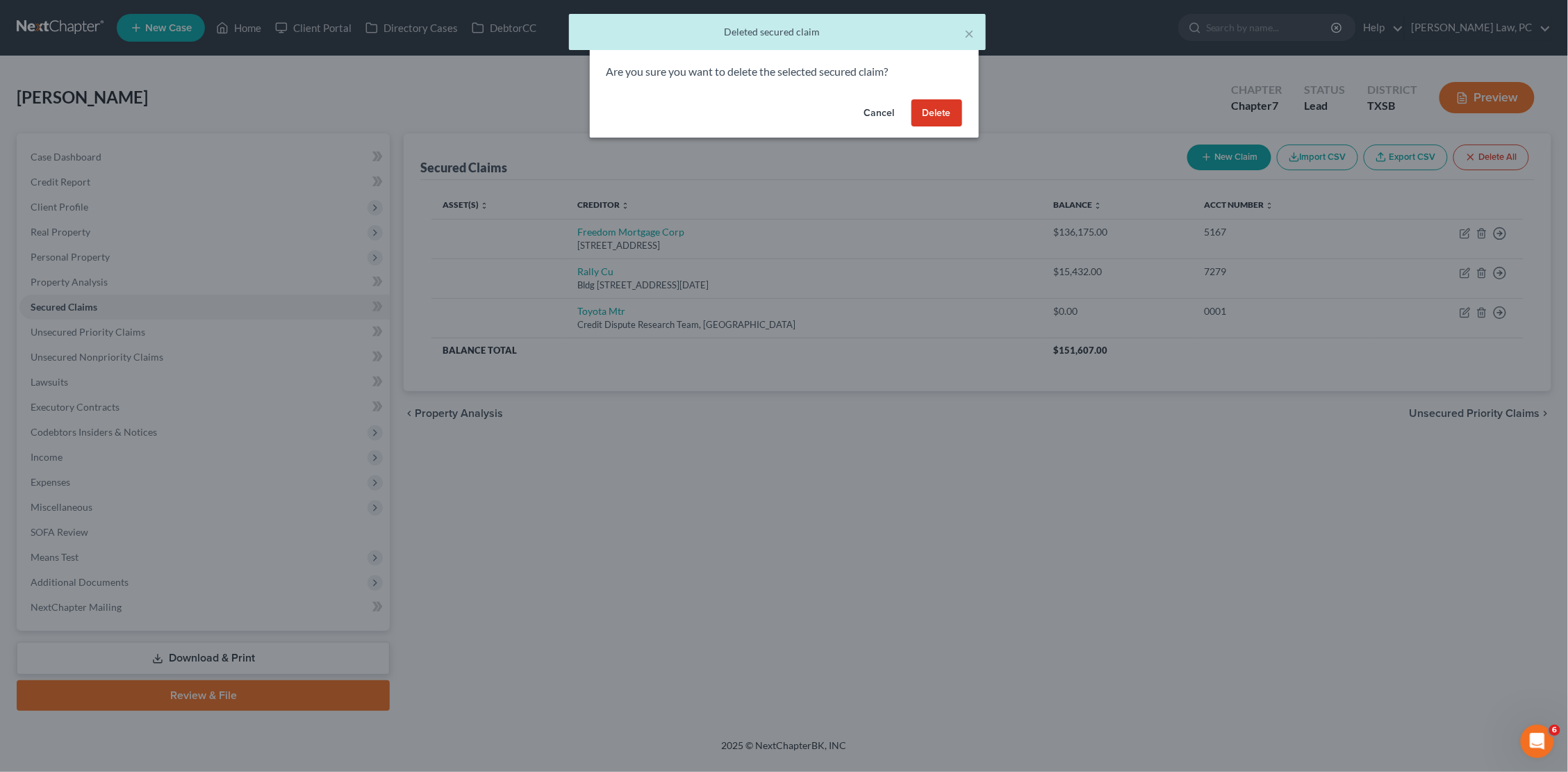
click at [928, 109] on button "Delete" at bounding box center [936, 113] width 51 height 28
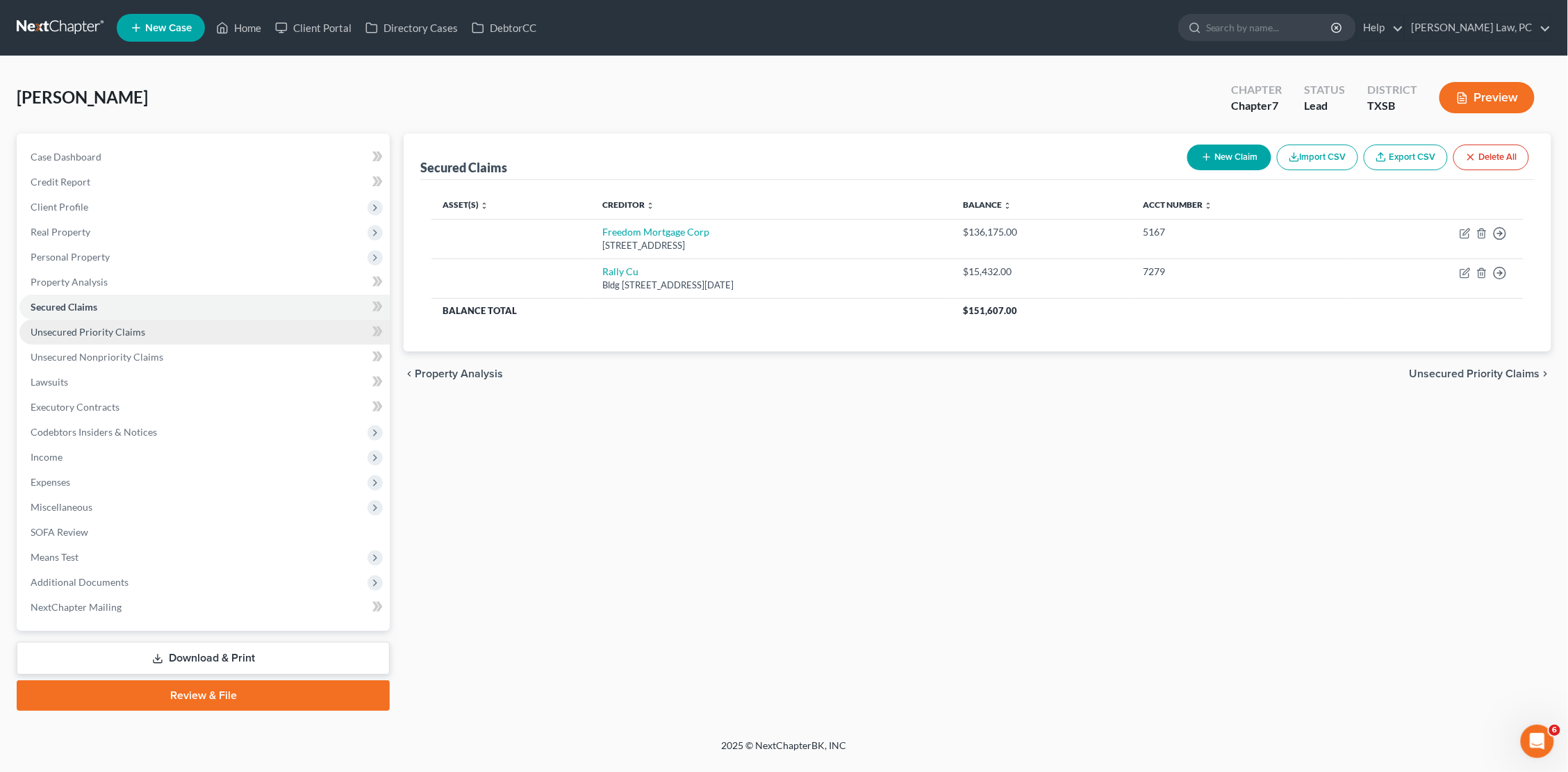
click at [235, 329] on link "Unsecured Priority Claims" at bounding box center [204, 332] width 370 height 25
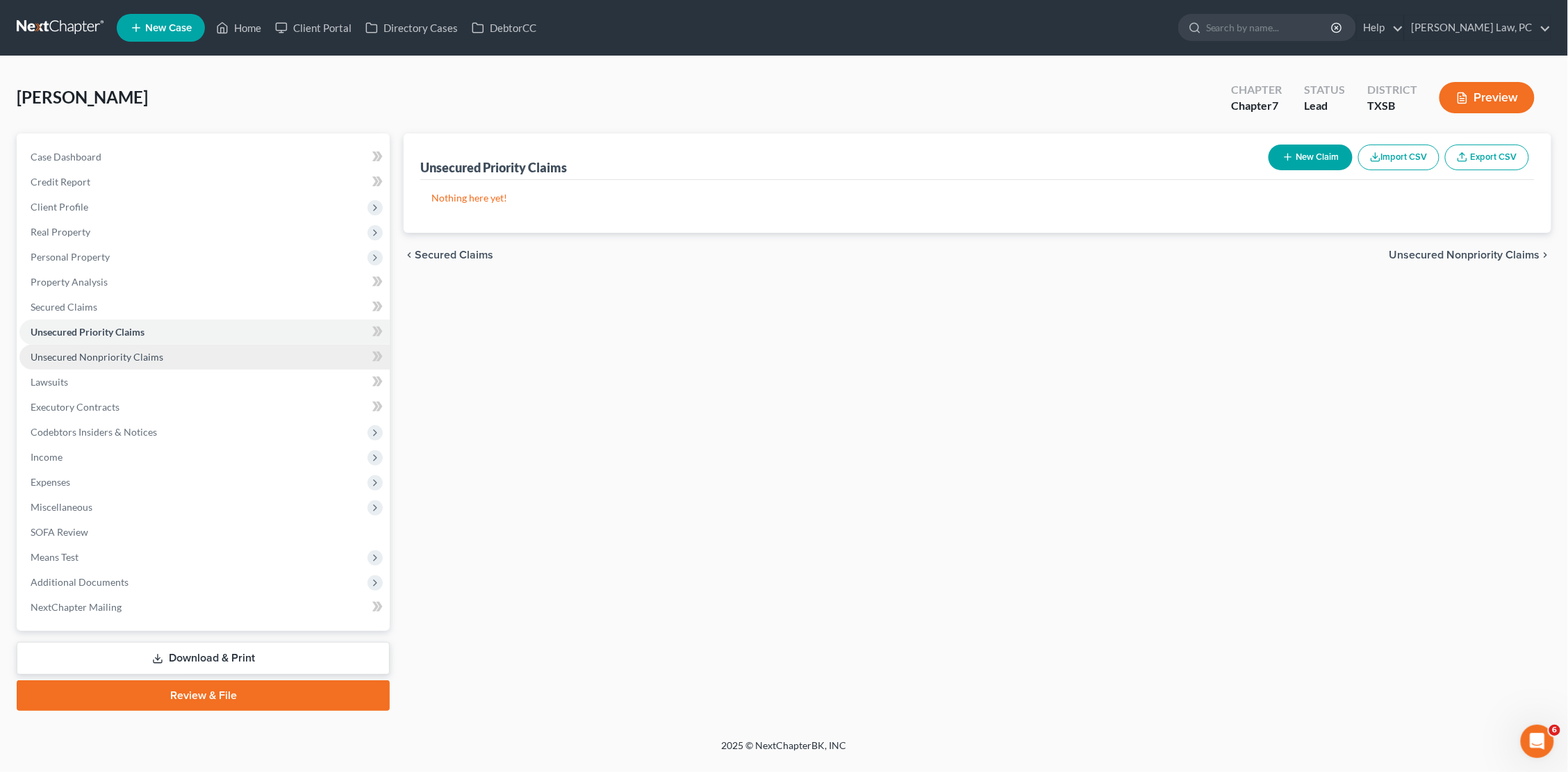
click at [205, 346] on link "Unsecured Nonpriority Claims" at bounding box center [204, 357] width 370 height 25
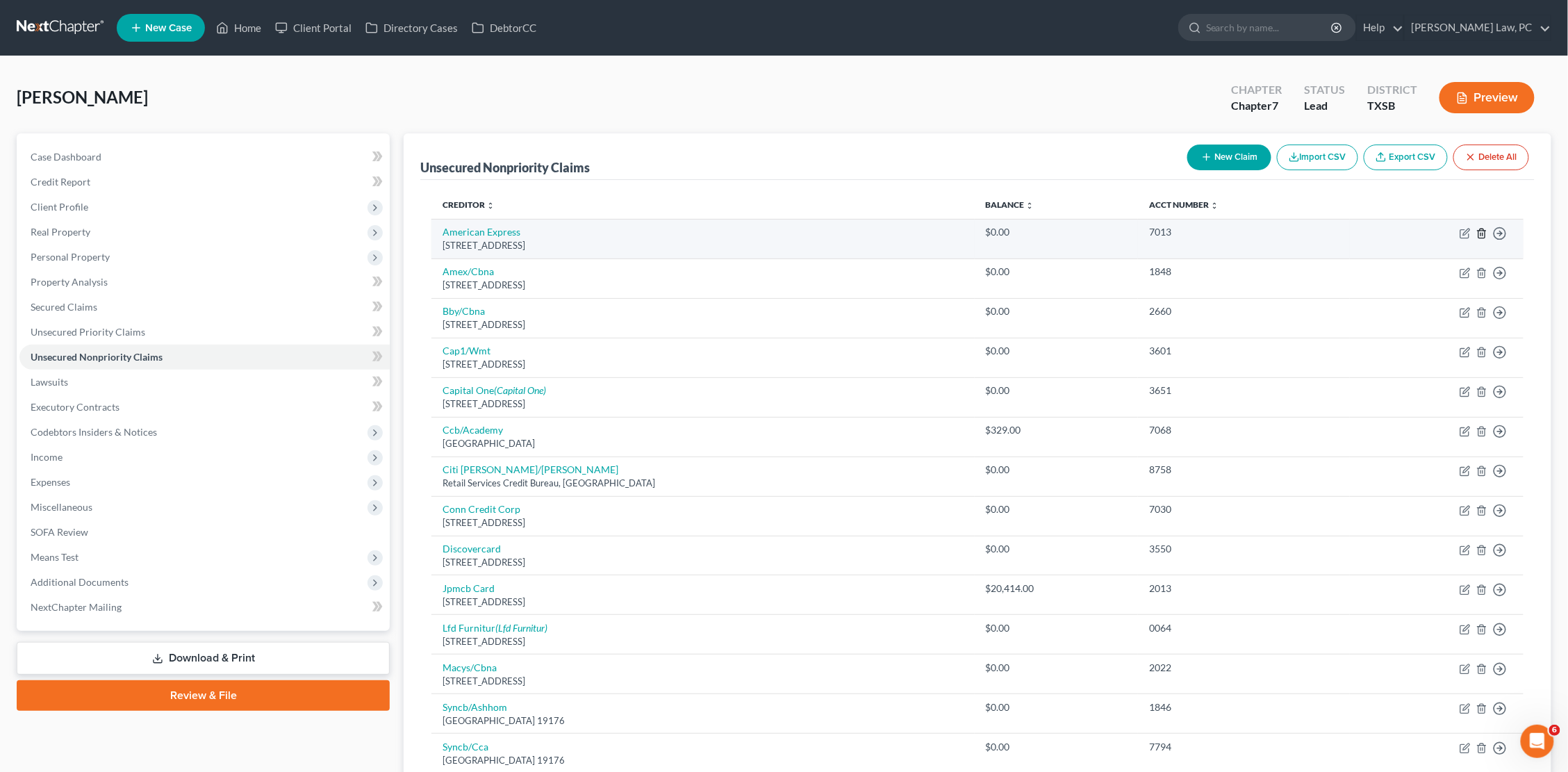
click at [1480, 233] on icon "button" at bounding box center [1481, 233] width 11 height 11
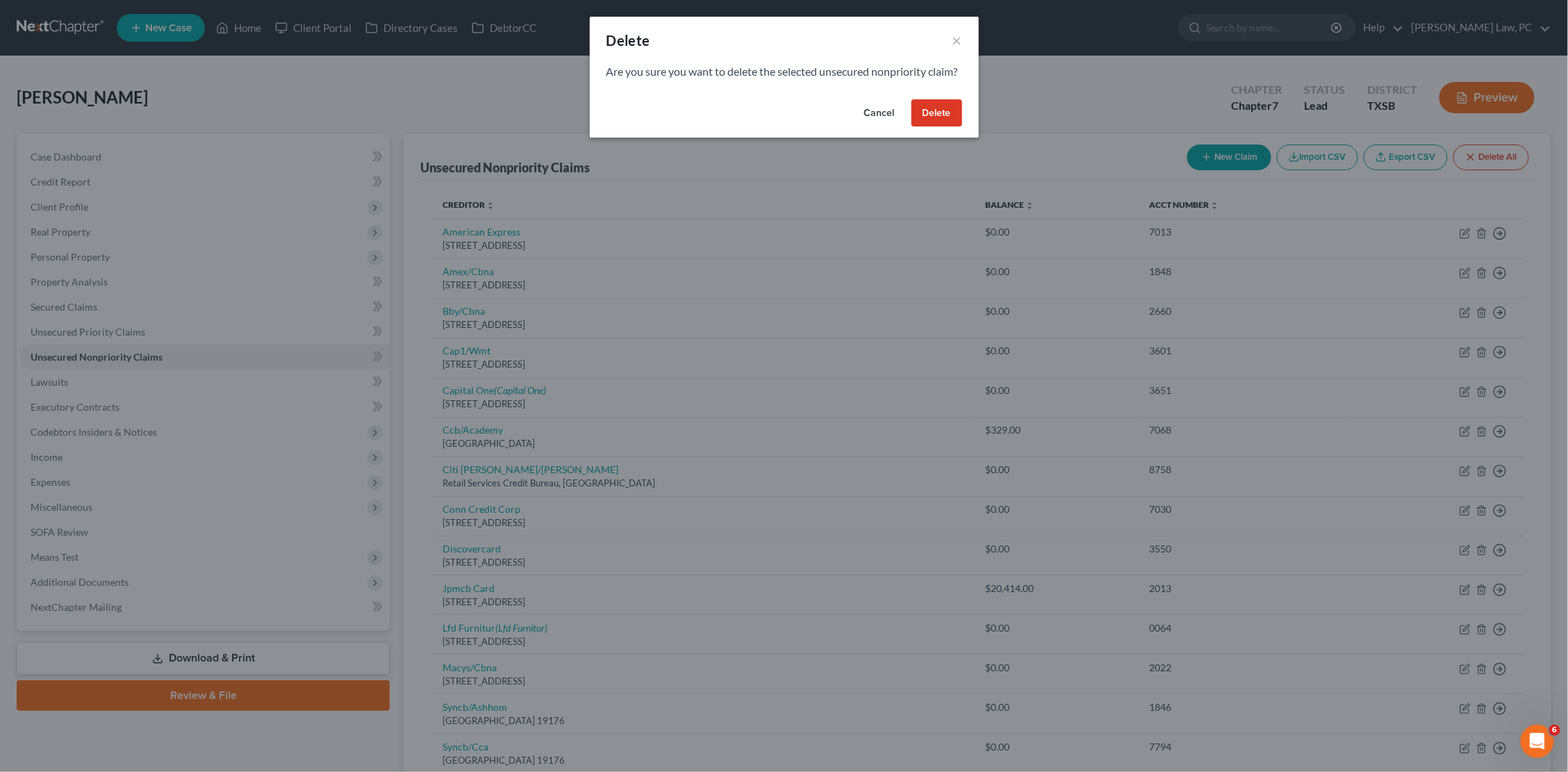
click at [946, 128] on button "Delete" at bounding box center [936, 113] width 51 height 28
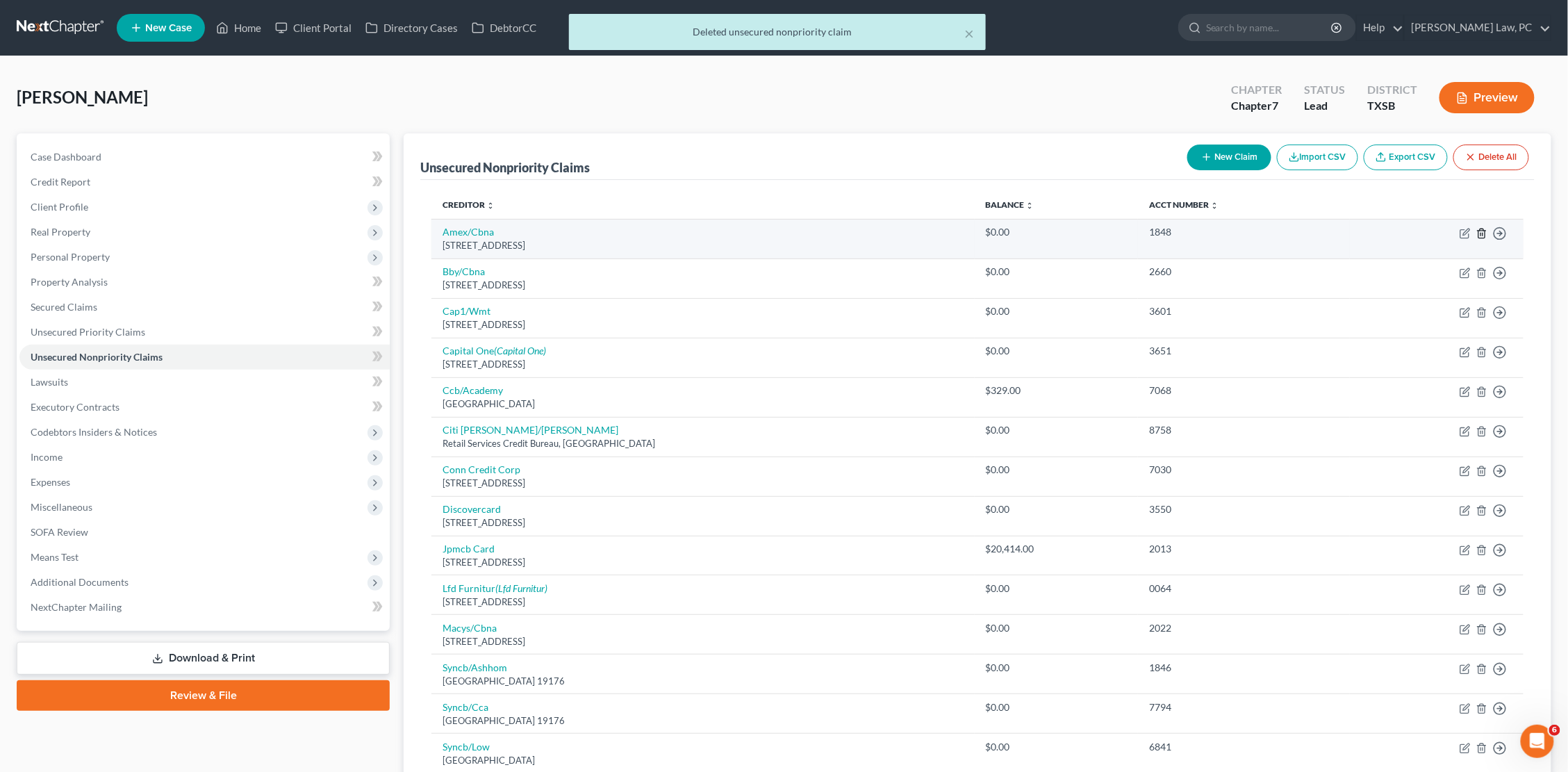
click at [1483, 236] on icon "button" at bounding box center [1481, 233] width 11 height 11
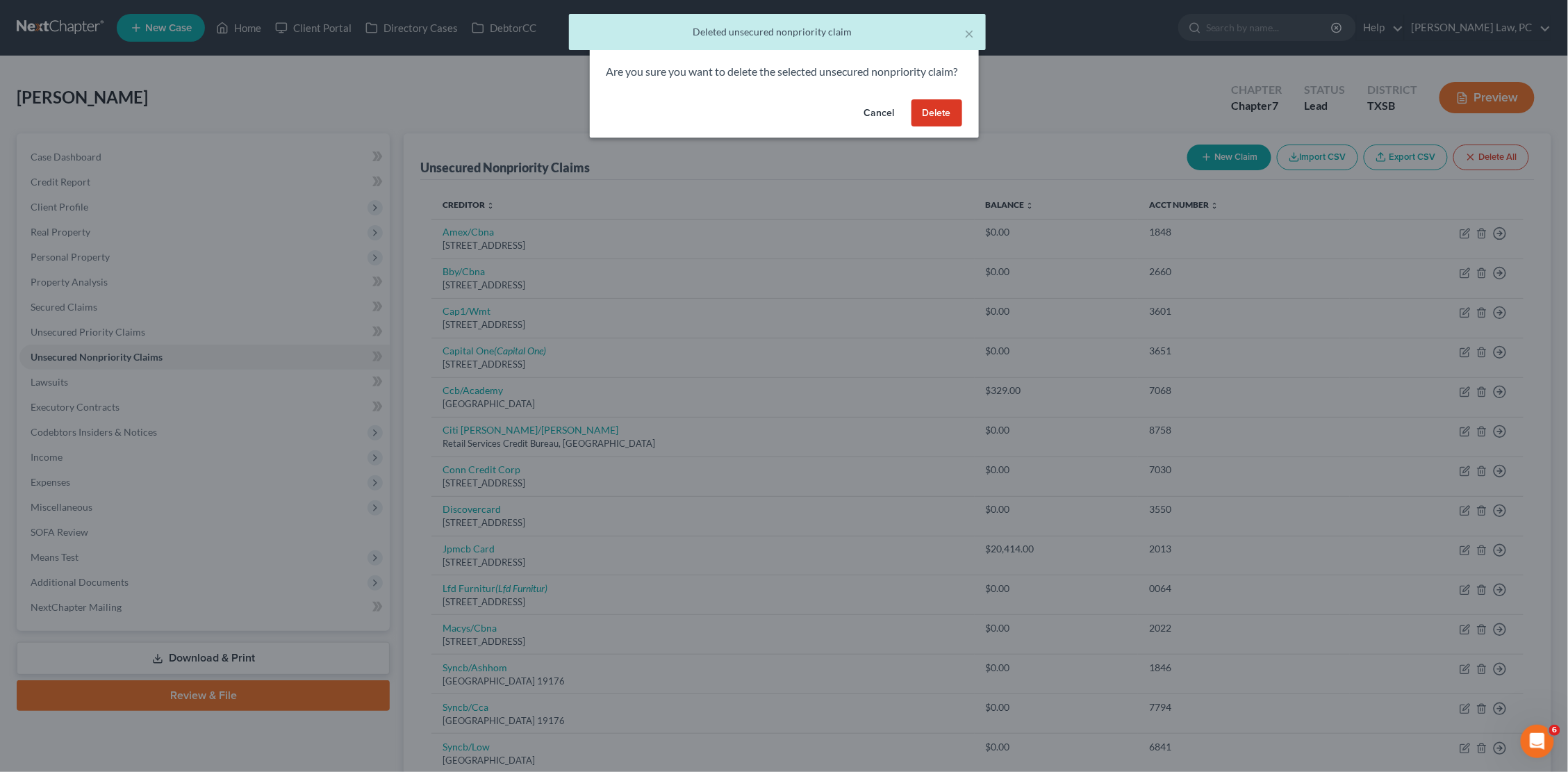
click at [950, 128] on button "Delete" at bounding box center [936, 113] width 51 height 28
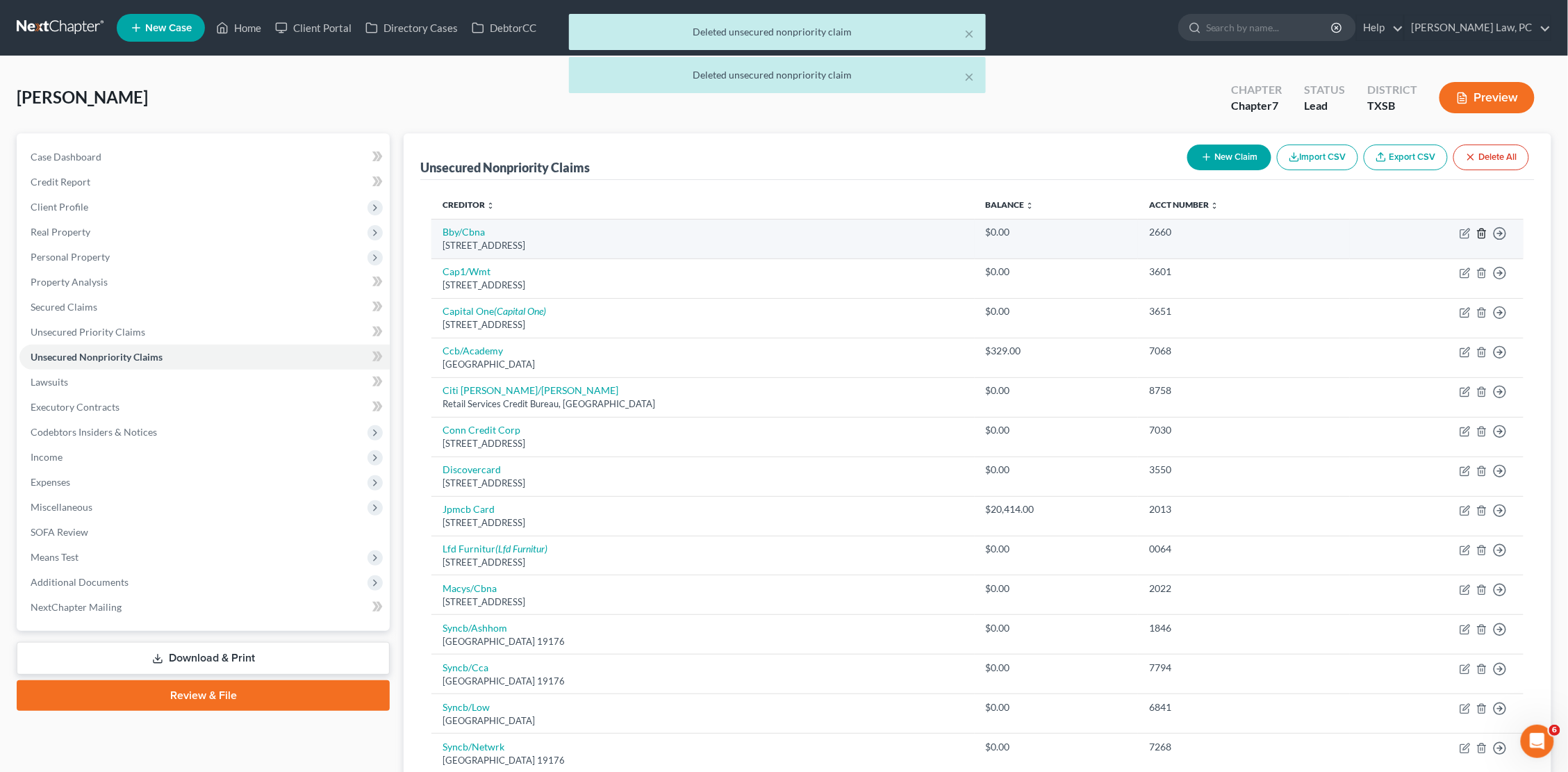
click at [1480, 231] on icon "button" at bounding box center [1481, 233] width 11 height 11
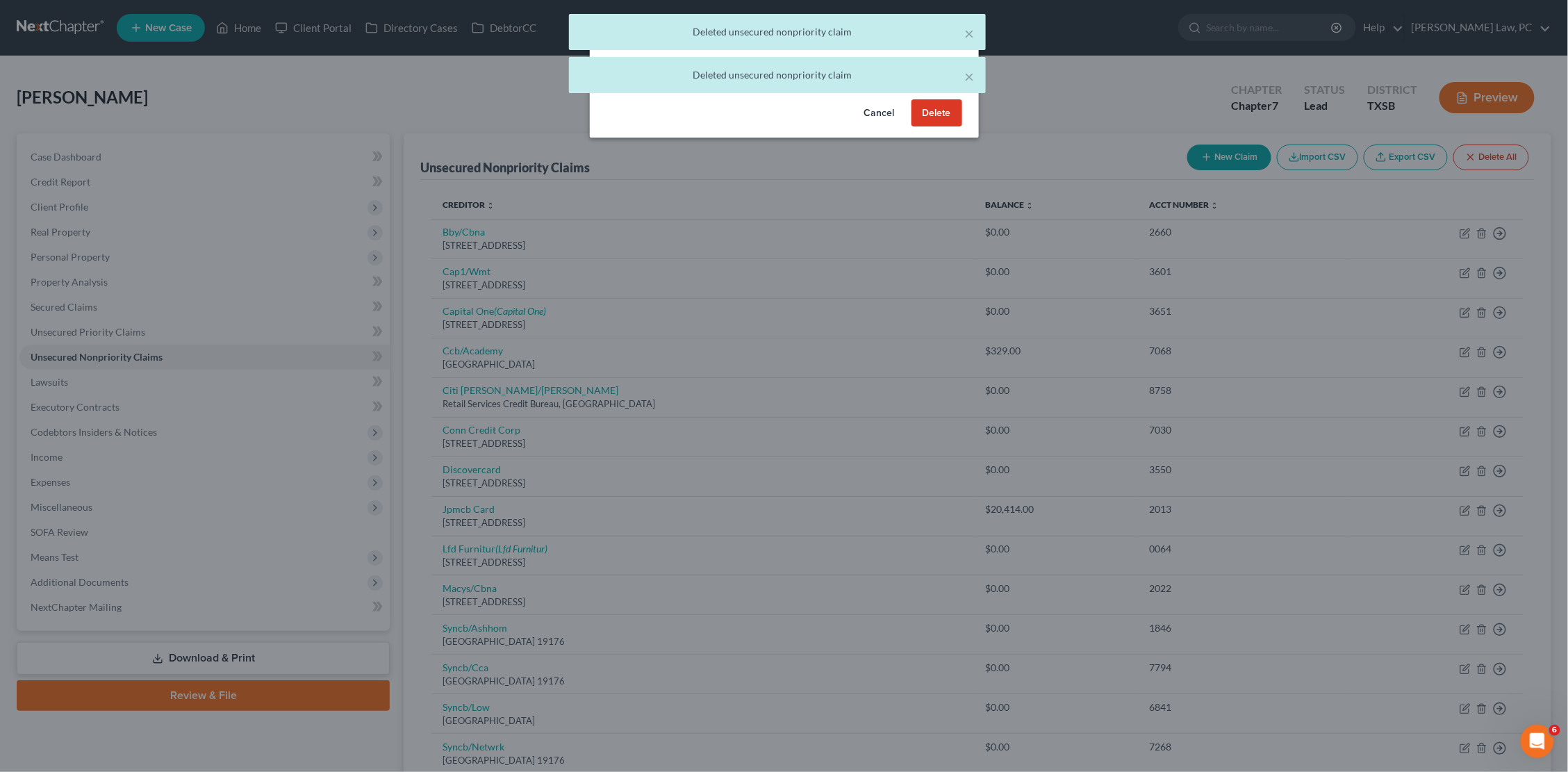
click at [940, 124] on button "Delete" at bounding box center [936, 113] width 51 height 28
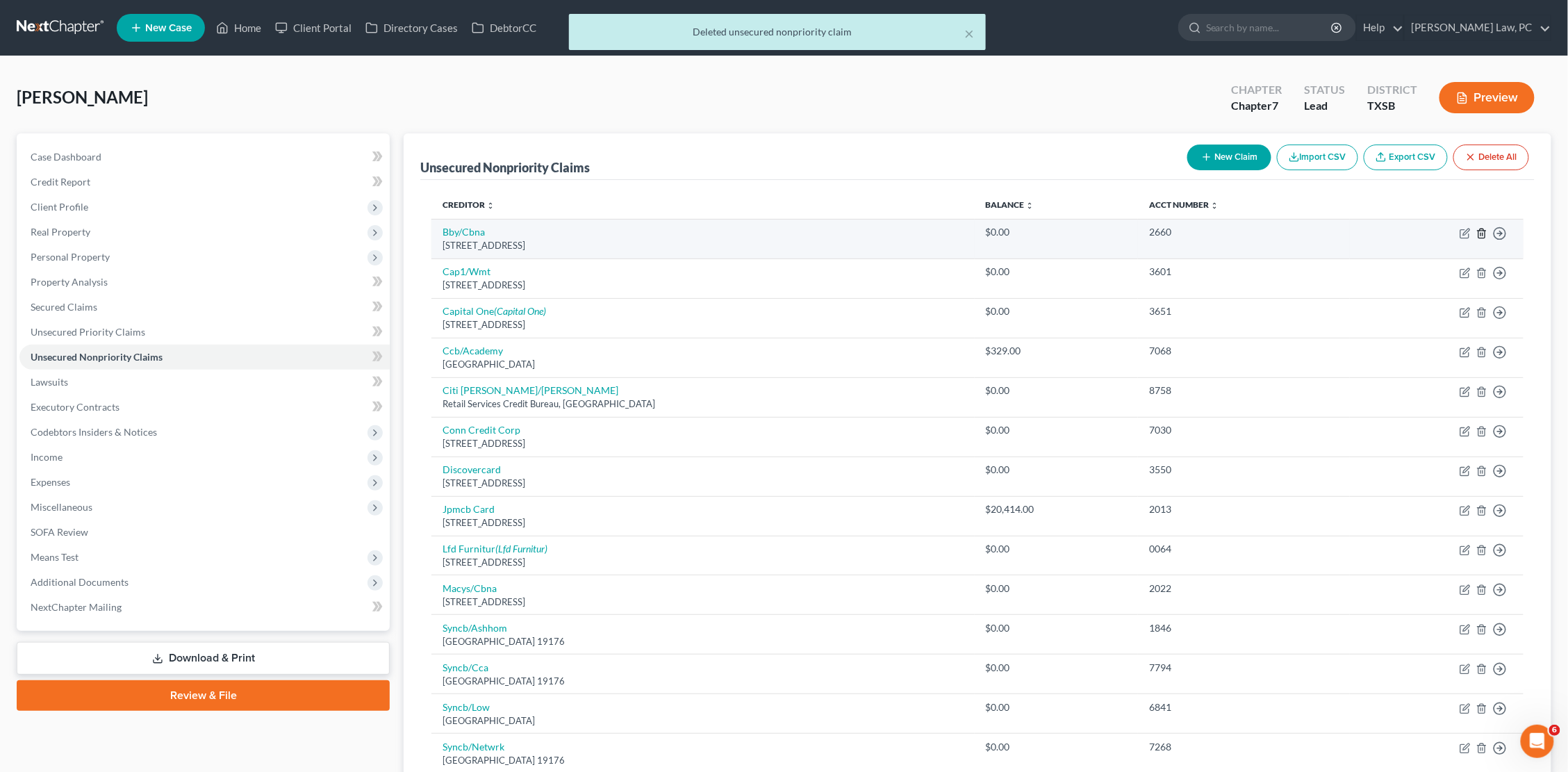
click at [1478, 229] on icon "button" at bounding box center [1481, 233] width 11 height 11
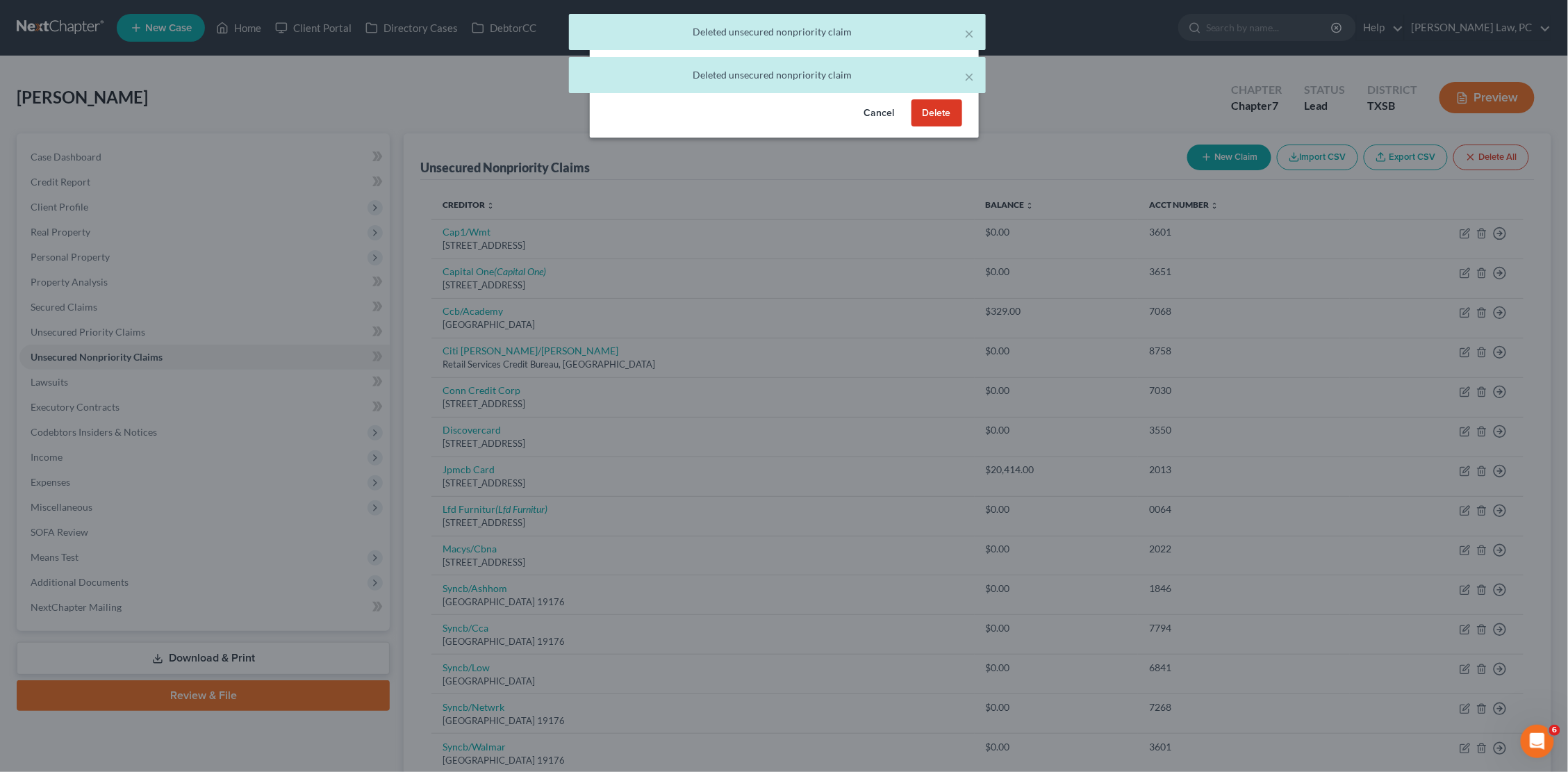
click at [952, 128] on button "Delete" at bounding box center [936, 113] width 51 height 28
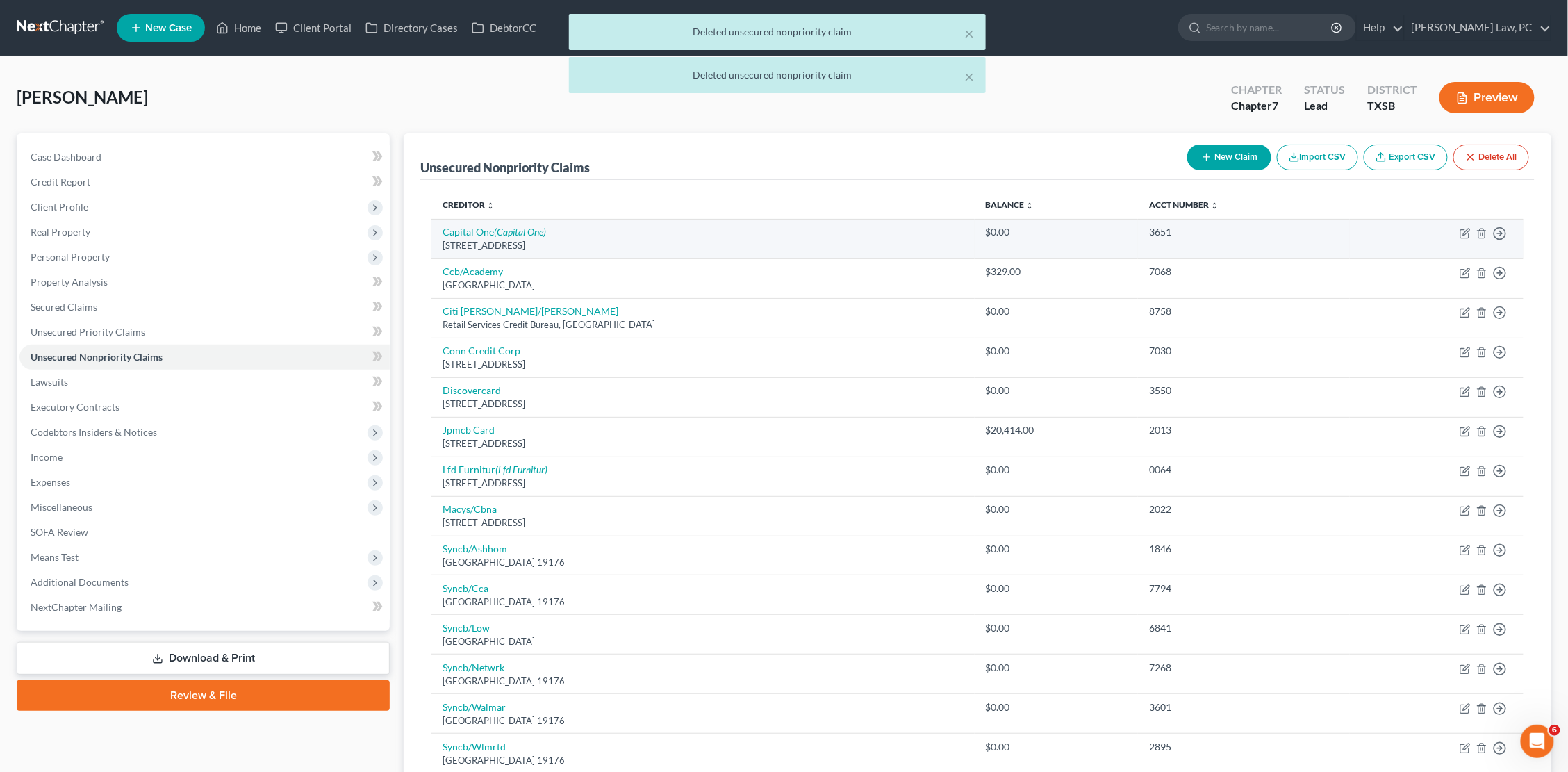
click at [1483, 226] on td "Move to D Move to E Move to G Move to Notice Only" at bounding box center [1437, 239] width 173 height 40
click at [1479, 231] on polyline "button" at bounding box center [1481, 231] width 9 height 0
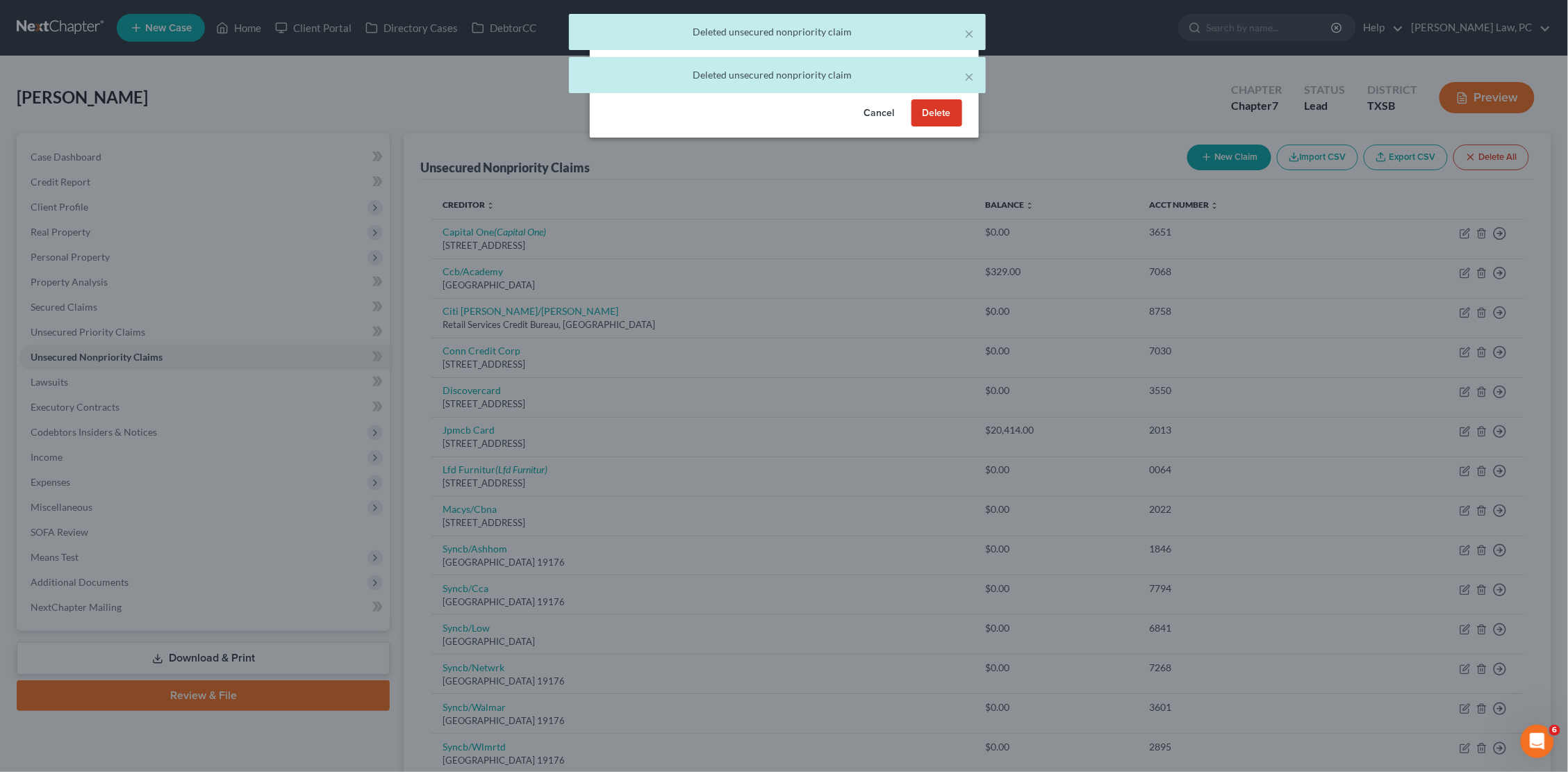
click at [944, 128] on button "Delete" at bounding box center [936, 113] width 51 height 28
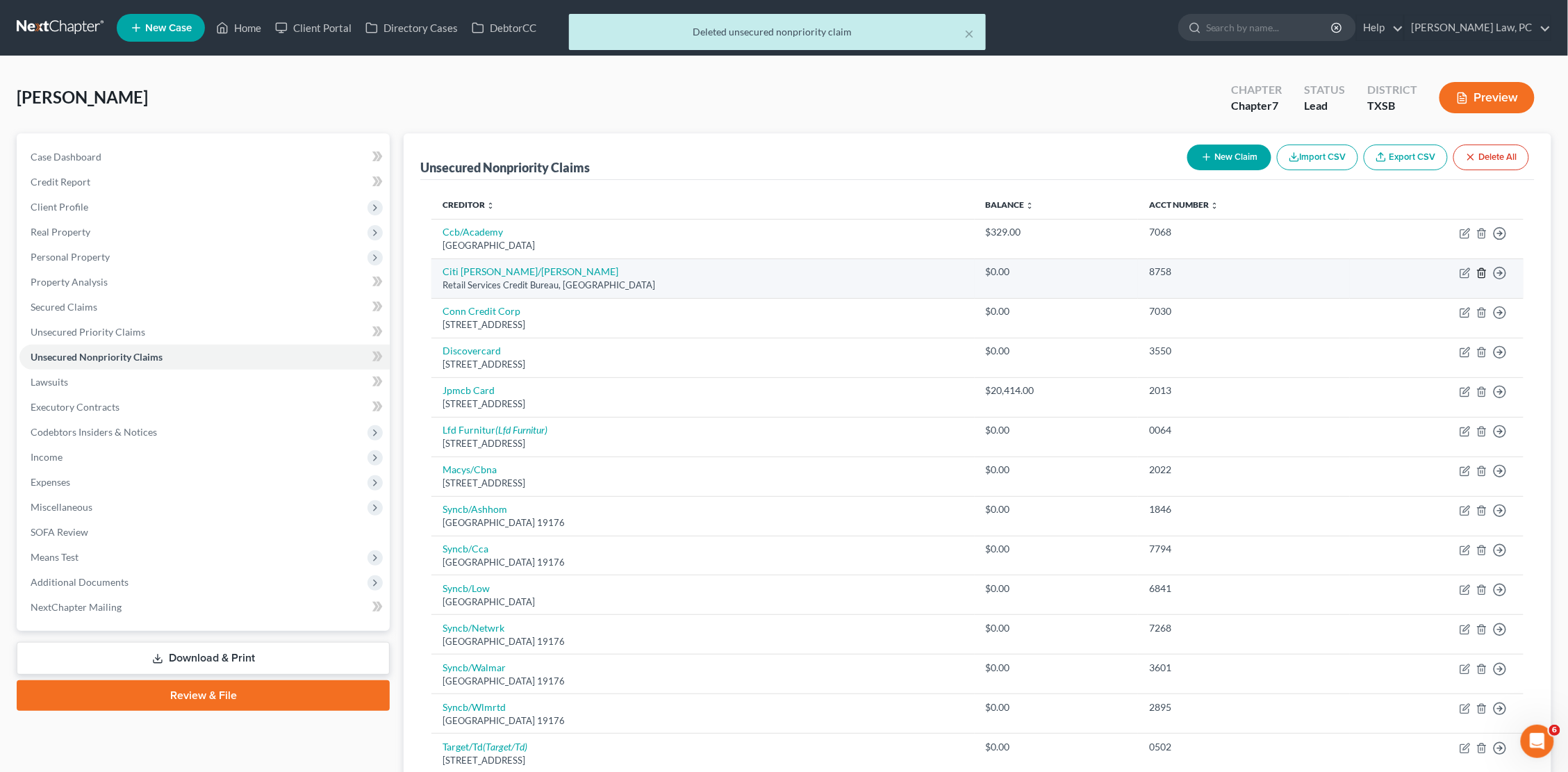
click at [1479, 271] on icon "button" at bounding box center [1481, 273] width 11 height 11
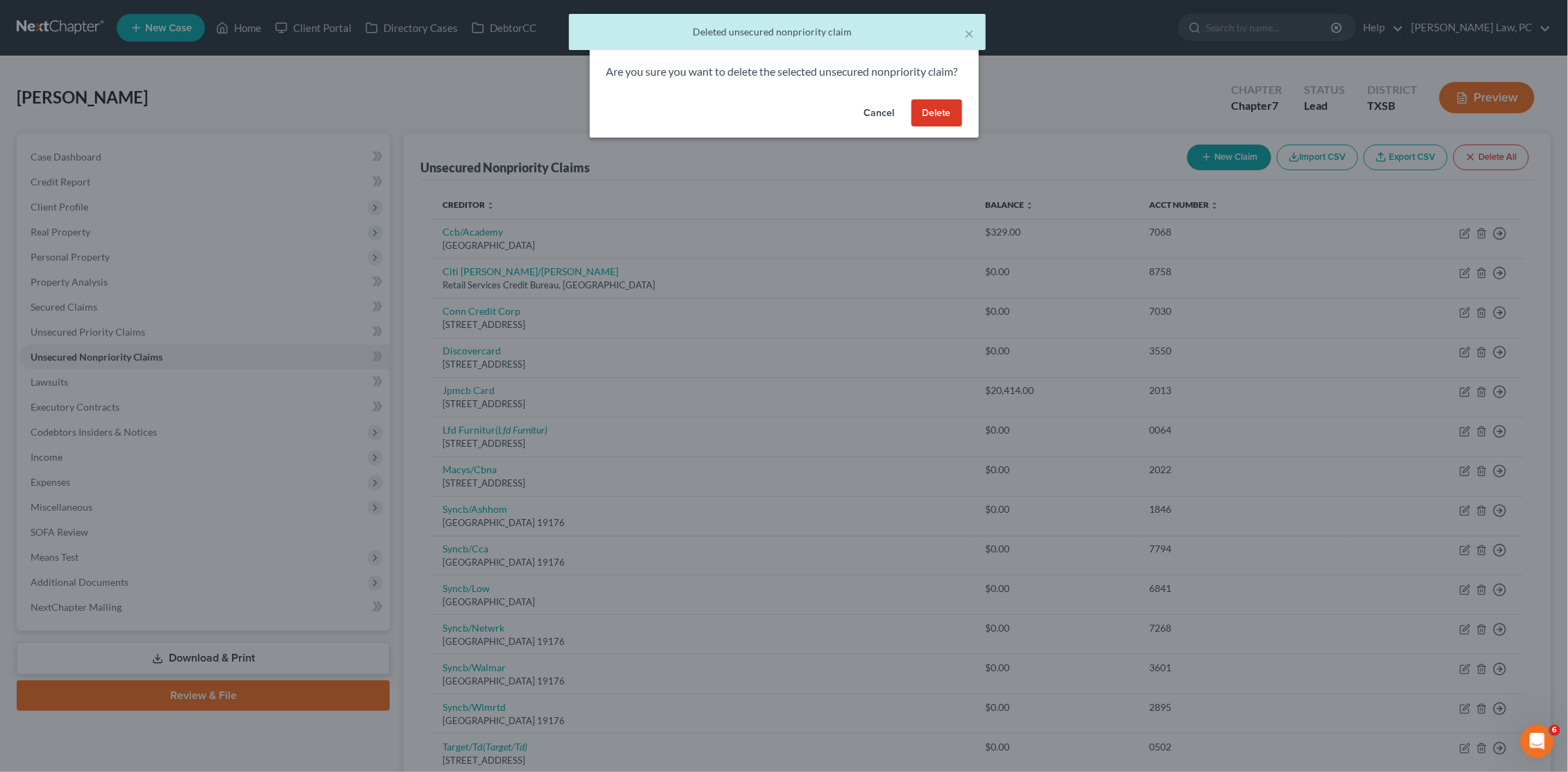
click at [934, 120] on button "Delete" at bounding box center [936, 113] width 51 height 28
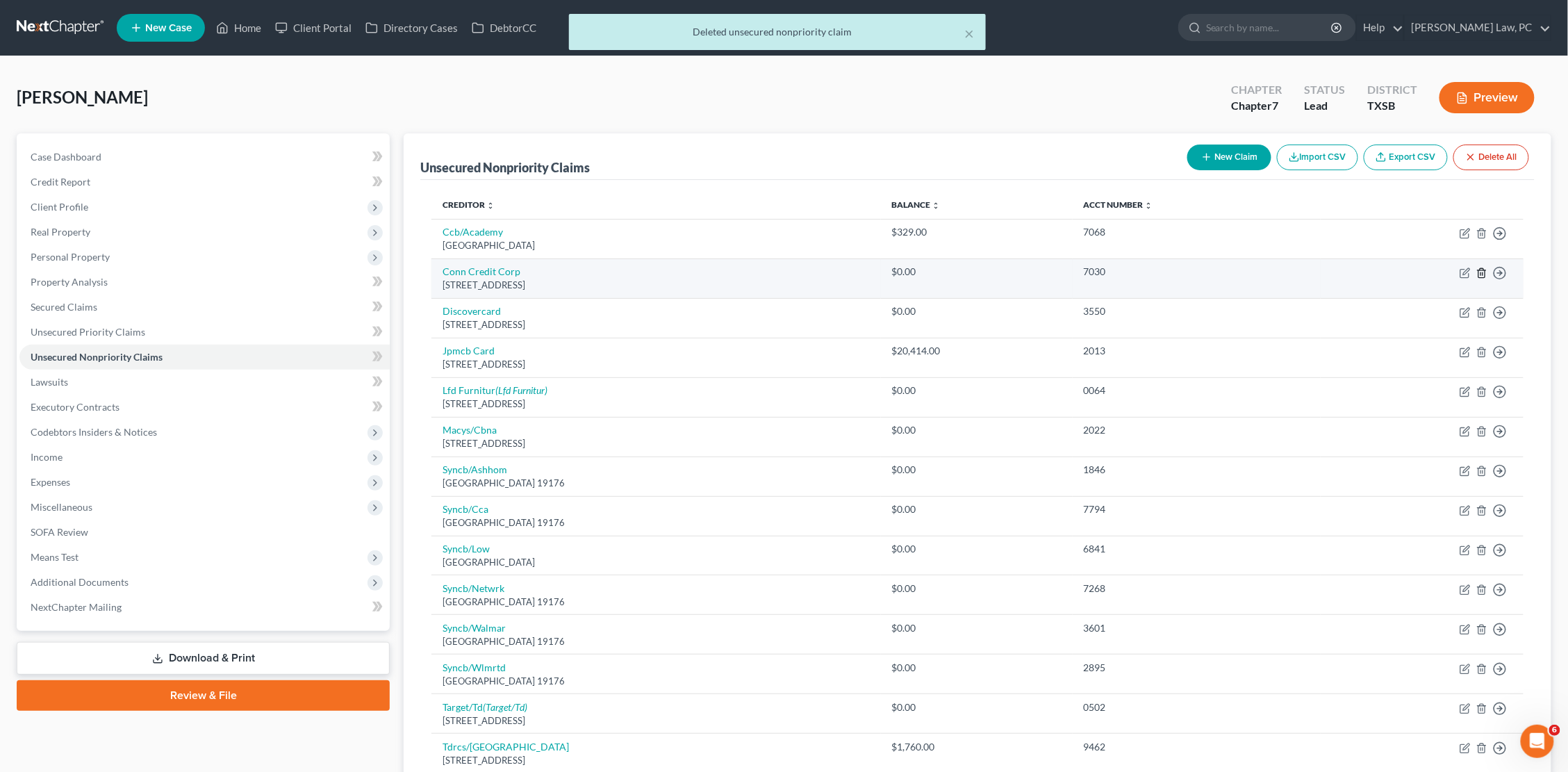
click at [1481, 270] on icon "button" at bounding box center [1481, 273] width 11 height 11
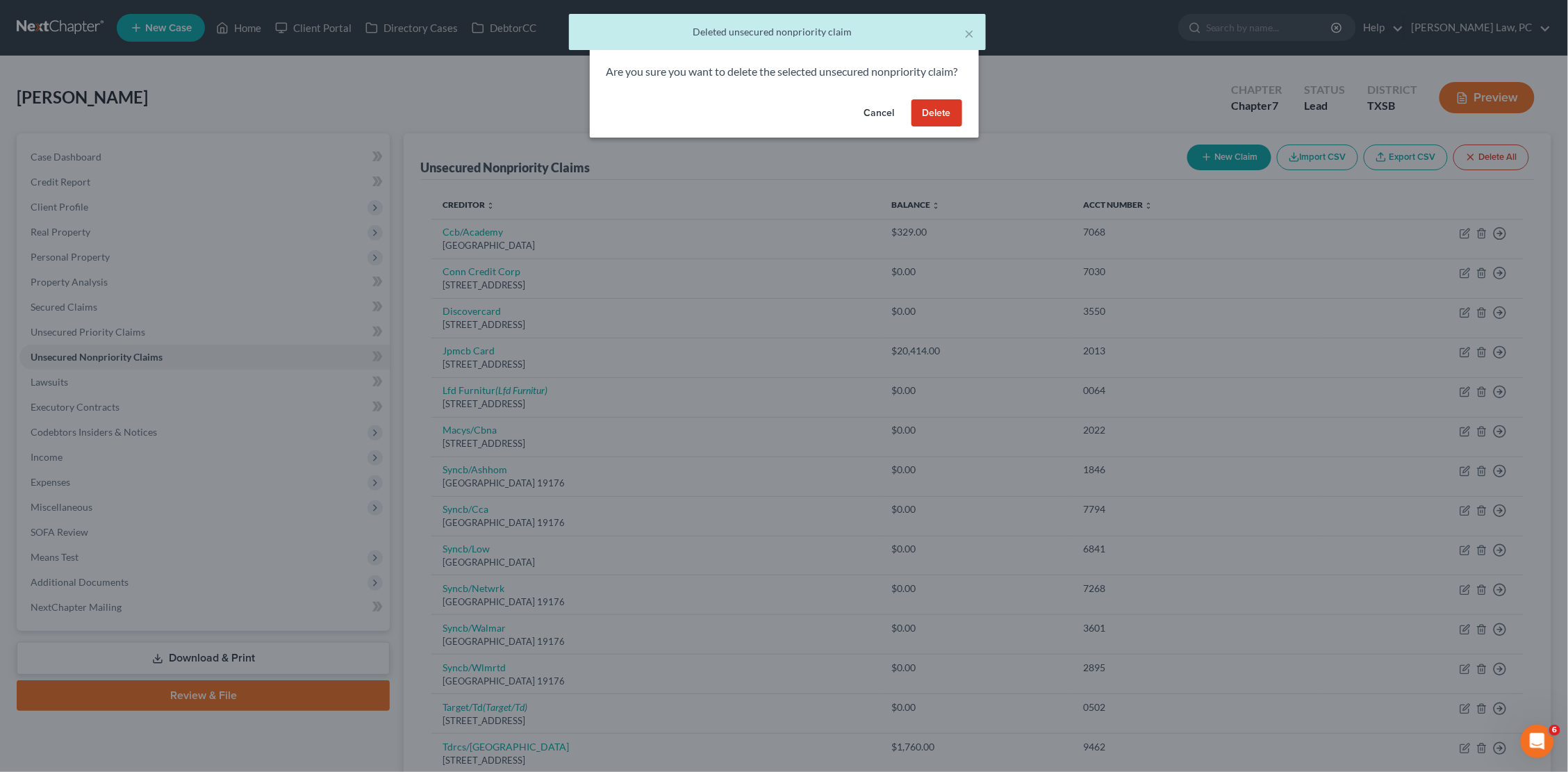
click at [941, 128] on button "Delete" at bounding box center [936, 113] width 51 height 28
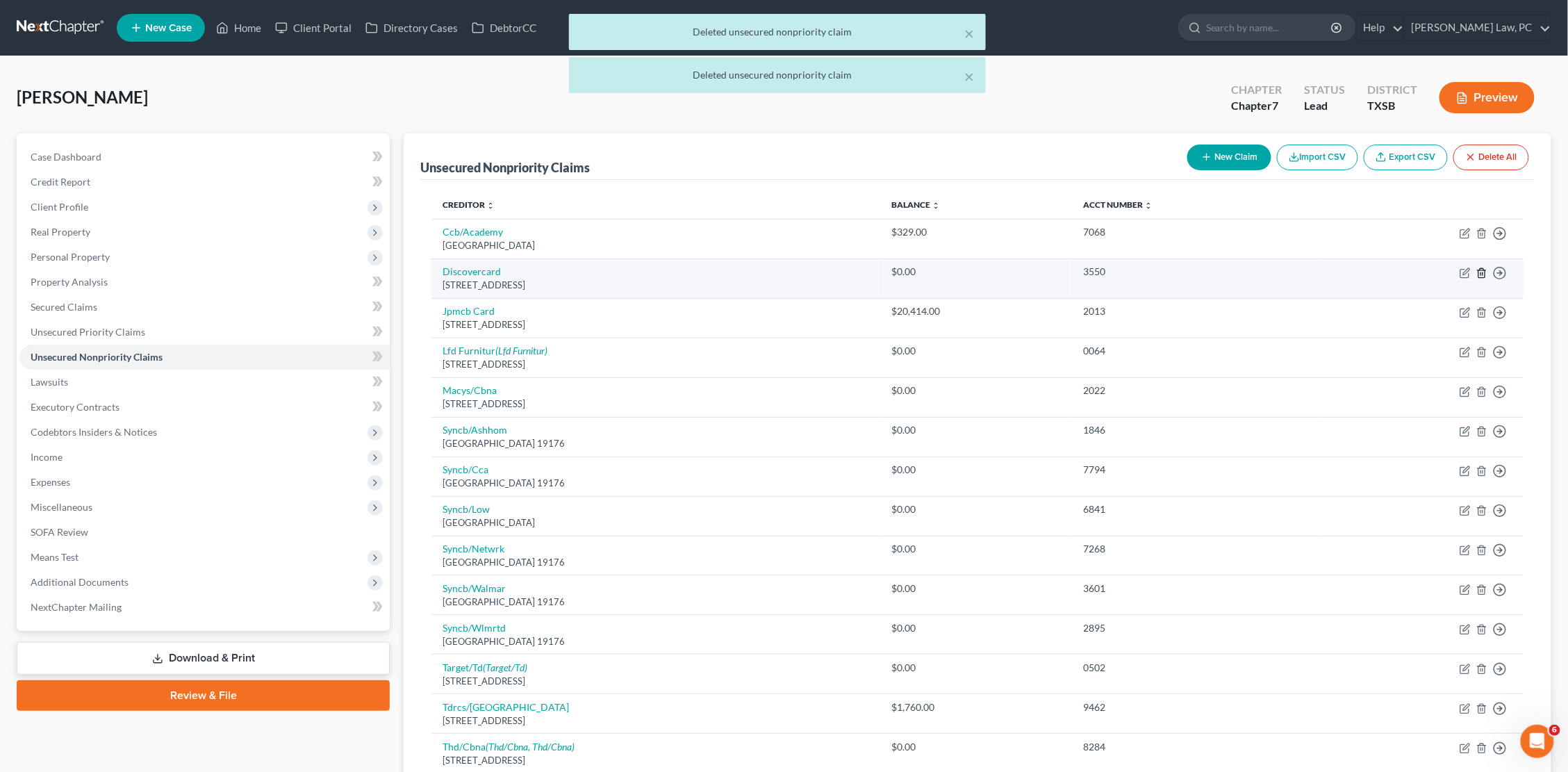
click at [1482, 275] on icon "button" at bounding box center [1481, 273] width 11 height 11
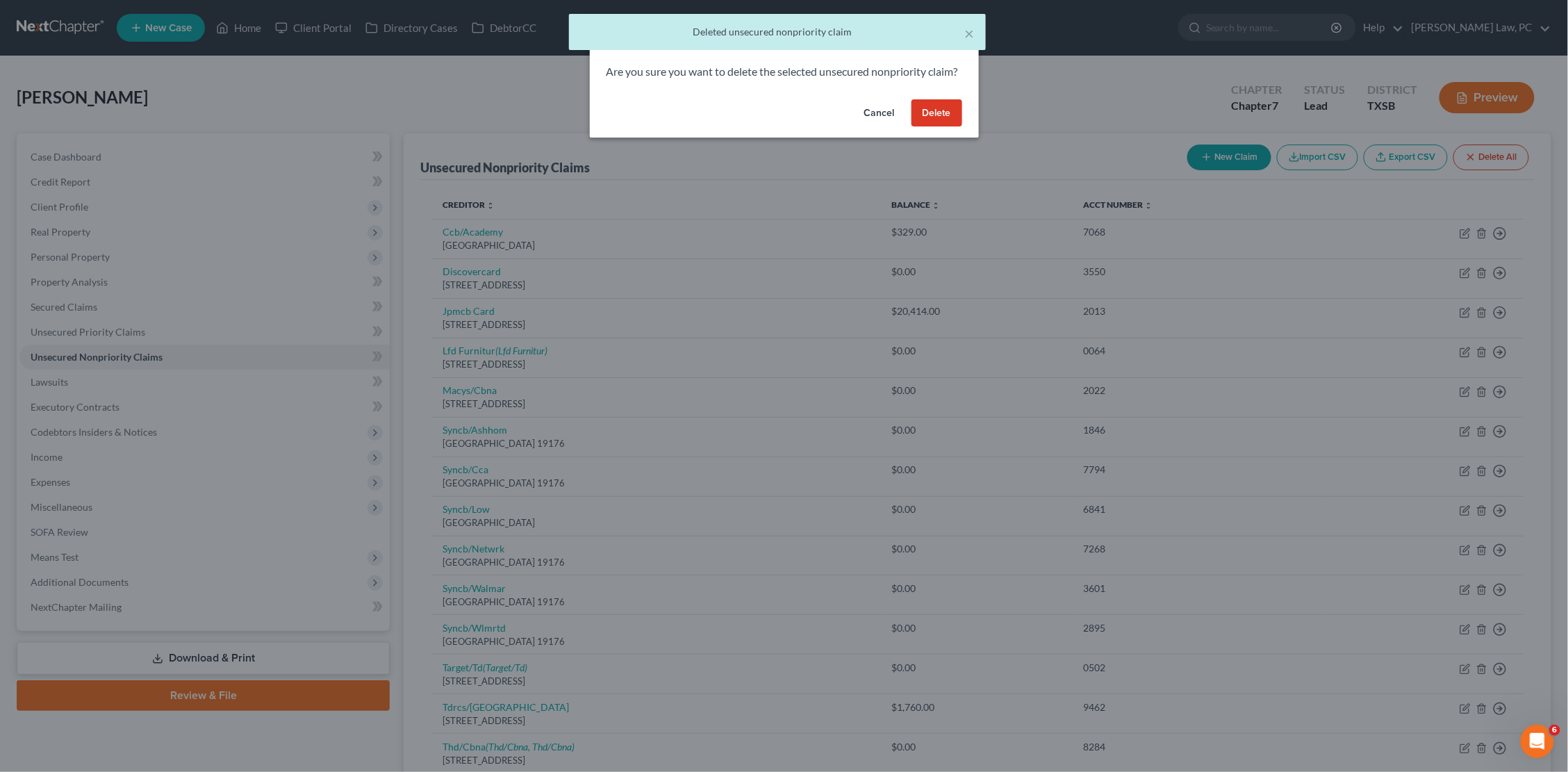
click at [935, 128] on button "Delete" at bounding box center [936, 113] width 51 height 28
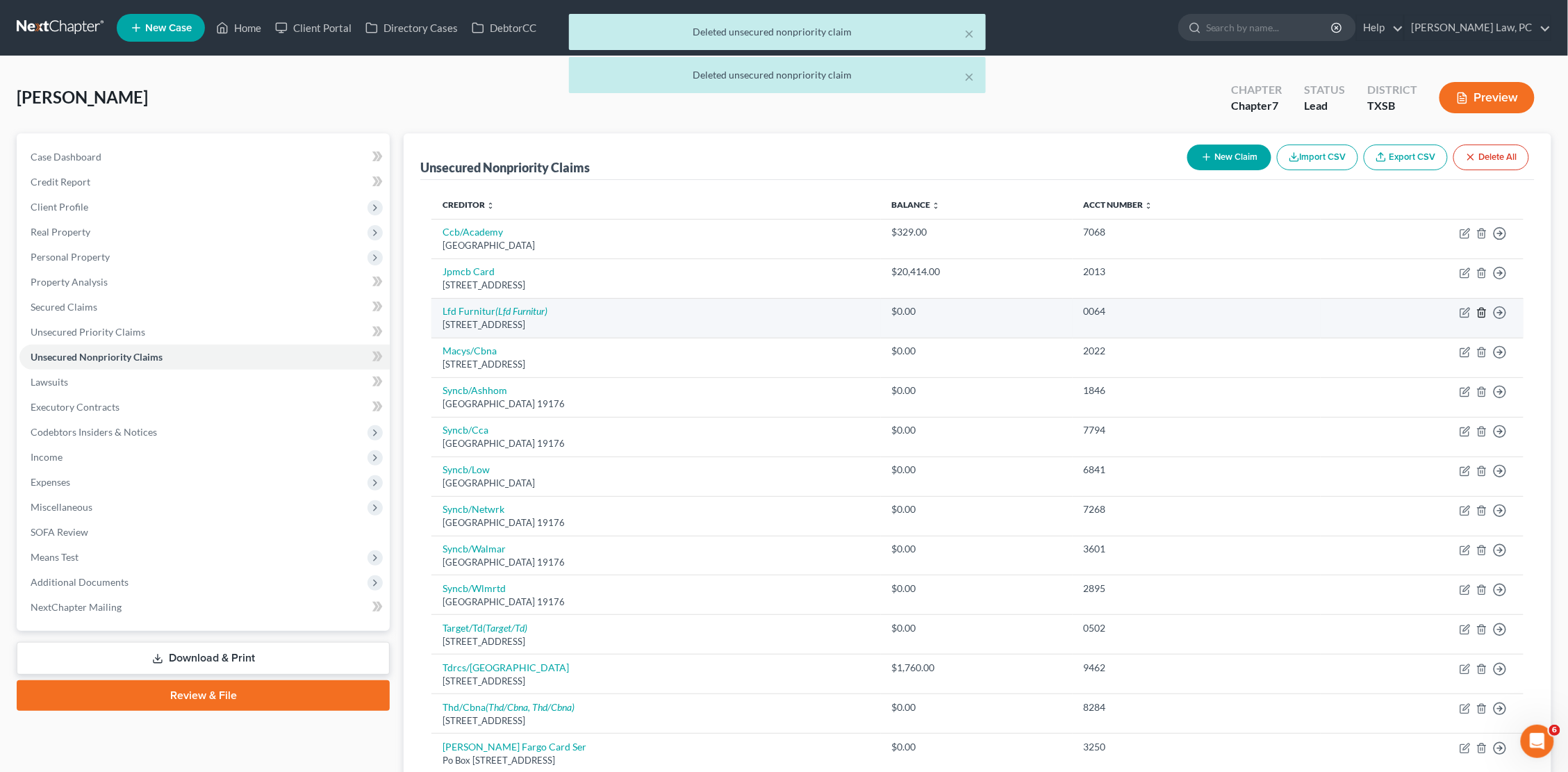
click at [1482, 312] on line "button" at bounding box center [1482, 312] width 0 height 3
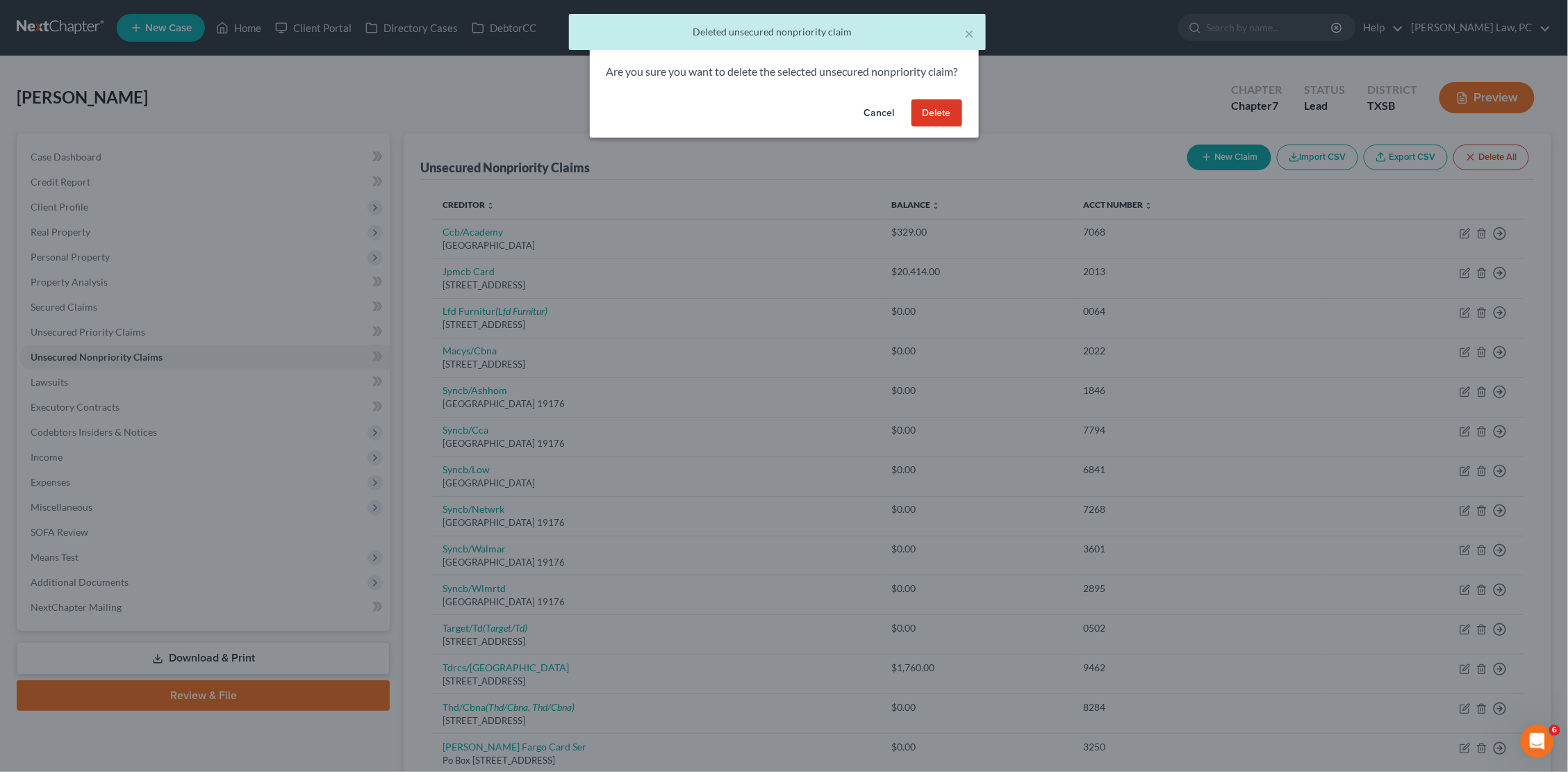
click at [950, 128] on button "Delete" at bounding box center [936, 113] width 51 height 28
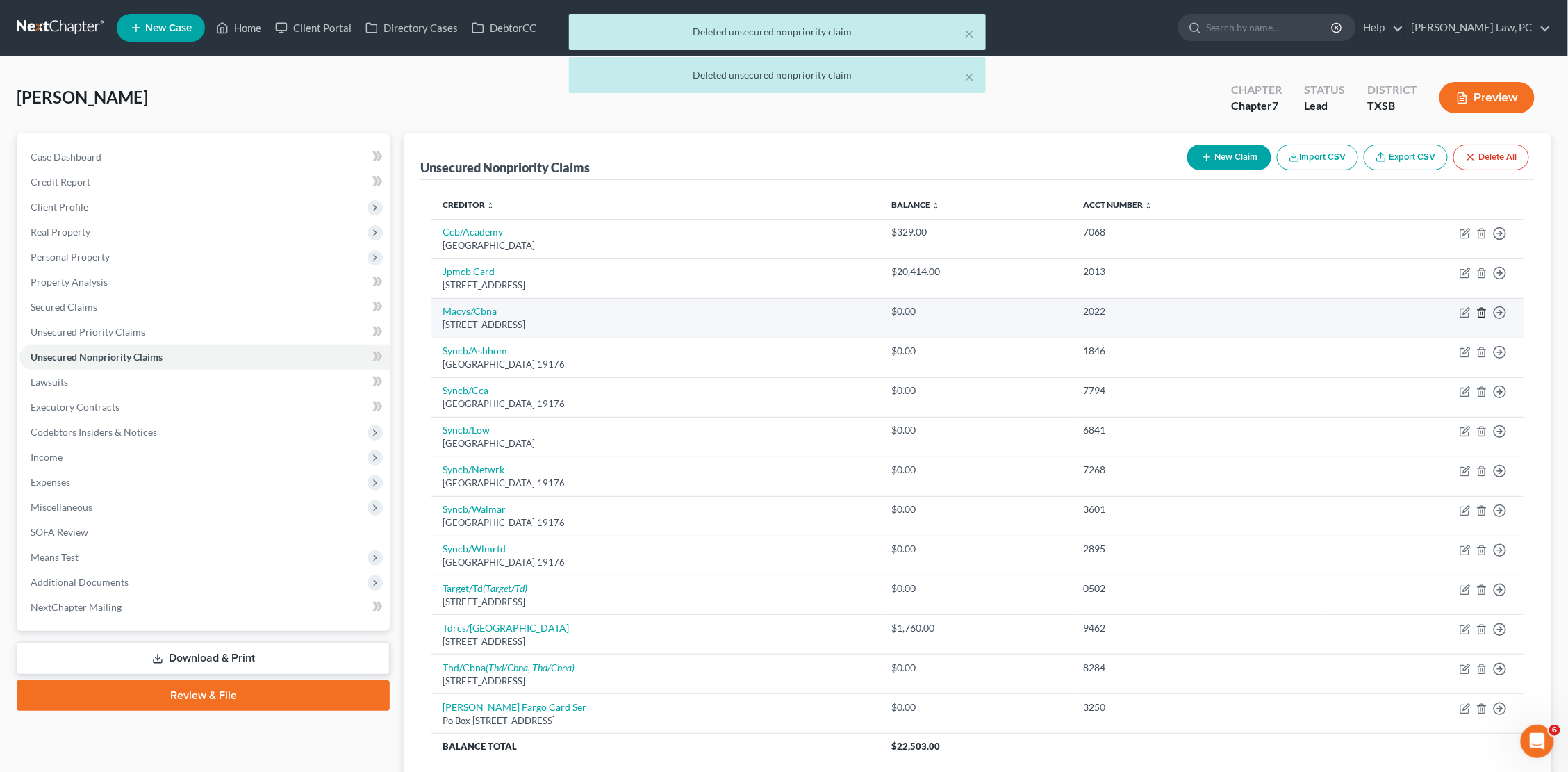
click at [1480, 312] on icon "button" at bounding box center [1481, 312] width 11 height 11
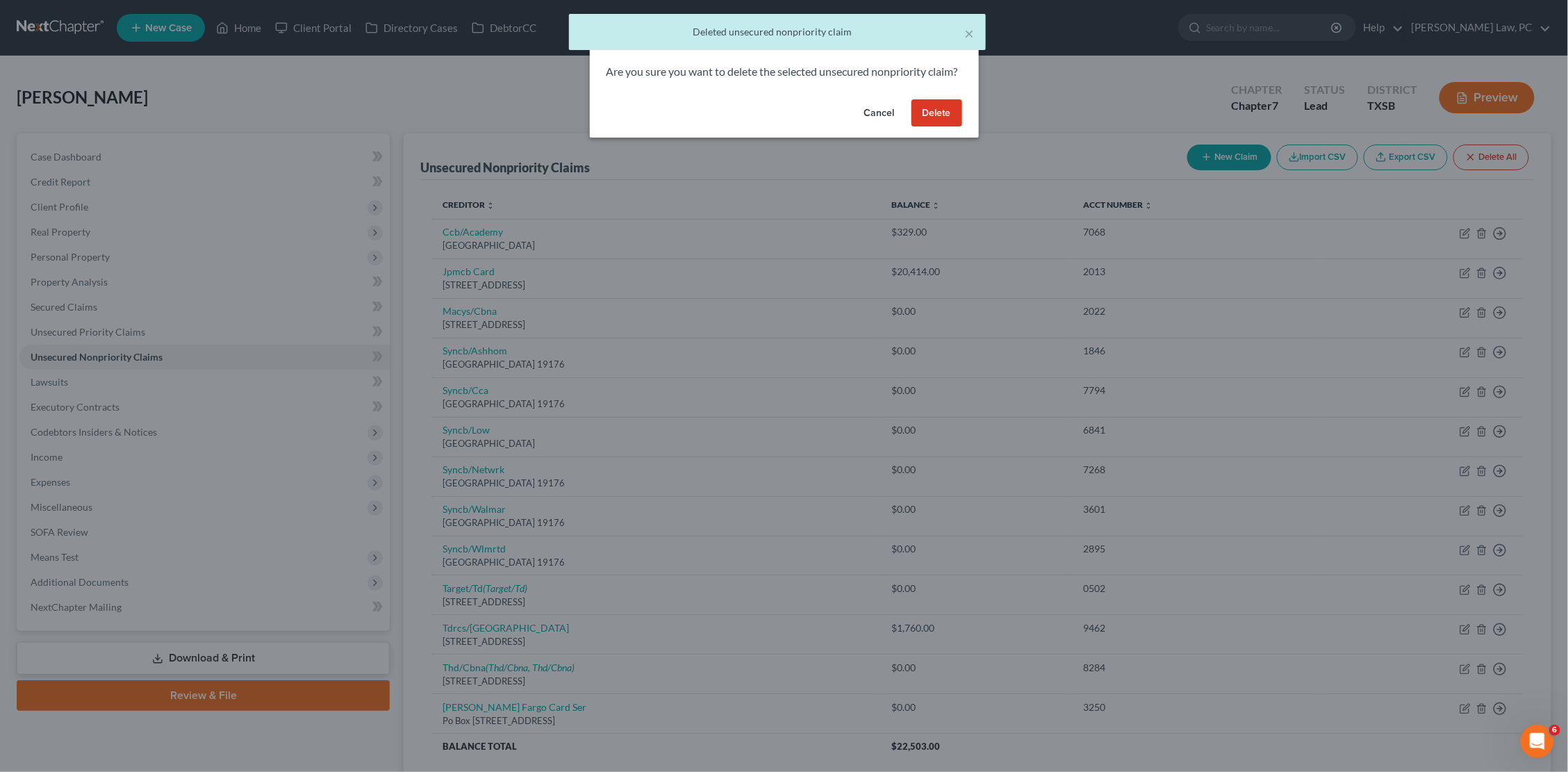
click at [947, 128] on button "Delete" at bounding box center [936, 113] width 51 height 28
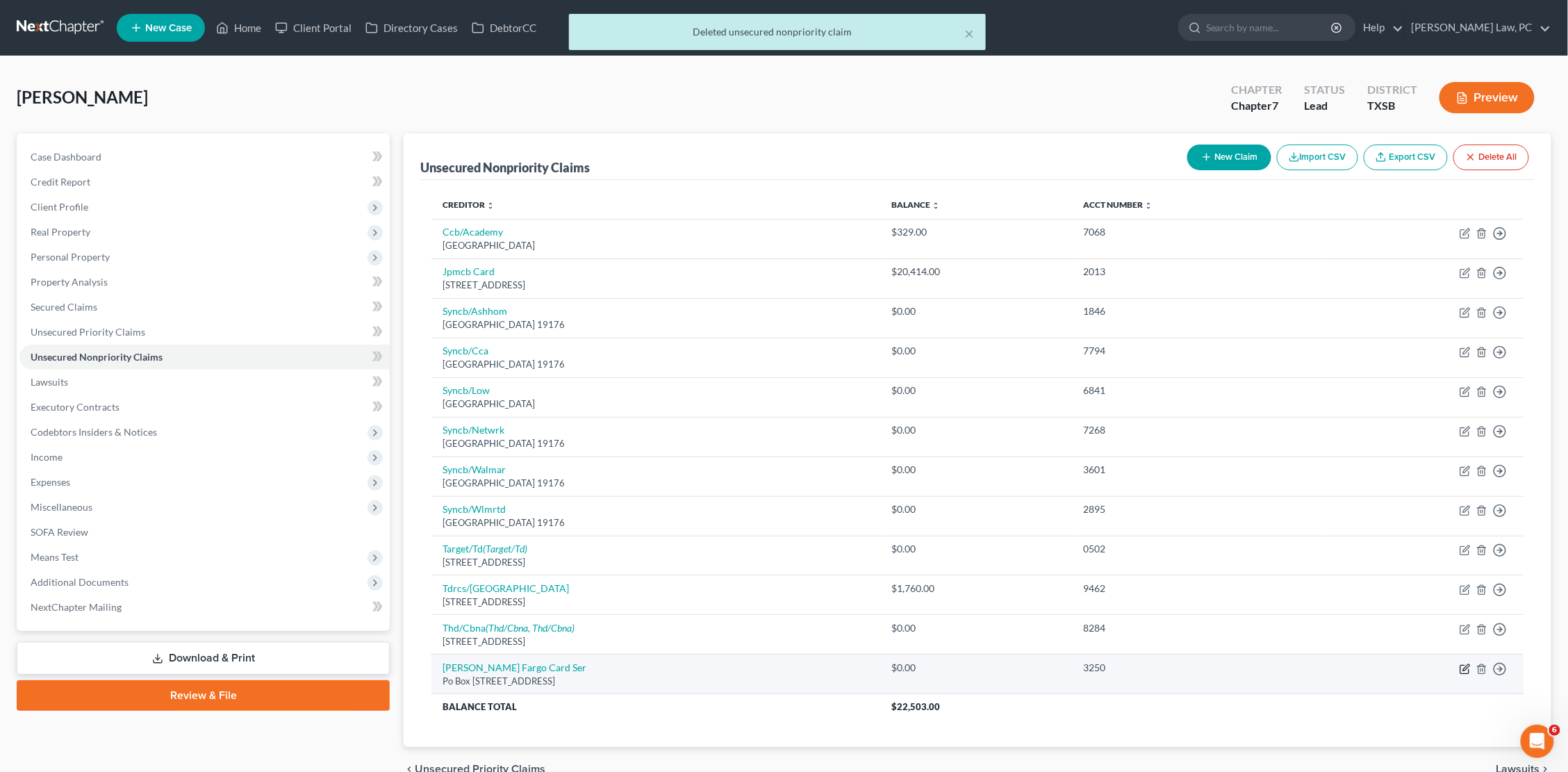
click at [1464, 664] on icon "button" at bounding box center [1464, 669] width 11 height 11
select select "16"
select select "2"
select select "0"
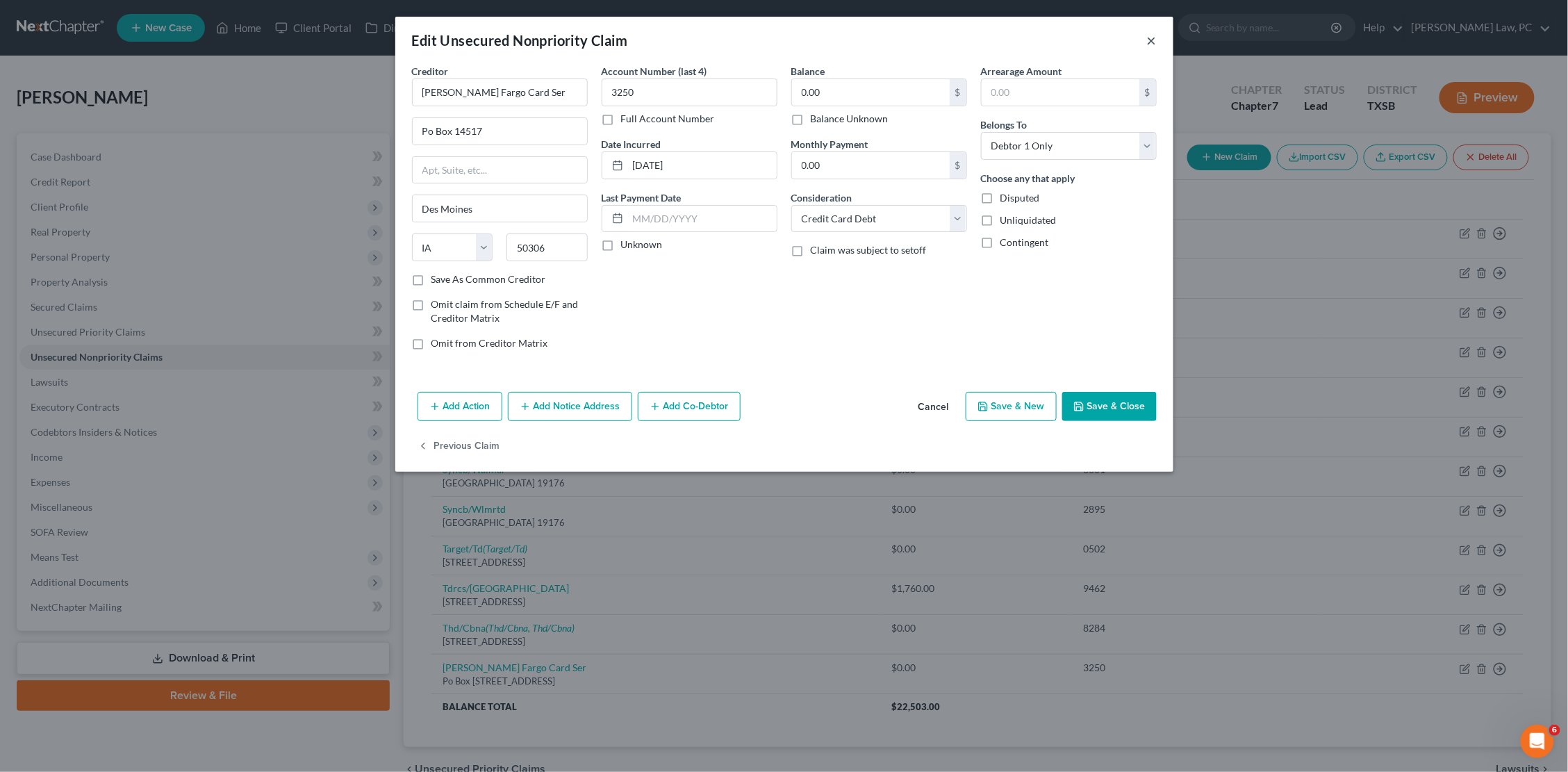
click at [1149, 43] on button "×" at bounding box center [1151, 40] width 10 height 17
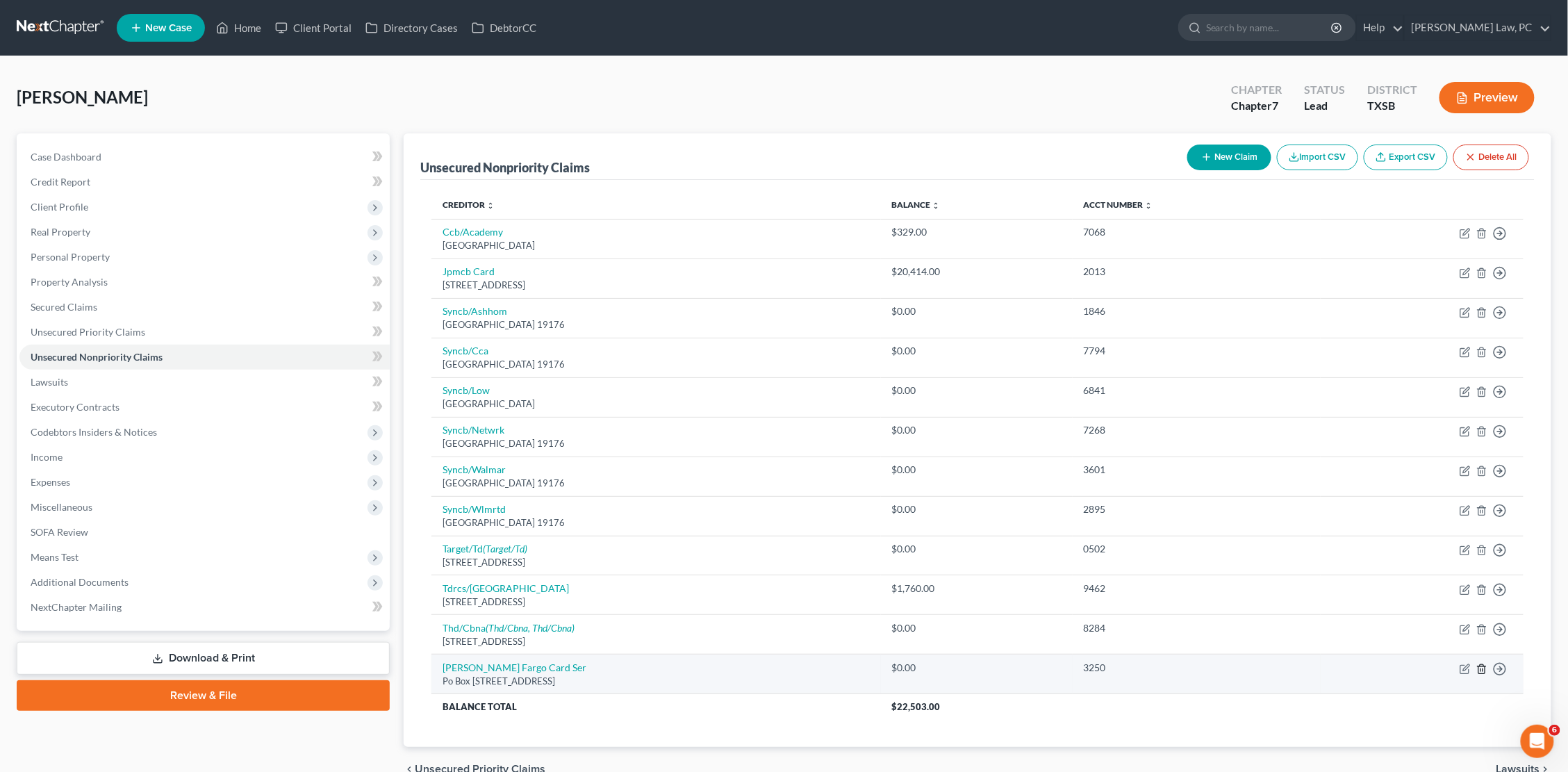
click at [1482, 664] on icon "button" at bounding box center [1481, 669] width 11 height 11
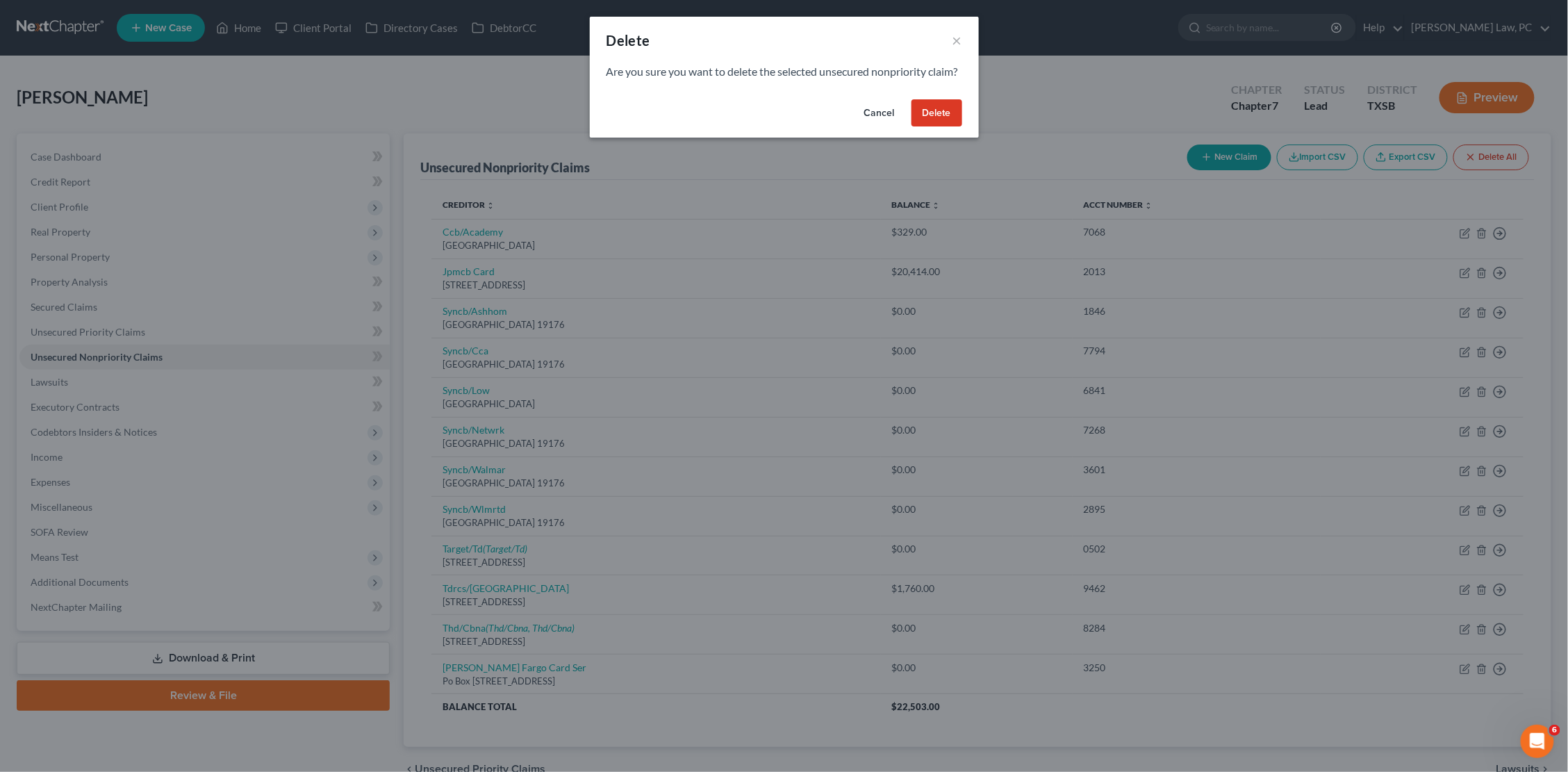
click at [951, 127] on button "Delete" at bounding box center [936, 113] width 51 height 28
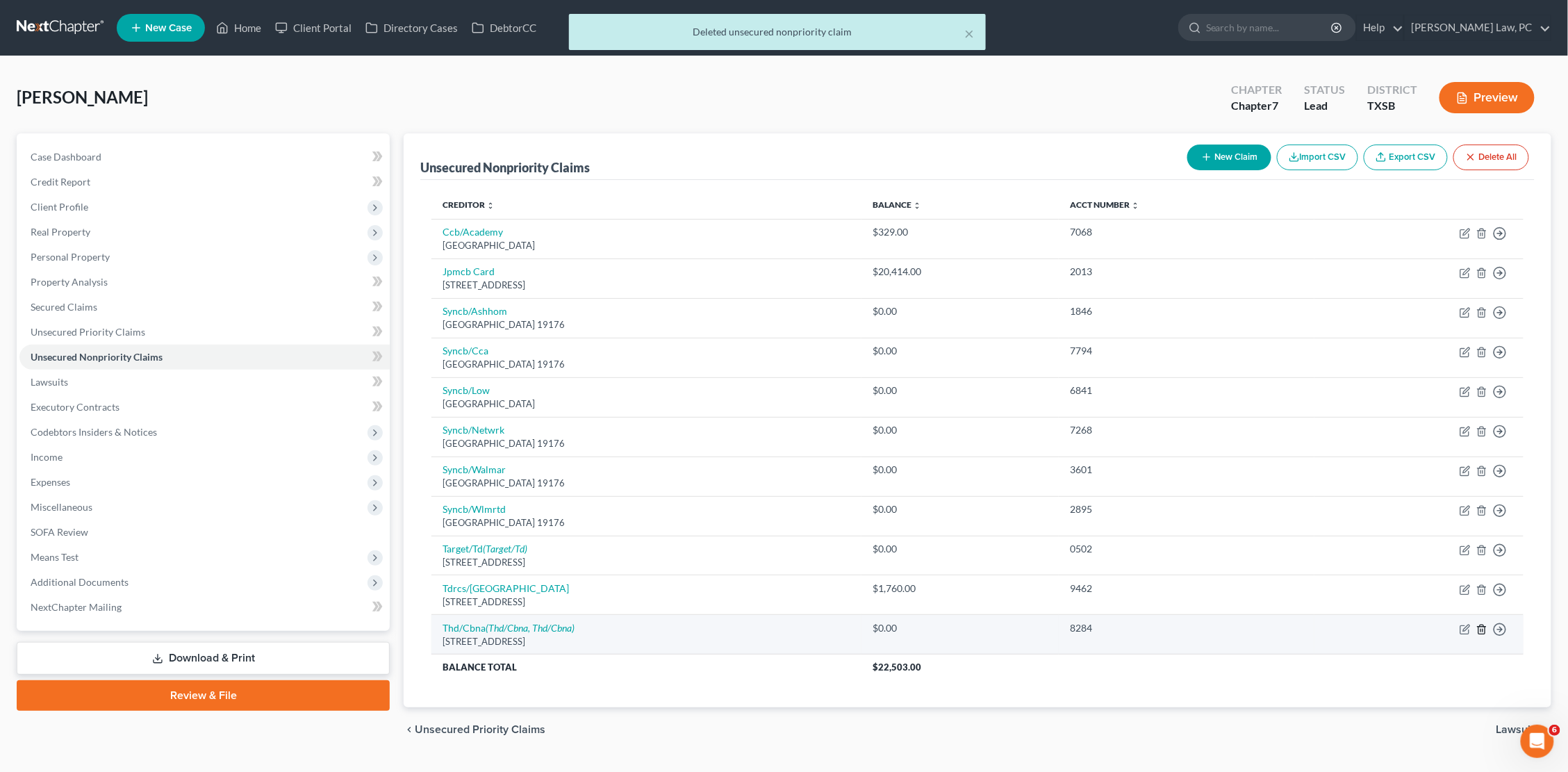
click at [1481, 624] on icon "button" at bounding box center [1481, 629] width 11 height 11
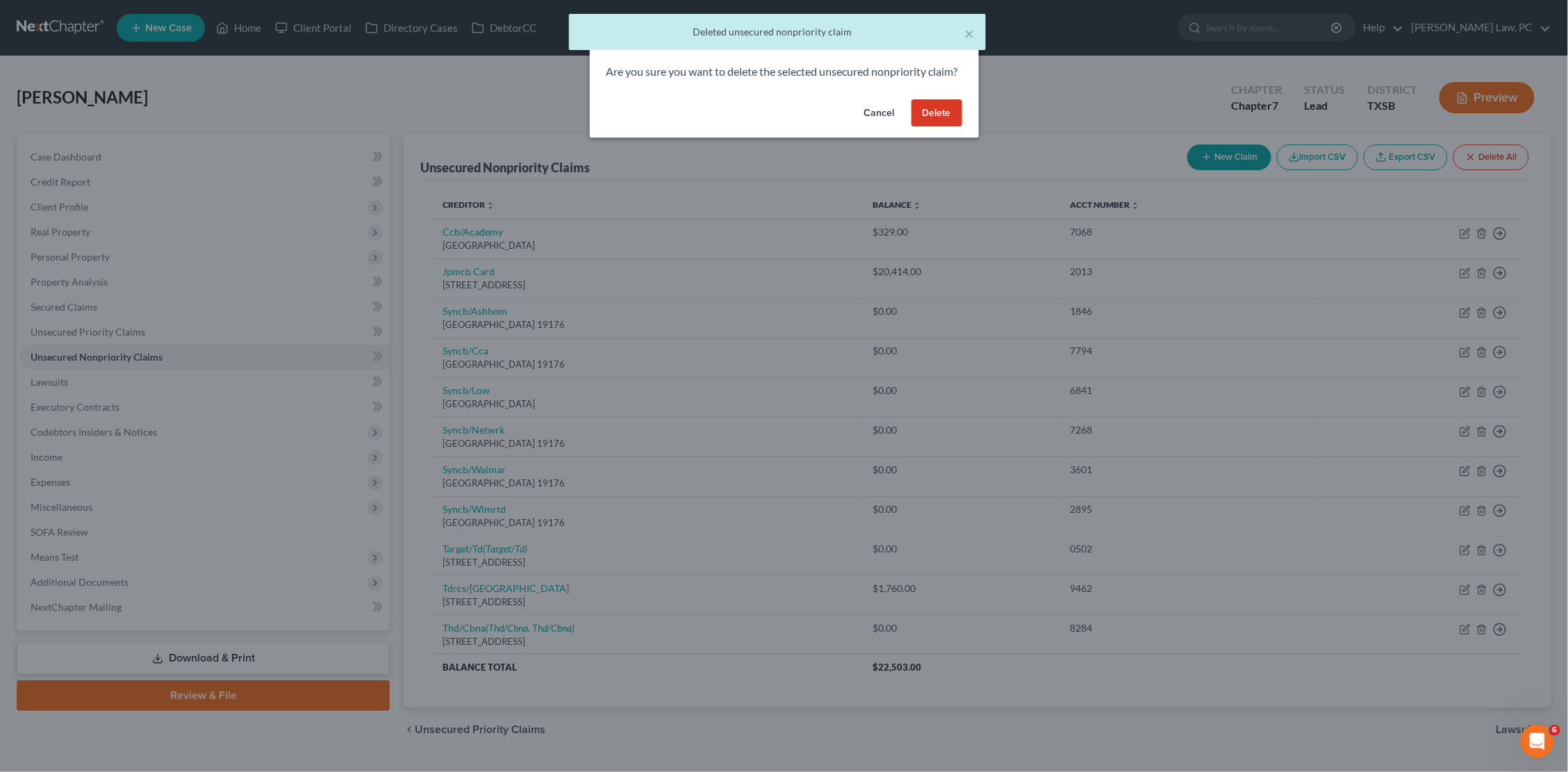
click at [928, 125] on button "Delete" at bounding box center [936, 113] width 51 height 28
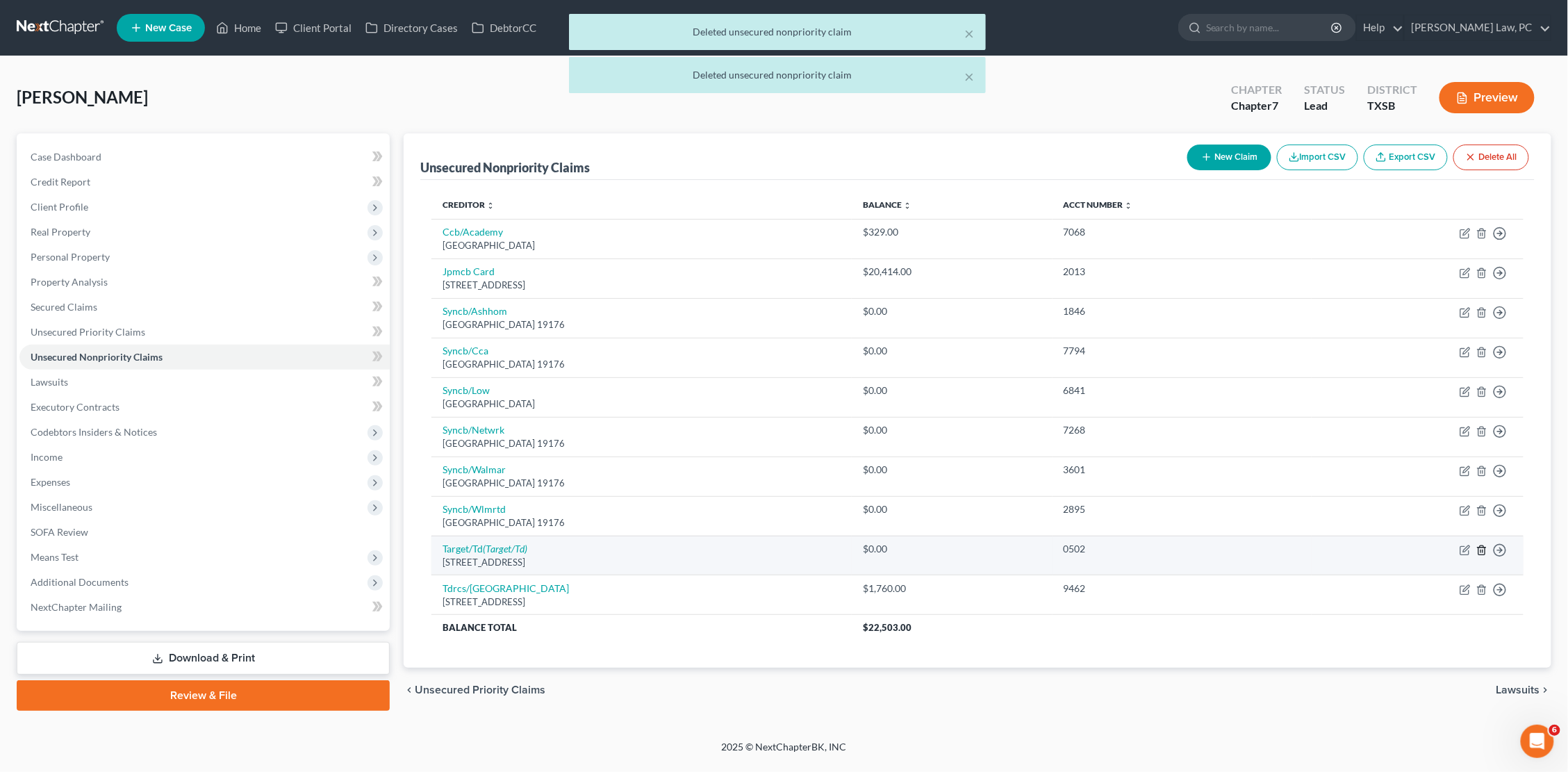
click at [1483, 545] on icon "button" at bounding box center [1481, 550] width 11 height 11
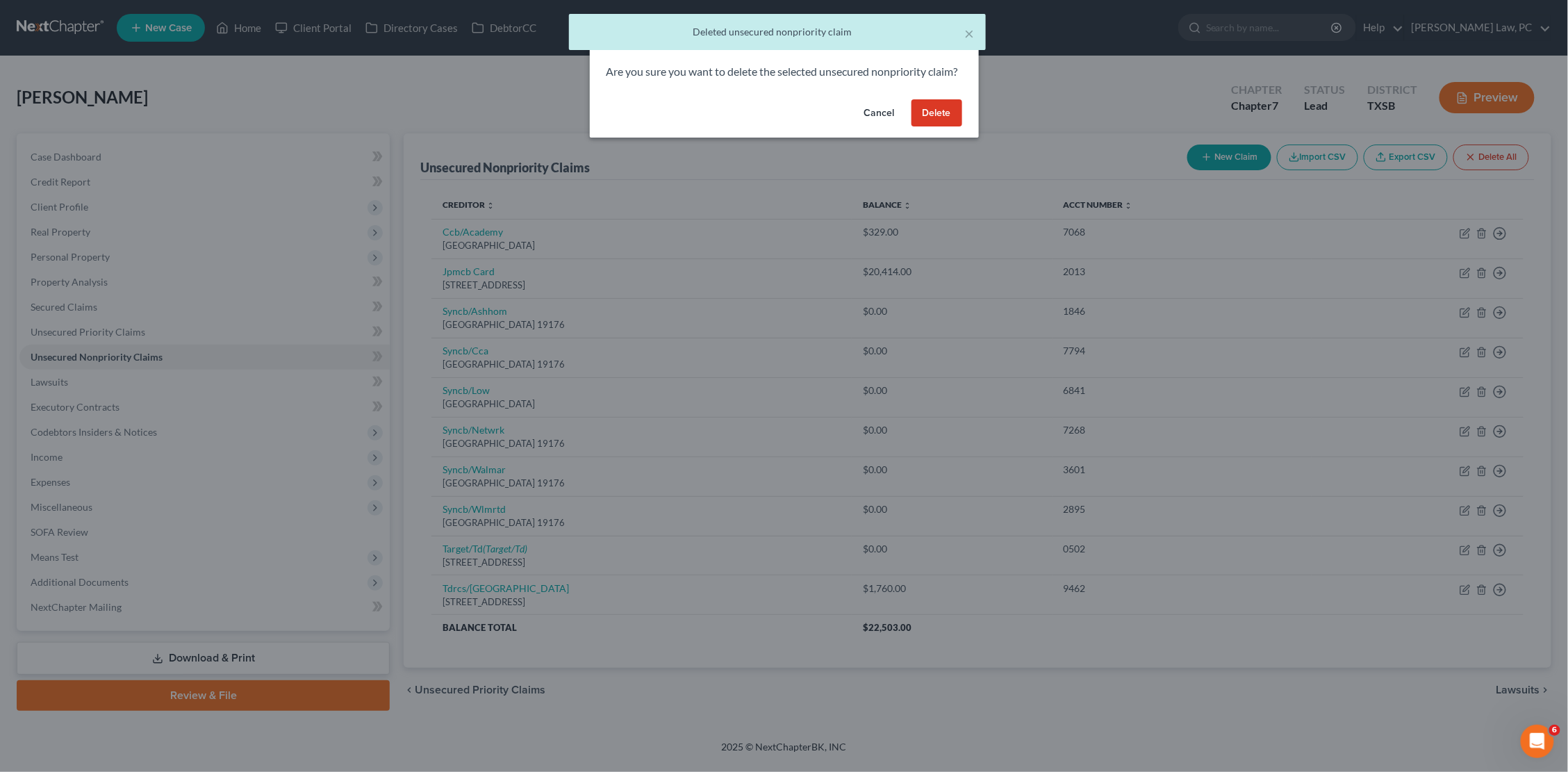
click at [943, 123] on button "Delete" at bounding box center [936, 113] width 51 height 28
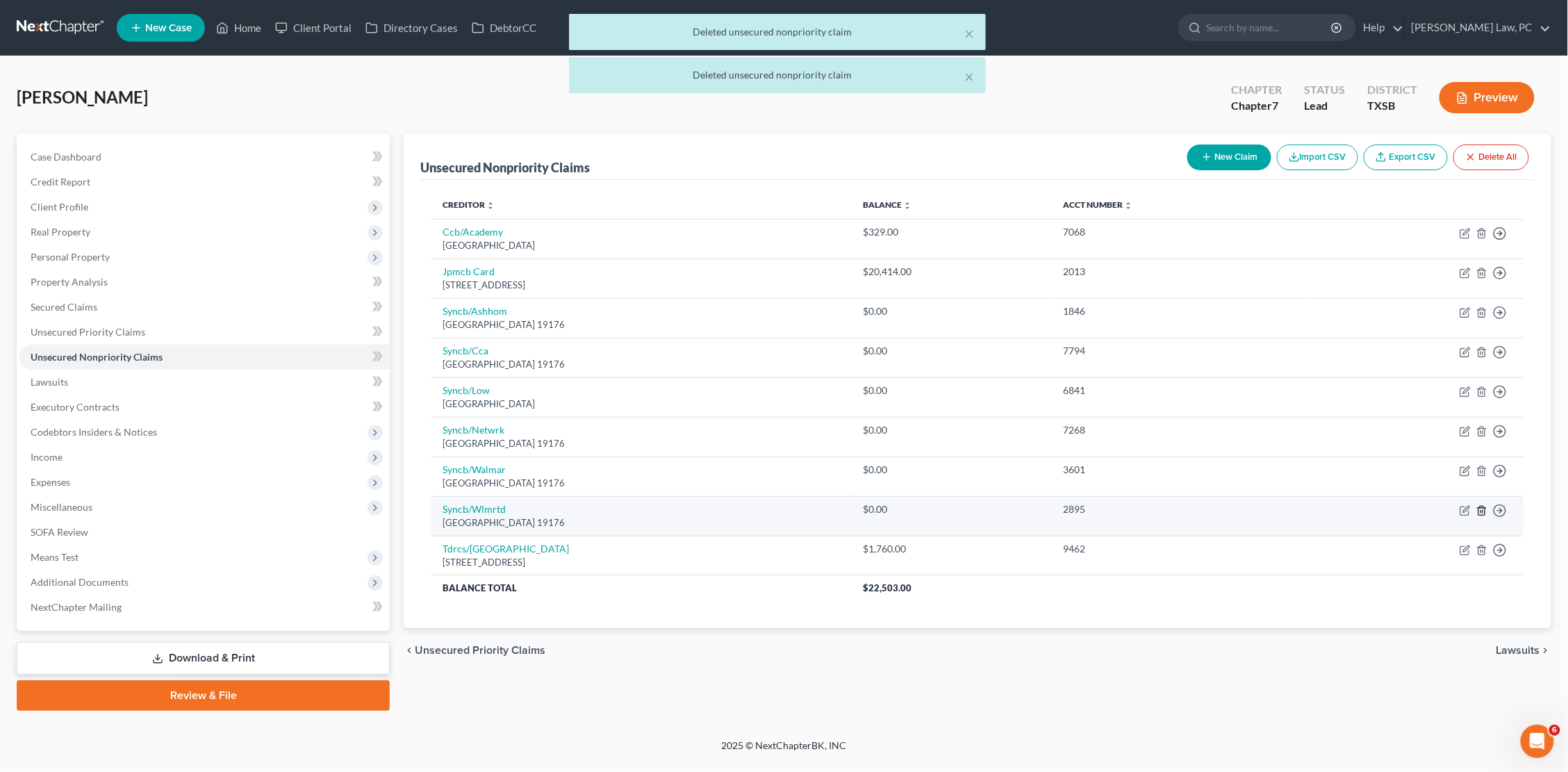
click at [1479, 505] on icon "button" at bounding box center [1481, 510] width 11 height 11
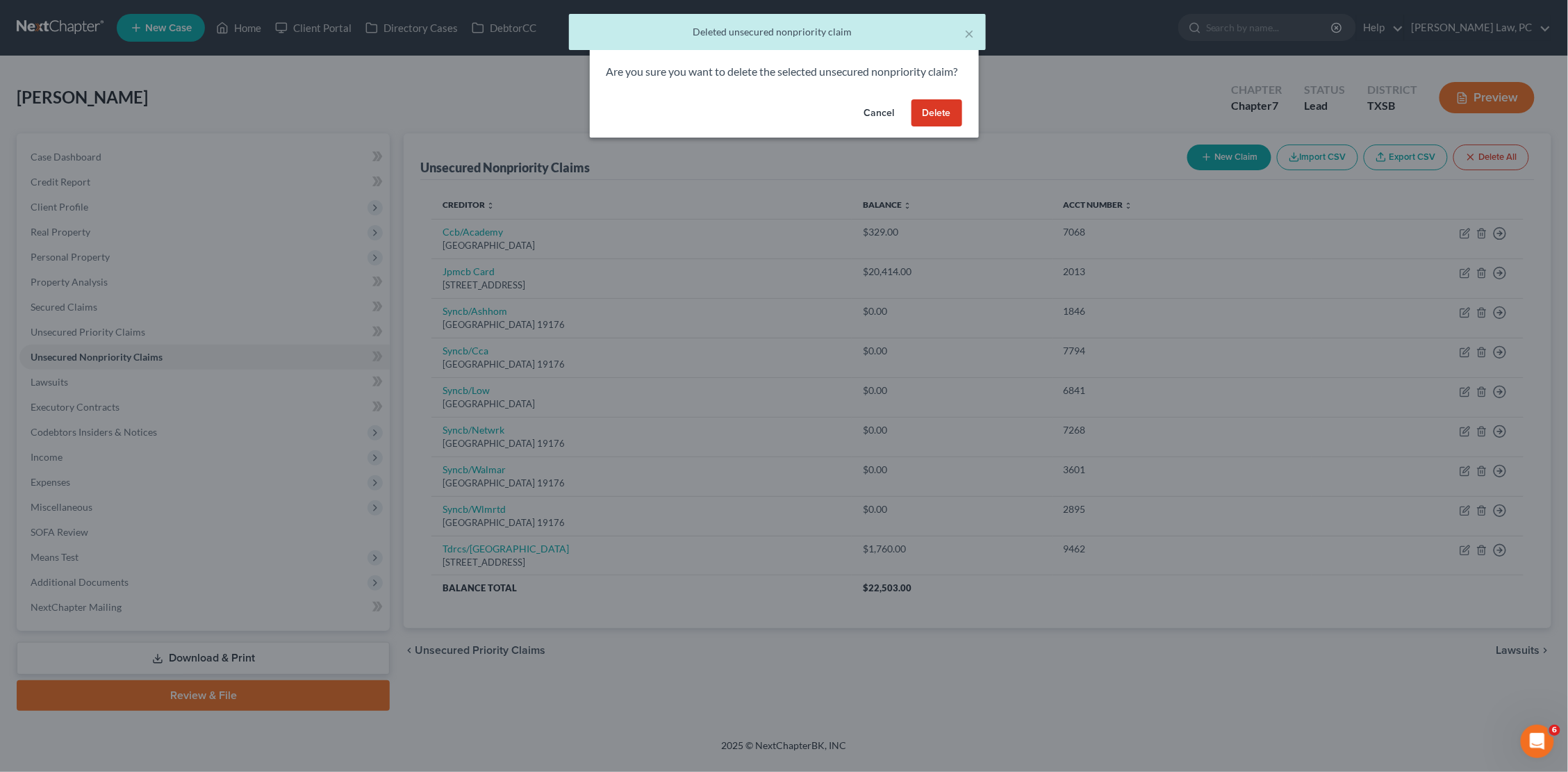
click at [938, 120] on button "Delete" at bounding box center [936, 113] width 51 height 28
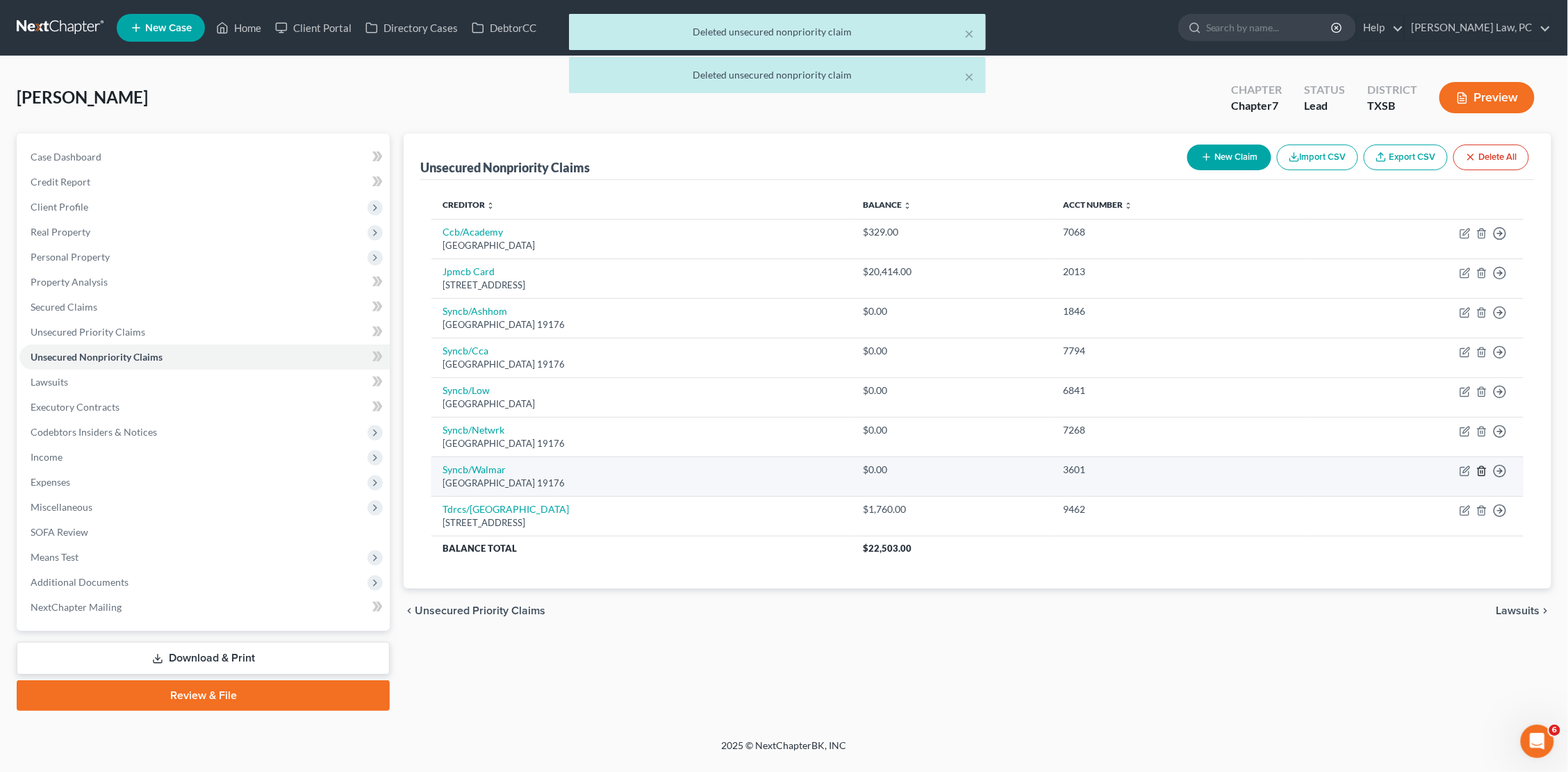
click at [1482, 470] on line "button" at bounding box center [1482, 471] width 0 height 3
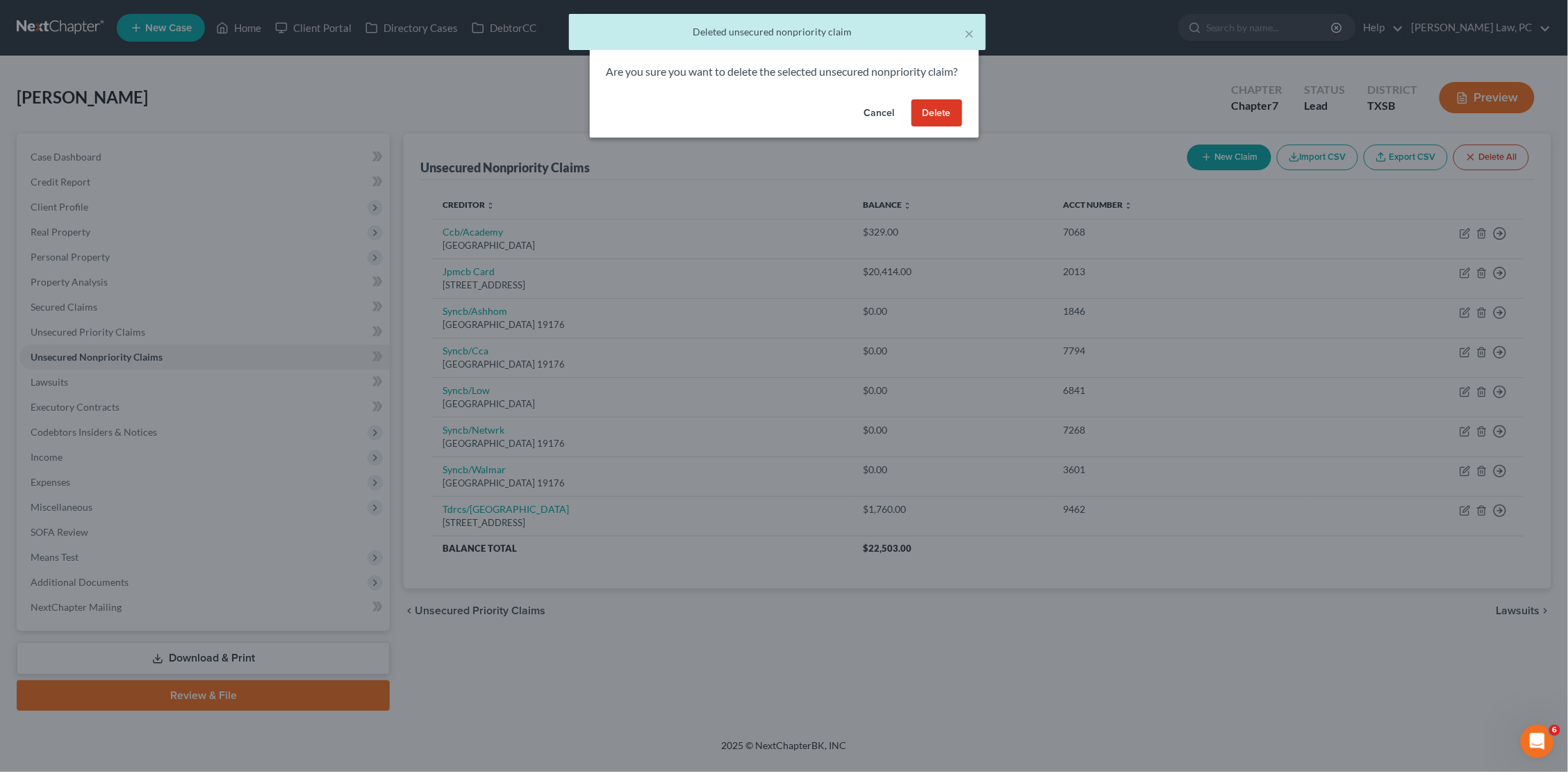
click at [931, 127] on button "Delete" at bounding box center [936, 113] width 51 height 28
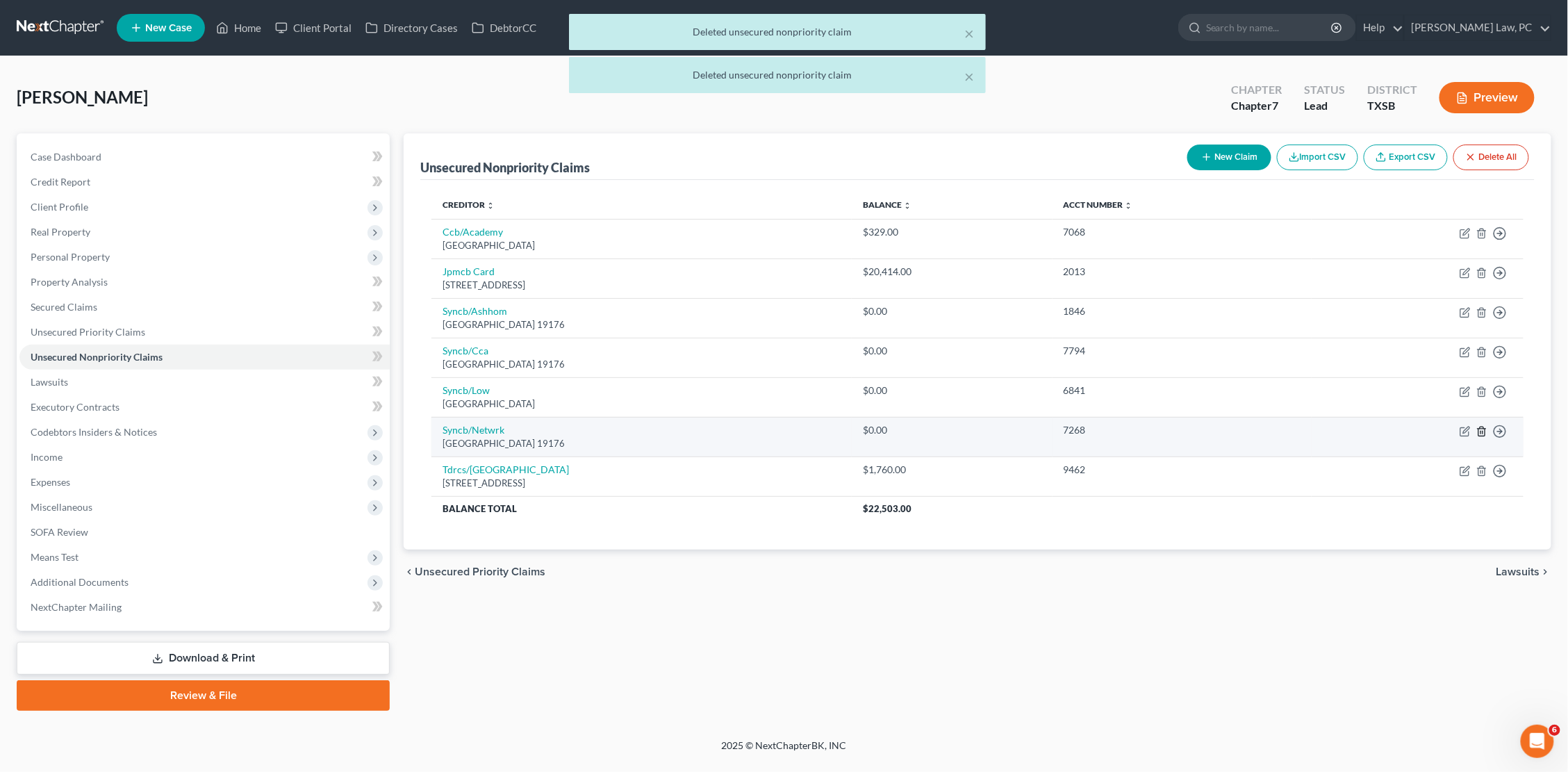
click at [1480, 426] on icon "button" at bounding box center [1481, 430] width 11 height 11
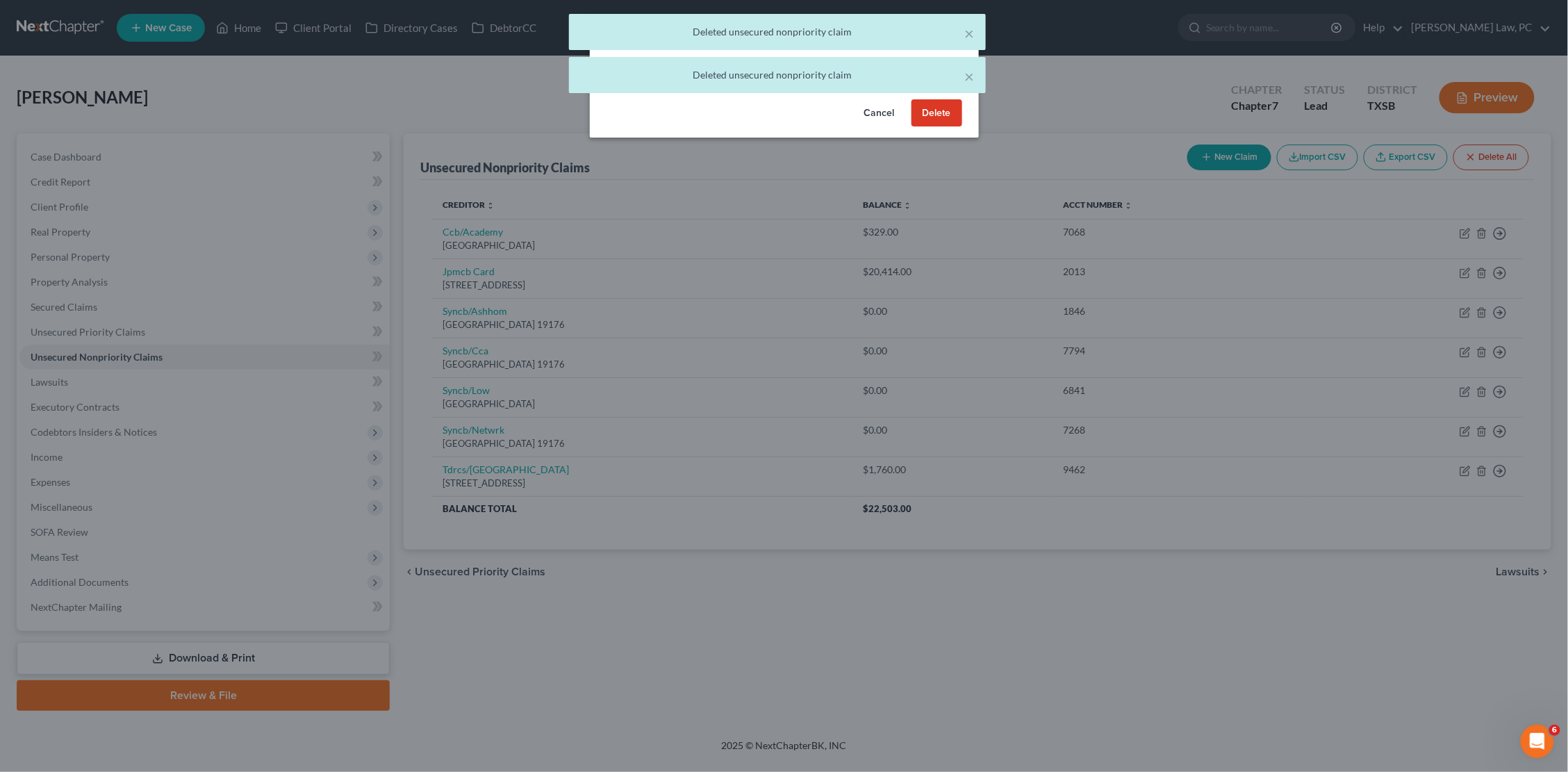
click at [923, 125] on button "Delete" at bounding box center [936, 113] width 51 height 28
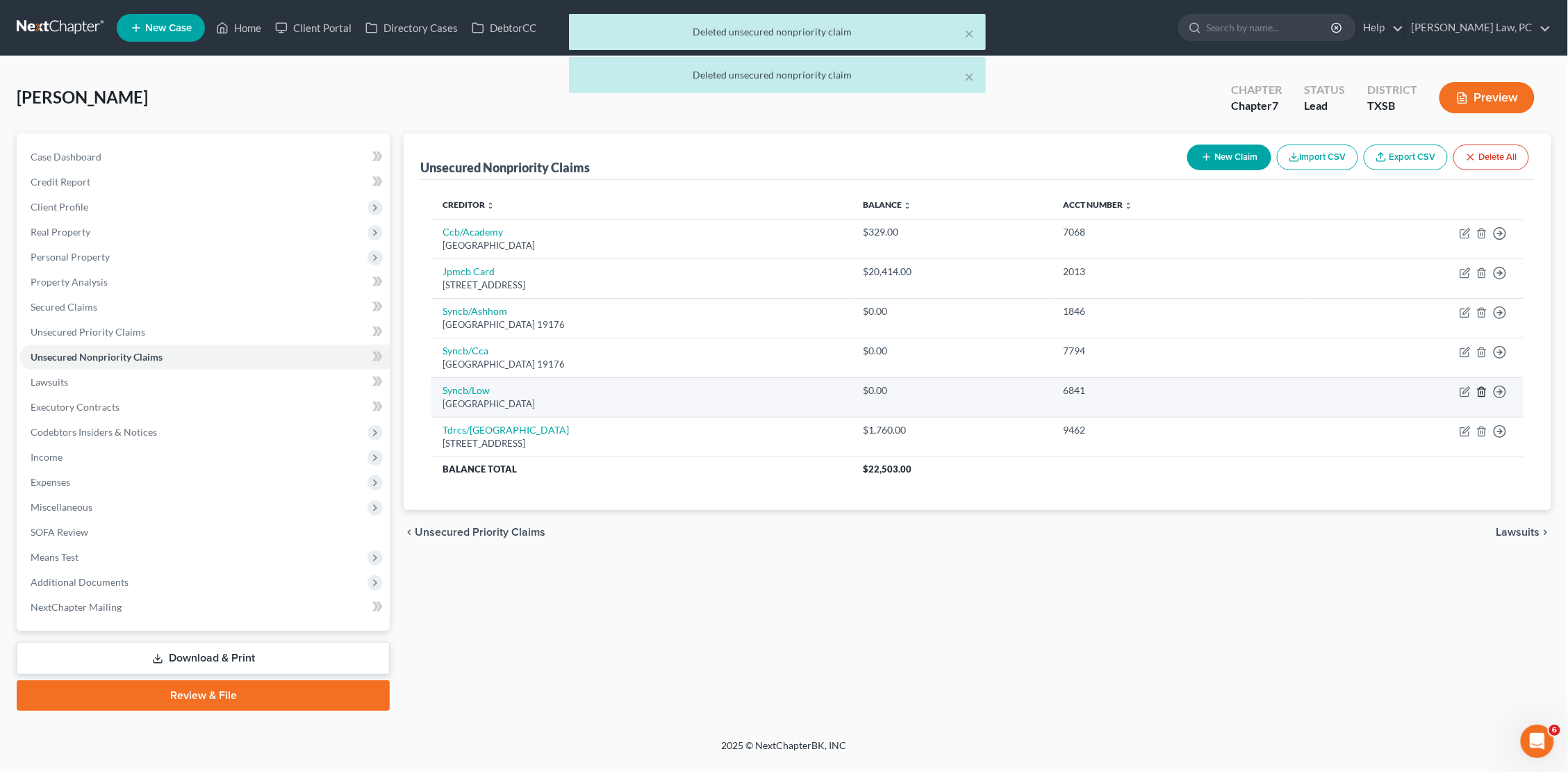
click at [1483, 386] on icon "button" at bounding box center [1481, 391] width 11 height 11
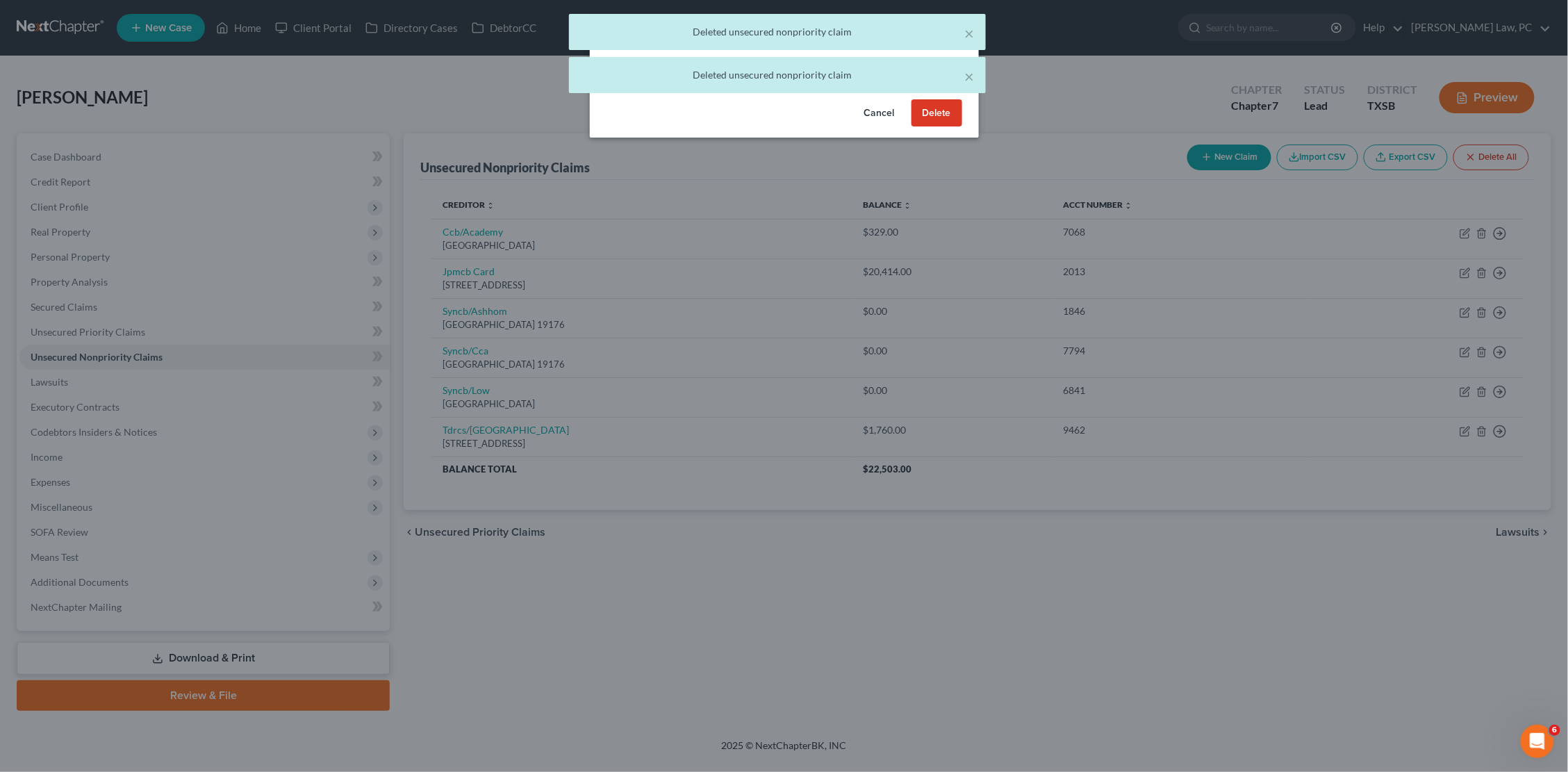
click at [944, 128] on button "Delete" at bounding box center [936, 113] width 51 height 28
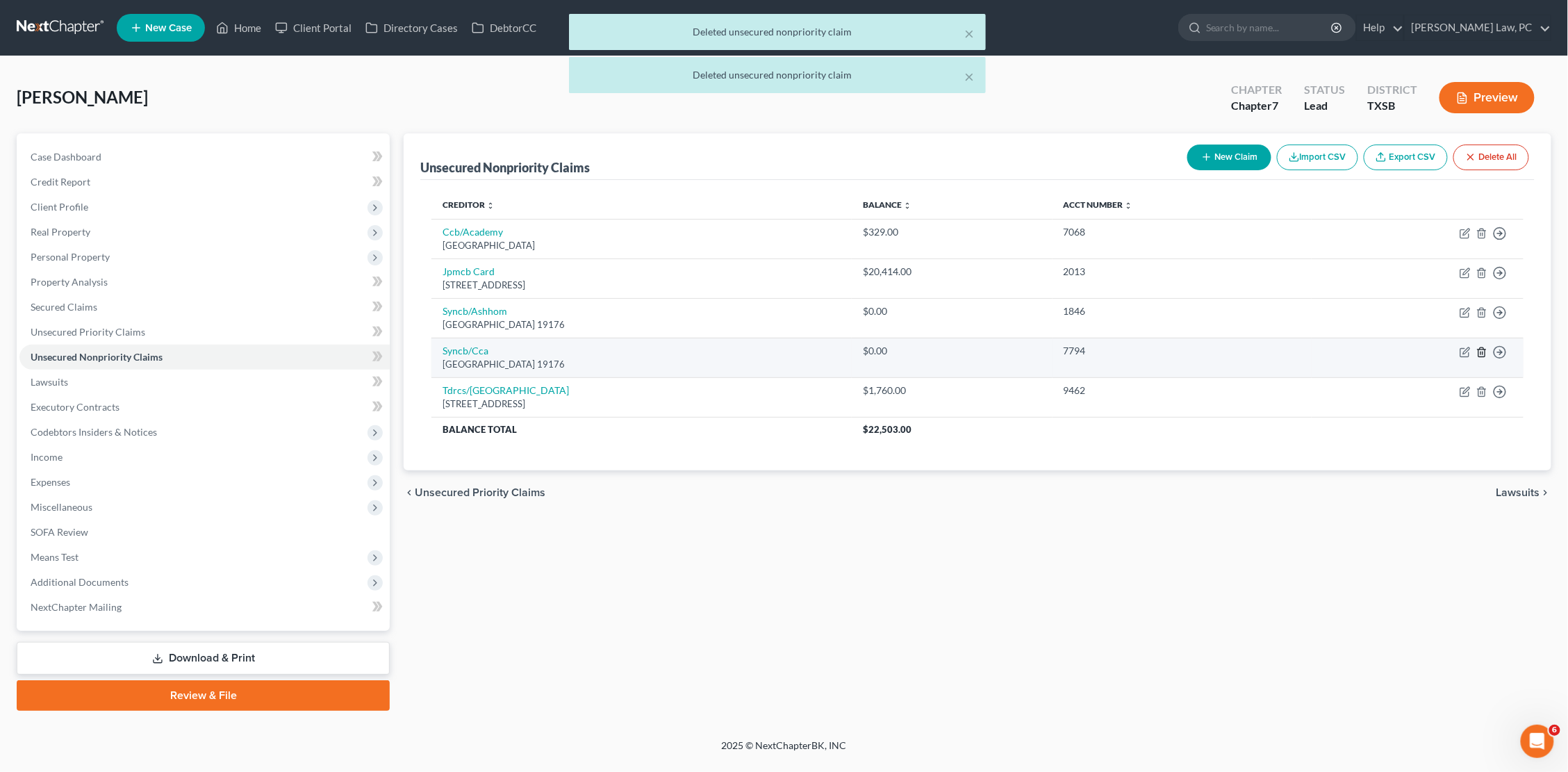
click at [1483, 349] on icon "button" at bounding box center [1481, 351] width 11 height 11
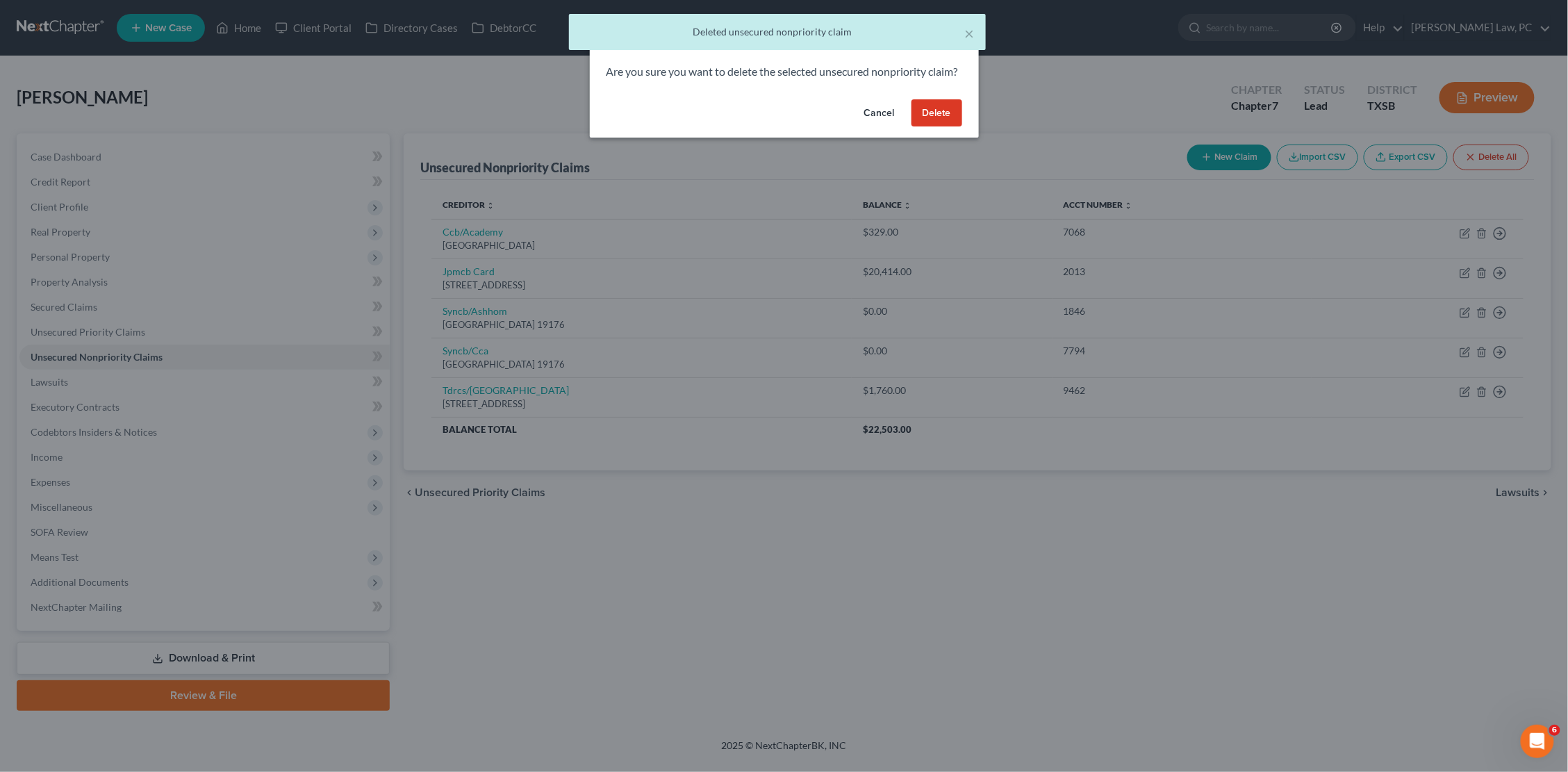
click at [953, 128] on button "Delete" at bounding box center [936, 113] width 51 height 28
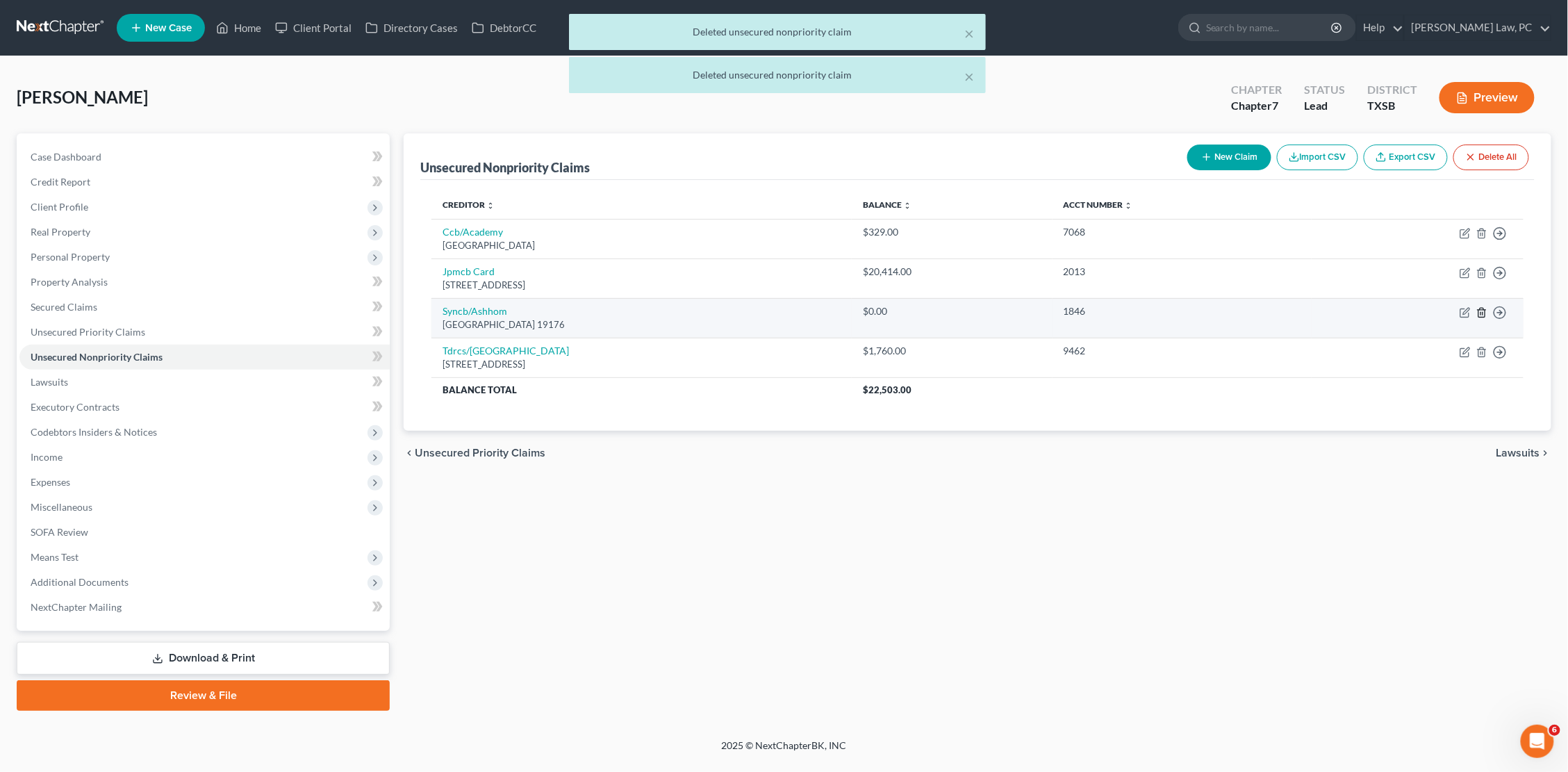
click at [1483, 308] on icon "button" at bounding box center [1481, 312] width 11 height 11
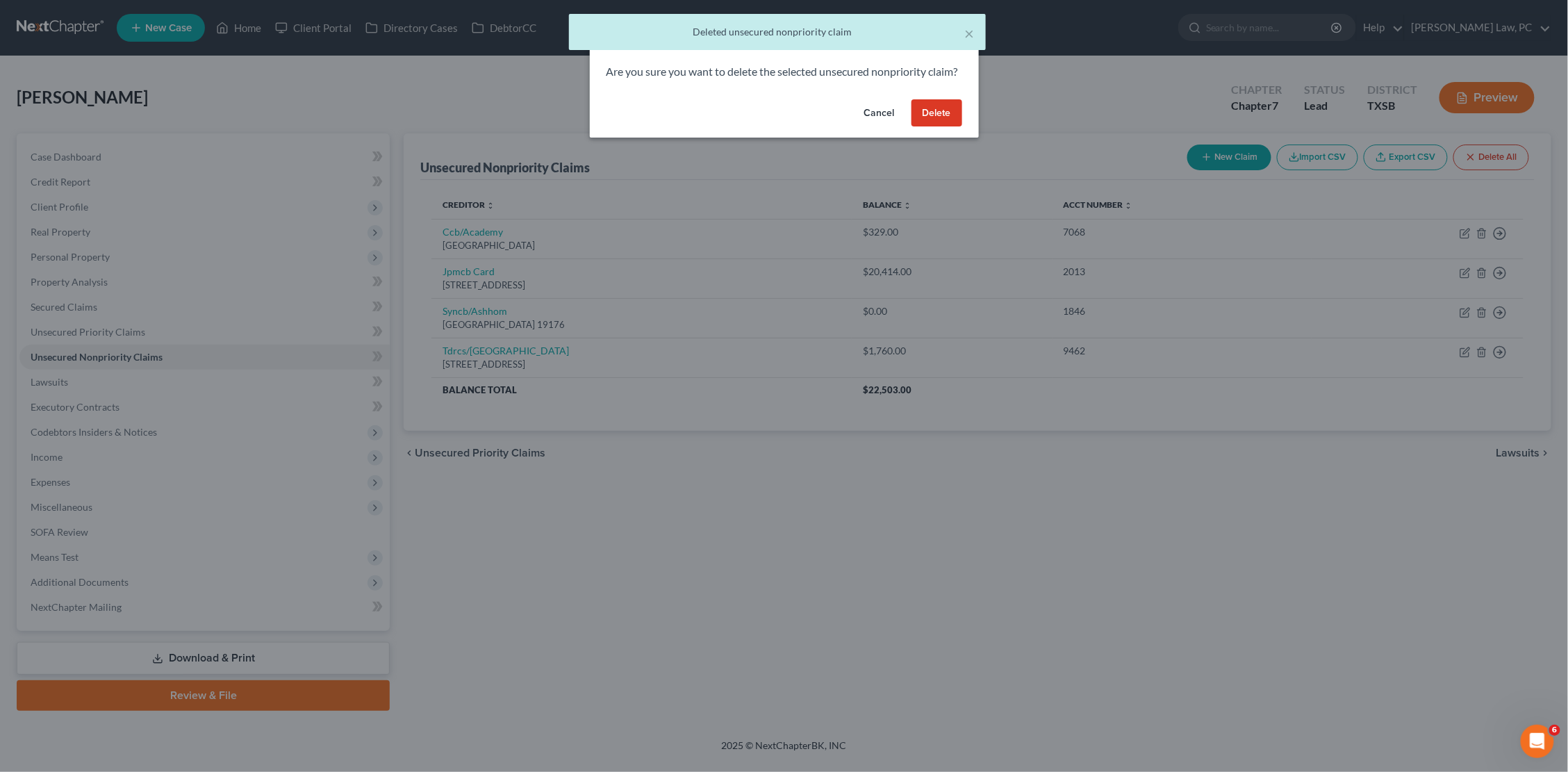
click at [952, 127] on button "Delete" at bounding box center [936, 113] width 51 height 28
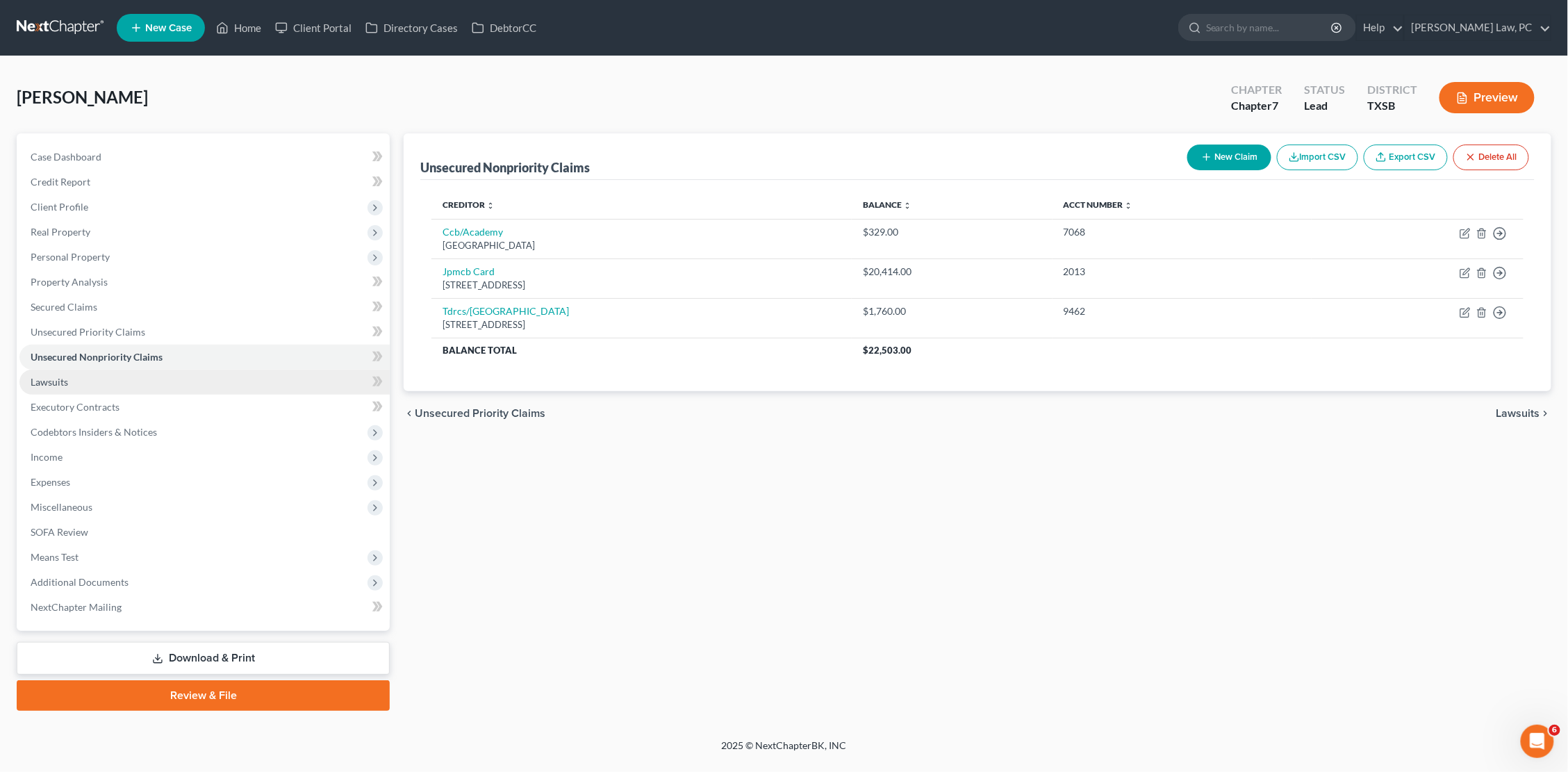
click at [316, 381] on link "Lawsuits" at bounding box center [204, 383] width 370 height 25
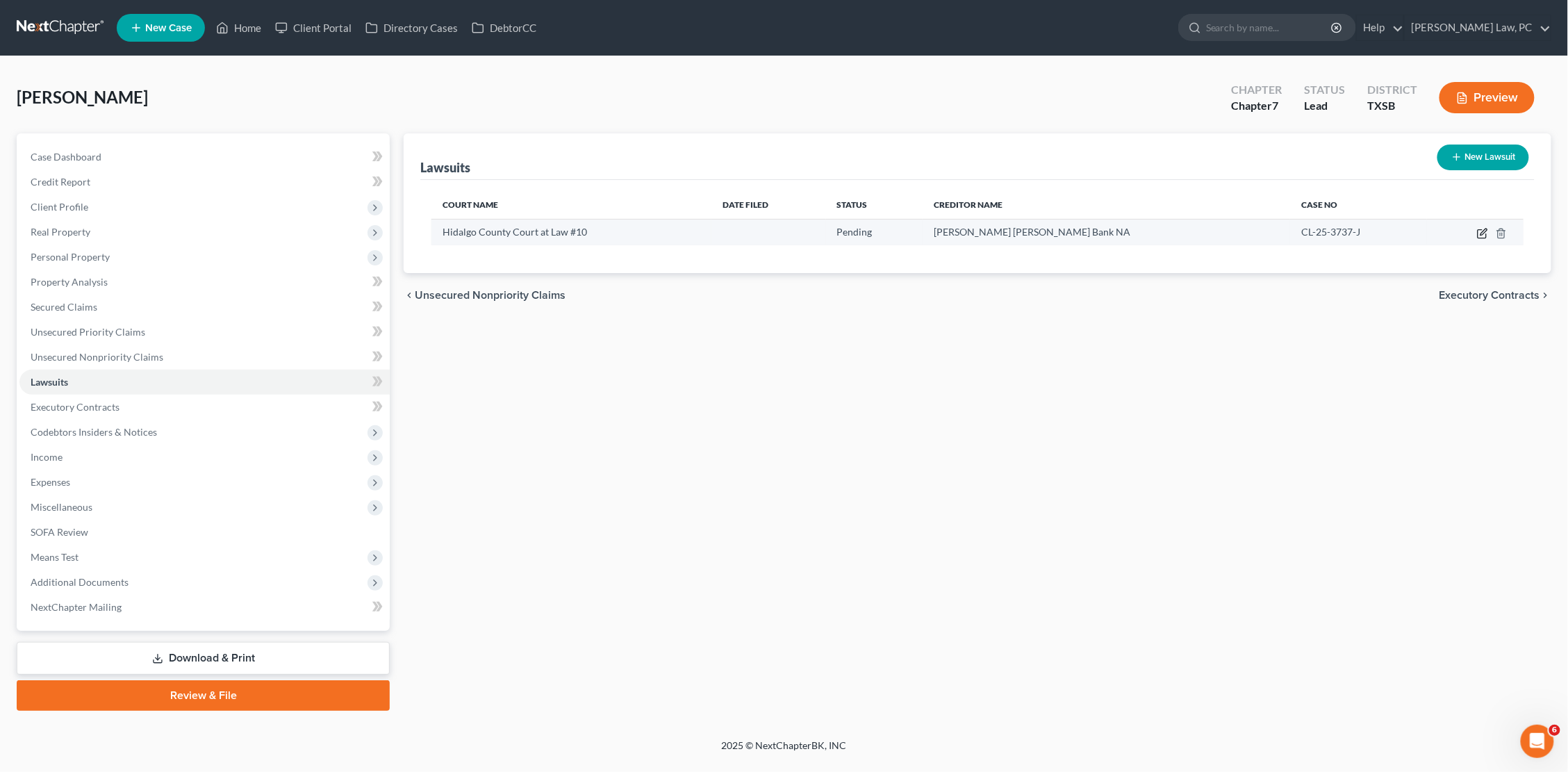
click at [1482, 230] on icon "button" at bounding box center [1481, 233] width 11 height 11
select select "45"
select select "0"
select select "4"
select select "45"
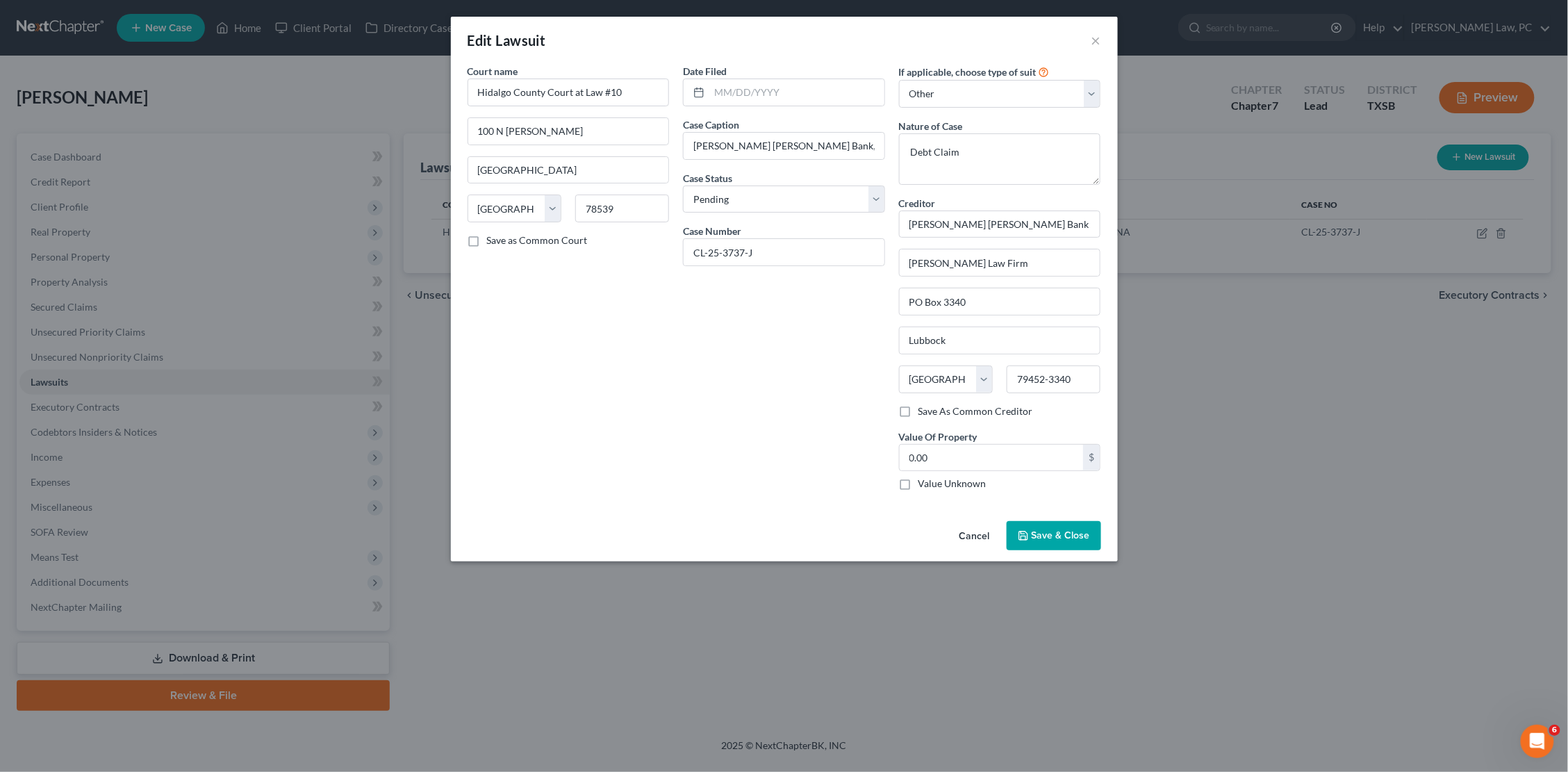
click at [1044, 530] on span "Save & Close" at bounding box center [1061, 535] width 58 height 12
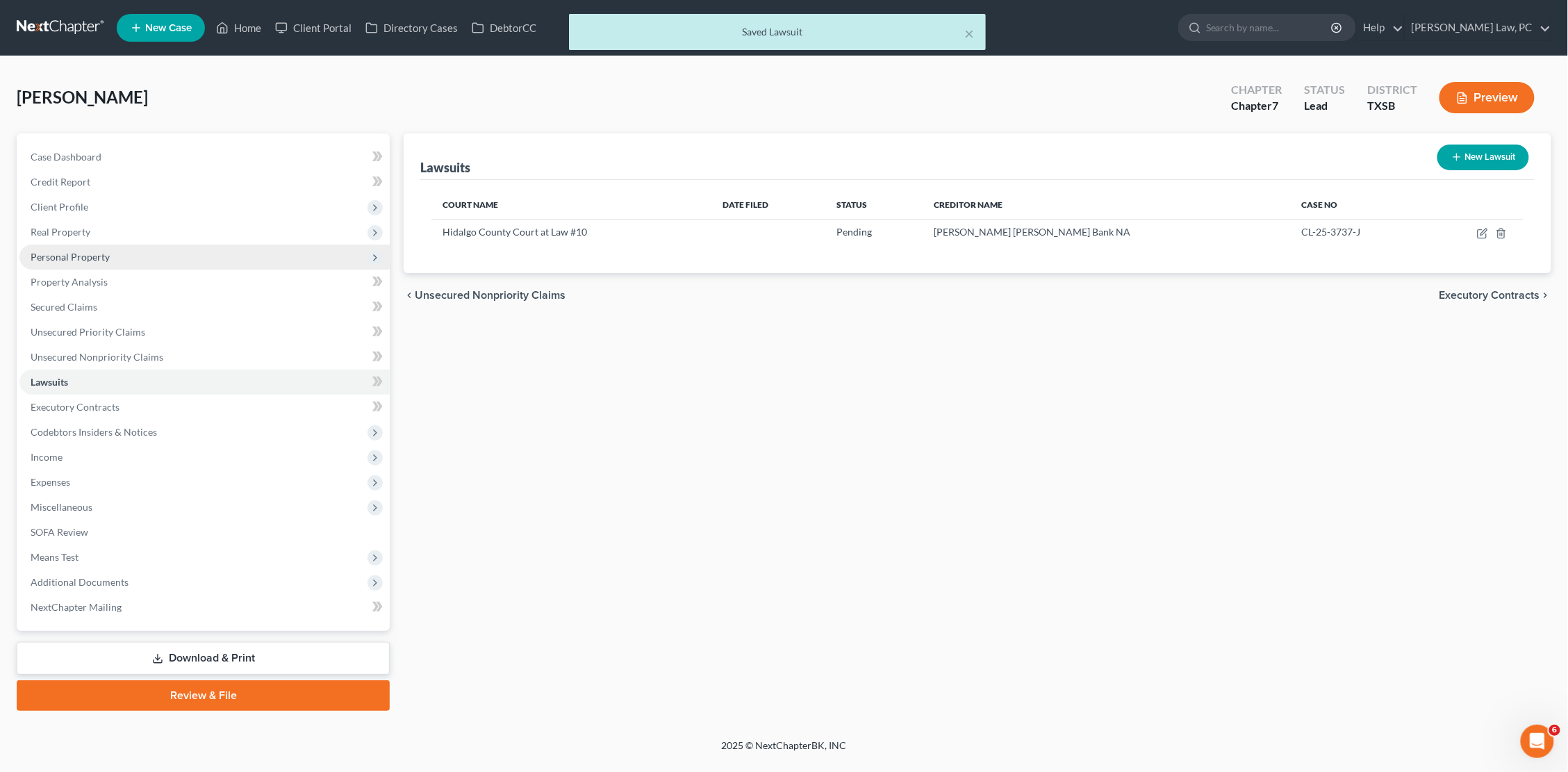
click at [82, 244] on span "Personal Property" at bounding box center [204, 257] width 370 height 25
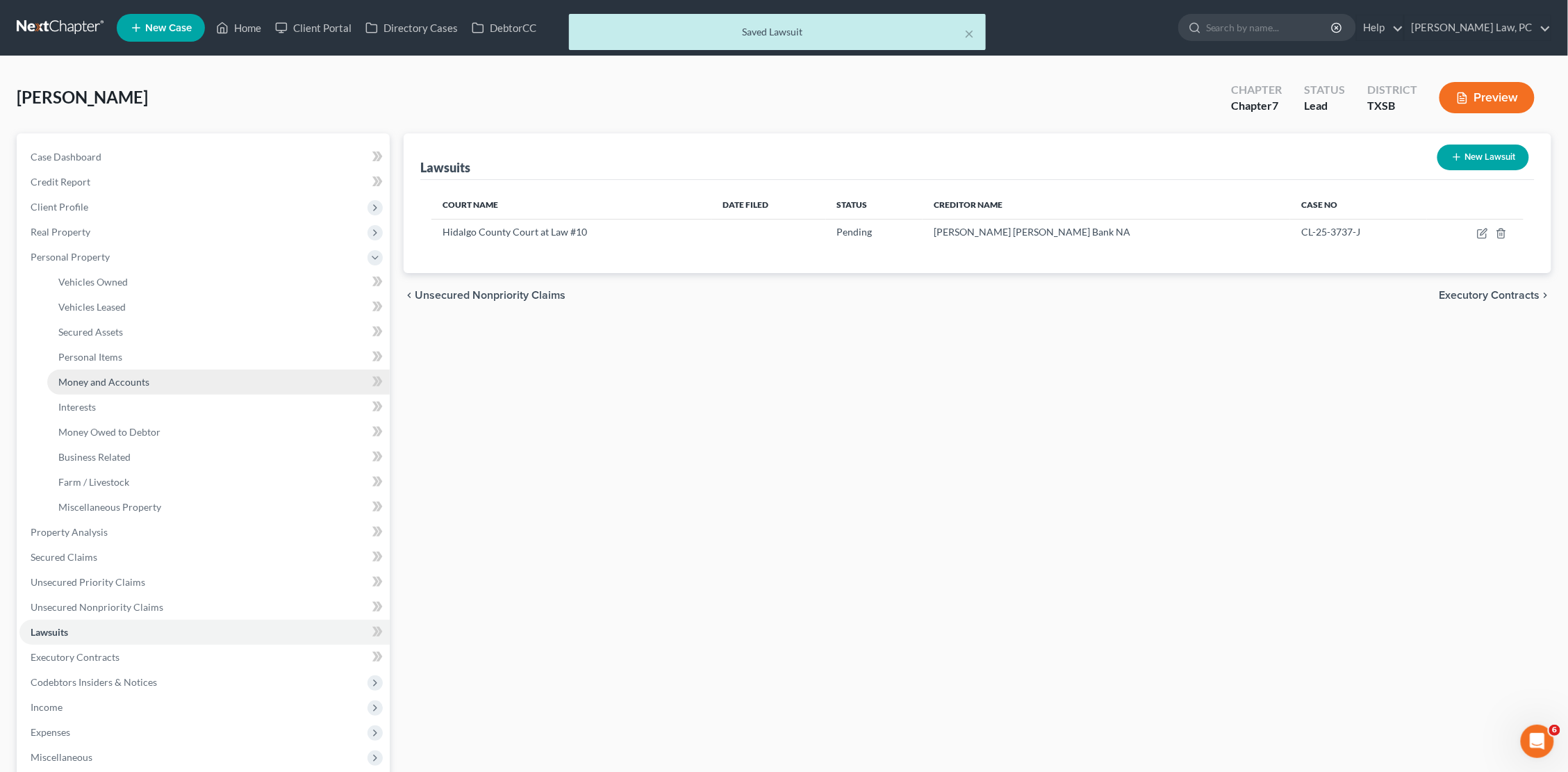
click at [105, 376] on span "Money and Accounts" at bounding box center [103, 382] width 91 height 12
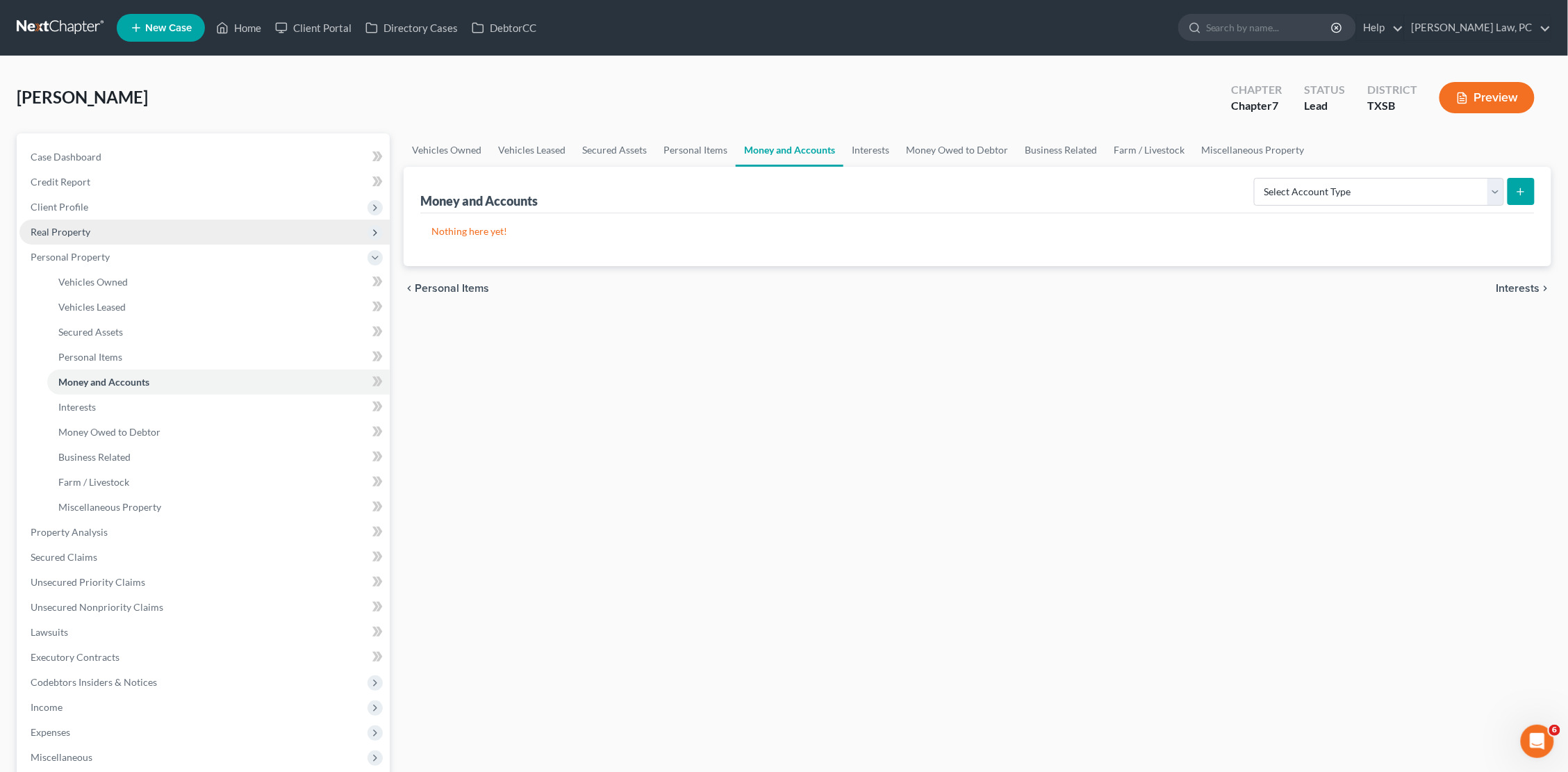
click at [91, 221] on span "Real Property" at bounding box center [204, 233] width 370 height 25
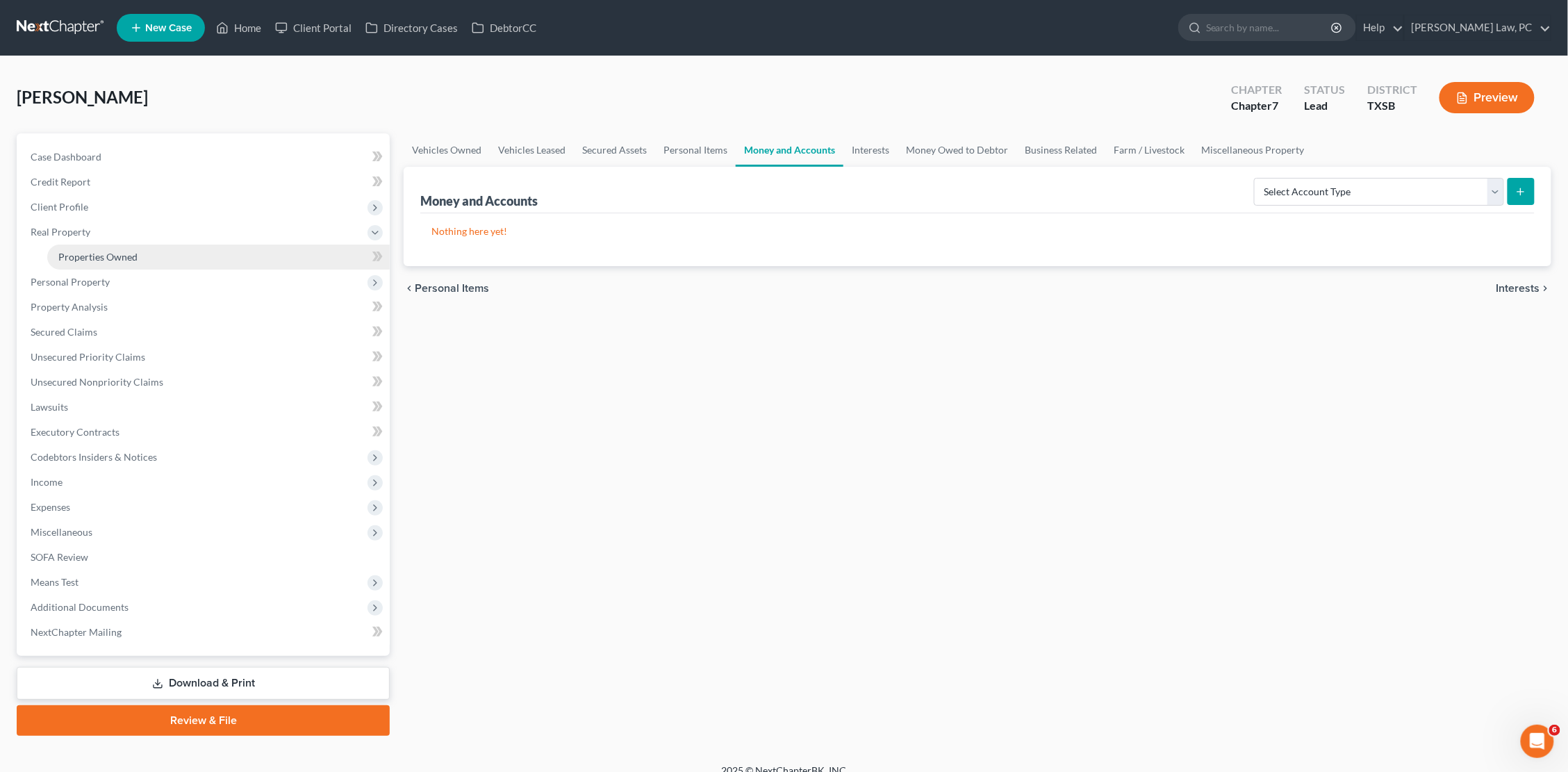
click at [102, 252] on span "Properties Owned" at bounding box center [97, 257] width 79 height 12
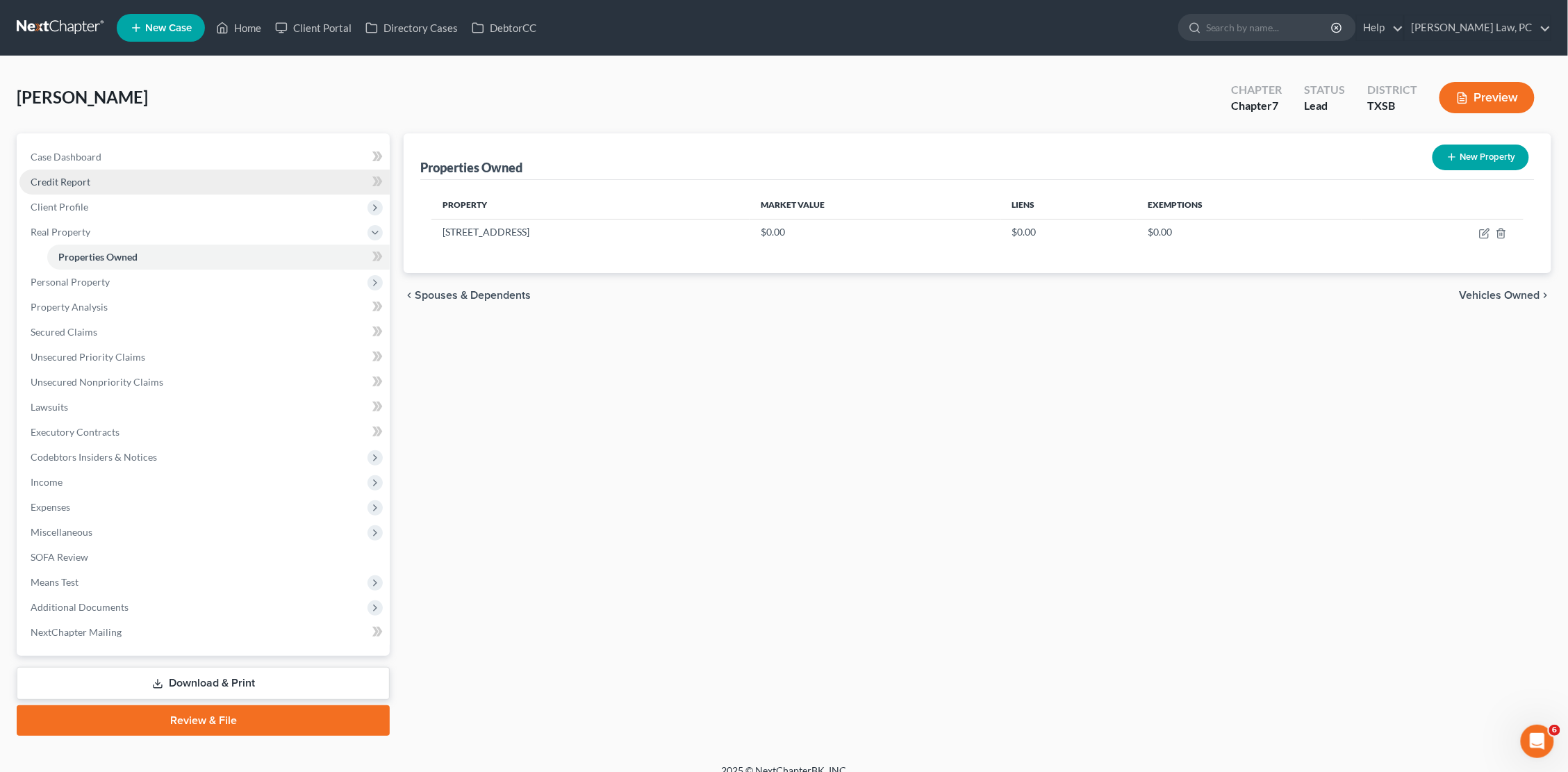
click at [251, 186] on link "Credit Report" at bounding box center [204, 182] width 370 height 25
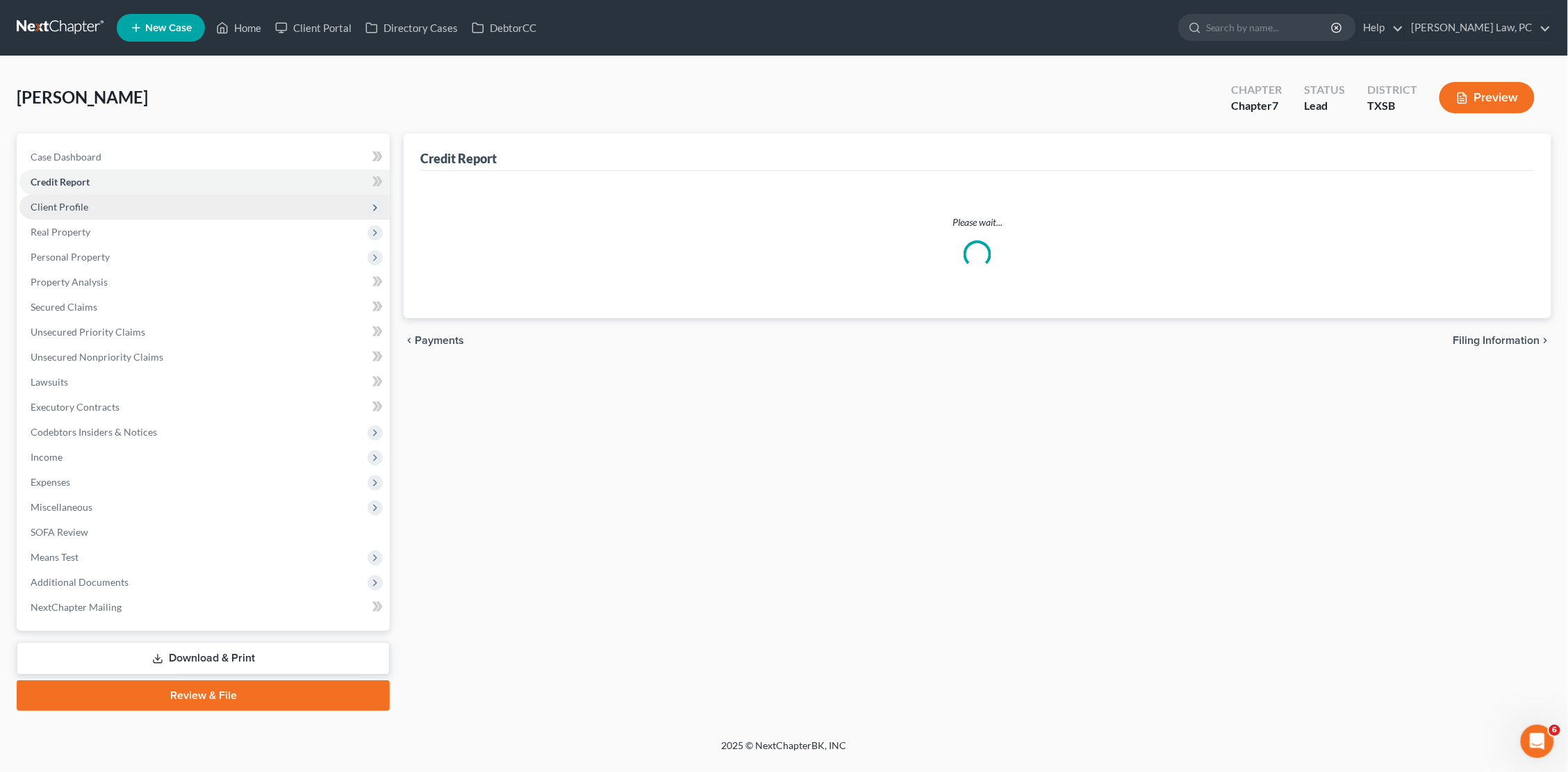
click at [225, 205] on span "Client Profile" at bounding box center [204, 207] width 370 height 25
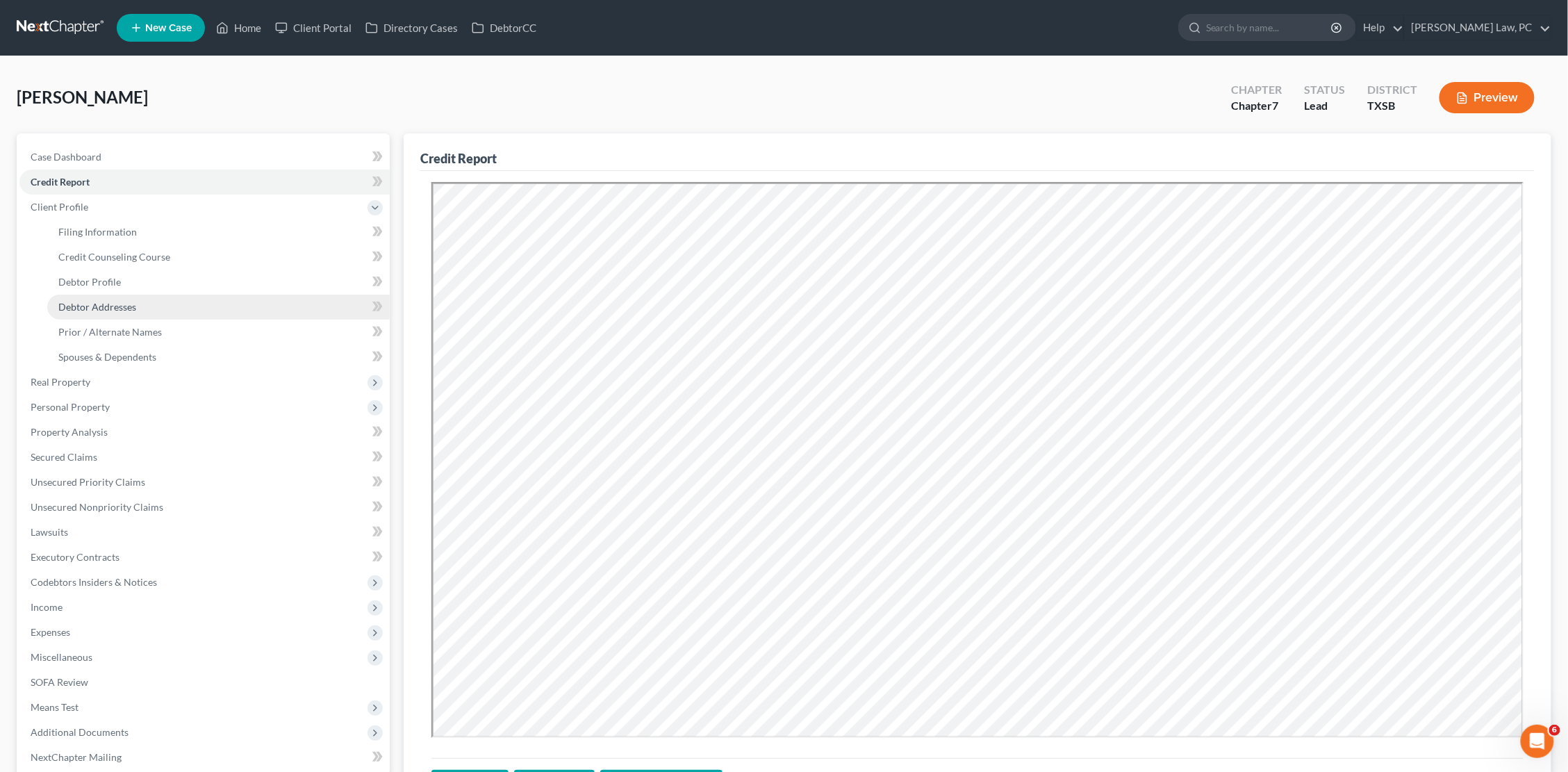
click at [164, 302] on link "Debtor Addresses" at bounding box center [219, 308] width 343 height 25
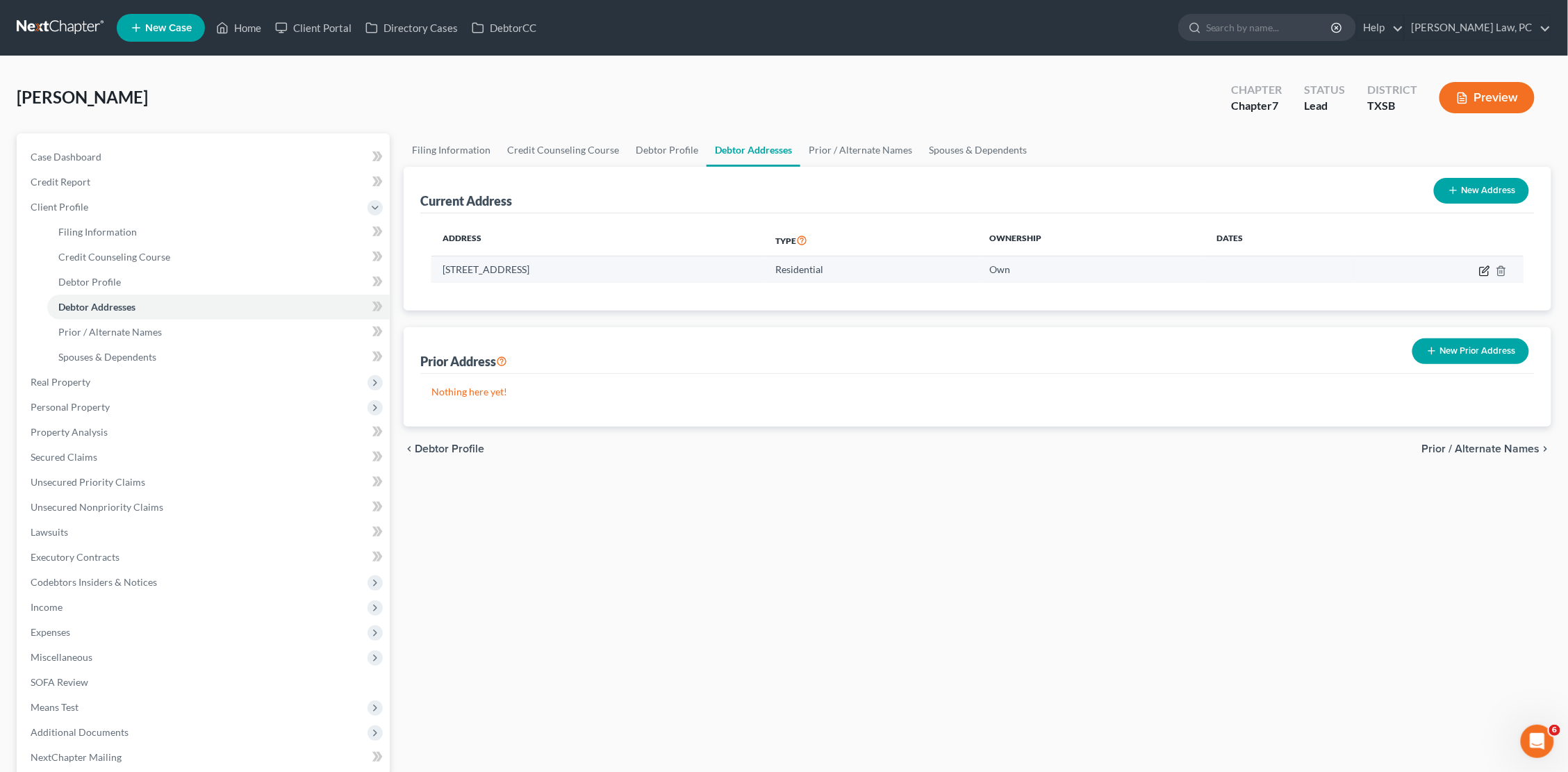
click at [1483, 271] on icon "button" at bounding box center [1485, 269] width 6 height 6
select select "45"
select select "0"
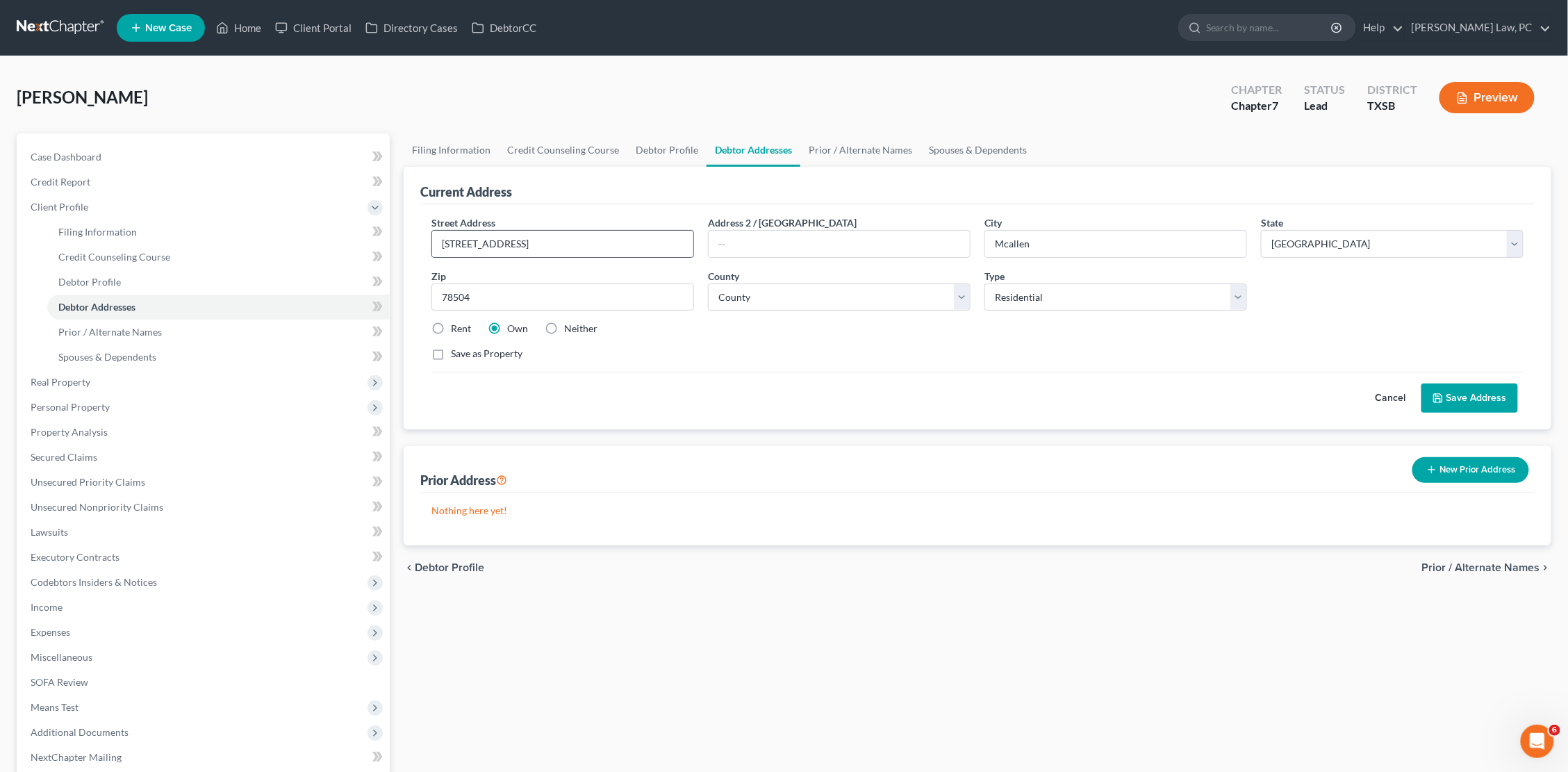
click at [506, 230] on div "7720 North 23rd Lane" at bounding box center [563, 243] width 263 height 28
click at [492, 251] on input "7720 North 23rd Lane" at bounding box center [563, 243] width 261 height 26
click at [451, 321] on label "Rent" at bounding box center [460, 328] width 20 height 14
click at [456, 321] on input "Rent" at bounding box center [460, 325] width 9 height 9
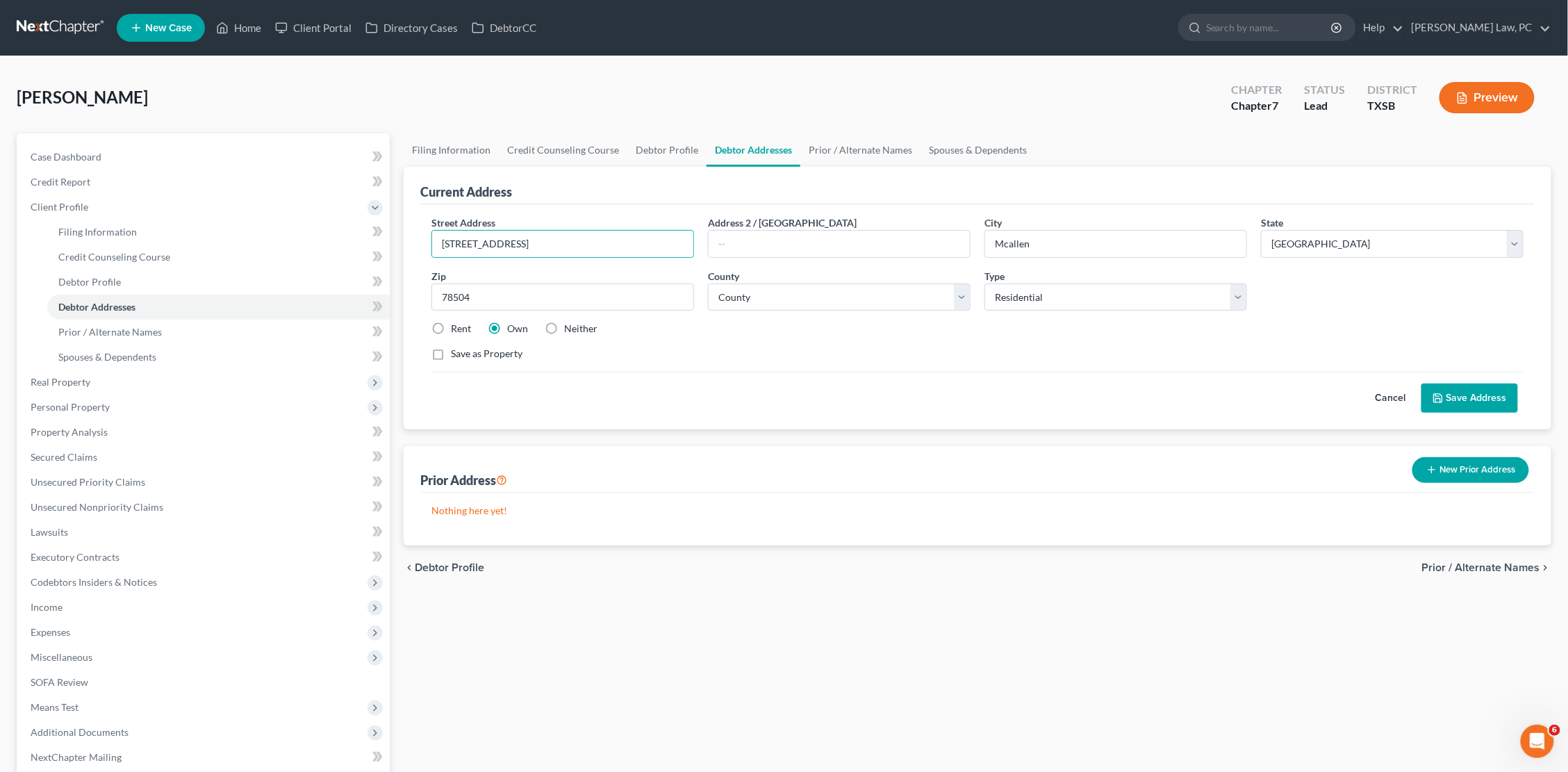
radio input "true"
click at [178, 397] on span "Personal Property" at bounding box center [204, 407] width 370 height 25
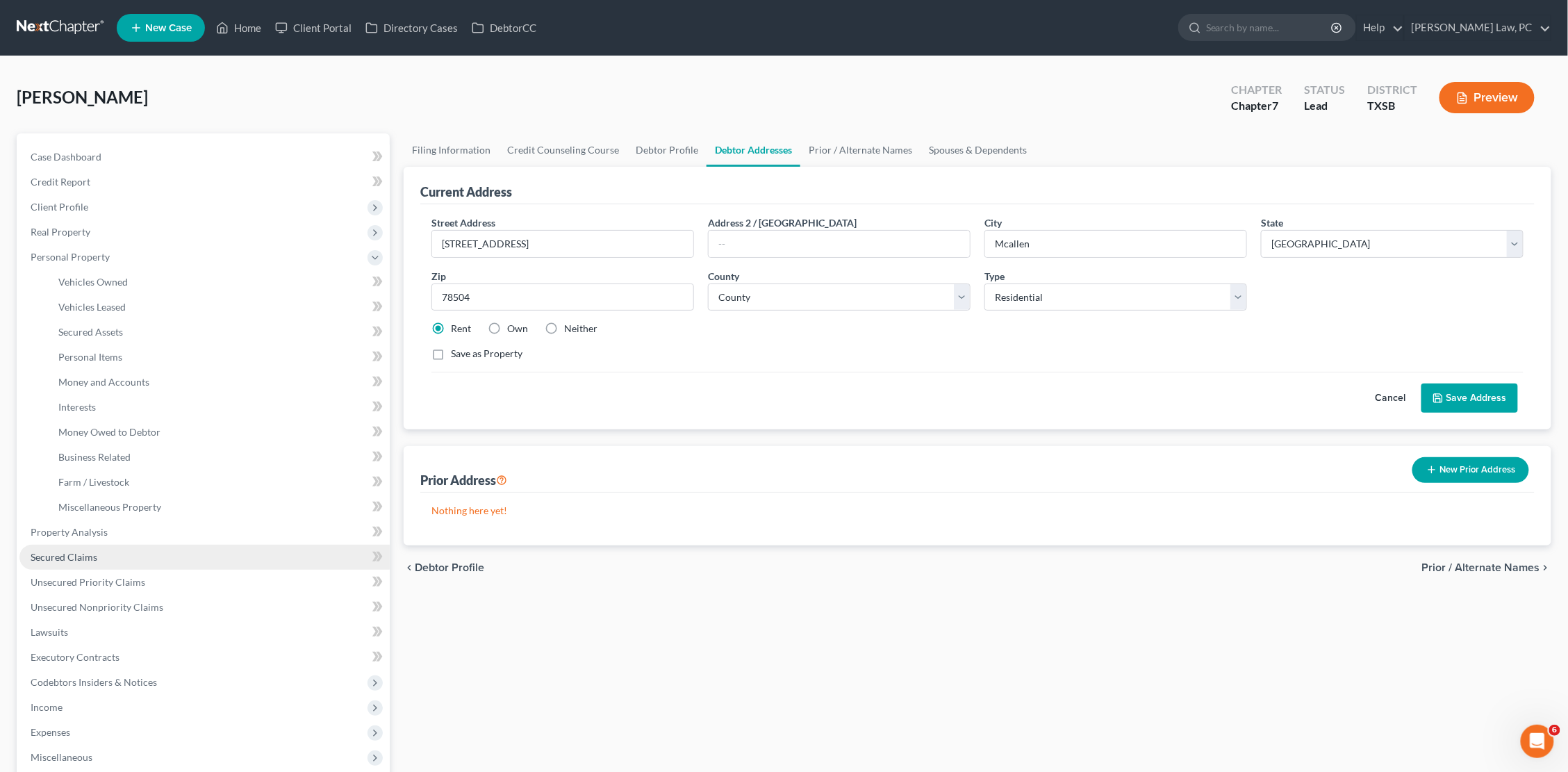
click at [102, 545] on link "Secured Claims" at bounding box center [204, 558] width 370 height 25
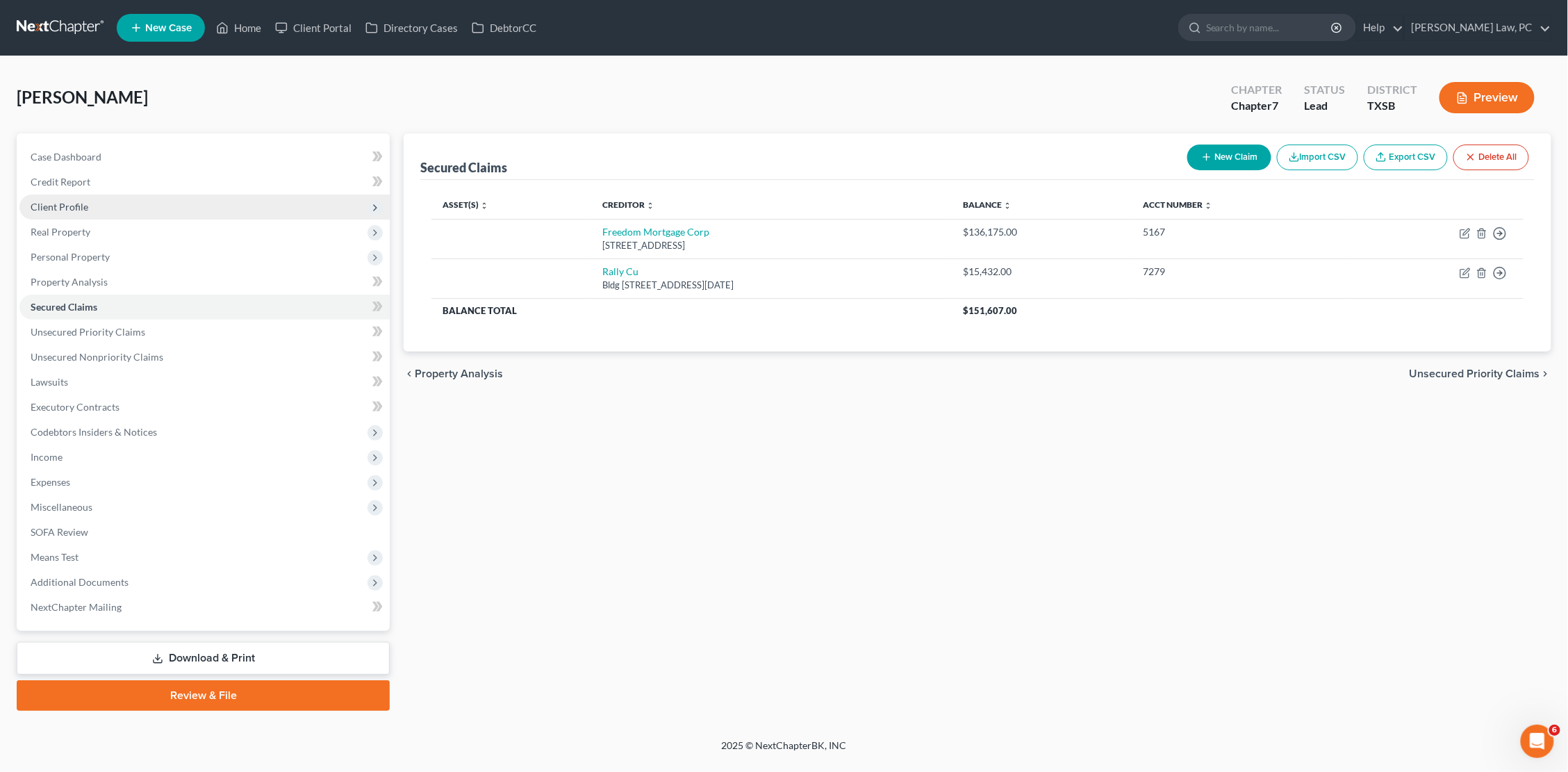
click at [215, 205] on span "Client Profile" at bounding box center [204, 207] width 370 height 25
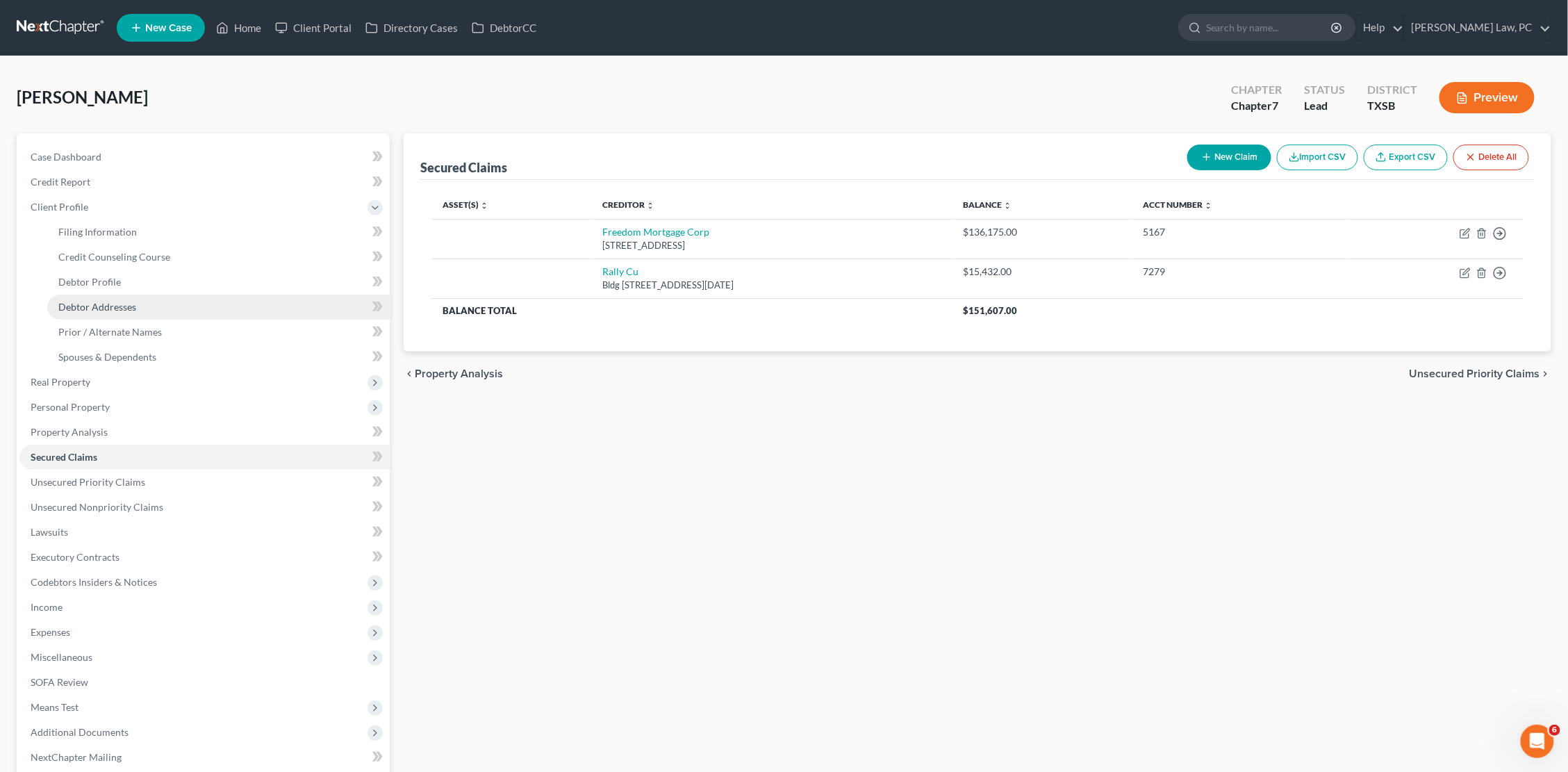
click at [178, 303] on link "Debtor Addresses" at bounding box center [219, 308] width 343 height 25
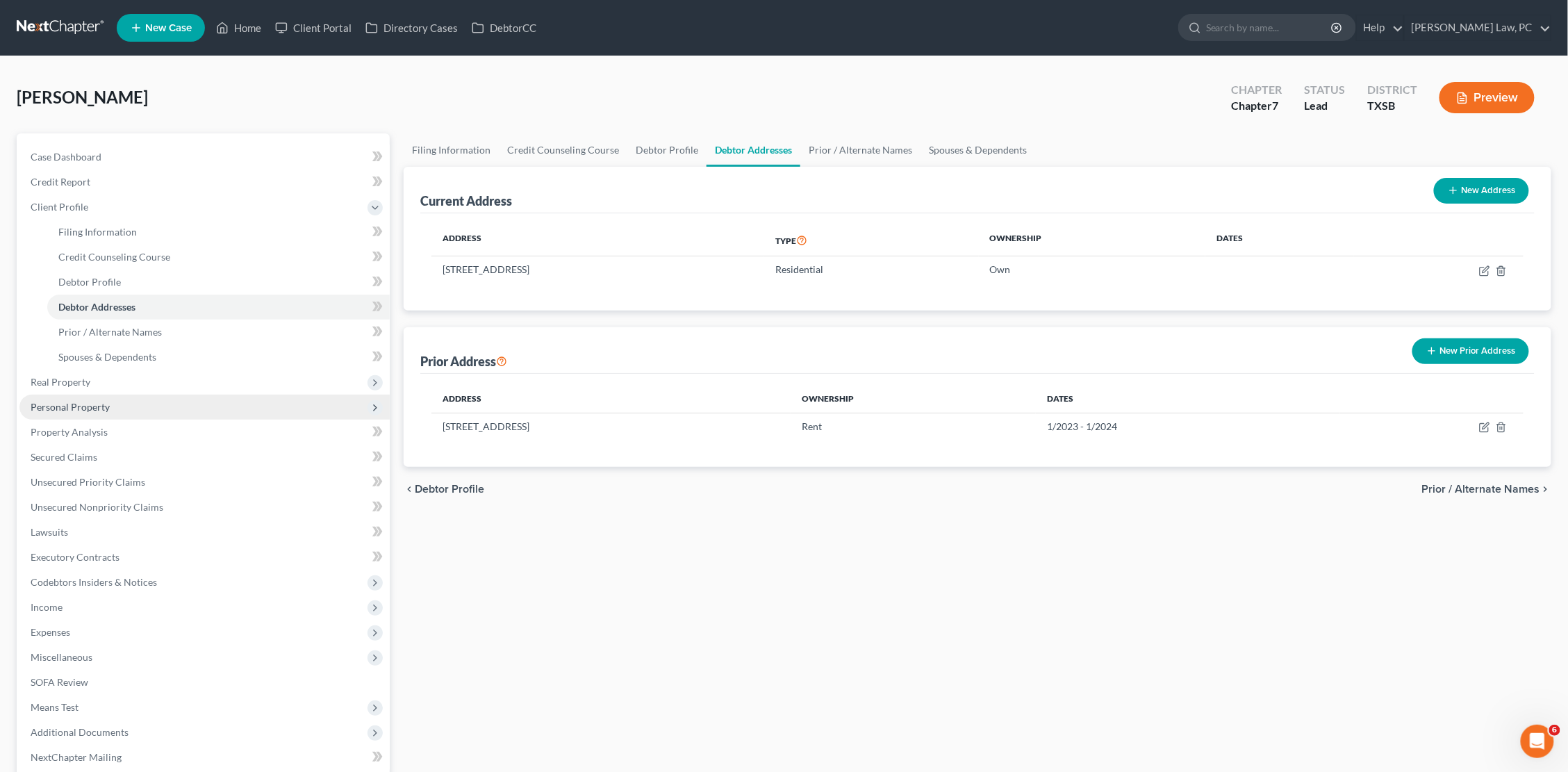
click at [120, 400] on span "Personal Property" at bounding box center [204, 407] width 370 height 25
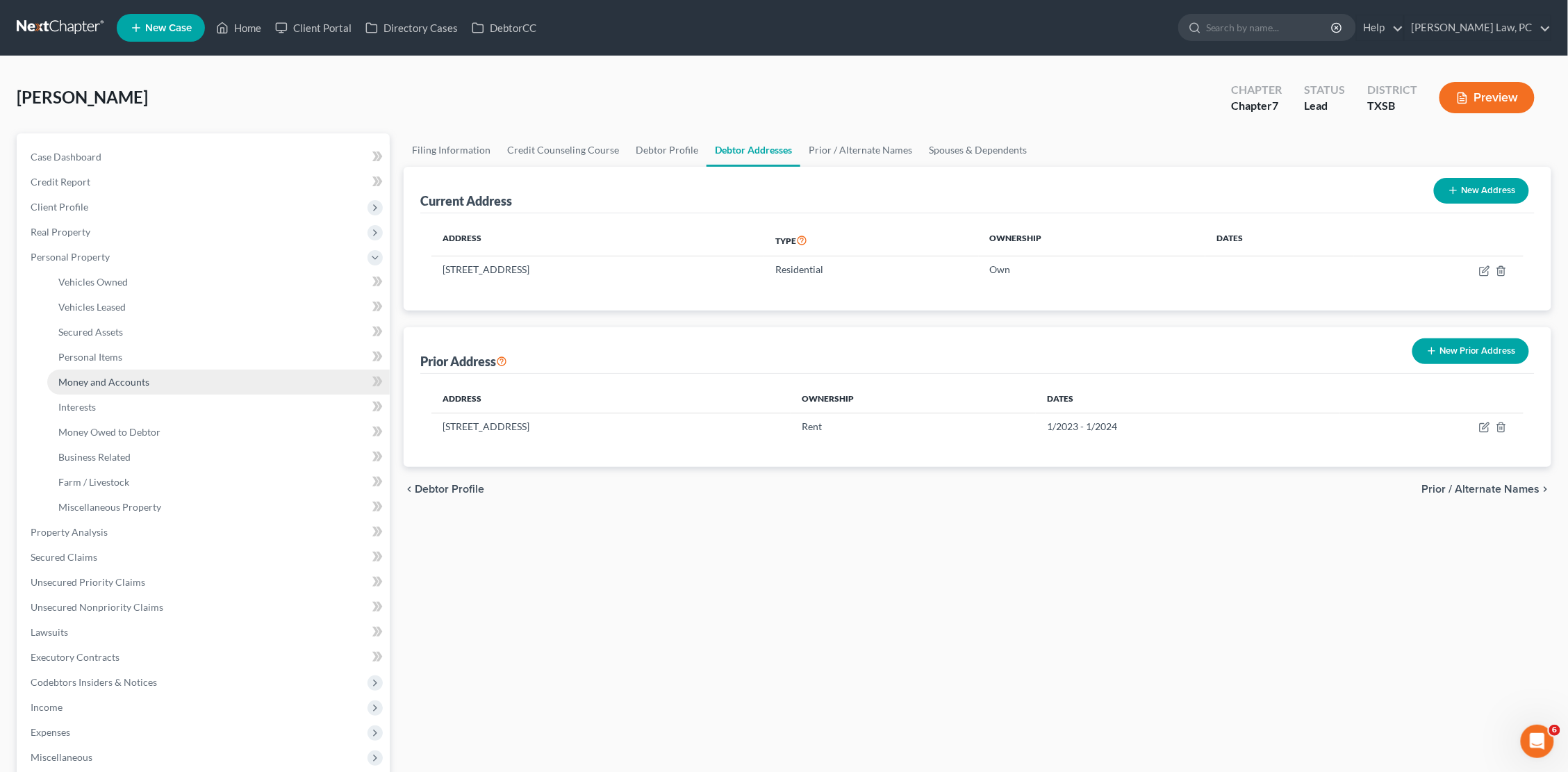
click at [155, 372] on link "Money and Accounts" at bounding box center [219, 383] width 343 height 25
